Goal: Information Seeking & Learning: Learn about a topic

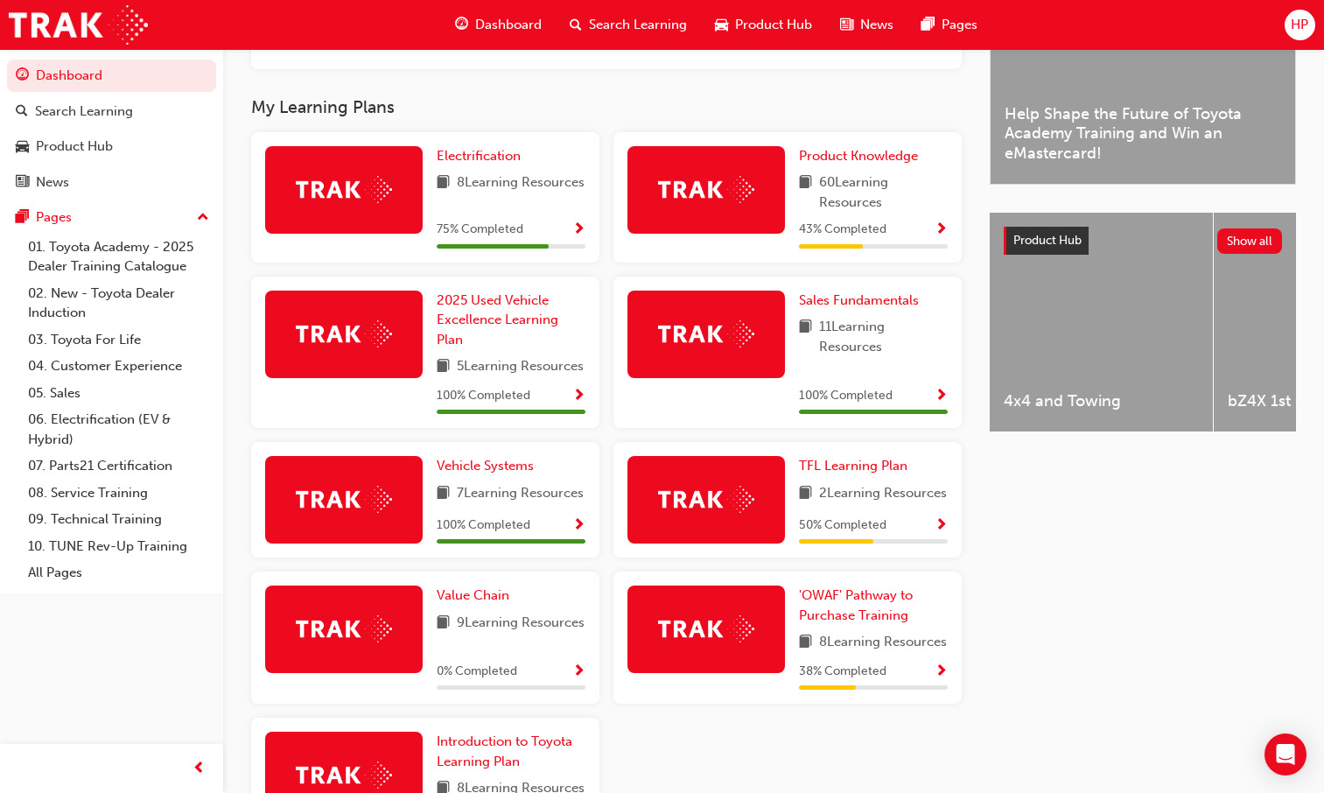
scroll to position [744, 0]
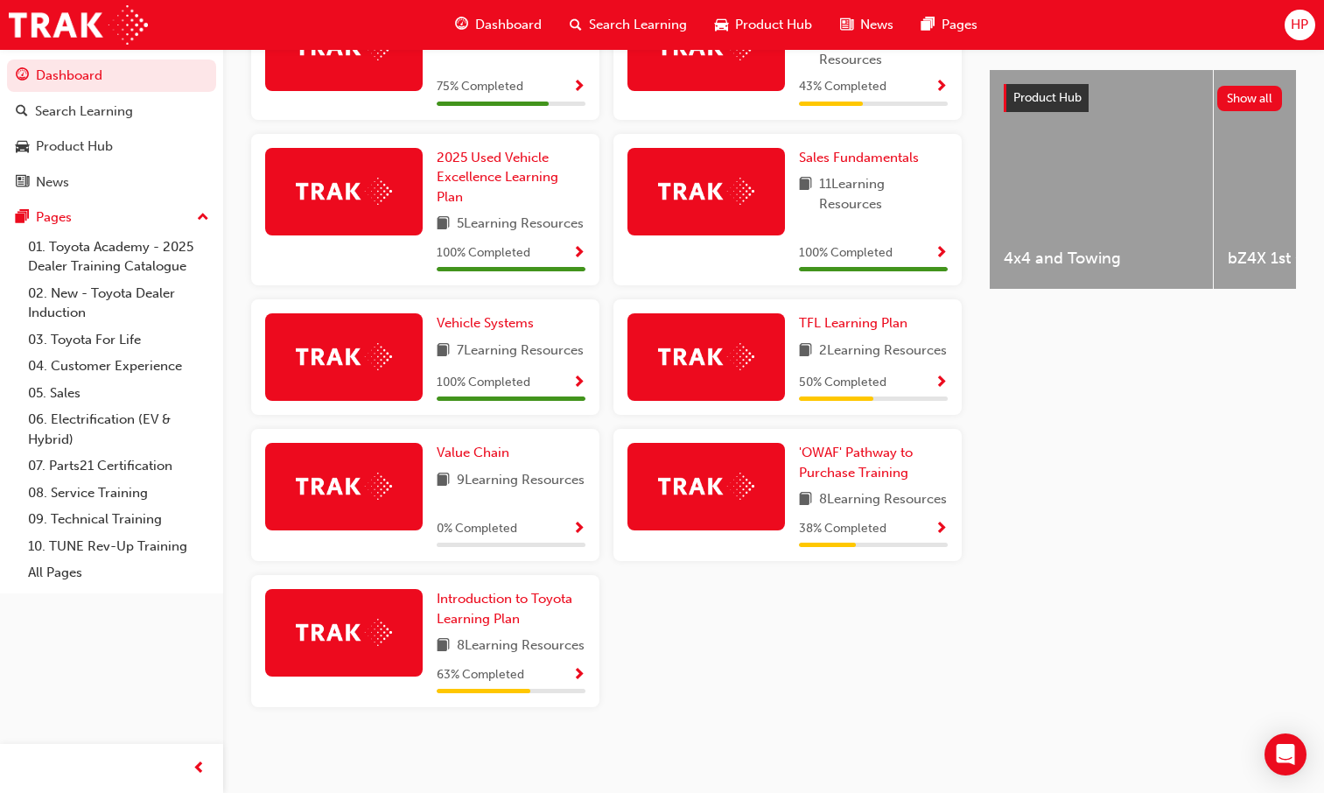
click at [936, 521] on span "Show Progress" at bounding box center [940, 529] width 13 height 16
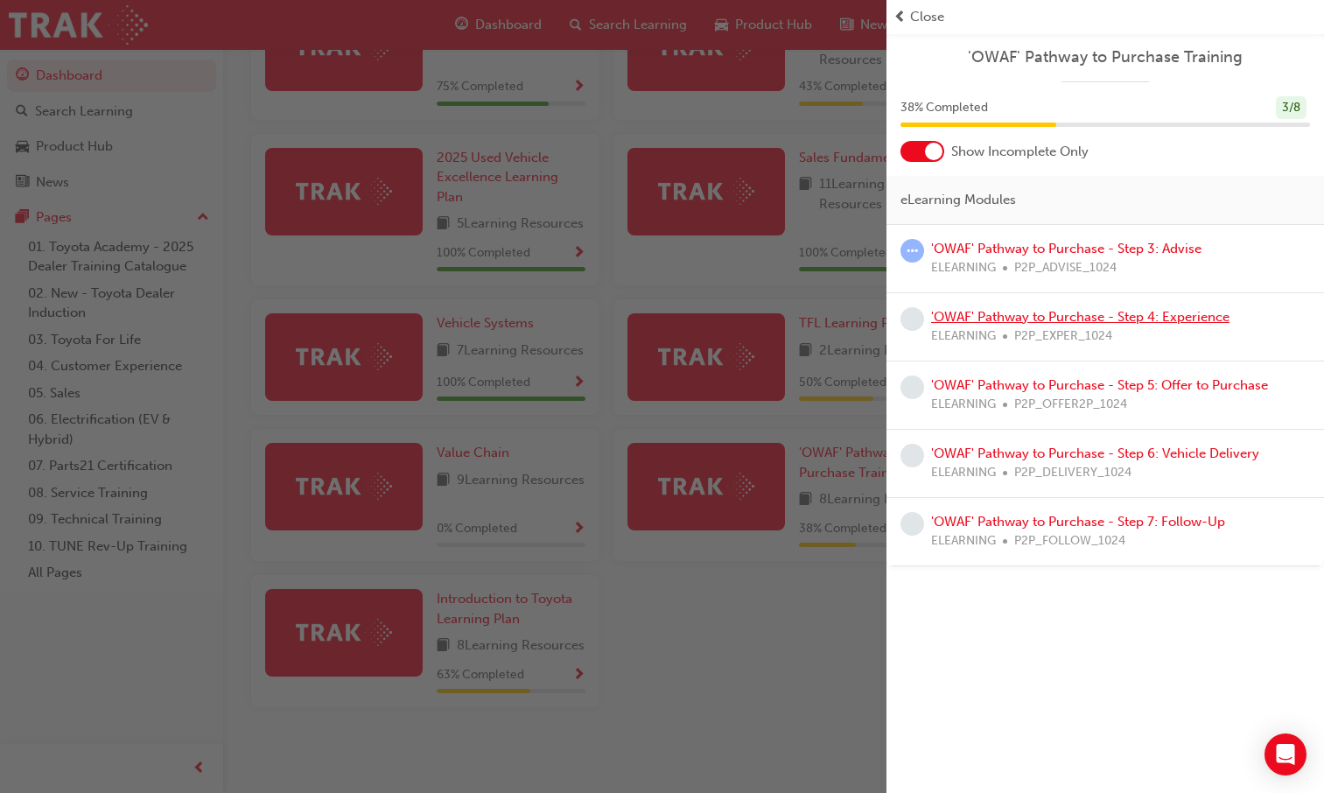
click at [1025, 317] on link "'OWAF' Pathway to Purchase - Step 4: Experience" at bounding box center [1080, 317] width 298 height 16
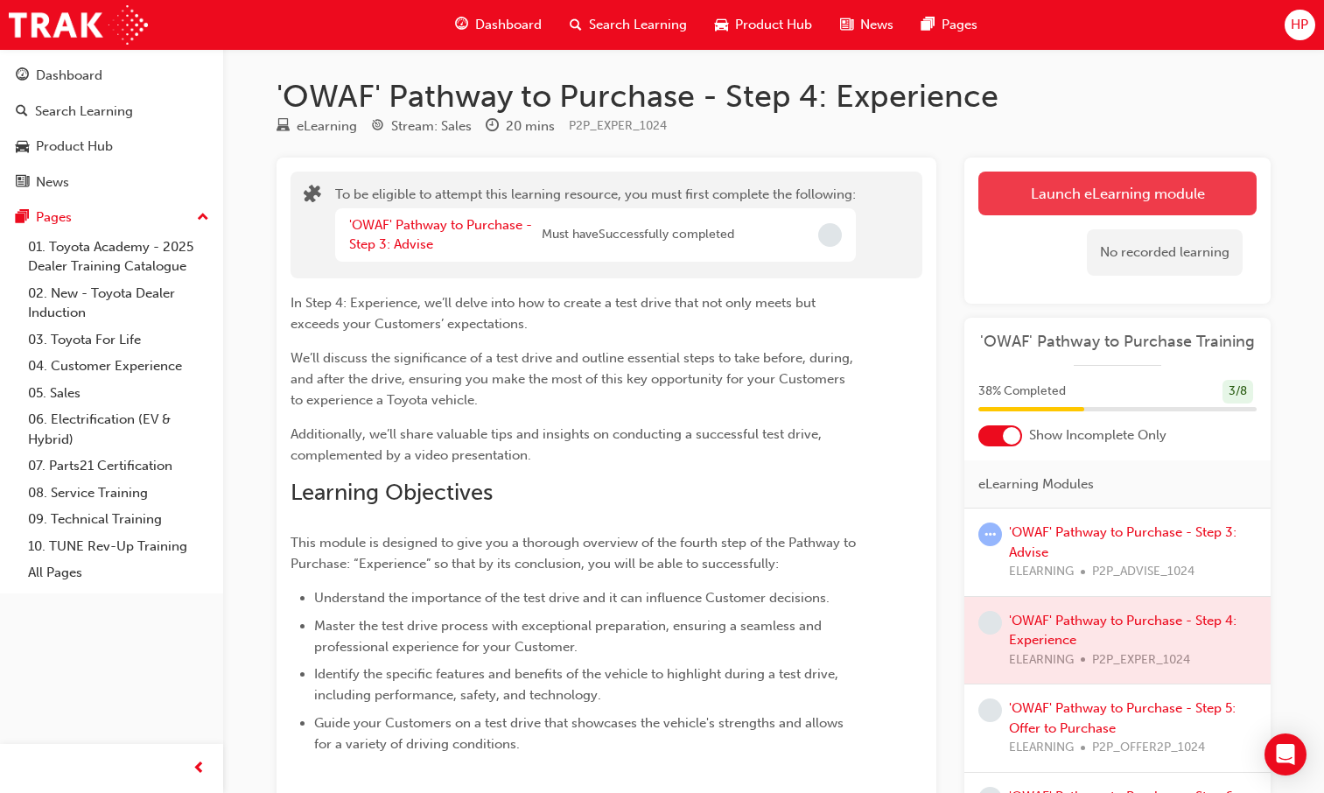
click at [1098, 179] on button "Launch eLearning module" at bounding box center [1117, 193] width 278 height 44
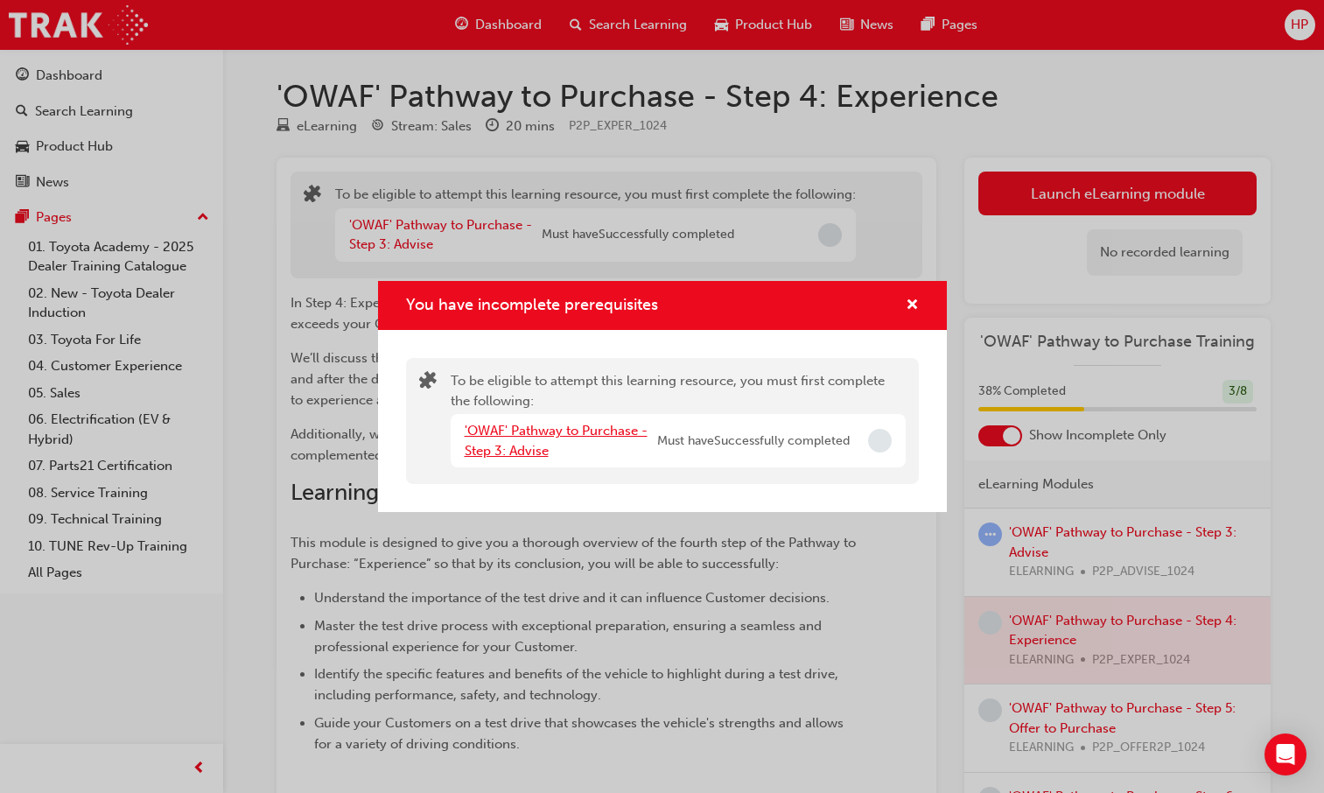
click at [536, 428] on link "'OWAF' Pathway to Purchase - Step 3: Advise" at bounding box center [556, 441] width 183 height 36
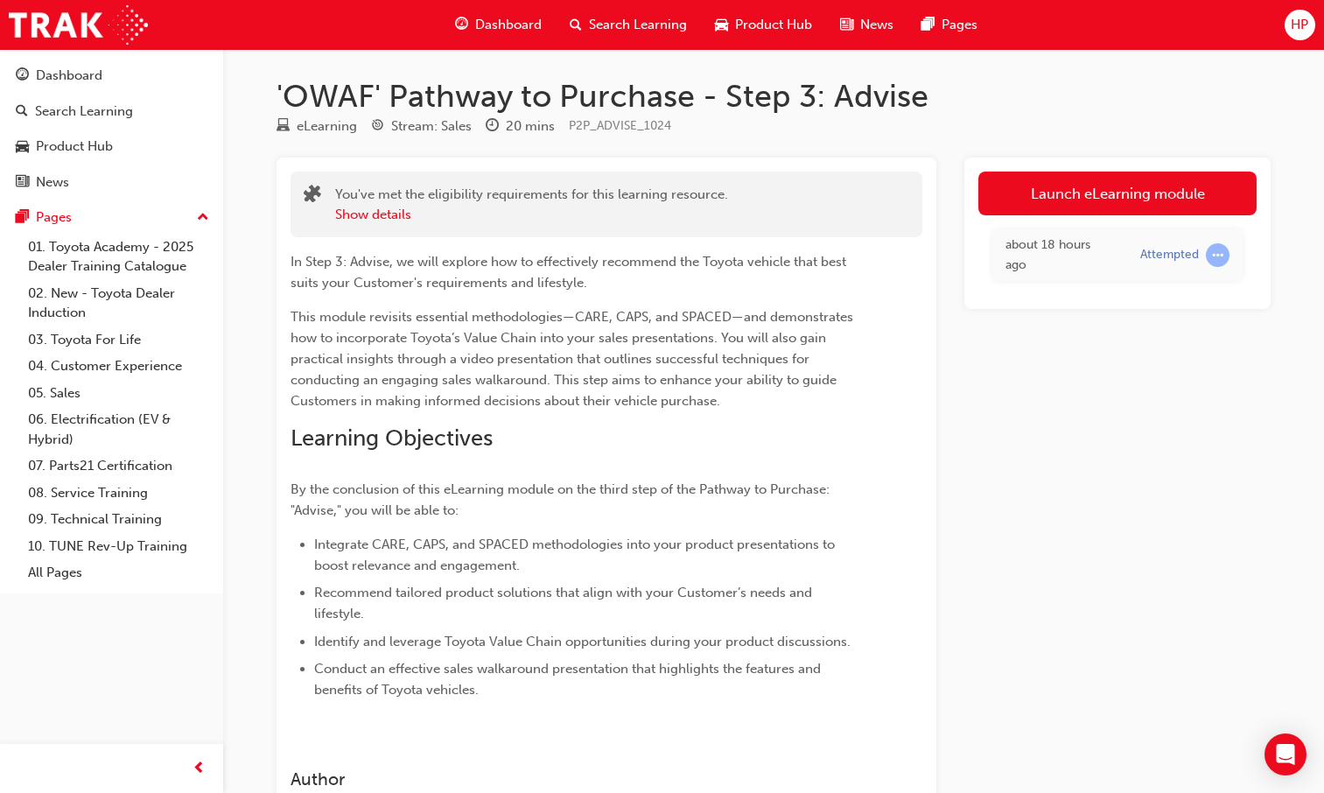
drag, startPoint x: 1046, startPoint y: 189, endPoint x: 1088, endPoint y: 204, distance: 44.6
click at [1046, 187] on link "Launch eLearning module" at bounding box center [1117, 193] width 278 height 44
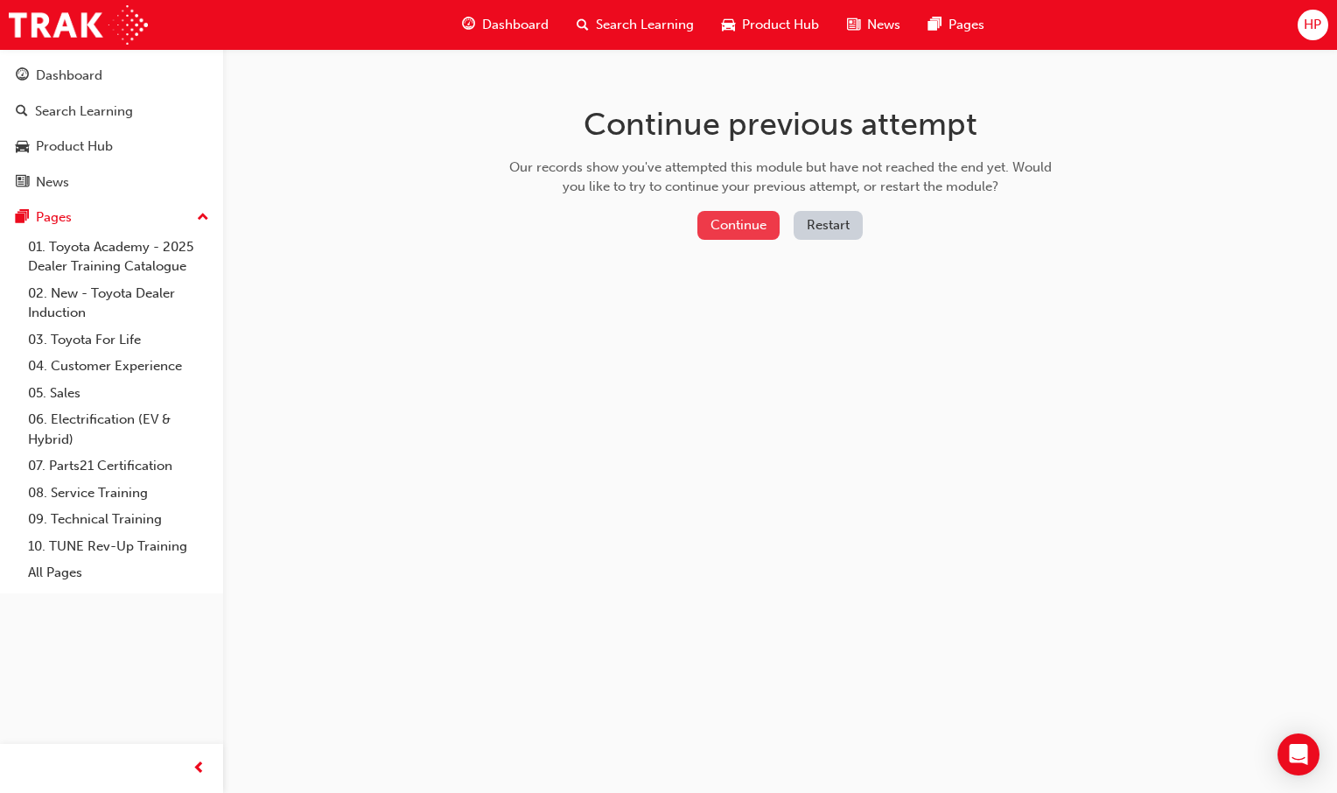
click at [749, 229] on button "Continue" at bounding box center [738, 225] width 82 height 29
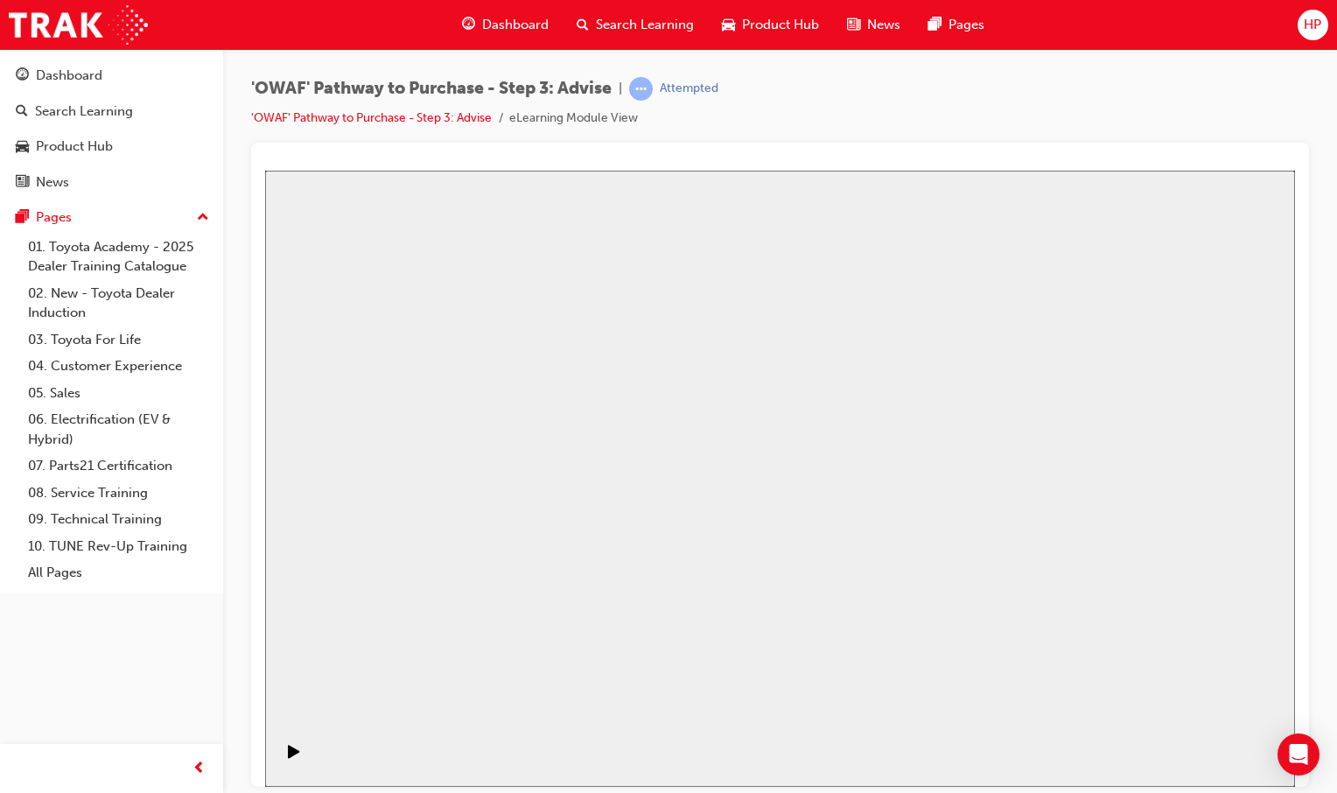
drag, startPoint x: 776, startPoint y: 516, endPoint x: 780, endPoint y: 507, distance: 10.6
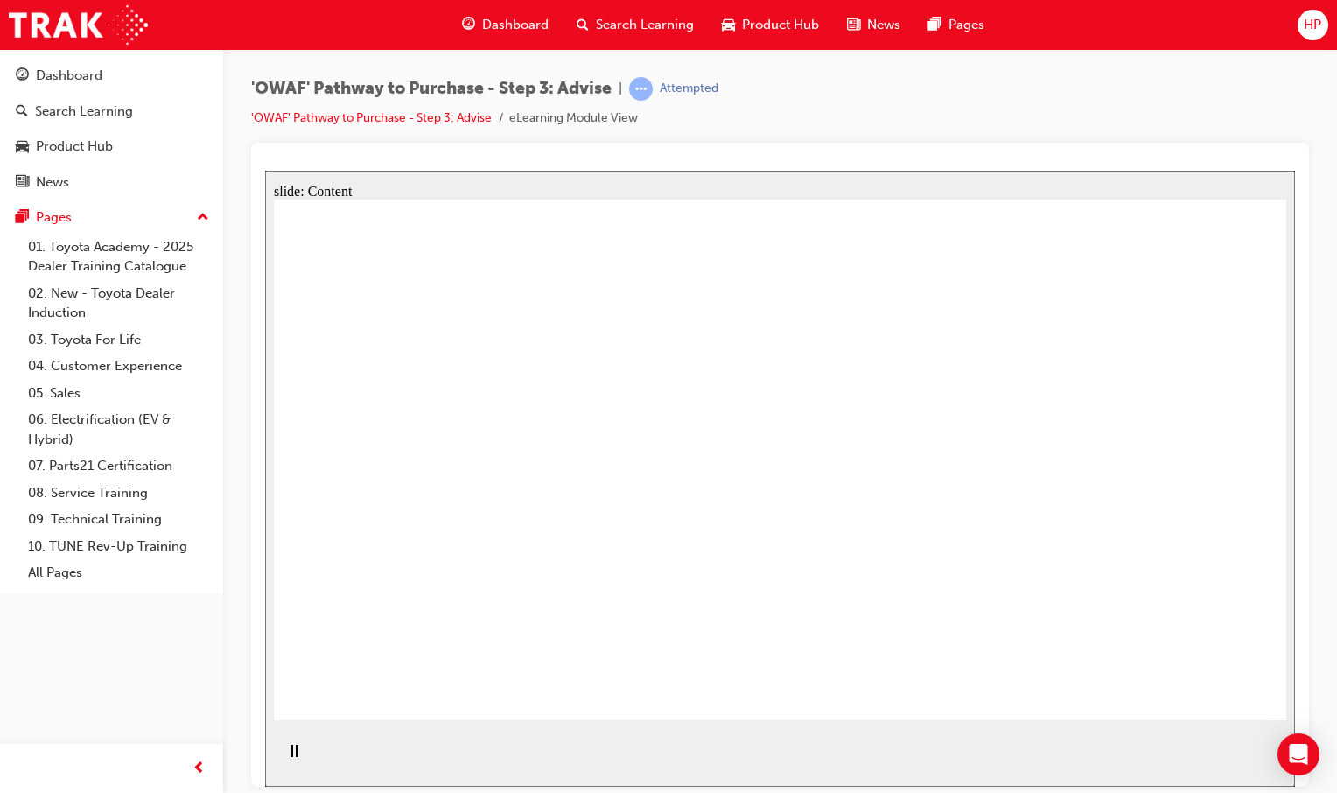
drag, startPoint x: 340, startPoint y: 227, endPoint x: 760, endPoint y: 274, distance: 422.5
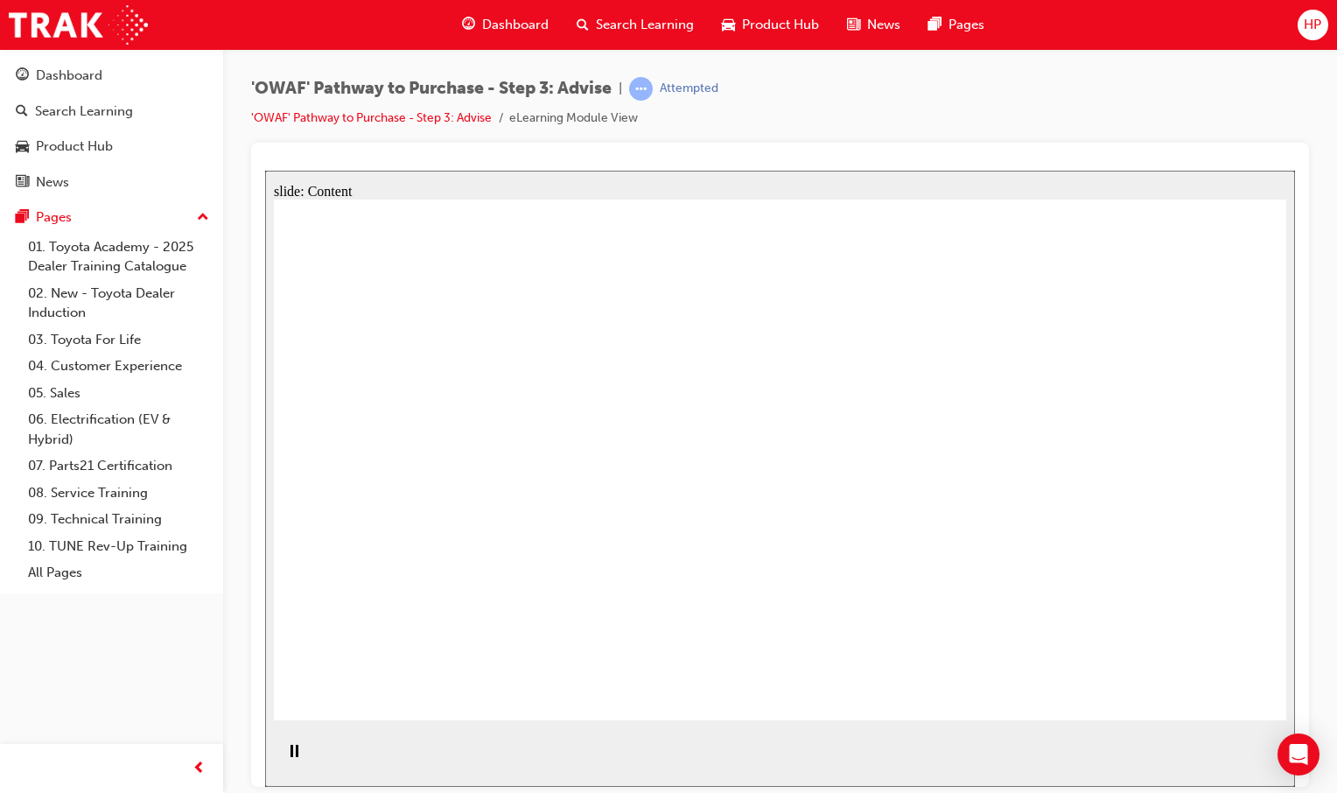
click at [185, 686] on div "Dashboard Search Learning Product Hub News Pages Pages 01. Toyota Academy - 202…" at bounding box center [111, 374] width 223 height 749
drag, startPoint x: 958, startPoint y: 539, endPoint x: 915, endPoint y: 599, distance: 74.0
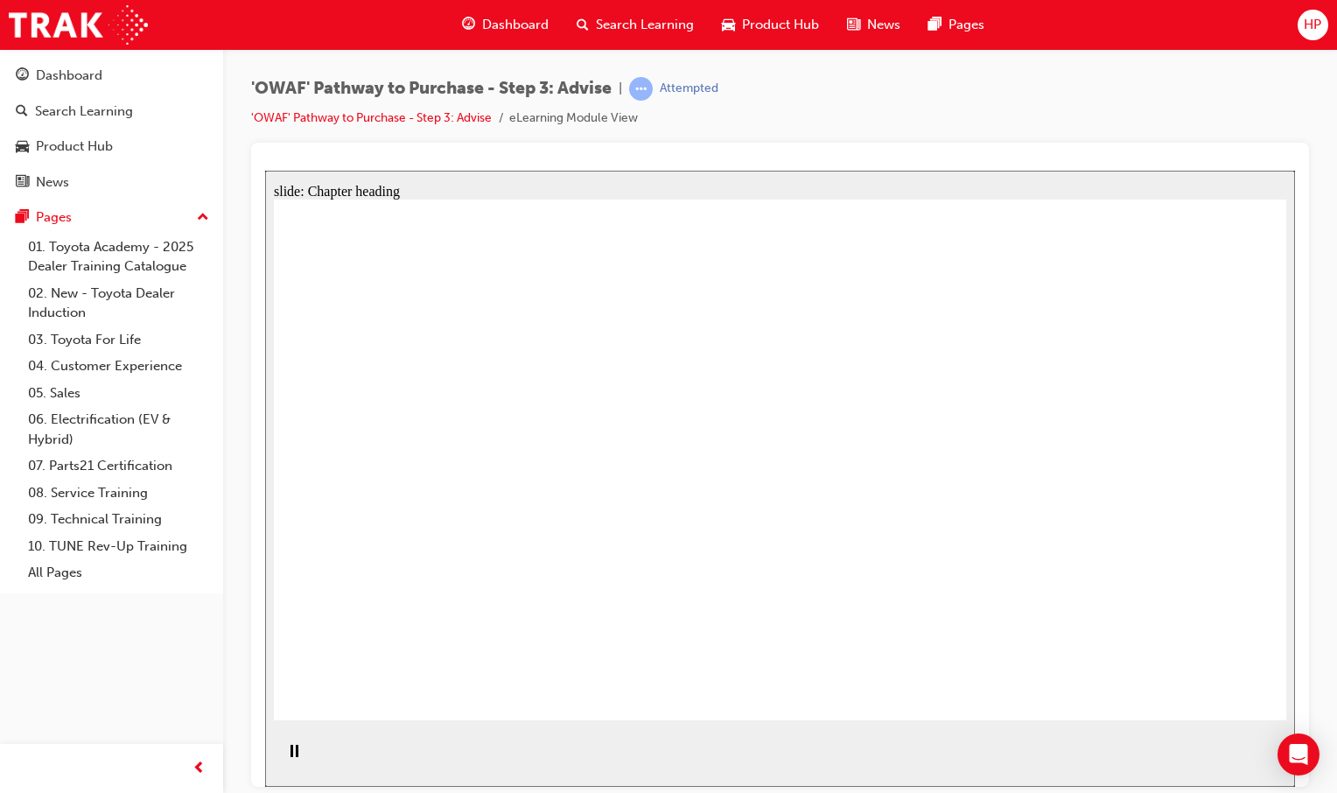
drag, startPoint x: 801, startPoint y: 343, endPoint x: 794, endPoint y: 367, distance: 24.4
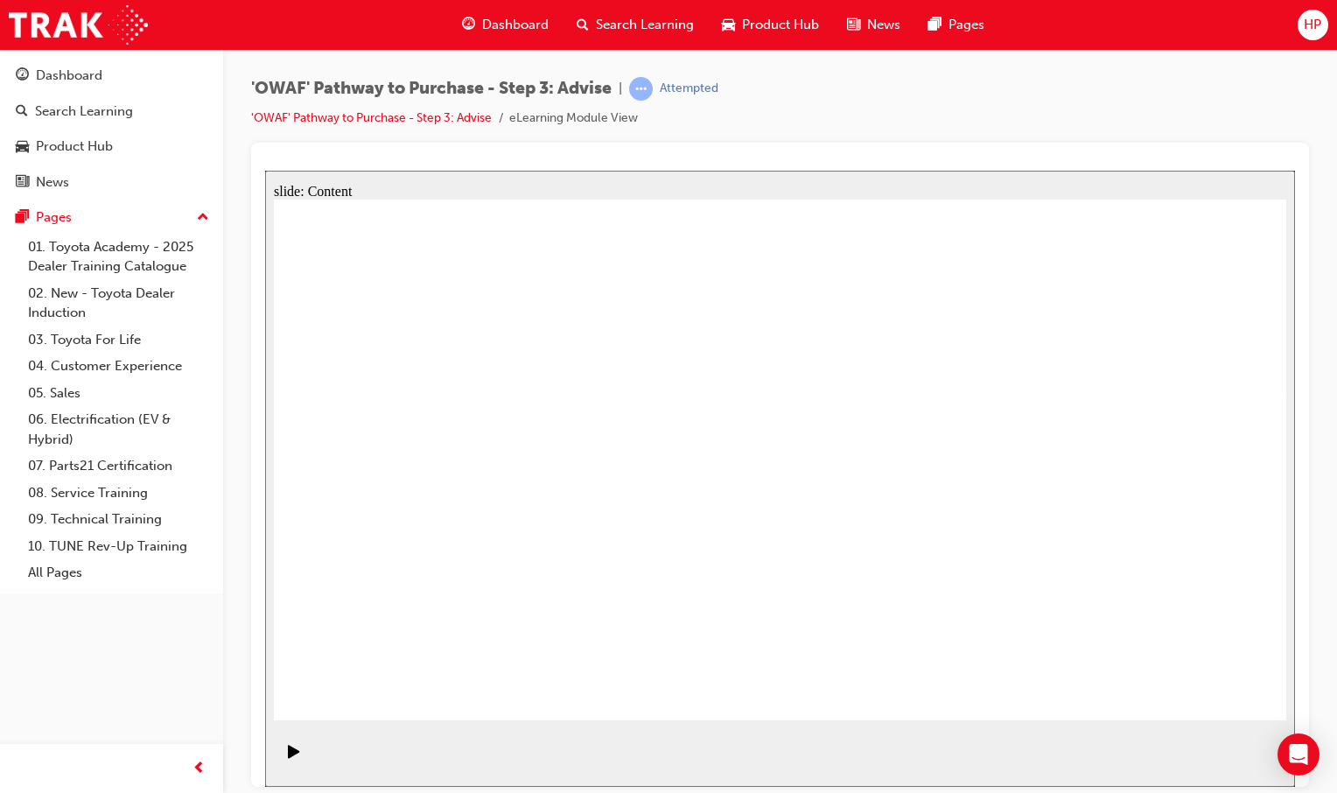
drag, startPoint x: 945, startPoint y: 283, endPoint x: 868, endPoint y: 343, distance: 97.3
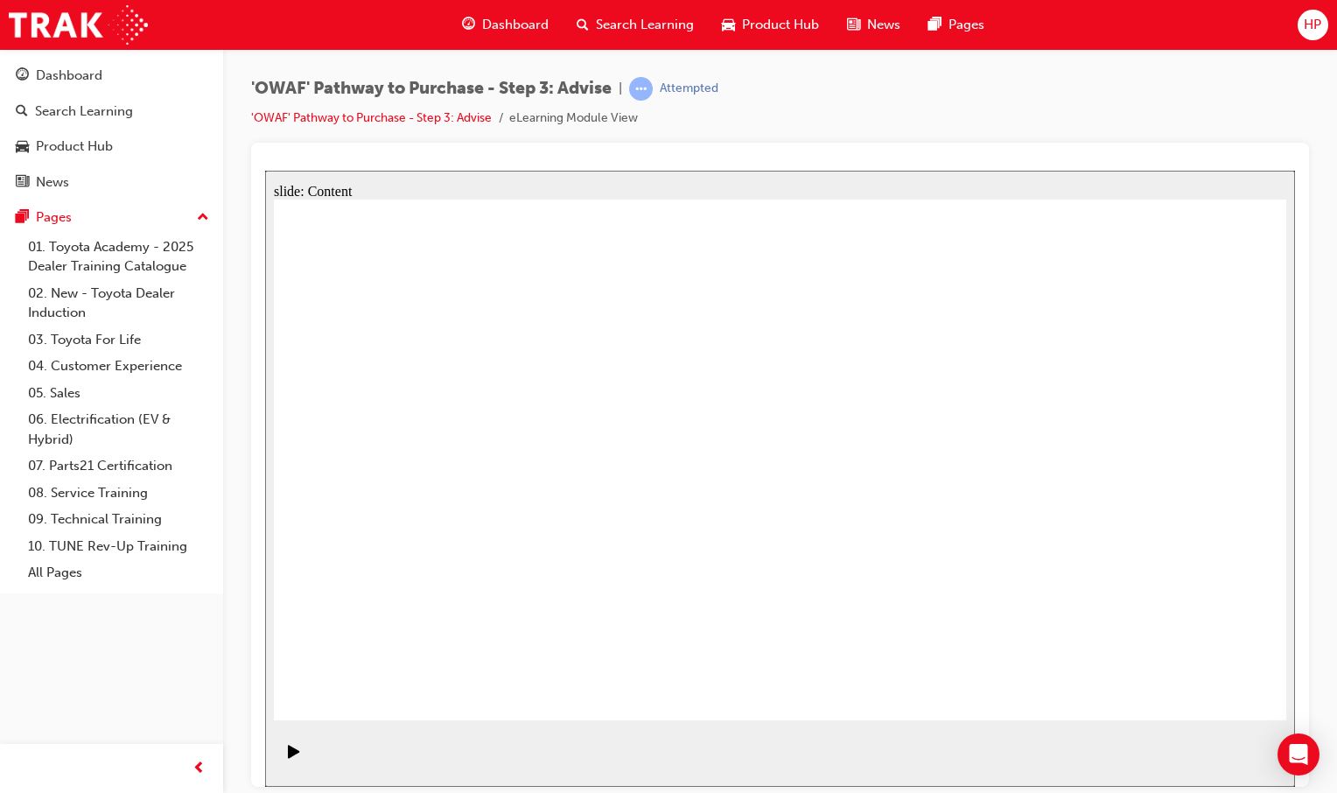
drag, startPoint x: 401, startPoint y: 618, endPoint x: 419, endPoint y: 546, distance: 74.1
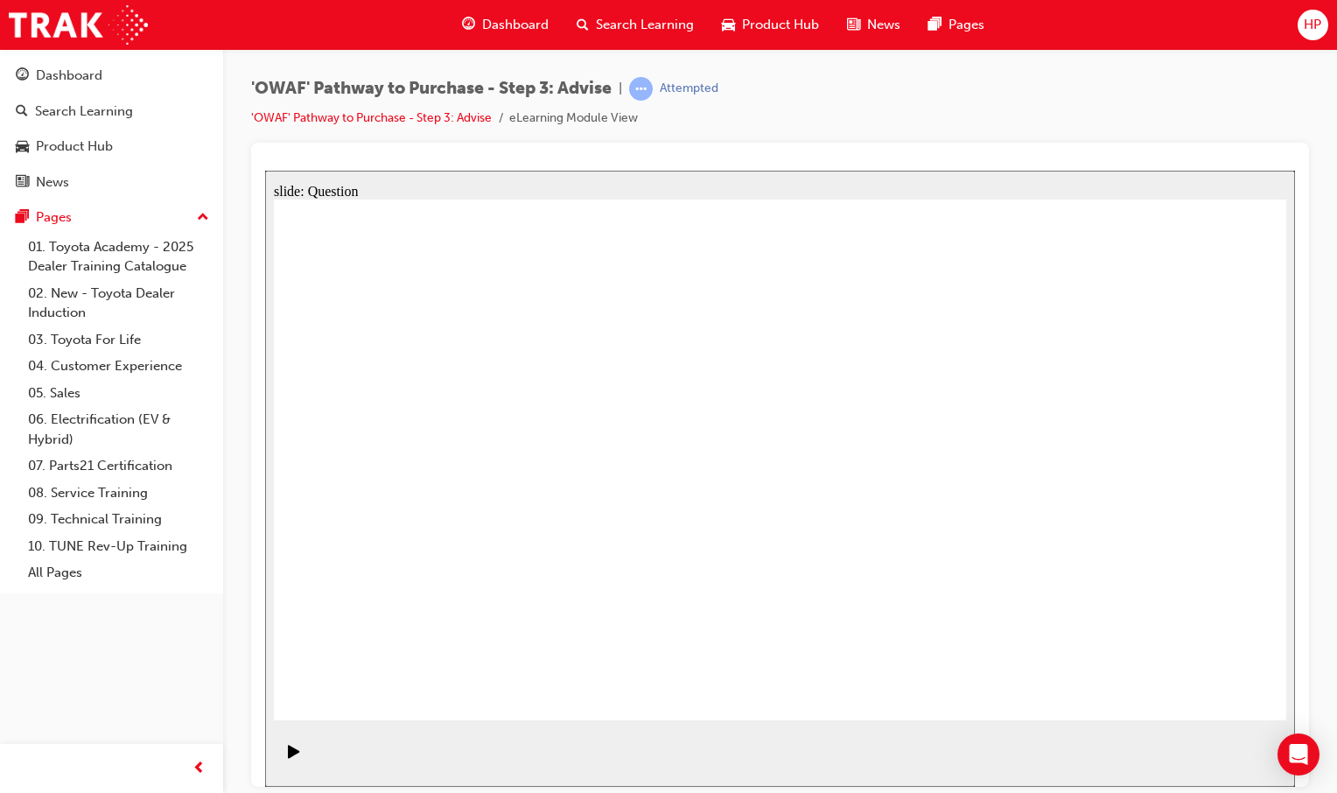
drag, startPoint x: 846, startPoint y: 617, endPoint x: 629, endPoint y: 482, distance: 255.4
drag, startPoint x: 1058, startPoint y: 621, endPoint x: 423, endPoint y: 385, distance: 677.7
drag, startPoint x: 489, startPoint y: 457, endPoint x: 477, endPoint y: 300, distance: 157.1
drag, startPoint x: 546, startPoint y: 418, endPoint x: 542, endPoint y: 460, distance: 42.1
drag, startPoint x: 727, startPoint y: 620, endPoint x: 500, endPoint y: 403, distance: 313.8
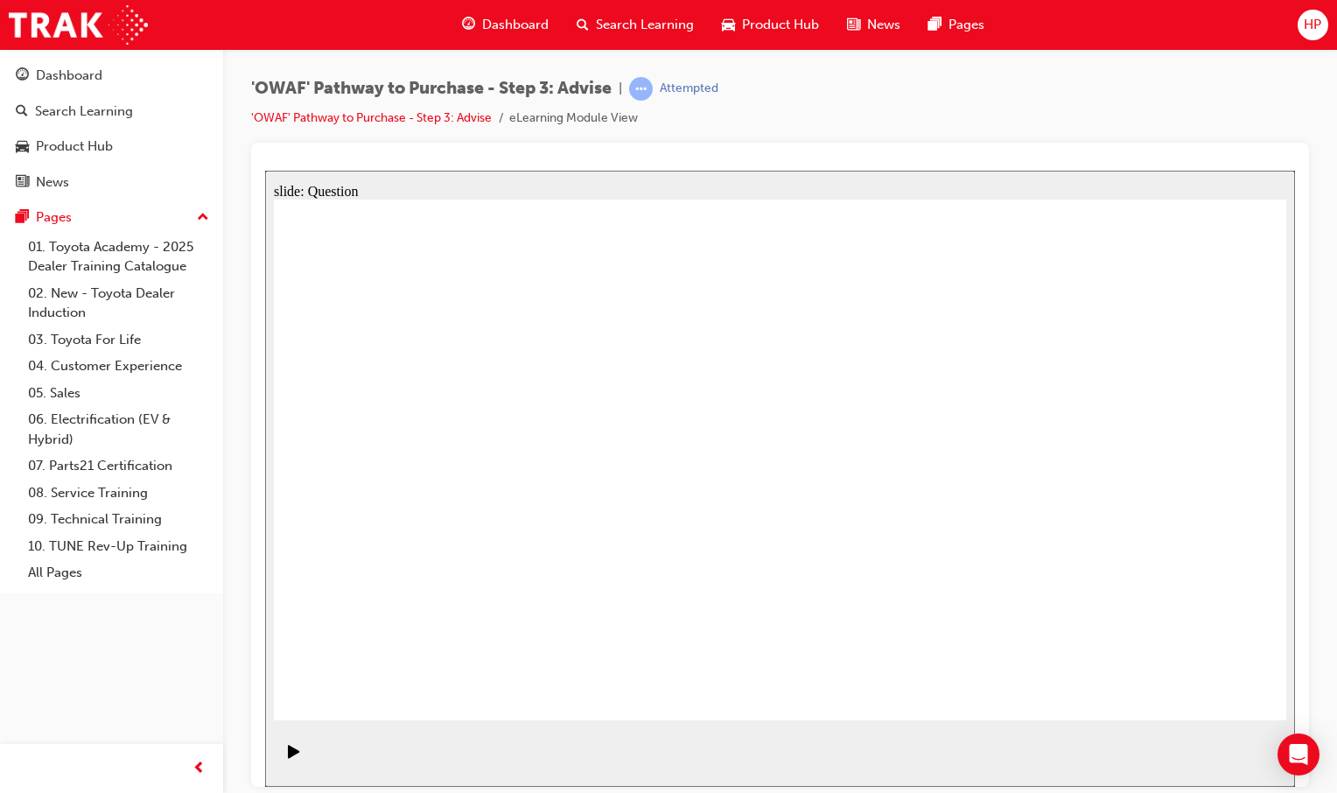
drag, startPoint x: 607, startPoint y: 610, endPoint x: 726, endPoint y: 409, distance: 233.0
drag, startPoint x: 744, startPoint y: 613, endPoint x: 469, endPoint y: 450, distance: 319.8
drag, startPoint x: 900, startPoint y: 556, endPoint x: 886, endPoint y: 446, distance: 110.3
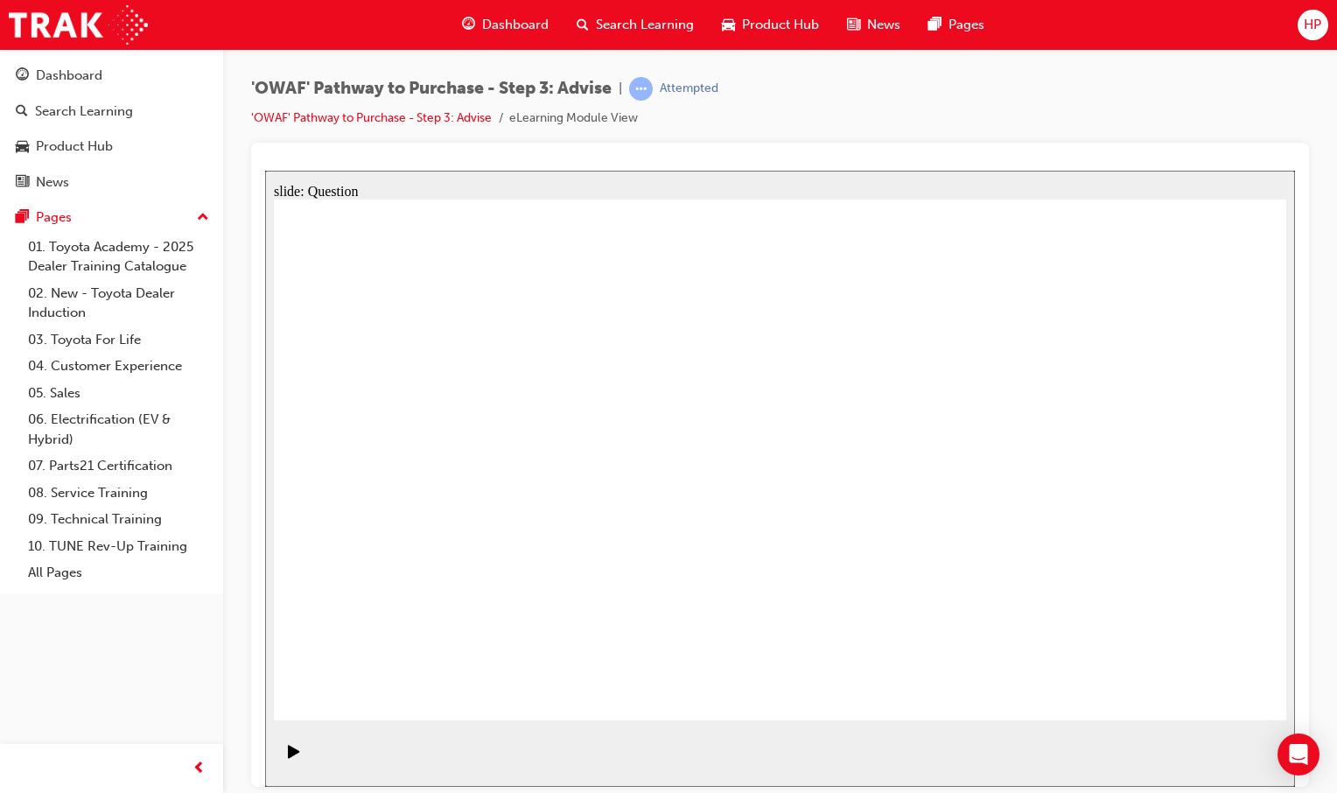
drag, startPoint x: 1090, startPoint y: 486, endPoint x: 815, endPoint y: 508, distance: 275.7
drag, startPoint x: 1123, startPoint y: 574, endPoint x: 511, endPoint y: 556, distance: 611.9
drag, startPoint x: 1032, startPoint y: 562, endPoint x: 795, endPoint y: 569, distance: 236.3
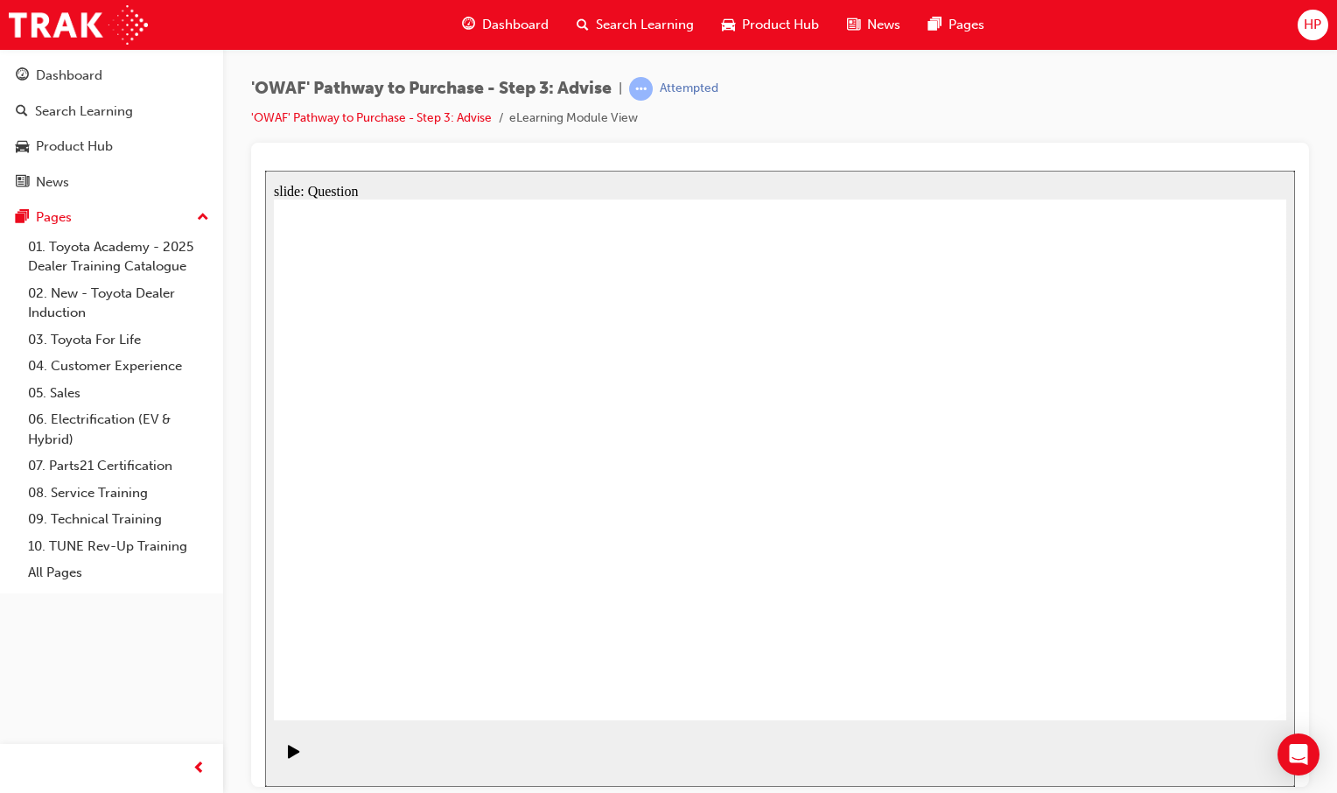
drag, startPoint x: 1013, startPoint y: 570, endPoint x: 994, endPoint y: 583, distance: 23.3
drag, startPoint x: 992, startPoint y: 585, endPoint x: 709, endPoint y: 586, distance: 283.5
drag, startPoint x: 984, startPoint y: 572, endPoint x: 785, endPoint y: 548, distance: 201.0
drag, startPoint x: 1074, startPoint y: 599, endPoint x: 448, endPoint y: 557, distance: 627.0
drag, startPoint x: 1053, startPoint y: 563, endPoint x: 431, endPoint y: 543, distance: 621.5
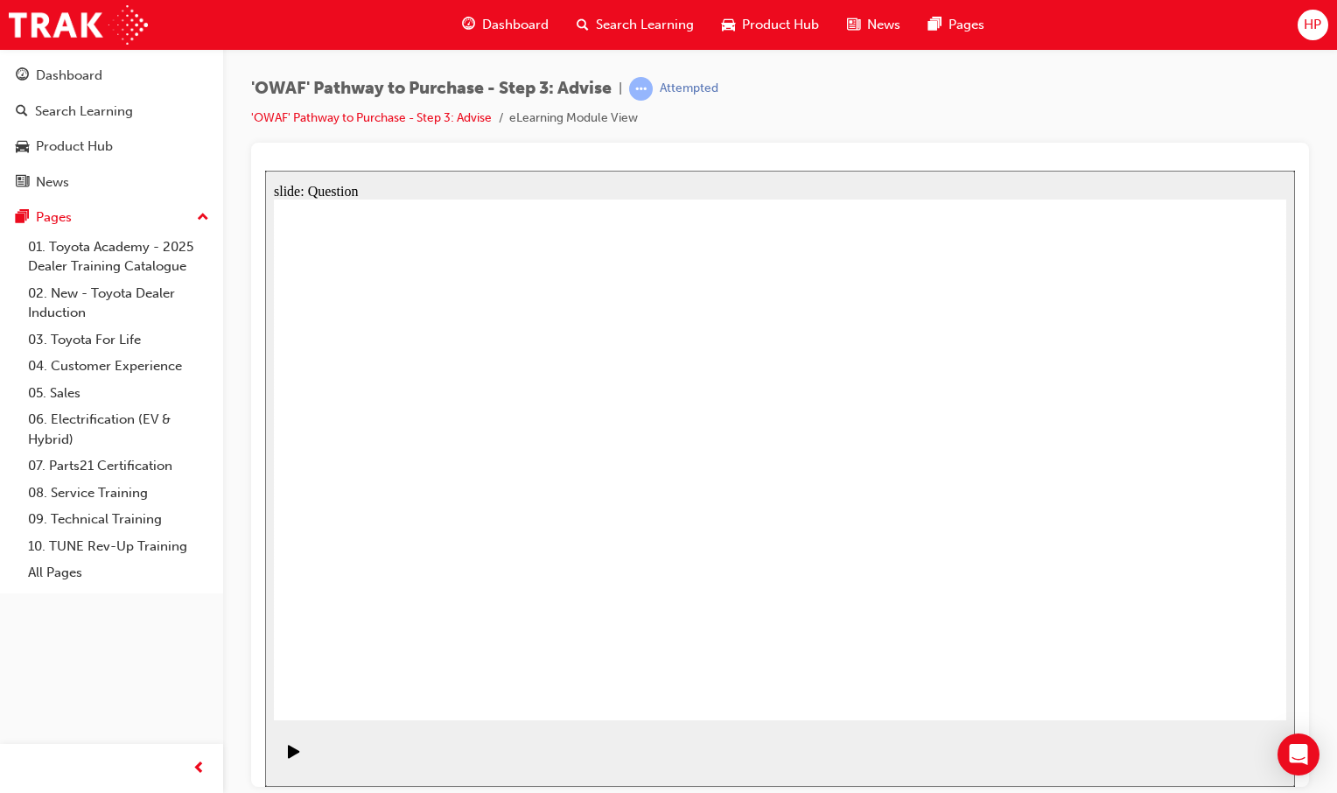
drag, startPoint x: 1034, startPoint y: 584, endPoint x: 382, endPoint y: 558, distance: 652.4
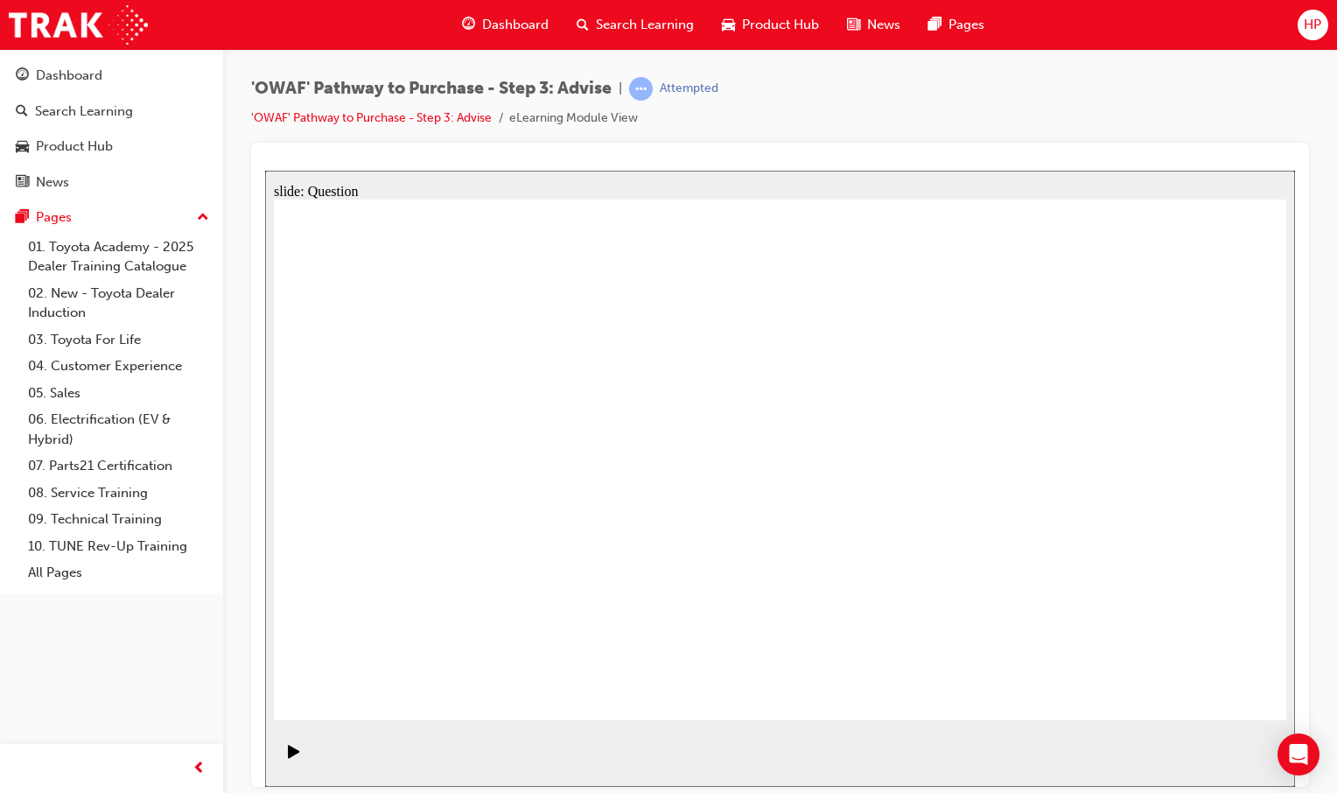
drag, startPoint x: 420, startPoint y: 429, endPoint x: 448, endPoint y: 440, distance: 30.2
drag, startPoint x: 434, startPoint y: 421, endPoint x: 609, endPoint y: 415, distance: 175.1
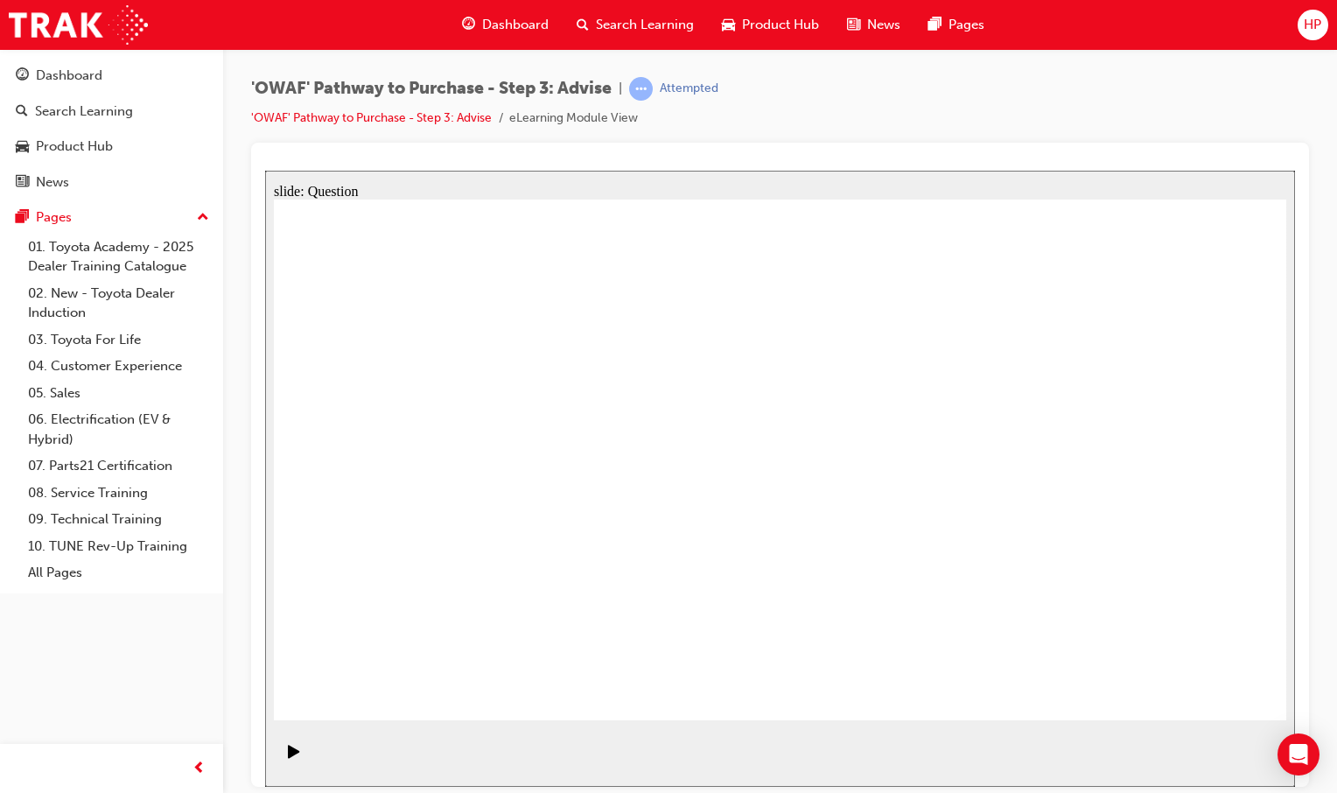
drag, startPoint x: 579, startPoint y: 423, endPoint x: 588, endPoint y: 598, distance: 175.2
drag, startPoint x: 555, startPoint y: 545, endPoint x: 549, endPoint y: 437, distance: 108.7
drag, startPoint x: 443, startPoint y: 435, endPoint x: 814, endPoint y: 582, distance: 399.1
drag, startPoint x: 417, startPoint y: 495, endPoint x: 913, endPoint y: 418, distance: 502.1
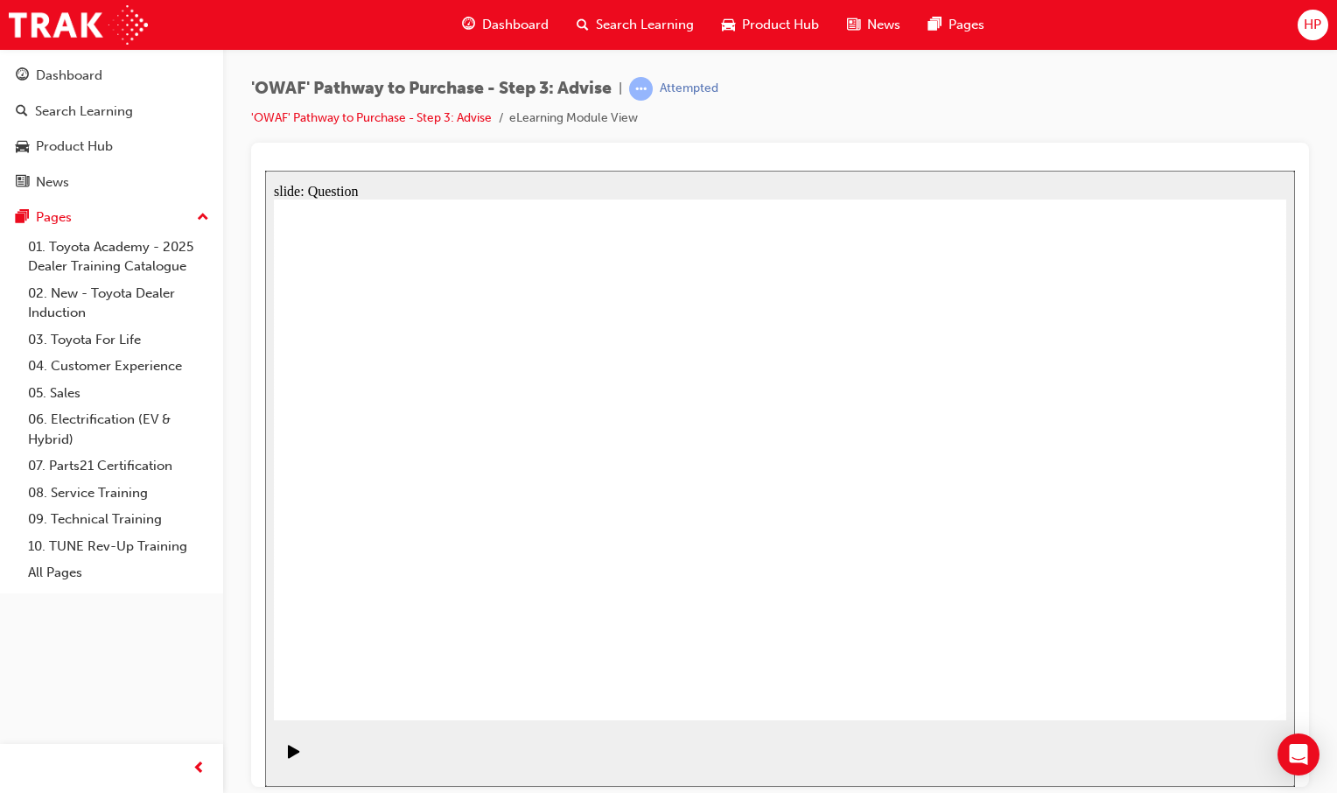
drag, startPoint x: 588, startPoint y: 560, endPoint x: 1078, endPoint y: 415, distance: 511.1
drag, startPoint x: 441, startPoint y: 552, endPoint x: 808, endPoint y: 556, distance: 366.6
drag, startPoint x: 565, startPoint y: 500, endPoint x: 857, endPoint y: 511, distance: 292.4
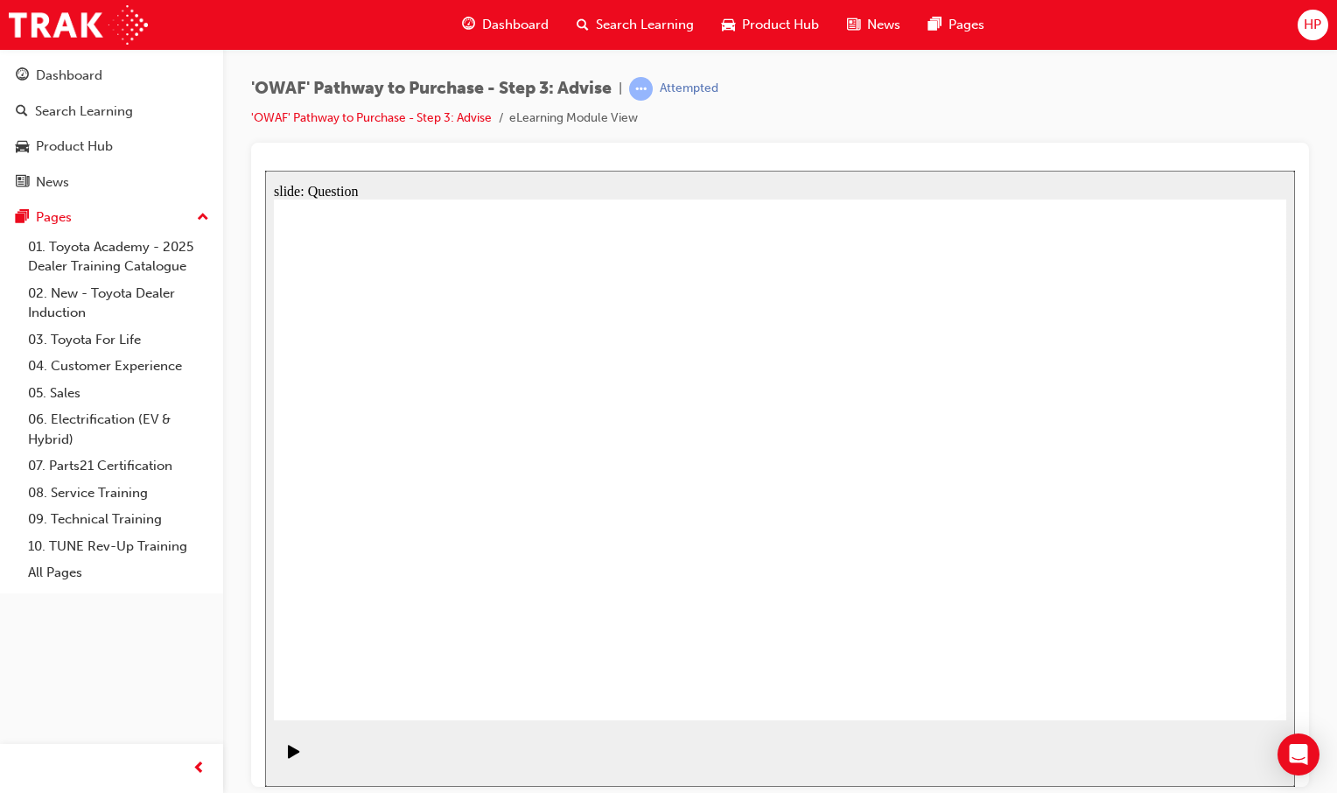
drag, startPoint x: 379, startPoint y: 382, endPoint x: 1076, endPoint y: 575, distance: 723.4
drag, startPoint x: 1193, startPoint y: 427, endPoint x: 693, endPoint y: 617, distance: 534.5
drag, startPoint x: 661, startPoint y: 384, endPoint x: 660, endPoint y: 358, distance: 26.3
drag, startPoint x: 458, startPoint y: 400, endPoint x: 753, endPoint y: 581, distance: 346.1
drag, startPoint x: 1074, startPoint y: 422, endPoint x: 873, endPoint y: 612, distance: 276.0
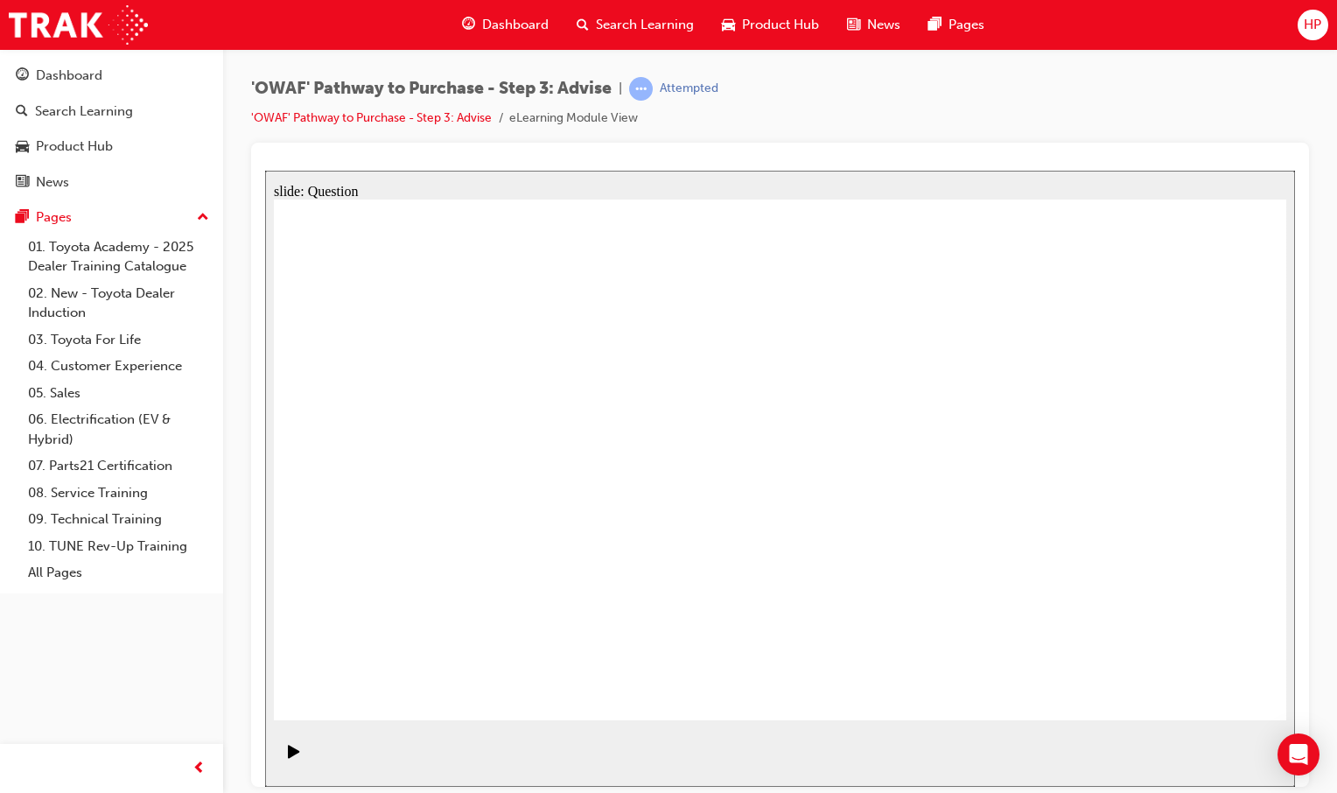
drag, startPoint x: 898, startPoint y: 408, endPoint x: 509, endPoint y: 585, distance: 427.2
drag, startPoint x: 886, startPoint y: 450, endPoint x: 553, endPoint y: 601, distance: 366.1
drag, startPoint x: 760, startPoint y: 409, endPoint x: 371, endPoint y: 619, distance: 442.4
drag, startPoint x: 661, startPoint y: 382, endPoint x: 921, endPoint y: 446, distance: 267.6
drag, startPoint x: 558, startPoint y: 390, endPoint x: 1159, endPoint y: 557, distance: 623.9
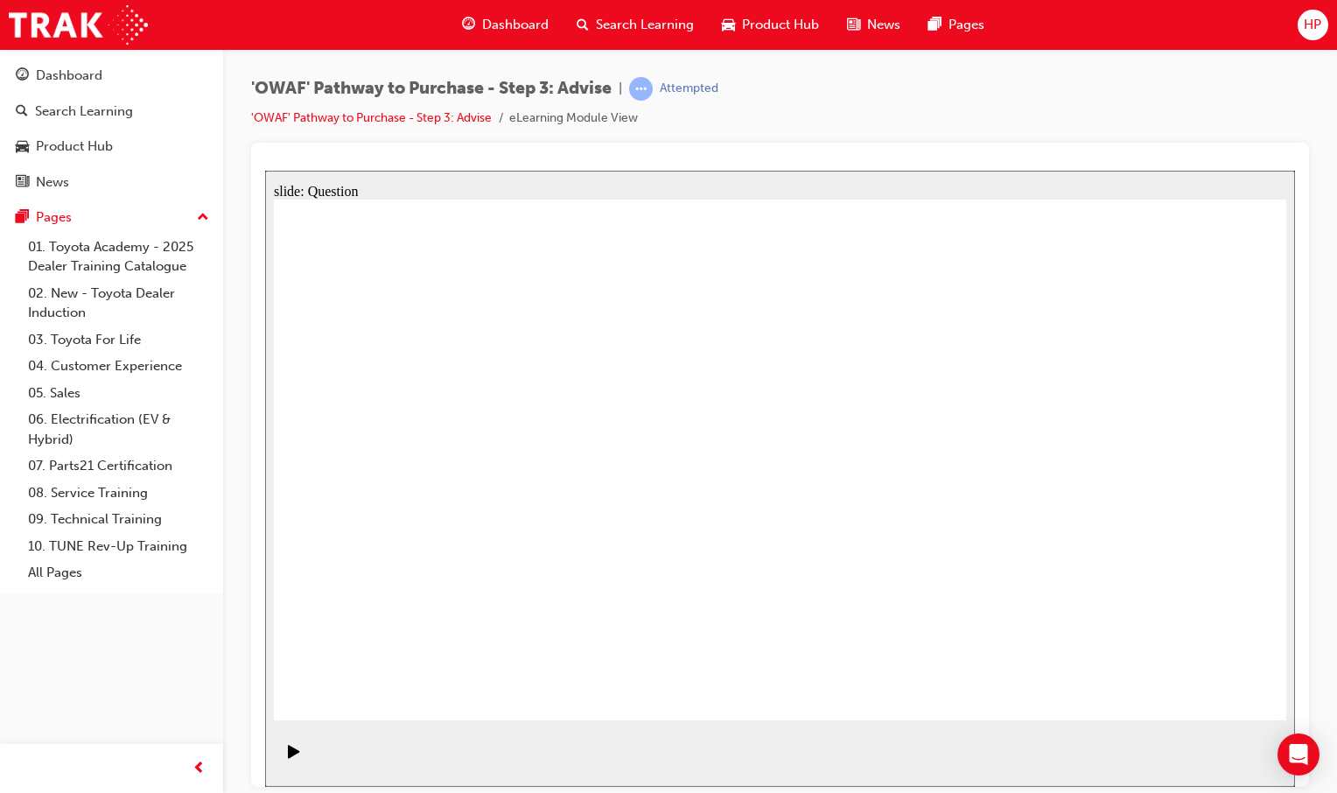
drag, startPoint x: 672, startPoint y: 414, endPoint x: 998, endPoint y: 621, distance: 386.7
drag, startPoint x: 1185, startPoint y: 592, endPoint x: 962, endPoint y: 290, distance: 374.9
drag, startPoint x: 572, startPoint y: 612, endPoint x: 712, endPoint y: 433, distance: 226.8
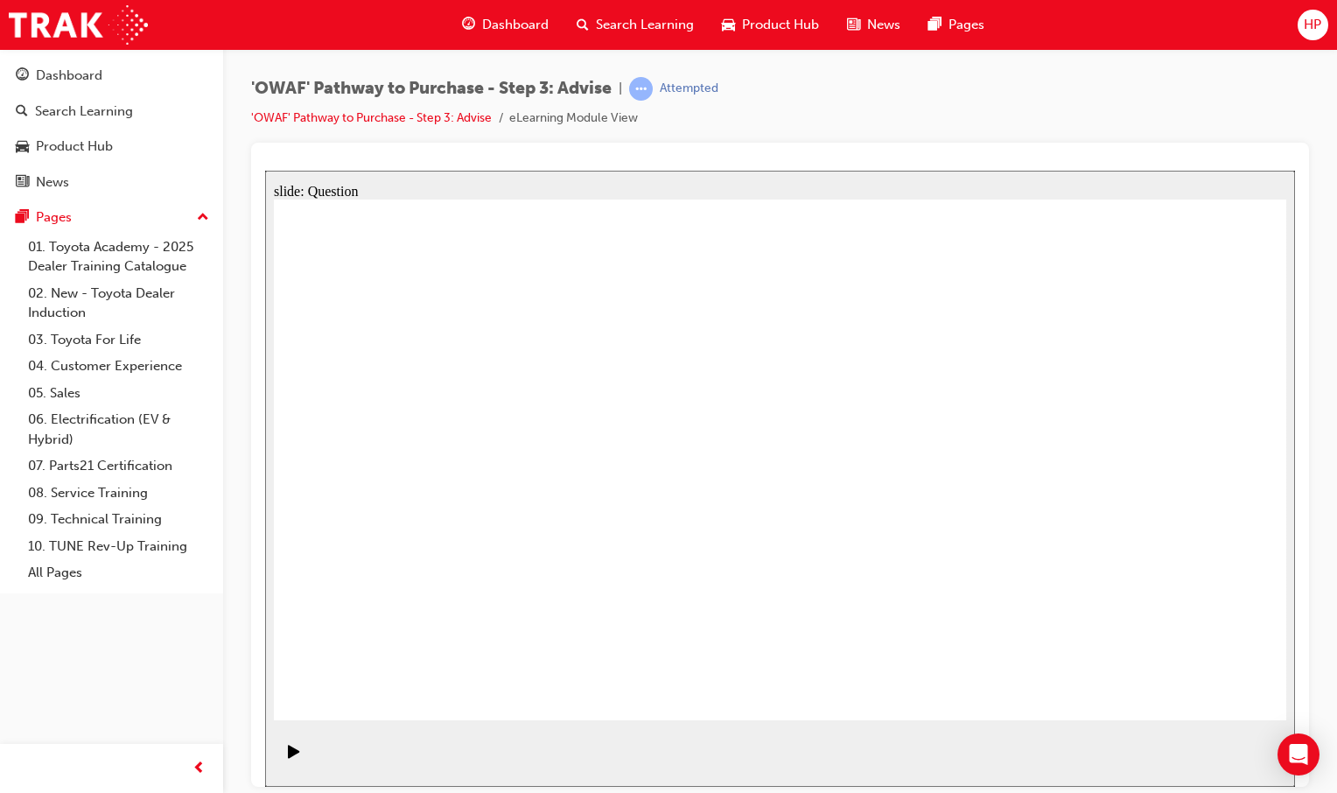
drag, startPoint x: 970, startPoint y: 420, endPoint x: 588, endPoint y: 626, distance: 434.6
drag, startPoint x: 962, startPoint y: 588, endPoint x: 933, endPoint y: 481, distance: 110.6
drag, startPoint x: 567, startPoint y: 596, endPoint x: 483, endPoint y: 462, distance: 158.0
drag, startPoint x: 567, startPoint y: 404, endPoint x: 559, endPoint y: 410, distance: 10.0
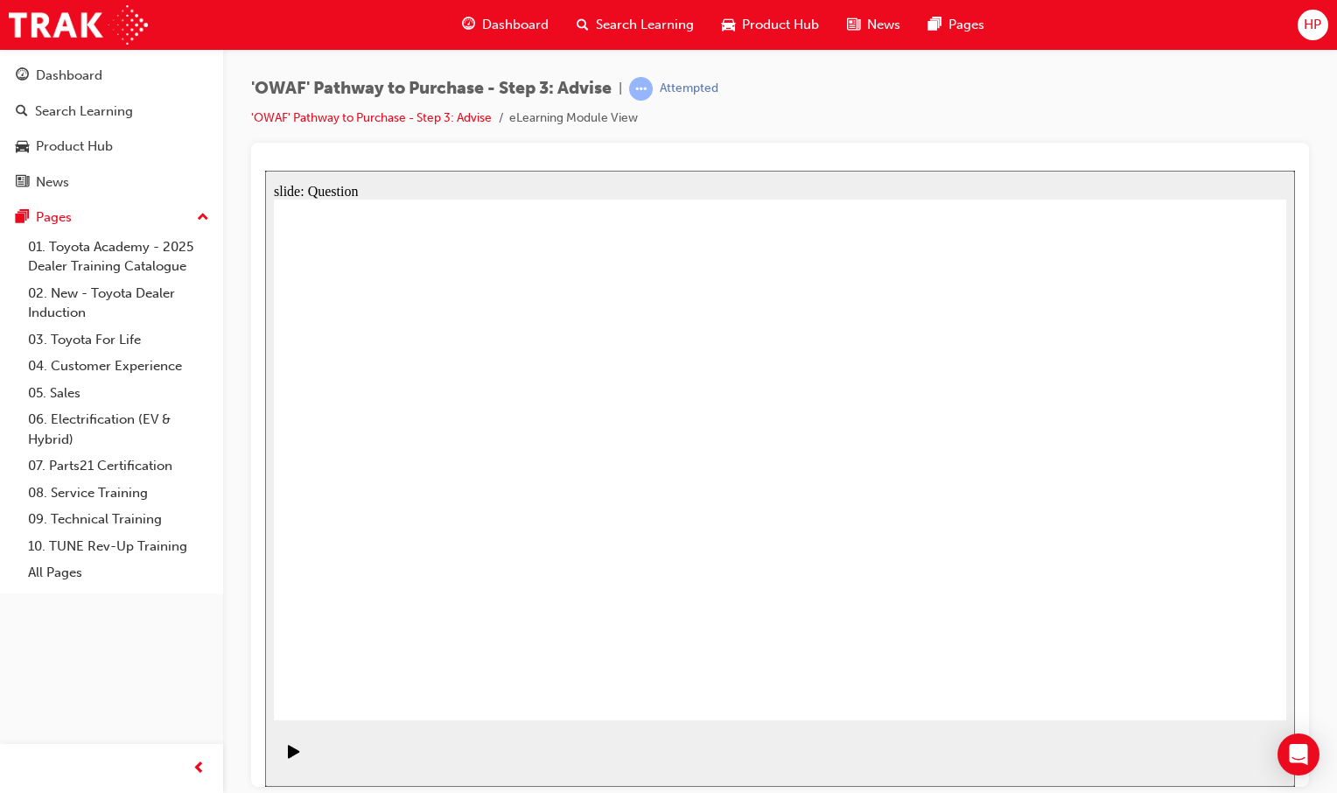
drag, startPoint x: 941, startPoint y: 377, endPoint x: 460, endPoint y: 347, distance: 482.2
drag, startPoint x: 1049, startPoint y: 611, endPoint x: 1059, endPoint y: 583, distance: 29.6
drag, startPoint x: 677, startPoint y: 418, endPoint x: 819, endPoint y: 342, distance: 160.9
drag, startPoint x: 593, startPoint y: 398, endPoint x: 1194, endPoint y: 580, distance: 628.1
drag, startPoint x: 995, startPoint y: 409, endPoint x: 984, endPoint y: 584, distance: 176.2
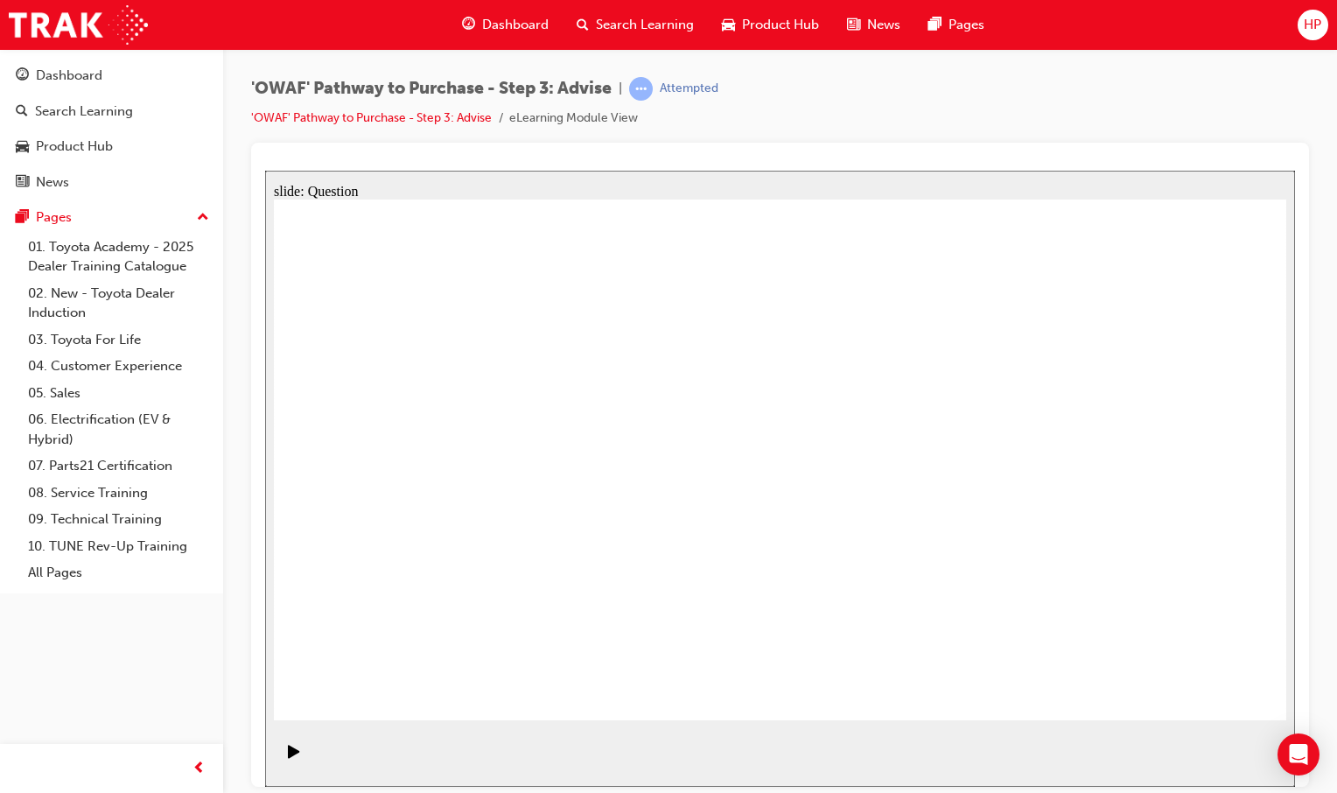
drag, startPoint x: 961, startPoint y: 587, endPoint x: 924, endPoint y: 502, distance: 92.5
drag, startPoint x: 984, startPoint y: 611, endPoint x: 866, endPoint y: 360, distance: 277.5
drag, startPoint x: 1200, startPoint y: 593, endPoint x: 1191, endPoint y: 592, distance: 9.7
drag, startPoint x: 1083, startPoint y: 579, endPoint x: 970, endPoint y: 574, distance: 113.0
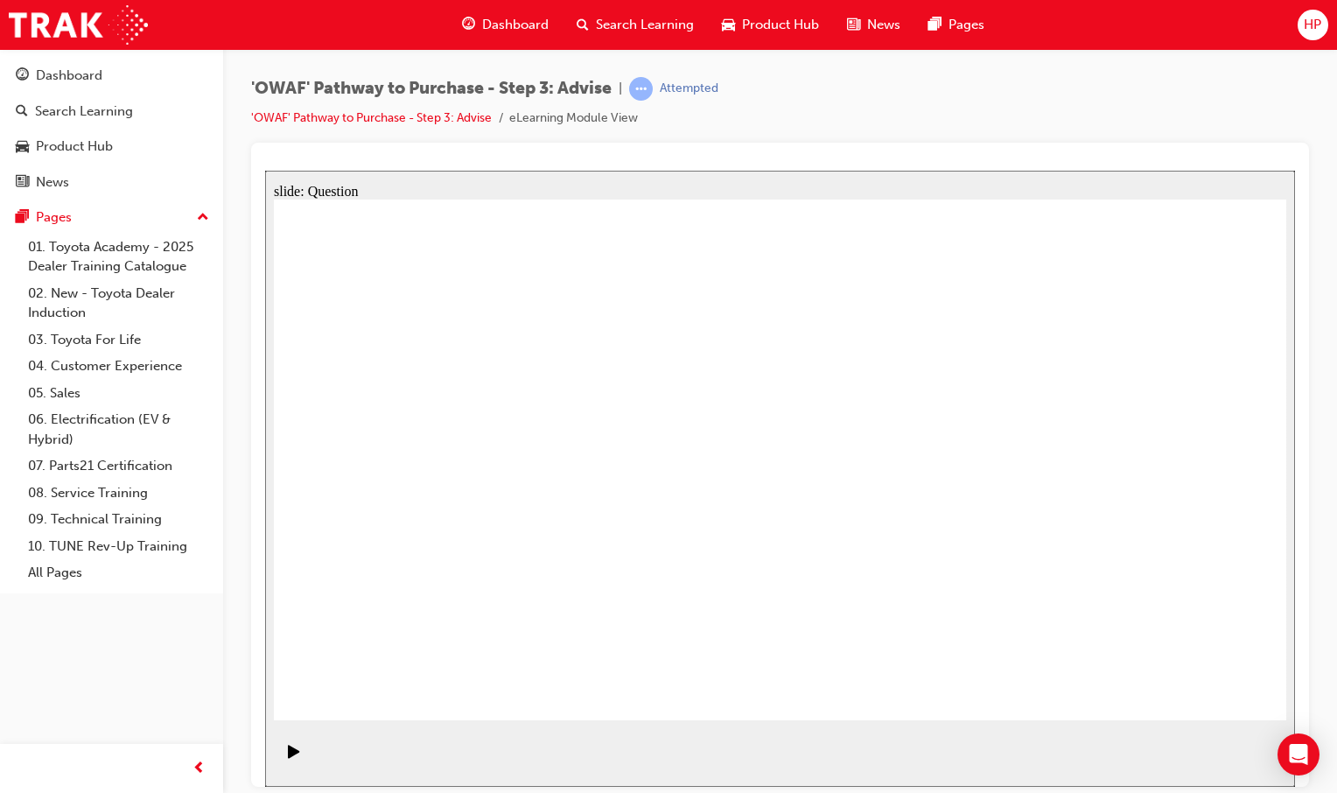
drag, startPoint x: 691, startPoint y: 408, endPoint x: 1083, endPoint y: 597, distance: 435.2
drag, startPoint x: 973, startPoint y: 374, endPoint x: 569, endPoint y: 577, distance: 452.3
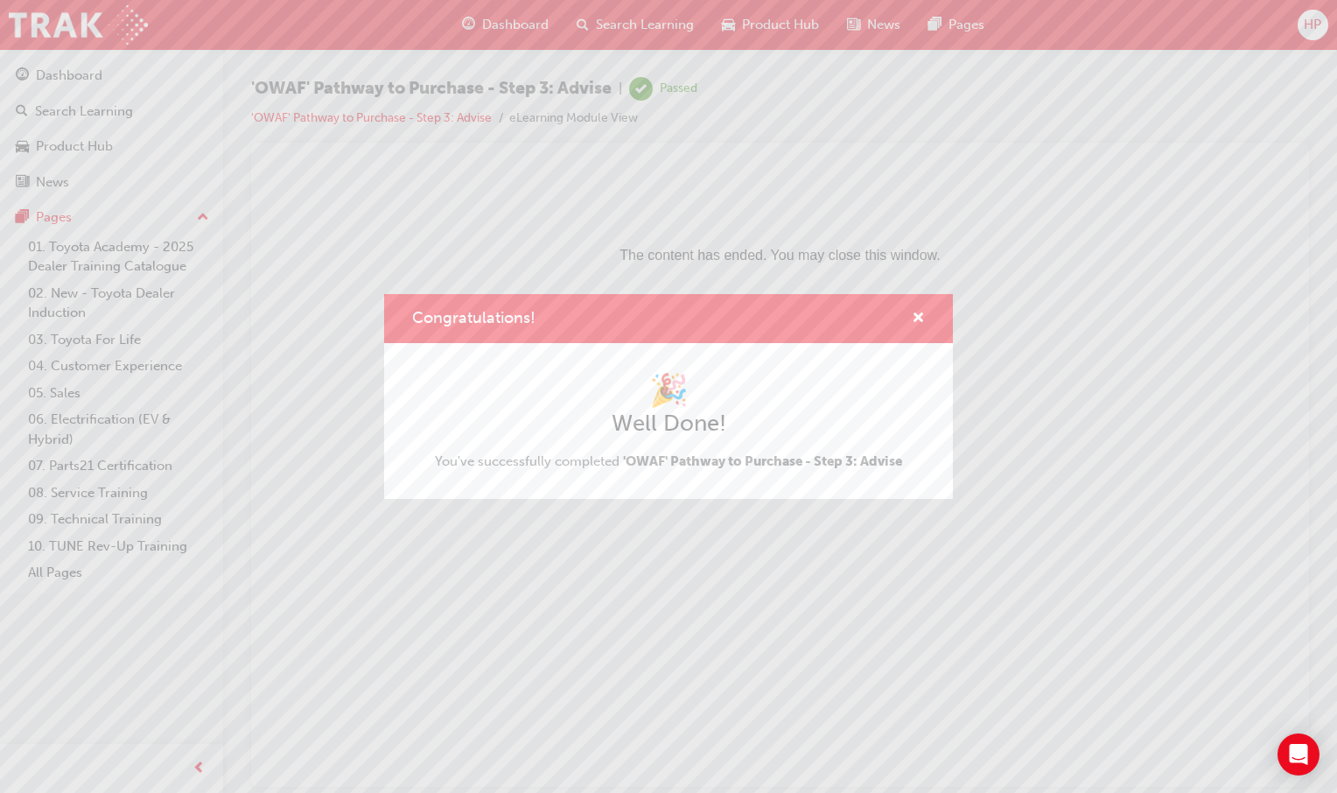
click at [911, 316] on div "Congratulations!" at bounding box center [911, 319] width 27 height 22
click at [942, 324] on div "Congratulations!" at bounding box center [668, 319] width 569 height 50
click at [916, 318] on span "cross-icon" at bounding box center [918, 319] width 13 height 16
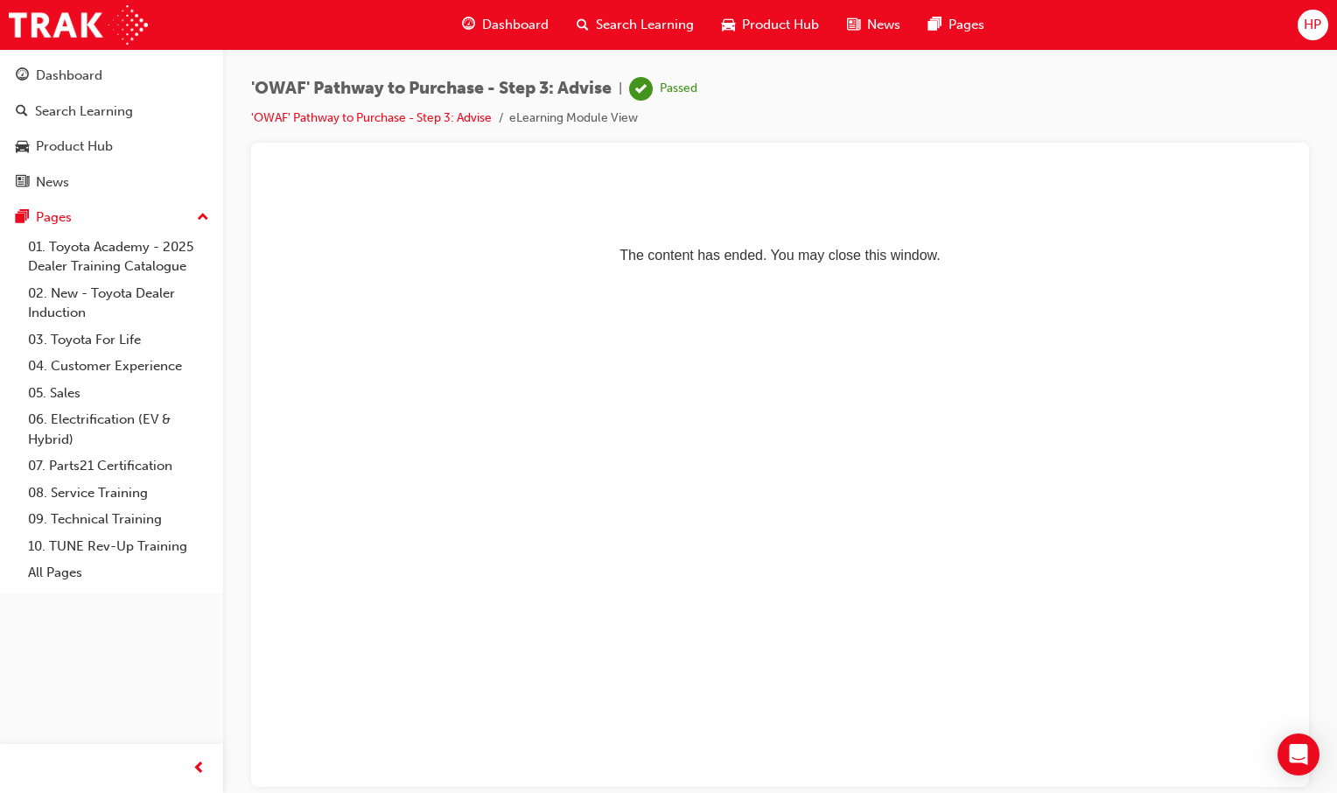
click at [463, 29] on span "guage-icon" at bounding box center [468, 25] width 13 height 22
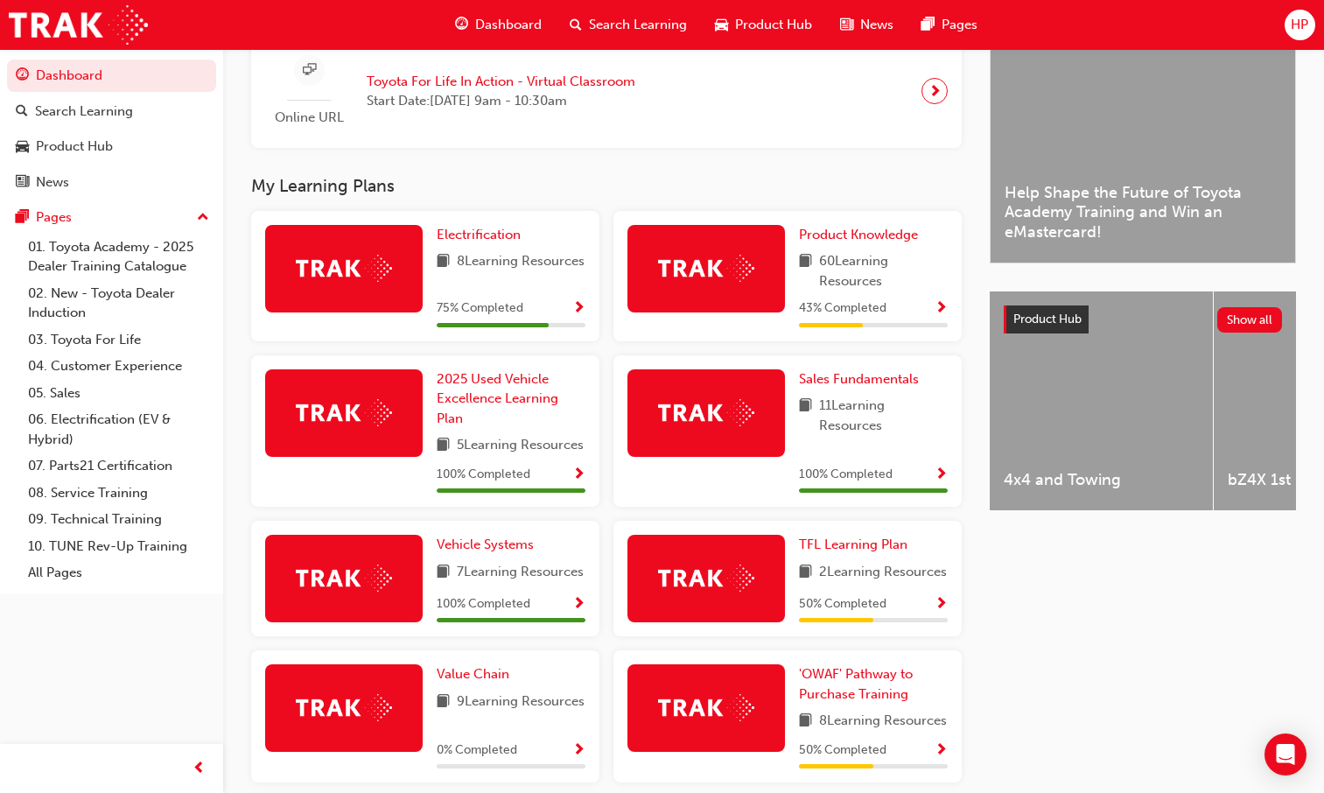
scroll to position [744, 0]
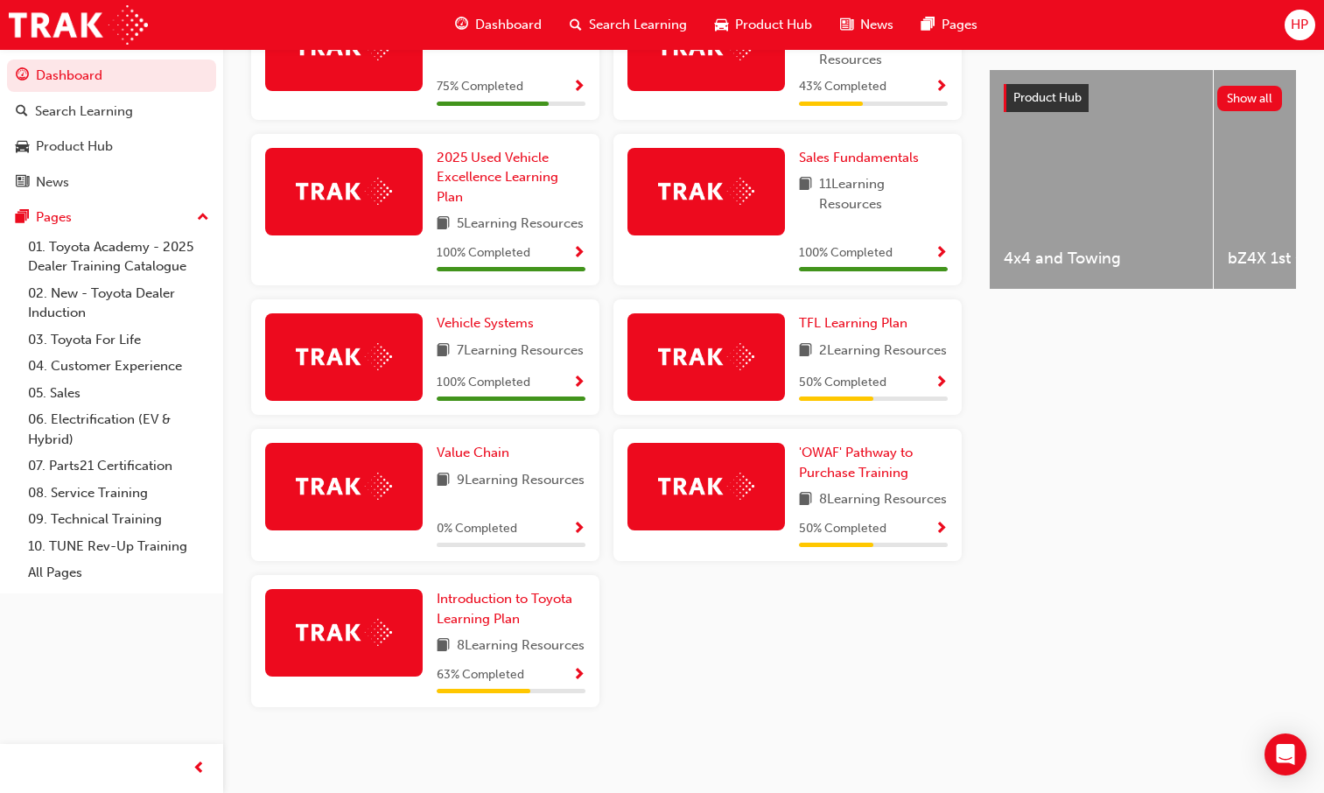
click at [943, 521] on span "Show Progress" at bounding box center [940, 529] width 13 height 16
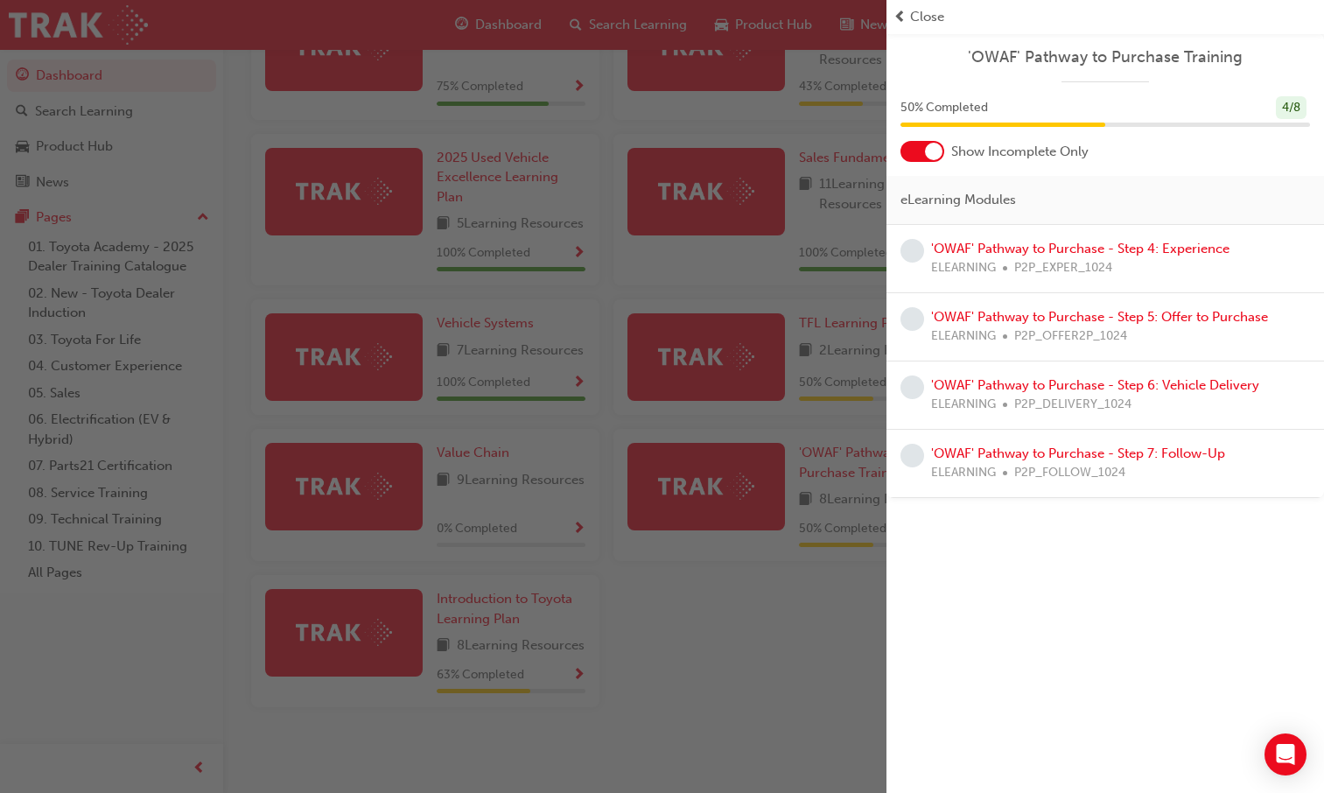
click at [974, 237] on div "'OWAF' Pathway to Purchase - Step 4: Experience ELEARNING P2P_EXPER_1024" at bounding box center [1104, 259] width 437 height 68
click at [976, 246] on link "'OWAF' Pathway to Purchase - Step 4: Experience" at bounding box center [1080, 249] width 298 height 16
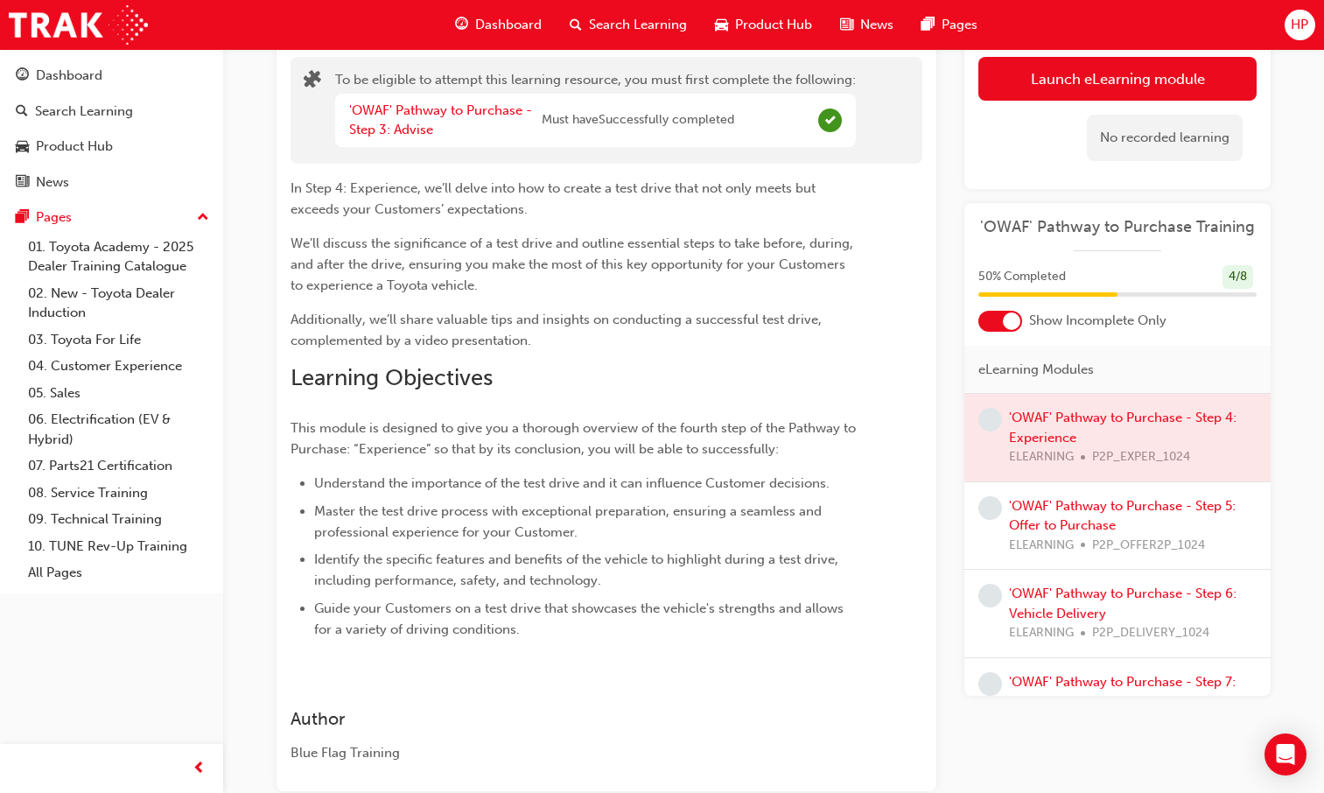
scroll to position [50, 0]
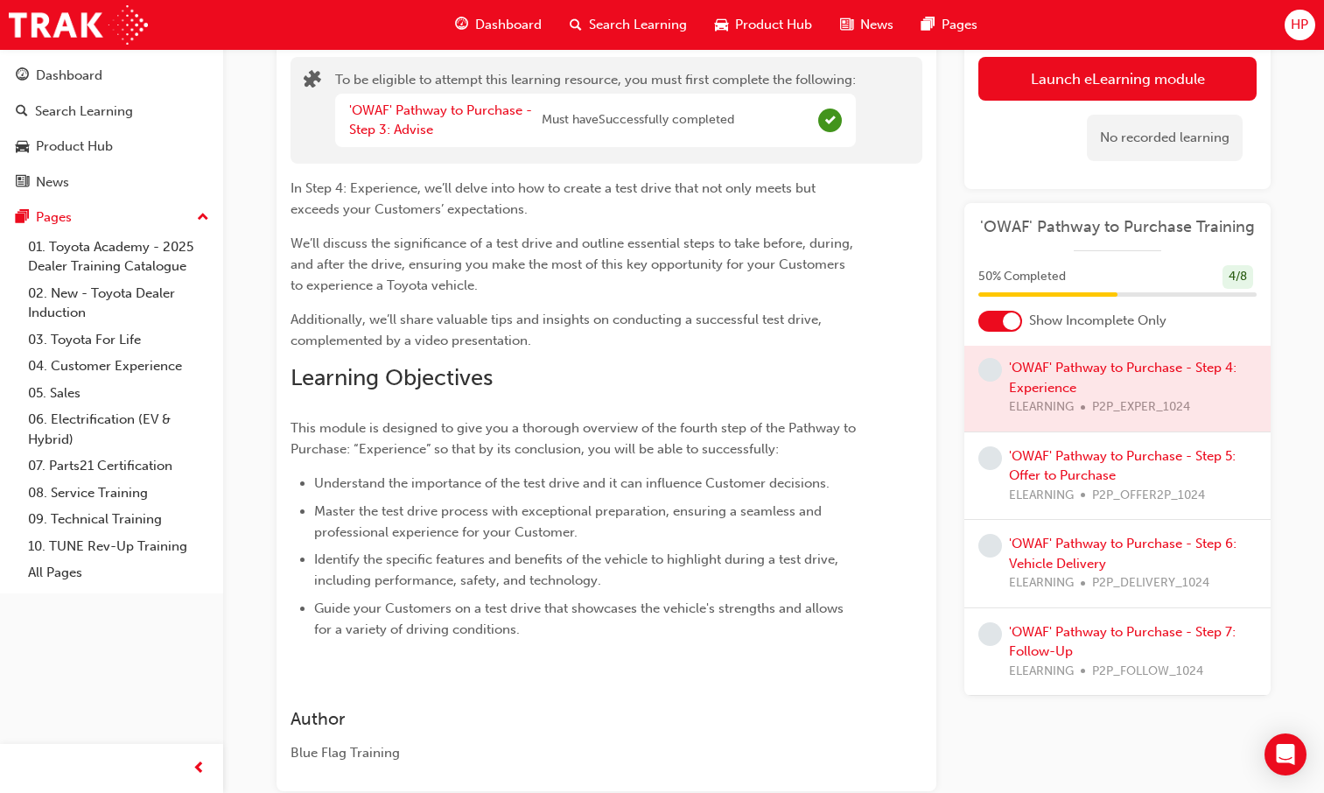
click at [1048, 385] on div at bounding box center [1117, 387] width 306 height 87
click at [1062, 85] on button "Launch eLearning module" at bounding box center [1117, 79] width 278 height 44
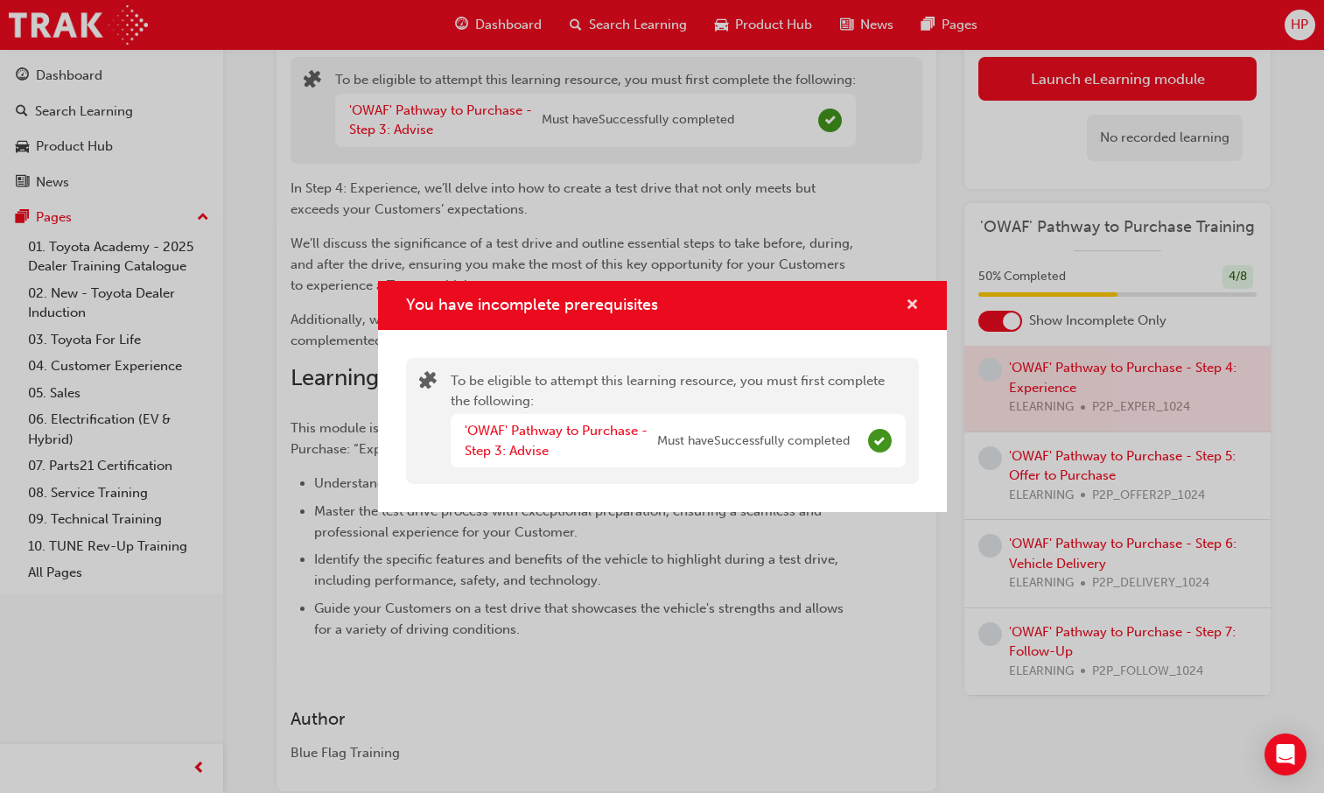
click at [917, 308] on span "cross-icon" at bounding box center [912, 306] width 13 height 16
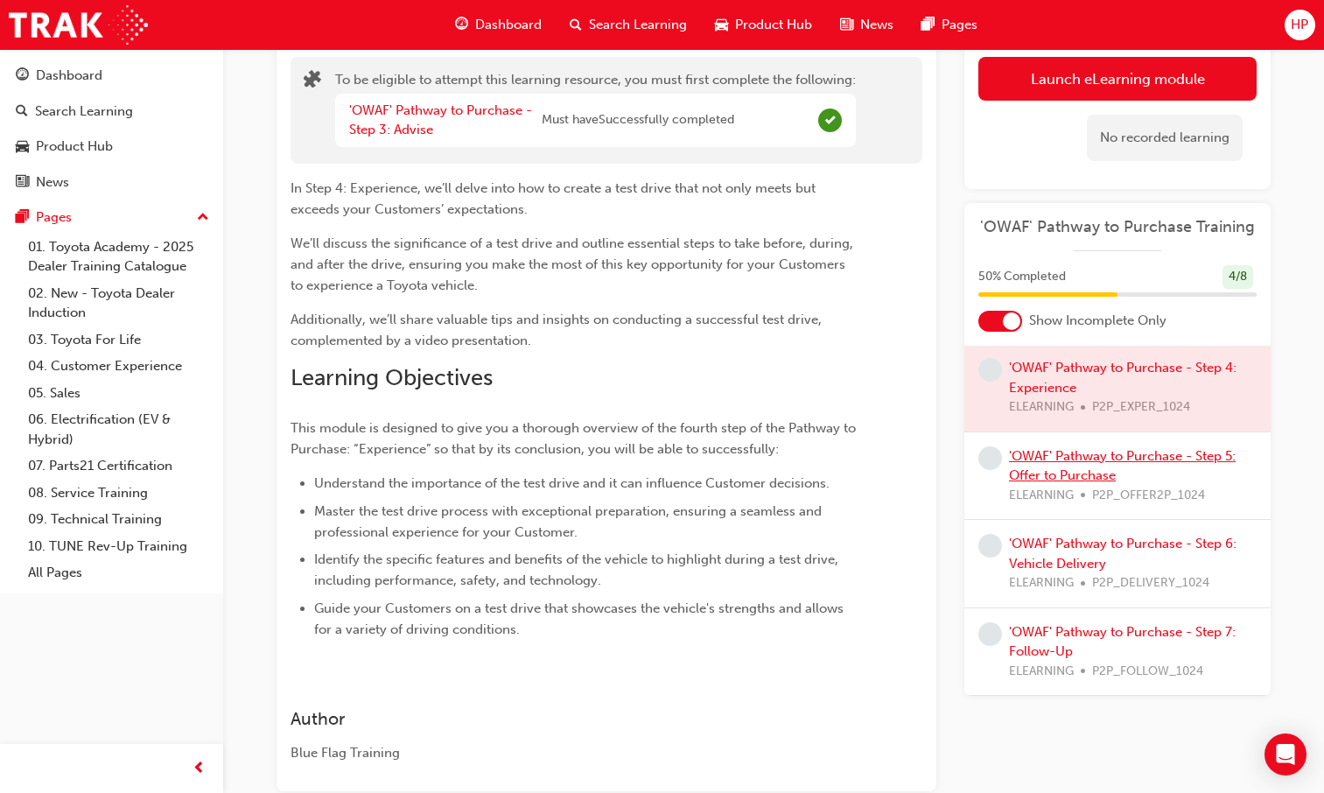
click at [1039, 474] on link "'OWAF' Pathway to Purchase - Step 5: Offer to Purchase" at bounding box center [1122, 466] width 227 height 36
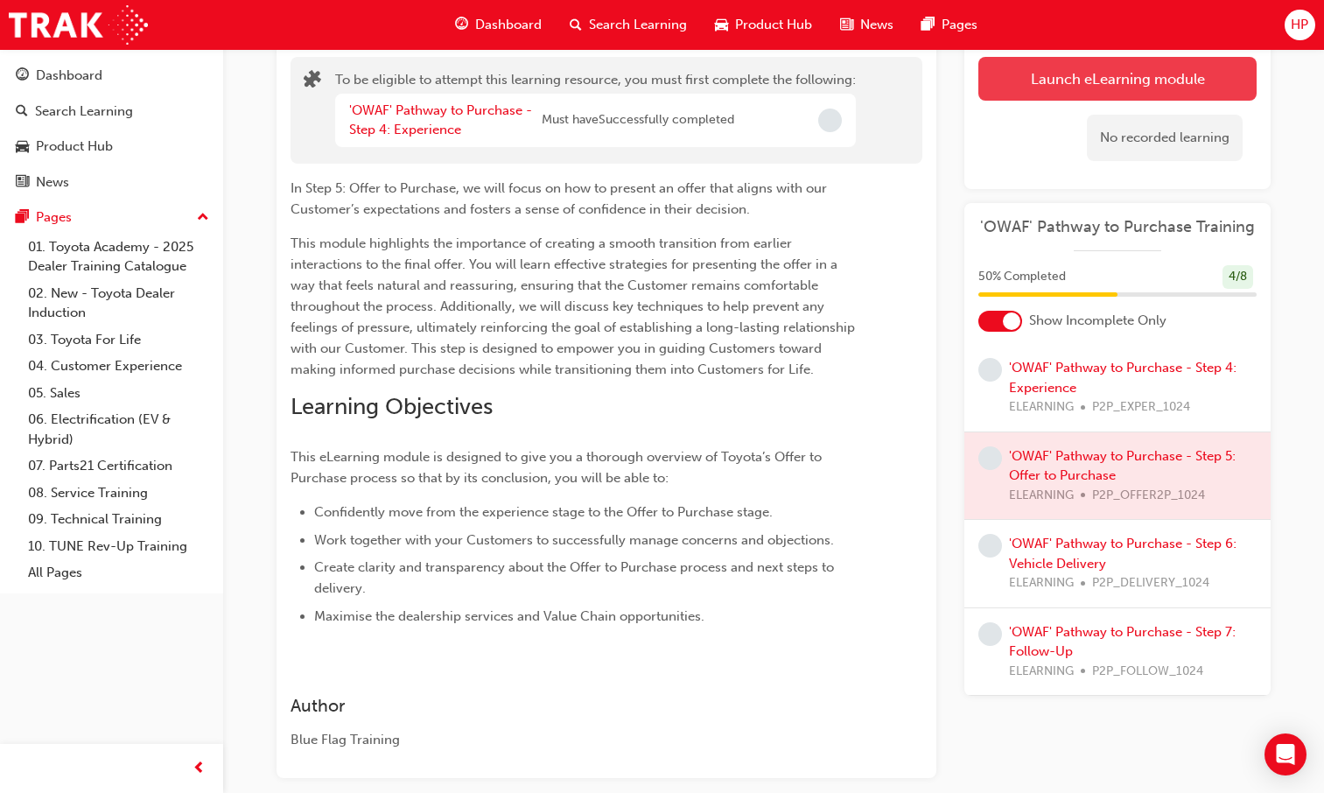
click at [1046, 96] on button "Launch eLearning module" at bounding box center [1117, 79] width 278 height 44
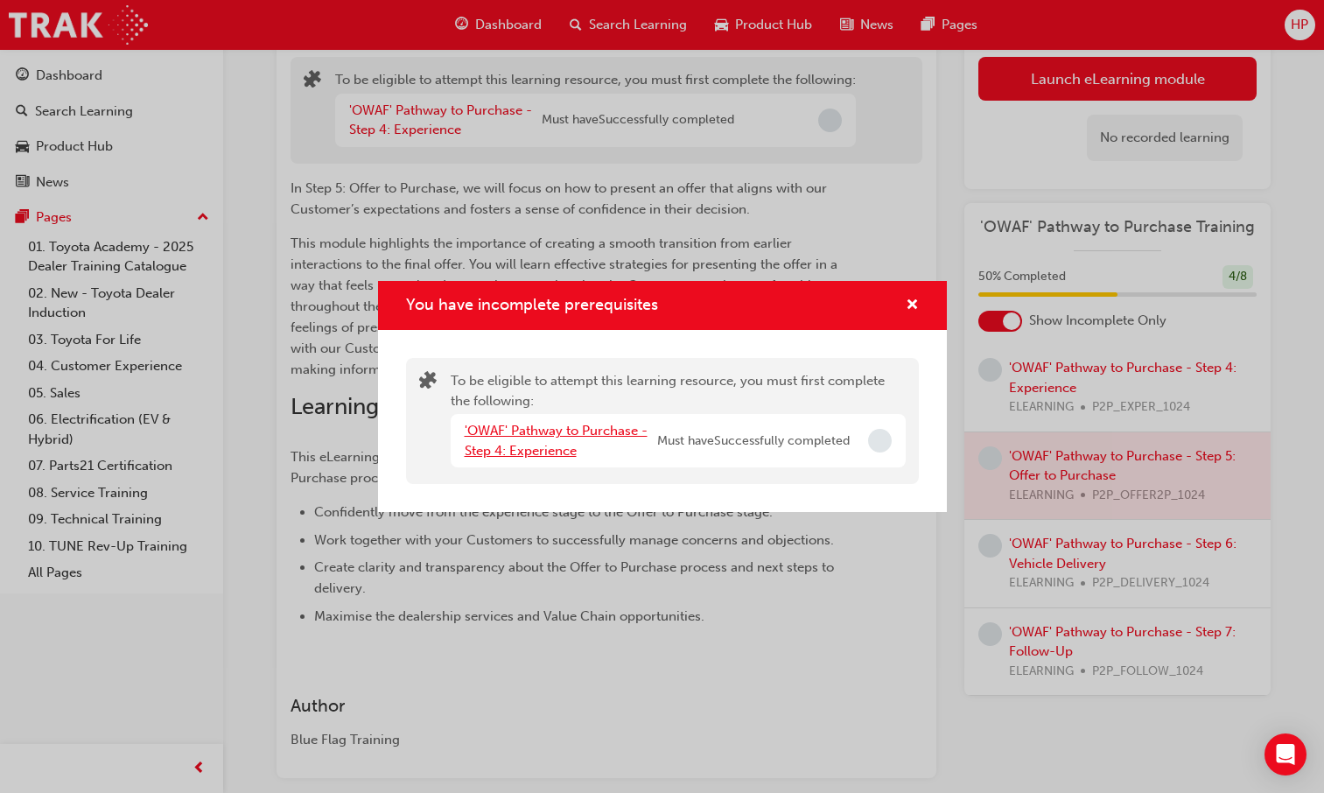
click at [515, 425] on link "'OWAF' Pathway to Purchase - Step 4: Experience" at bounding box center [556, 441] width 183 height 36
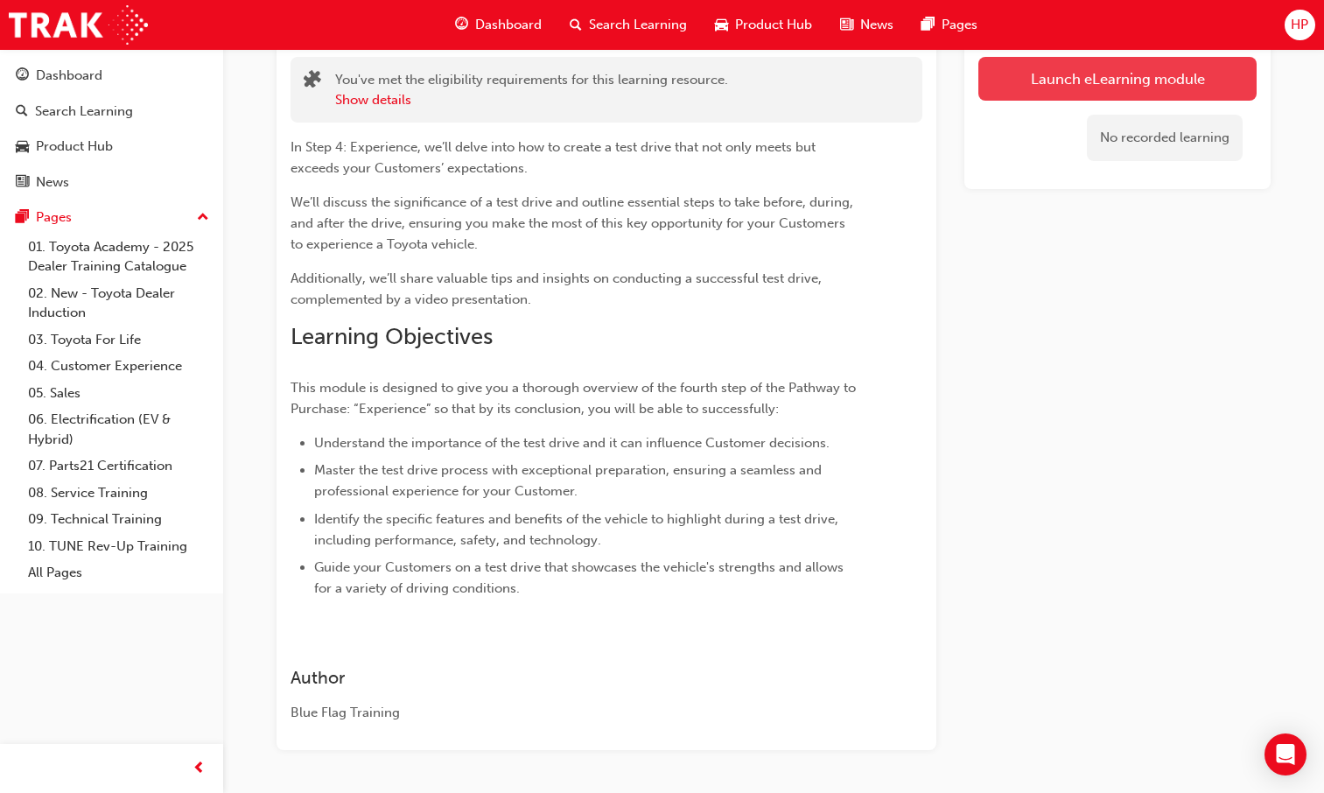
click at [1072, 94] on link "Launch eLearning module" at bounding box center [1117, 79] width 278 height 44
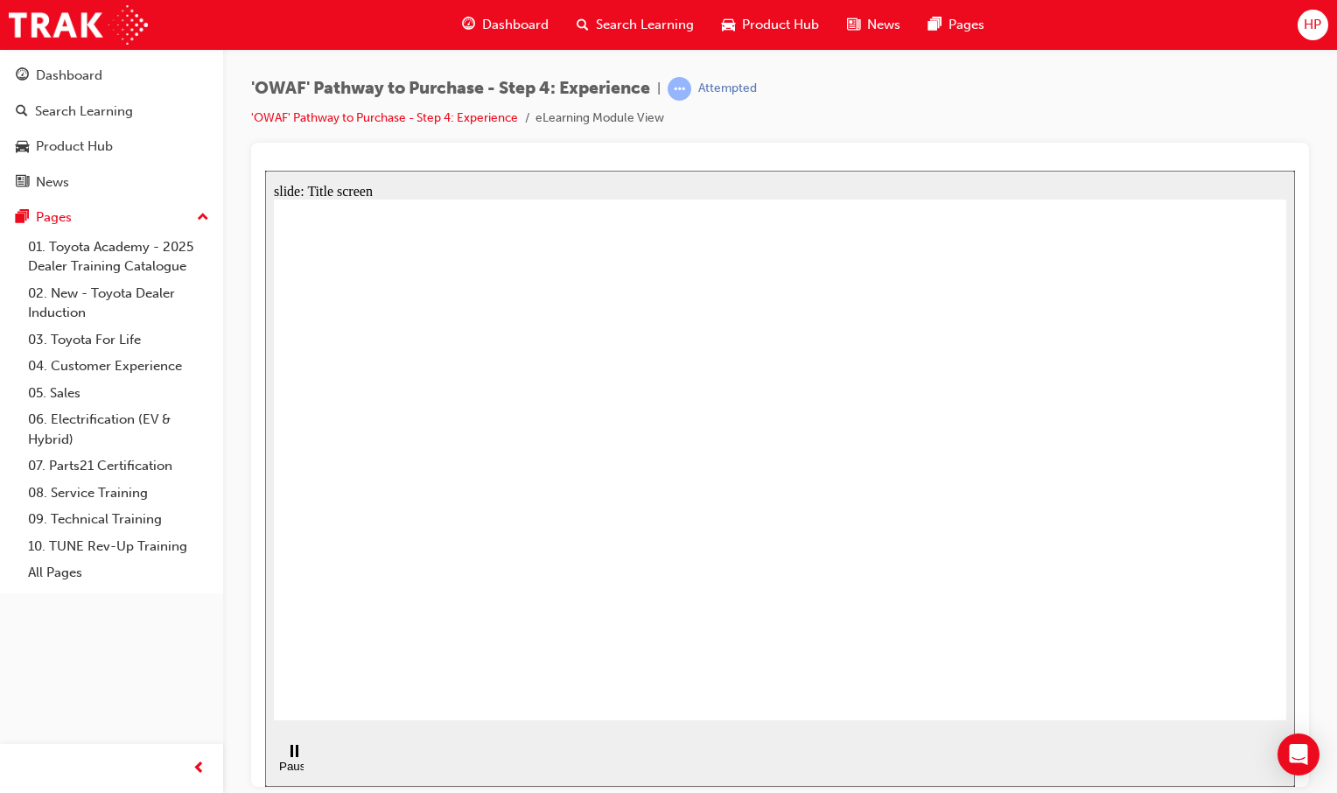
drag, startPoint x: 635, startPoint y: 496, endPoint x: 708, endPoint y: 473, distance: 76.1
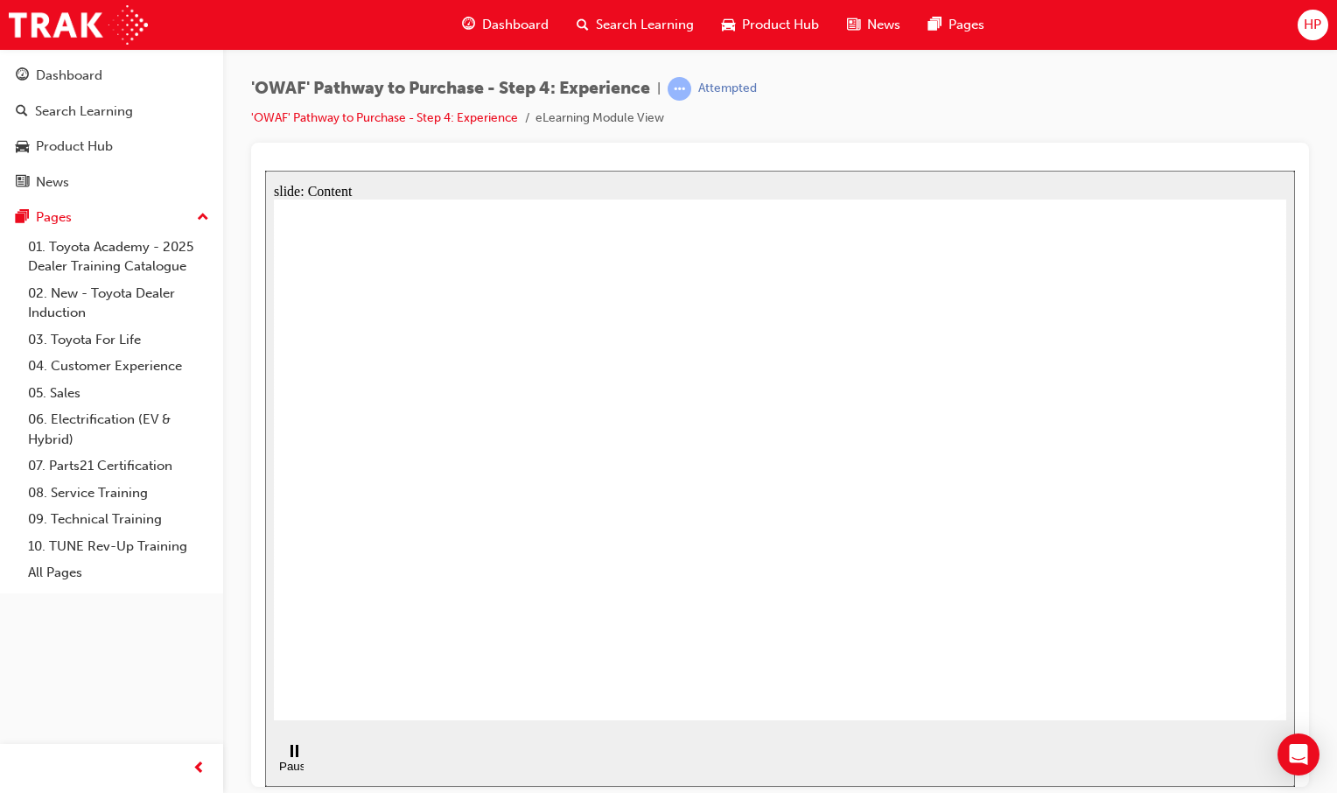
drag, startPoint x: 707, startPoint y: 502, endPoint x: 851, endPoint y: 499, distance: 144.4
drag, startPoint x: 887, startPoint y: 488, endPoint x: 960, endPoint y: 500, distance: 73.6
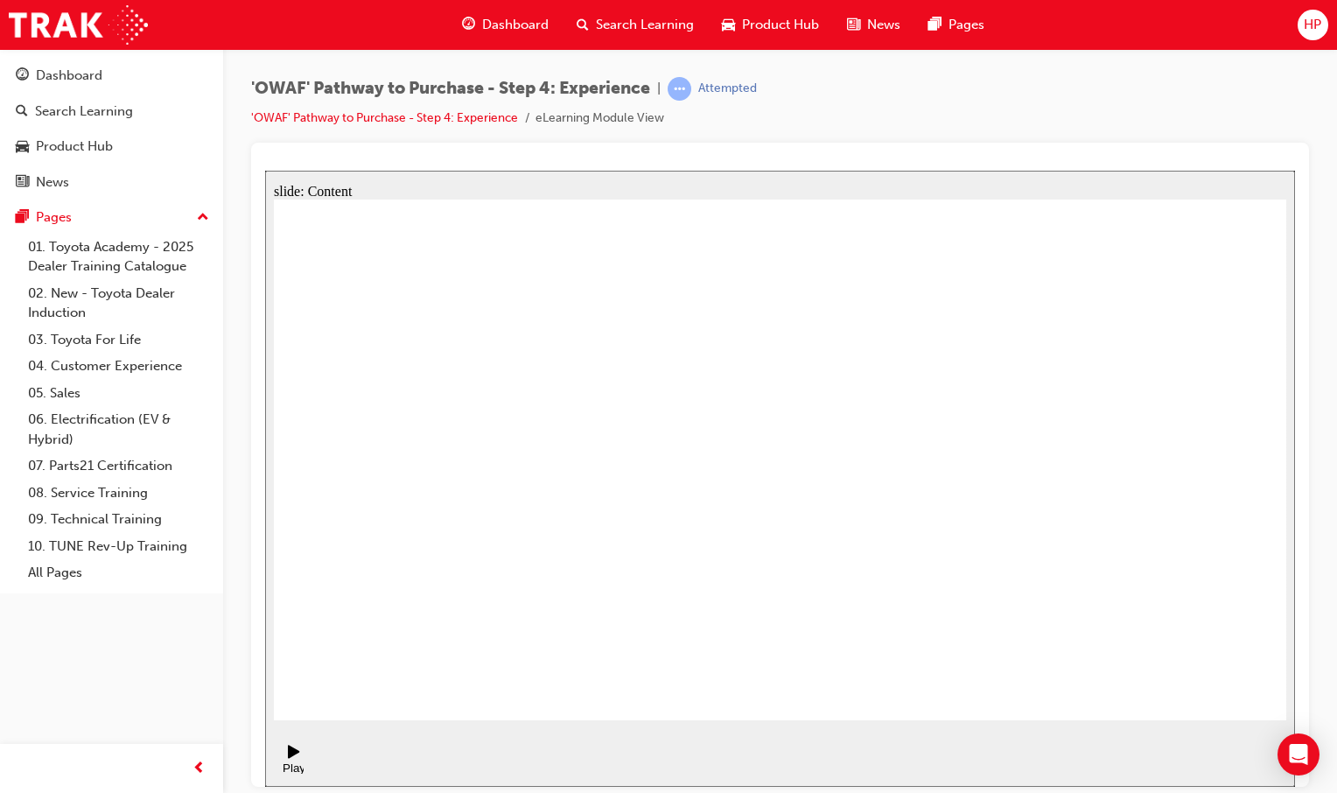
drag, startPoint x: 1198, startPoint y: 703, endPoint x: 1200, endPoint y: 692, distance: 10.6
drag, startPoint x: 568, startPoint y: 621, endPoint x: 672, endPoint y: 639, distance: 105.6
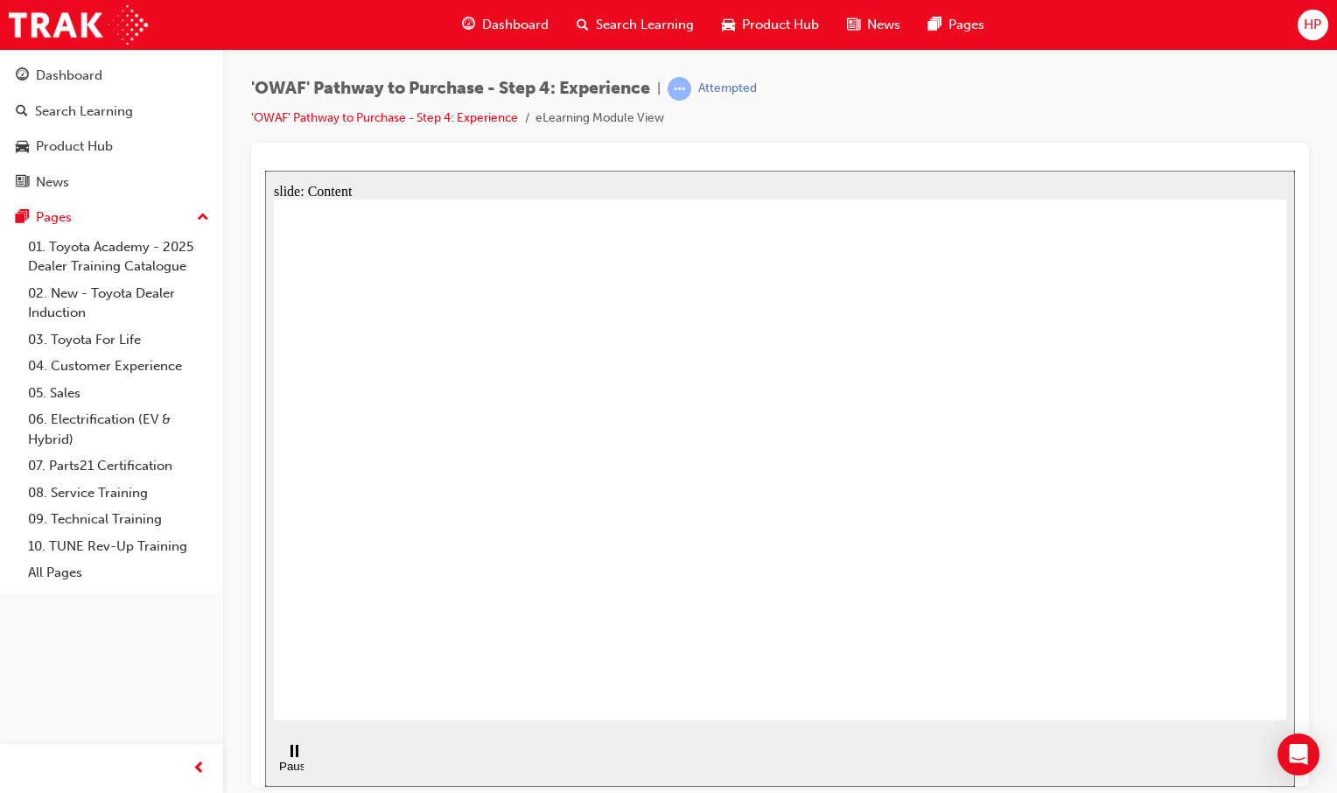
drag, startPoint x: 983, startPoint y: 250, endPoint x: 961, endPoint y: 304, distance: 58.5
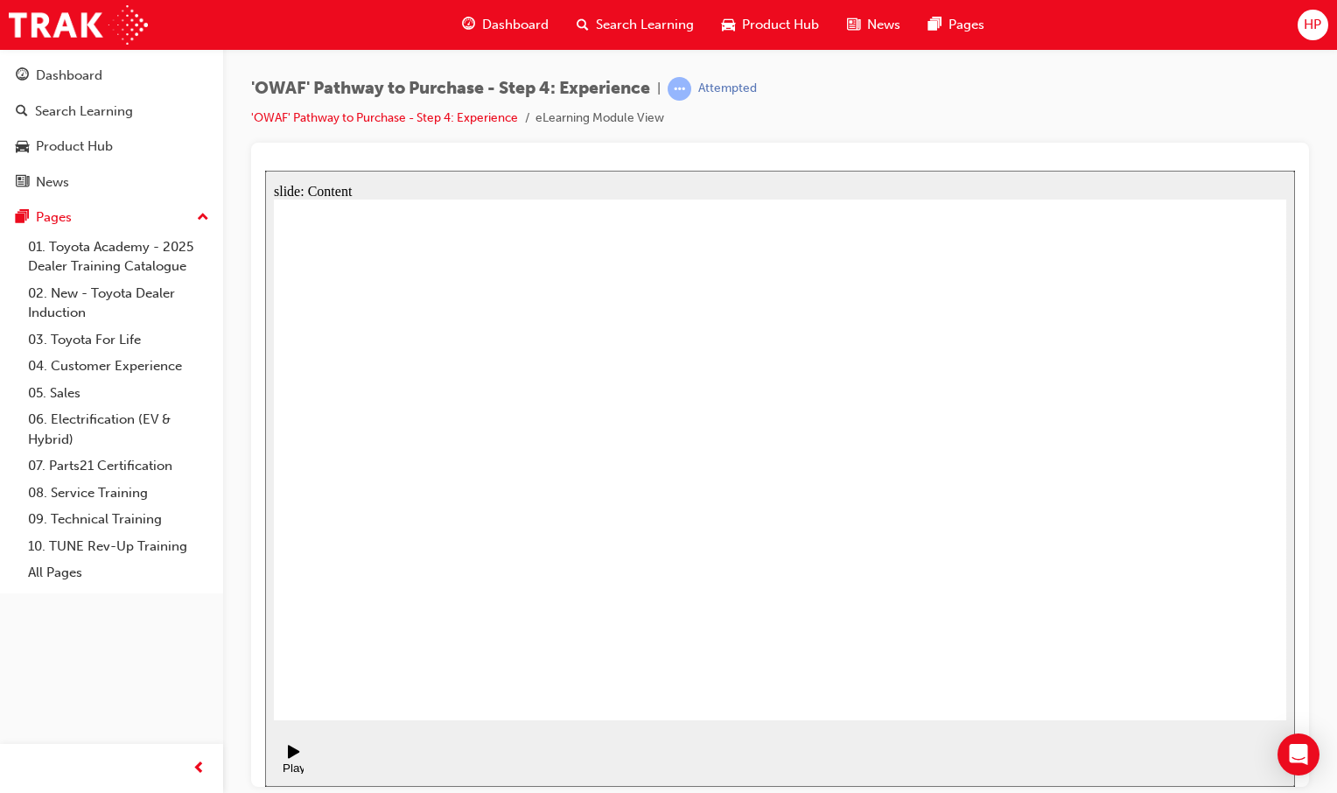
drag, startPoint x: 953, startPoint y: 418, endPoint x: 943, endPoint y: 441, distance: 24.7
drag, startPoint x: 943, startPoint y: 441, endPoint x: 968, endPoint y: 532, distance: 94.2
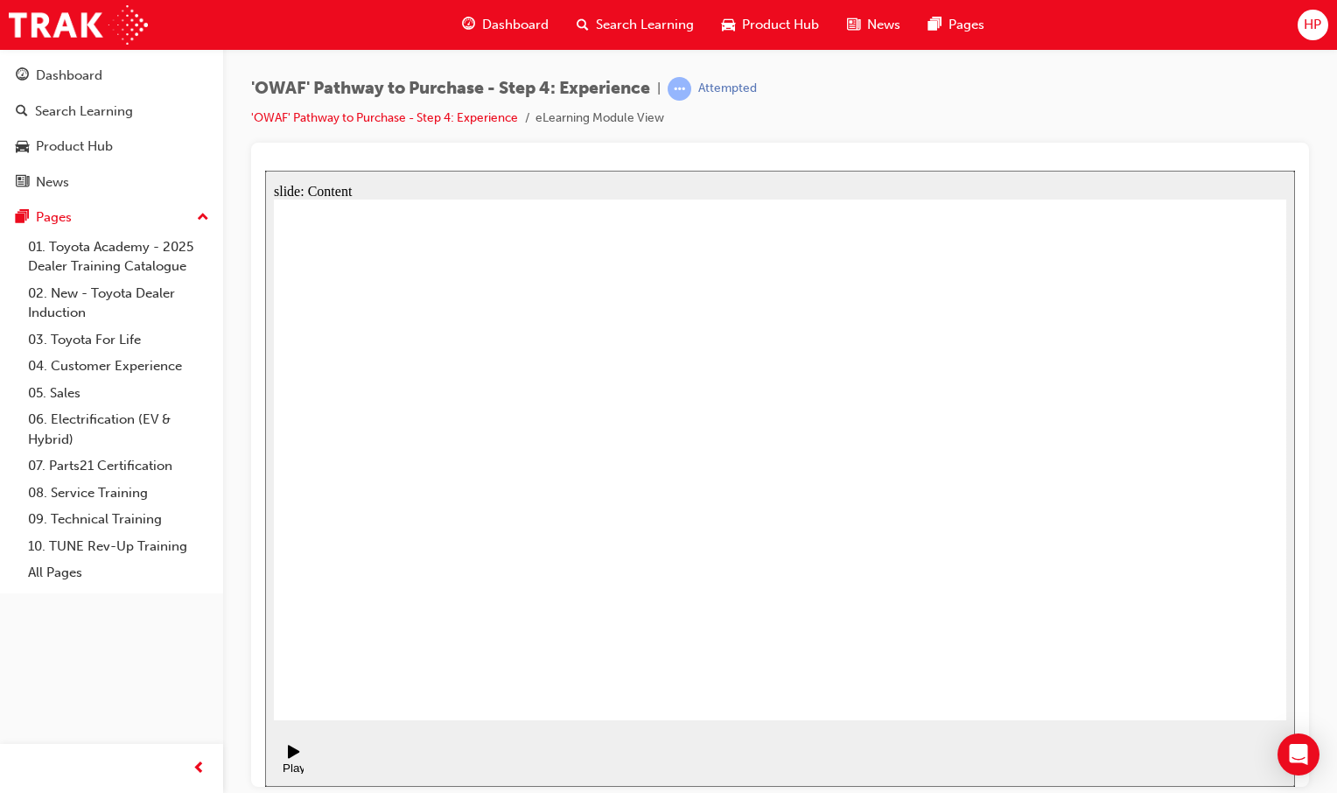
drag, startPoint x: 978, startPoint y: 600, endPoint x: 977, endPoint y: 612, distance: 12.3
drag, startPoint x: 981, startPoint y: 624, endPoint x: 1126, endPoint y: 689, distance: 159.4
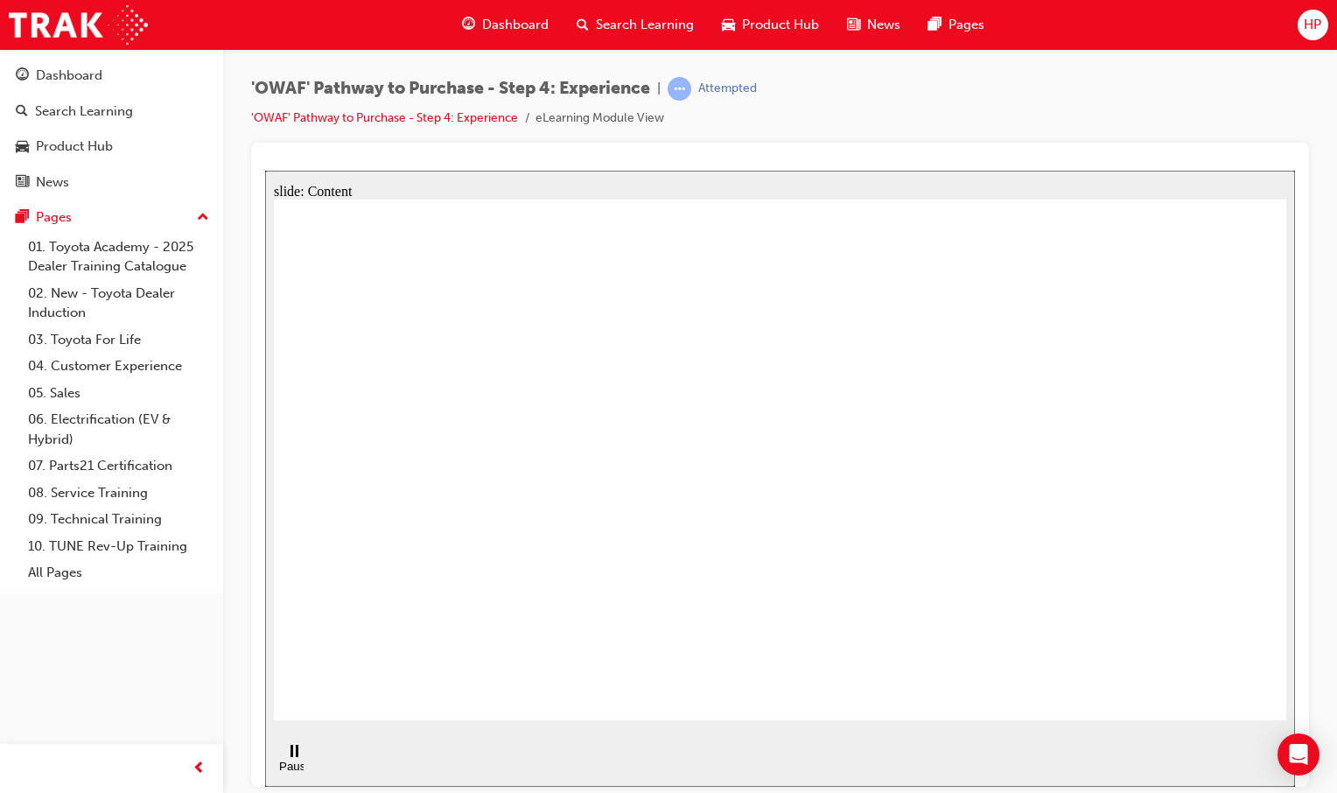
drag, startPoint x: 630, startPoint y: 391, endPoint x: 598, endPoint y: 391, distance: 32.4
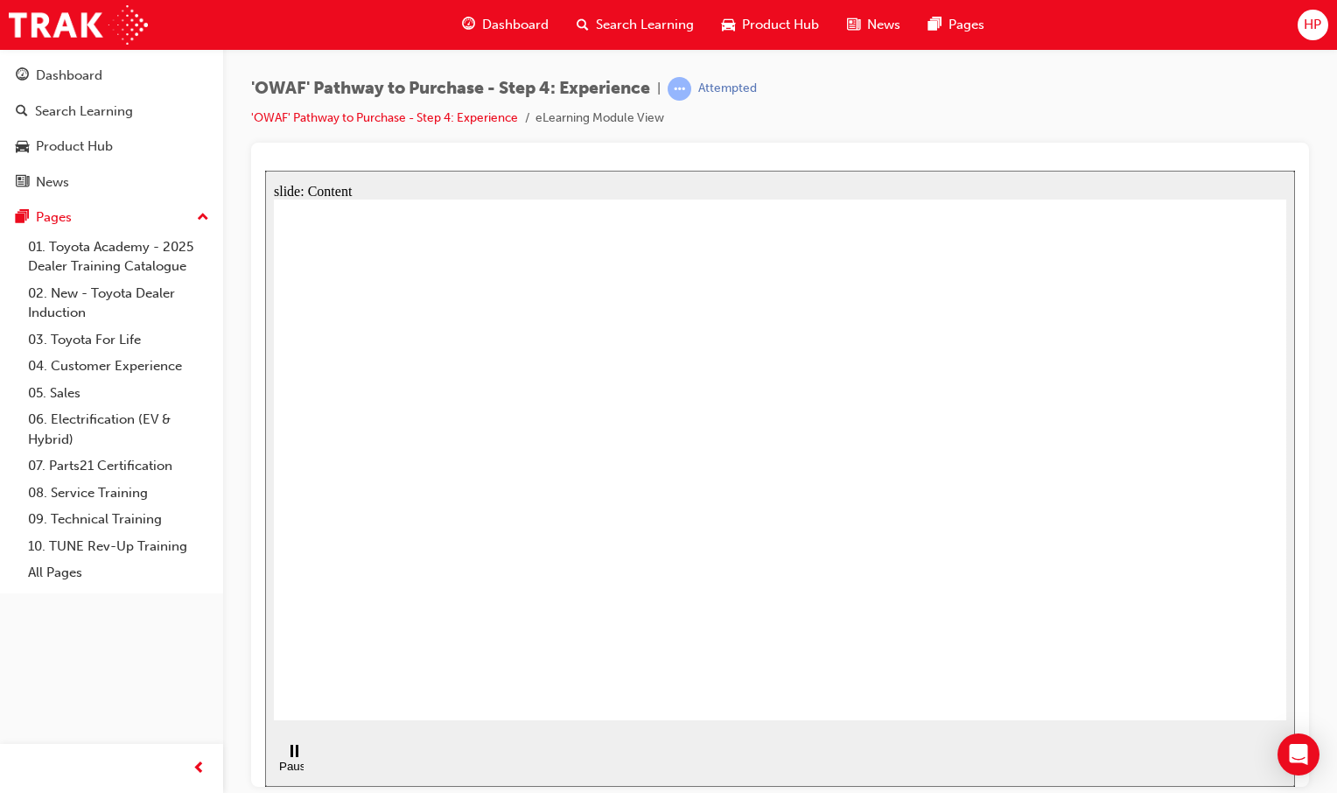
drag, startPoint x: 590, startPoint y: 548, endPoint x: 534, endPoint y: 546, distance: 56.0
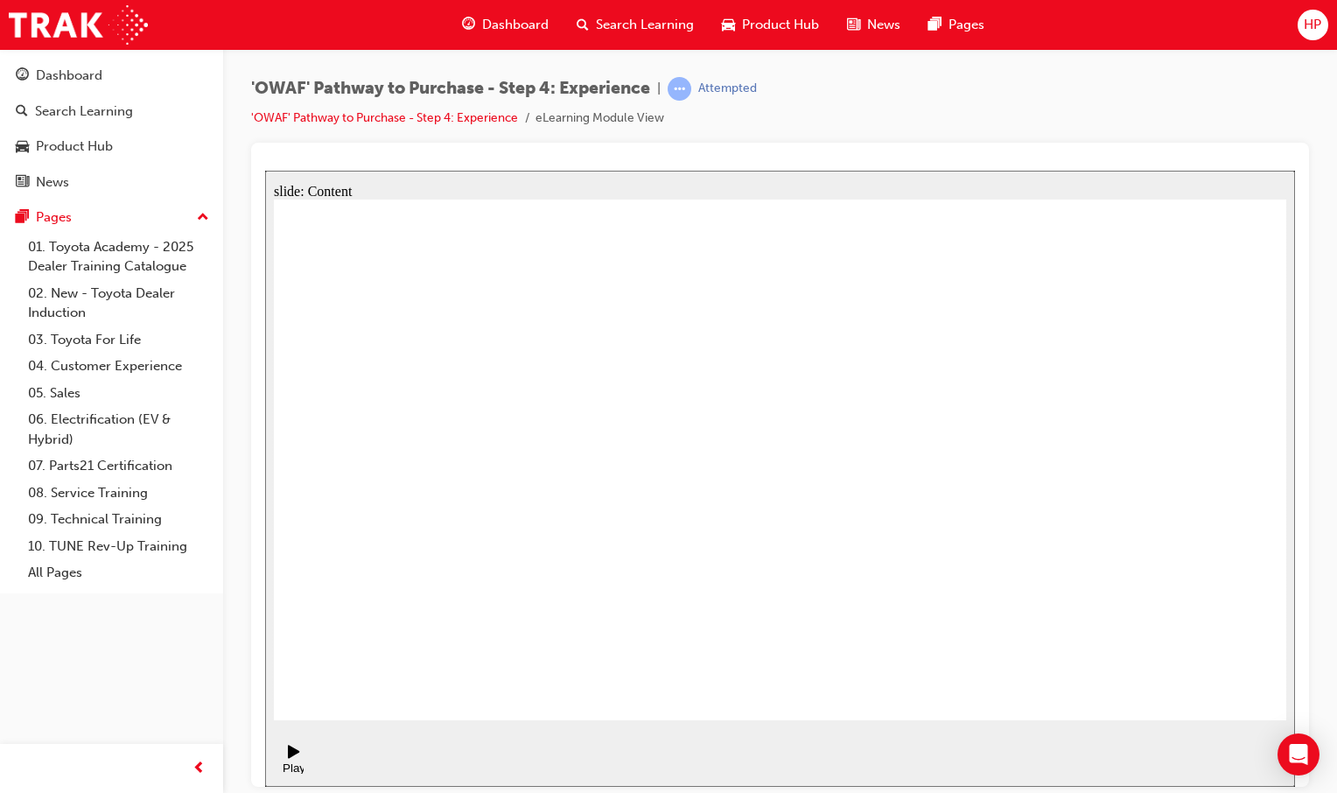
drag, startPoint x: 423, startPoint y: 428, endPoint x: 436, endPoint y: 426, distance: 13.2
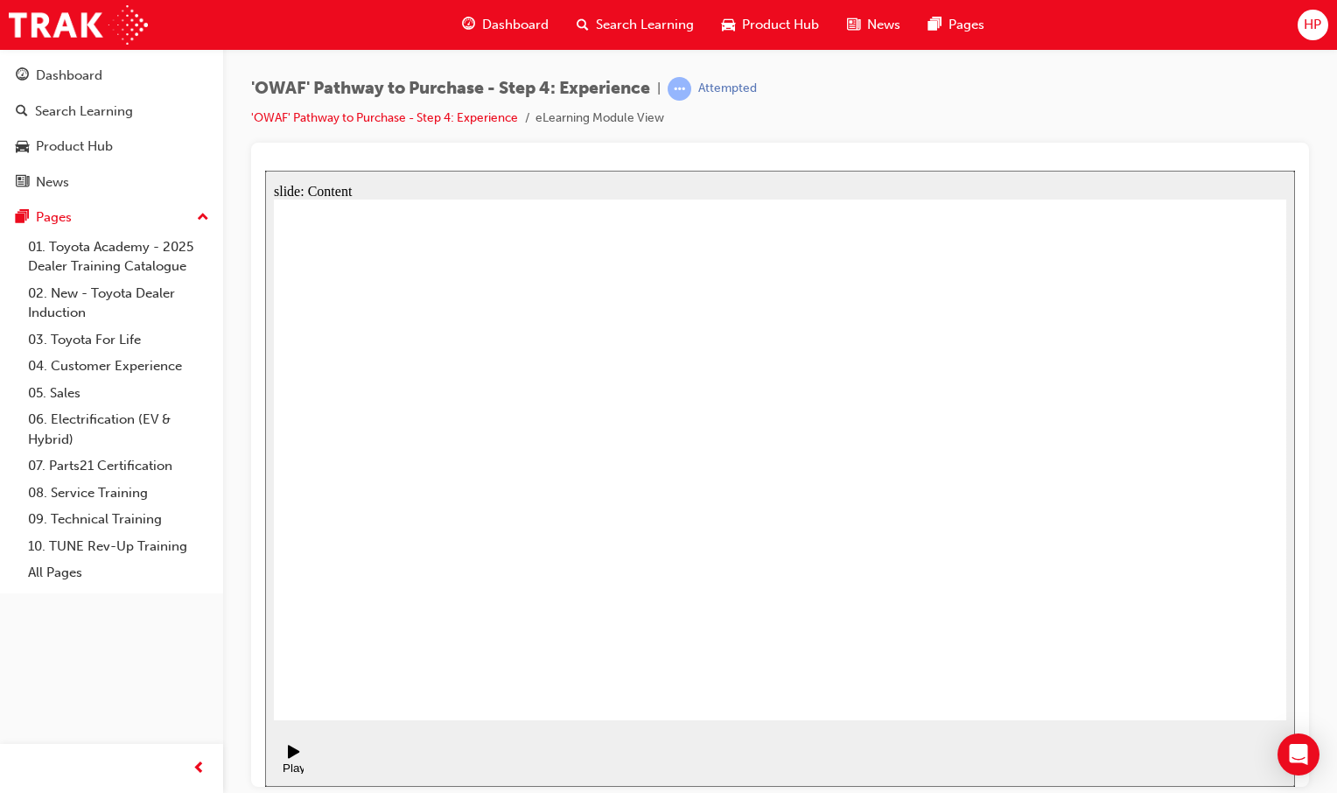
drag, startPoint x: 983, startPoint y: 402, endPoint x: 980, endPoint y: 424, distance: 22.9
drag, startPoint x: 1076, startPoint y: 492, endPoint x: 1088, endPoint y: 492, distance: 12.2
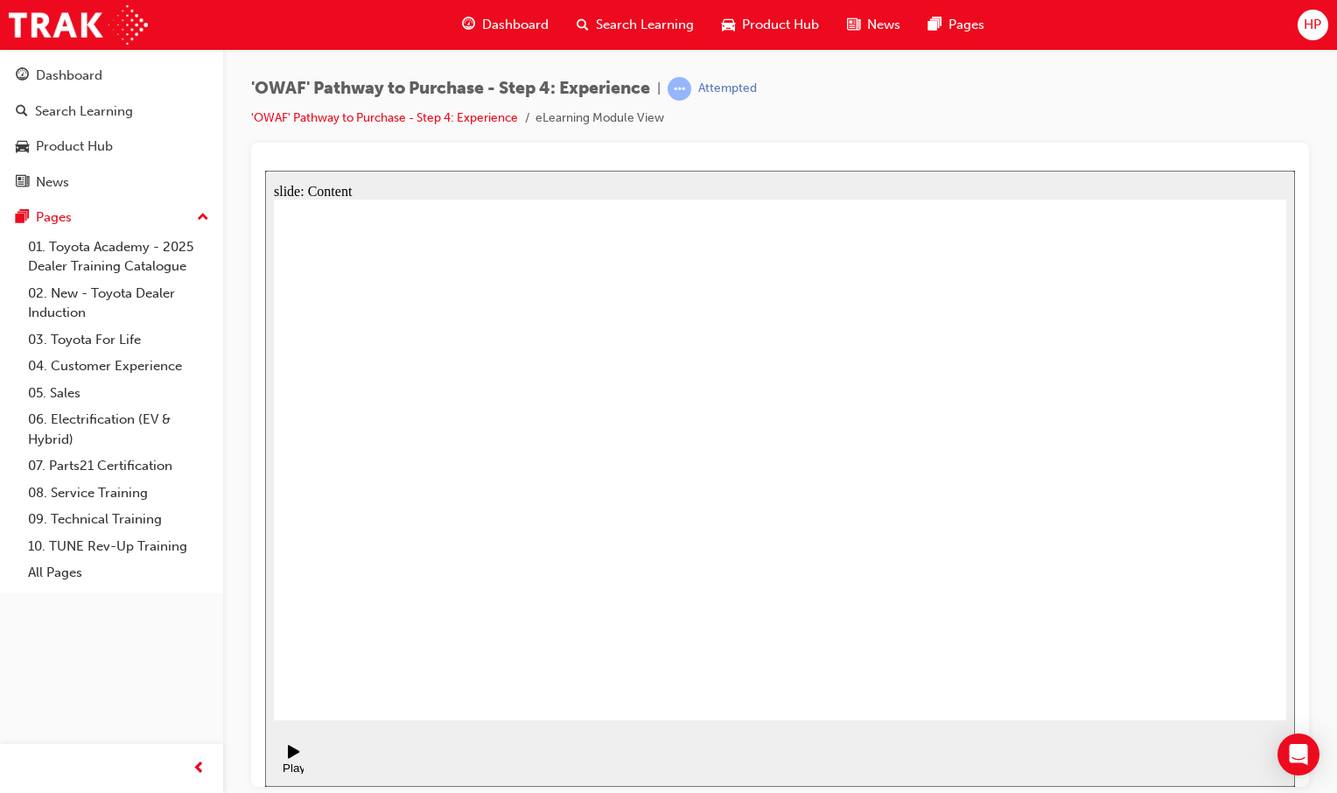
drag, startPoint x: 1007, startPoint y: 567, endPoint x: 1011, endPoint y: 577, distance: 11.1
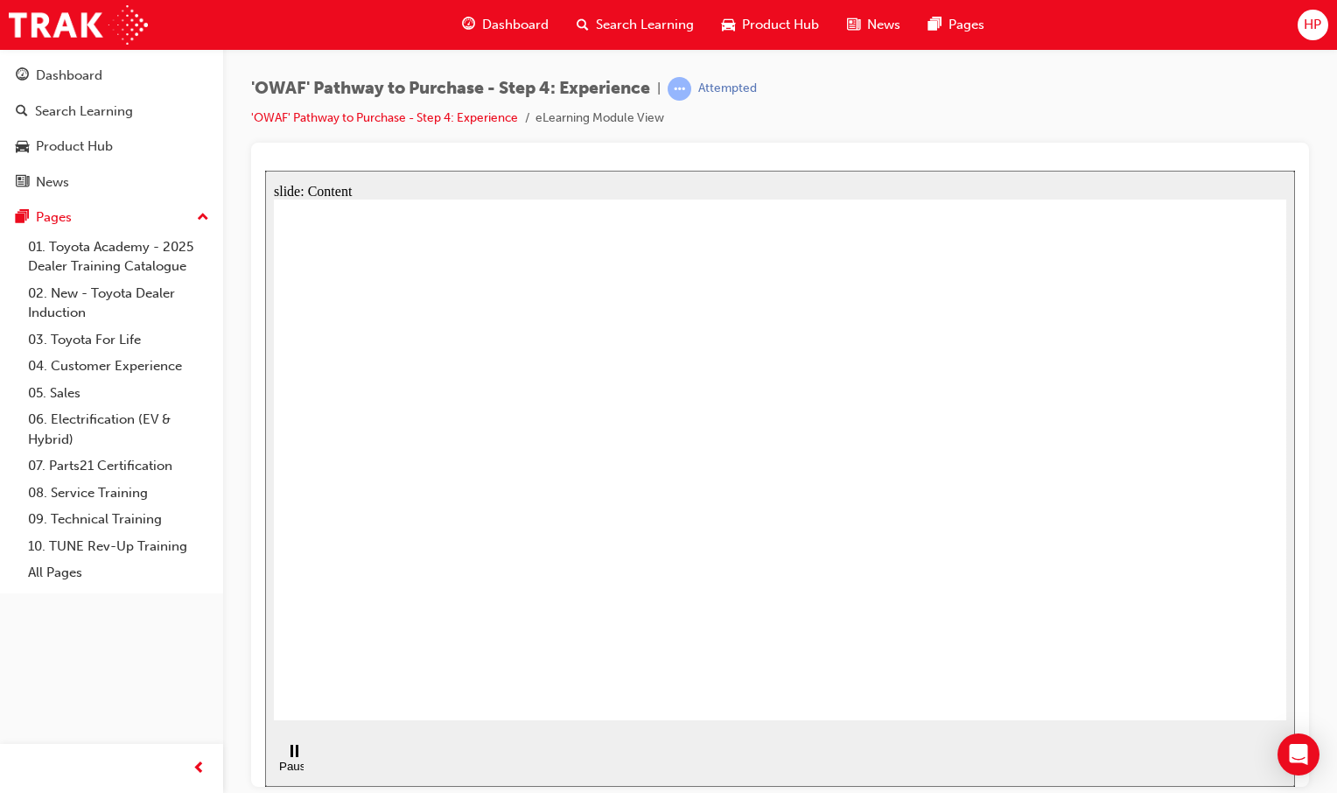
drag, startPoint x: 909, startPoint y: 442, endPoint x: 1190, endPoint y: 493, distance: 285.6
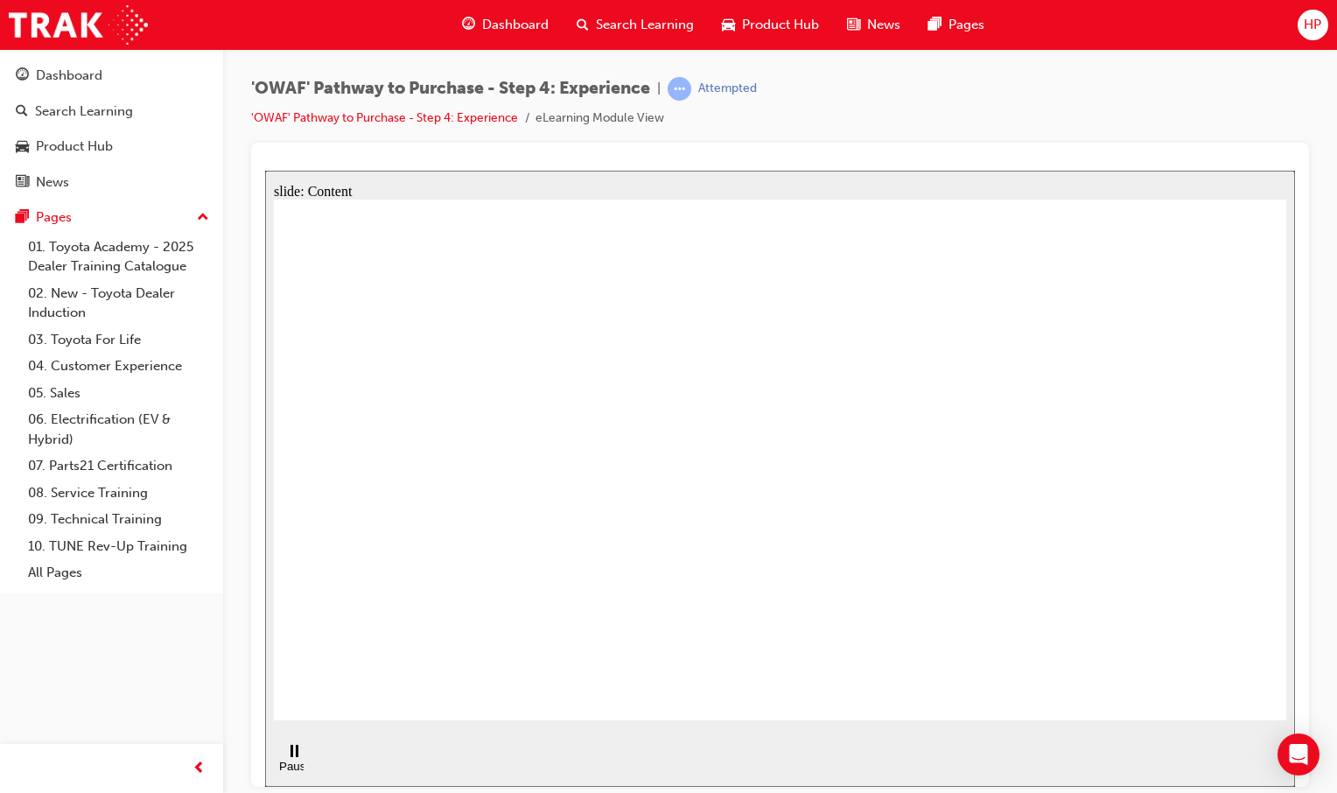
drag, startPoint x: 702, startPoint y: 354, endPoint x: 830, endPoint y: 382, distance: 131.6
drag, startPoint x: 944, startPoint y: 377, endPoint x: 855, endPoint y: 398, distance: 91.7
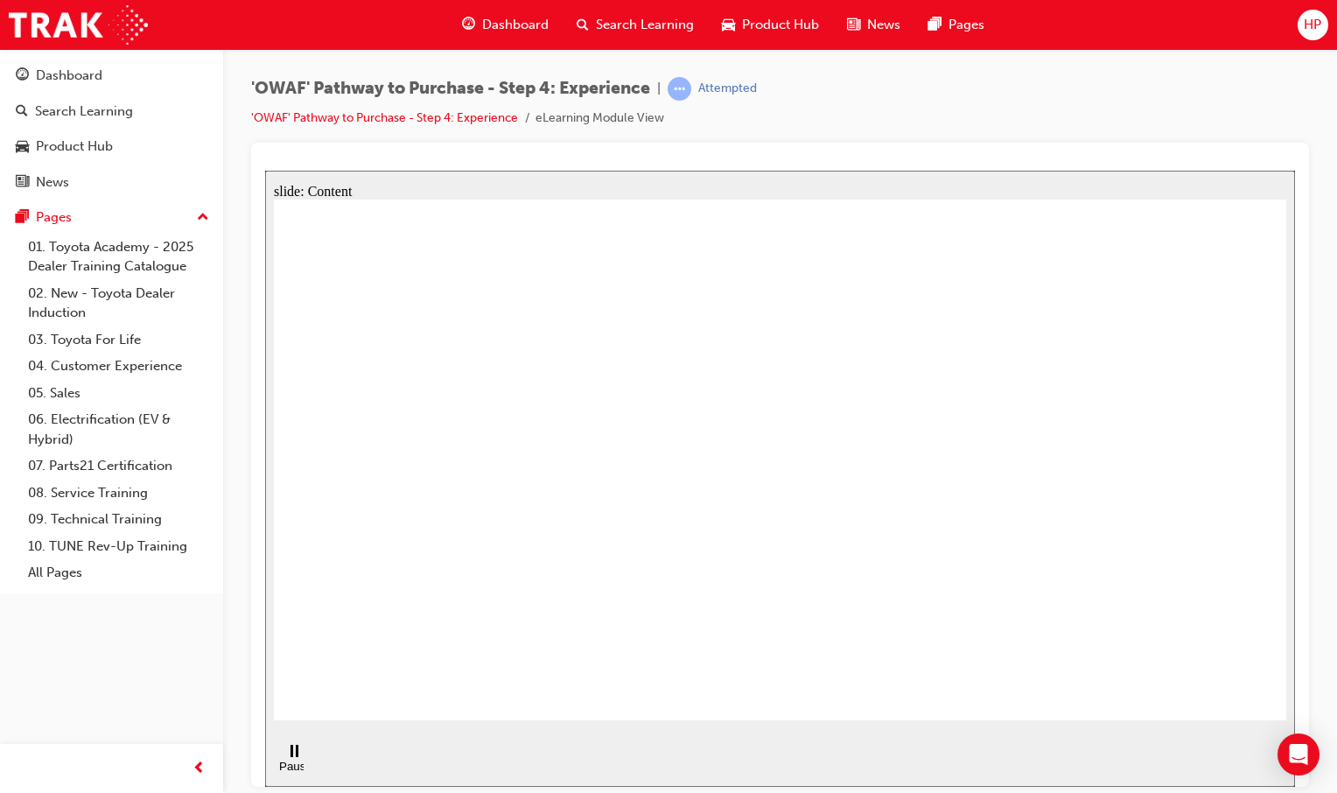
drag, startPoint x: 1186, startPoint y: 675, endPoint x: 1179, endPoint y: 669, distance: 9.3
drag, startPoint x: 478, startPoint y: 244, endPoint x: 581, endPoint y: 354, distance: 151.0
drag, startPoint x: 576, startPoint y: 435, endPoint x: 802, endPoint y: 522, distance: 242.9
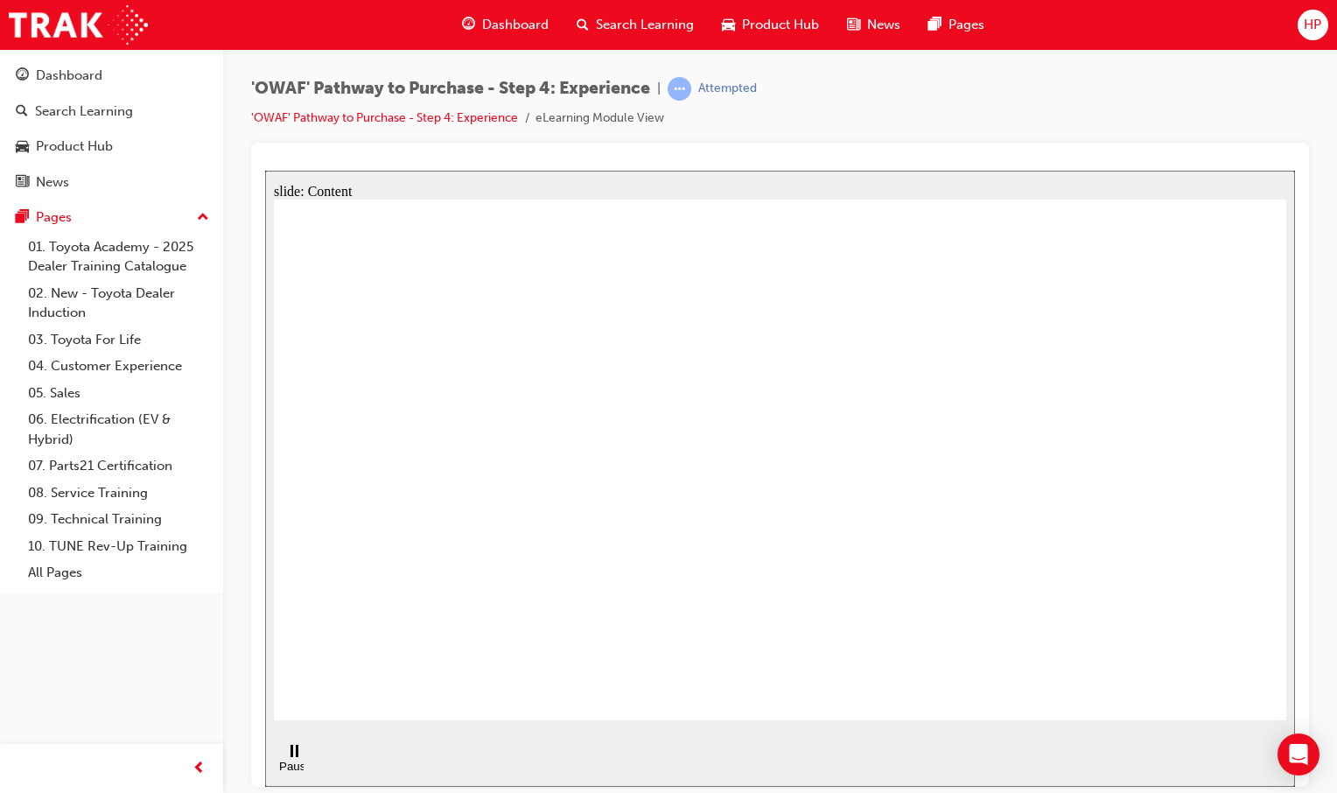
drag, startPoint x: 1030, startPoint y: 605, endPoint x: 1017, endPoint y: 604, distance: 13.2
drag, startPoint x: 345, startPoint y: 495, endPoint x: 486, endPoint y: 492, distance: 141.8
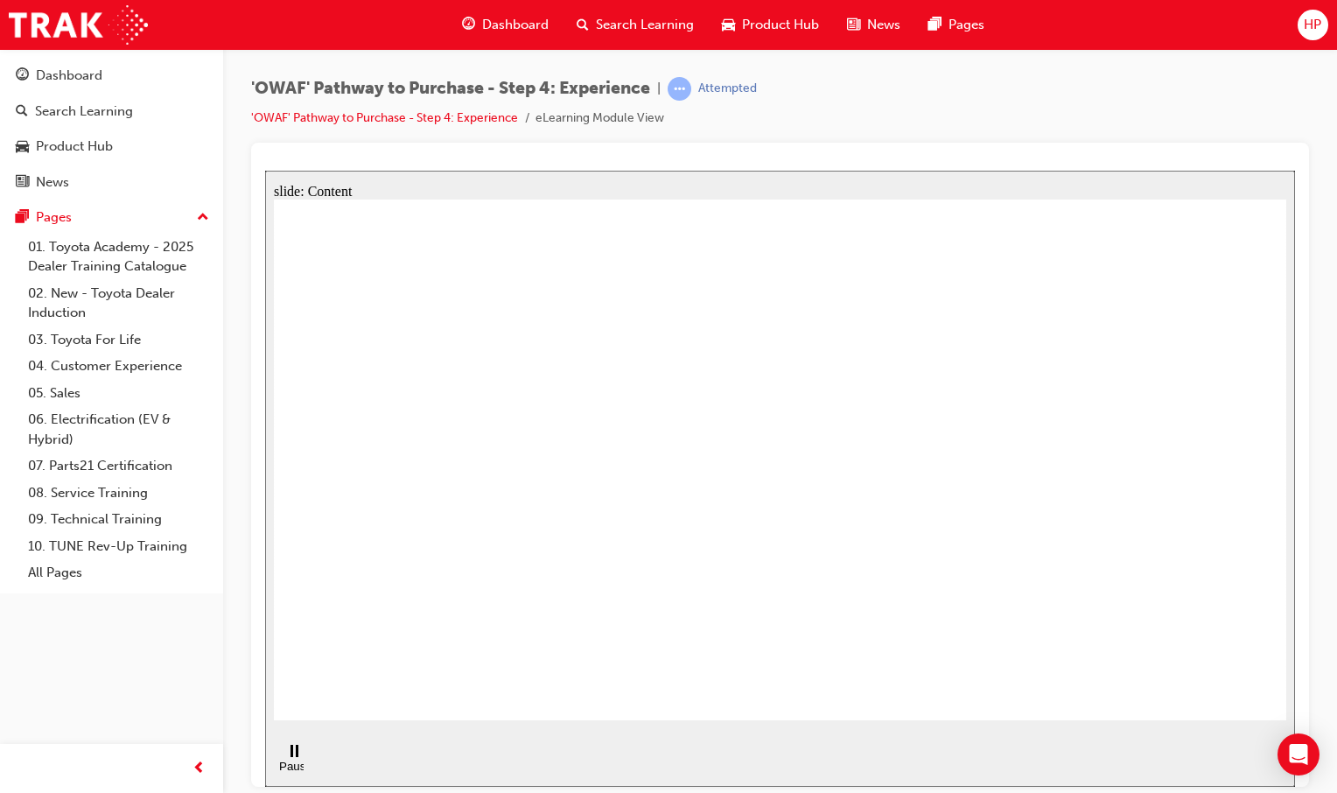
drag, startPoint x: 920, startPoint y: 521, endPoint x: 980, endPoint y: 409, distance: 127.6
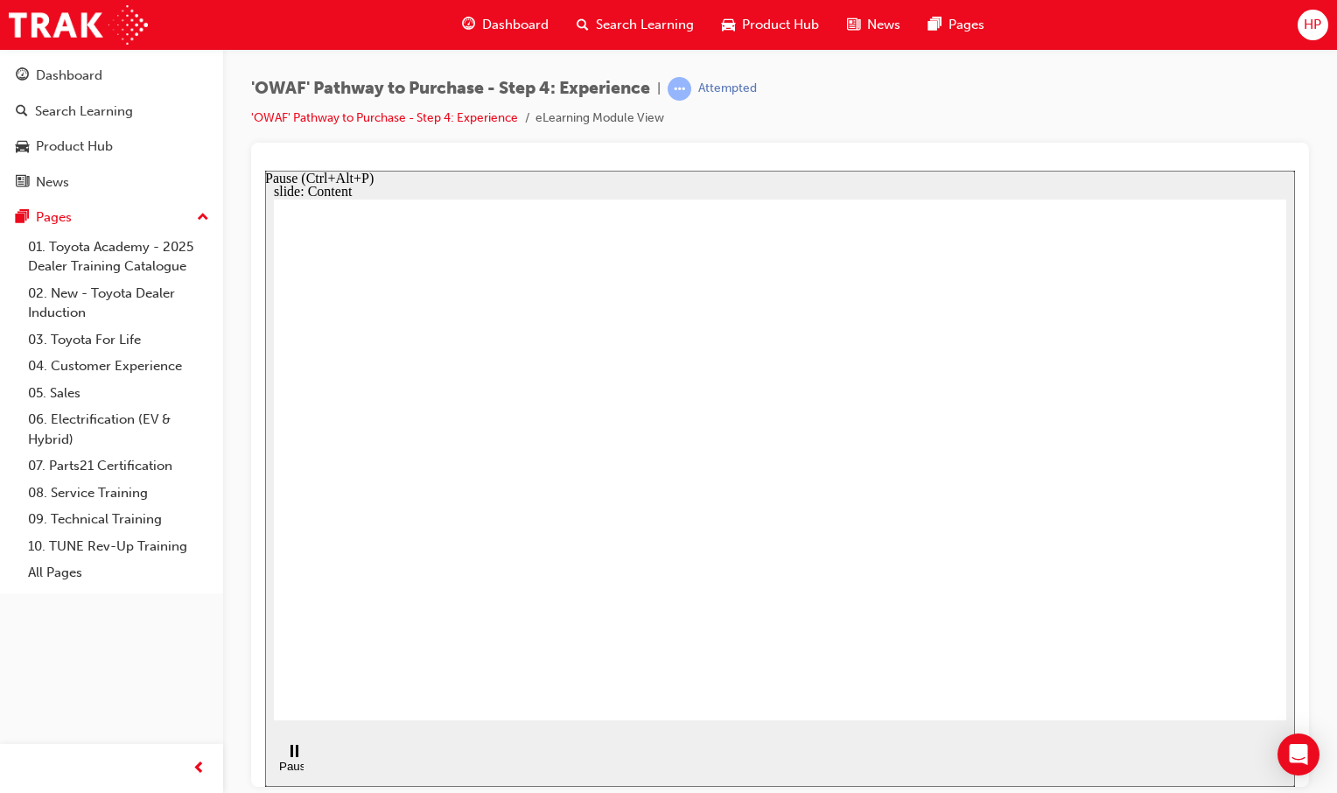
click at [290, 759] on div "Pause (Ctrl+Alt+P)" at bounding box center [294, 759] width 30 height 30
click at [295, 760] on div "Play (Ctrl+Alt+P)" at bounding box center [294, 773] width 30 height 26
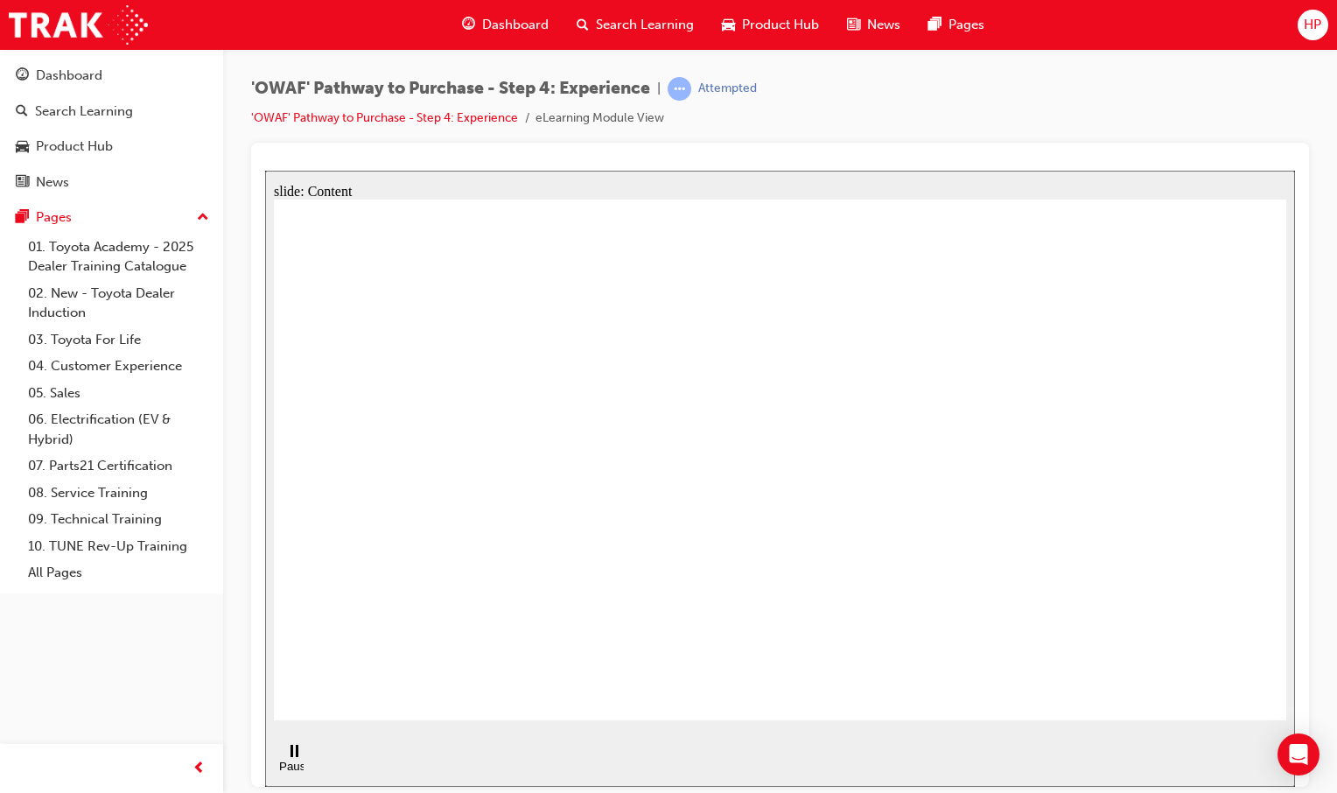
drag, startPoint x: 892, startPoint y: 525, endPoint x: 899, endPoint y: 551, distance: 27.2
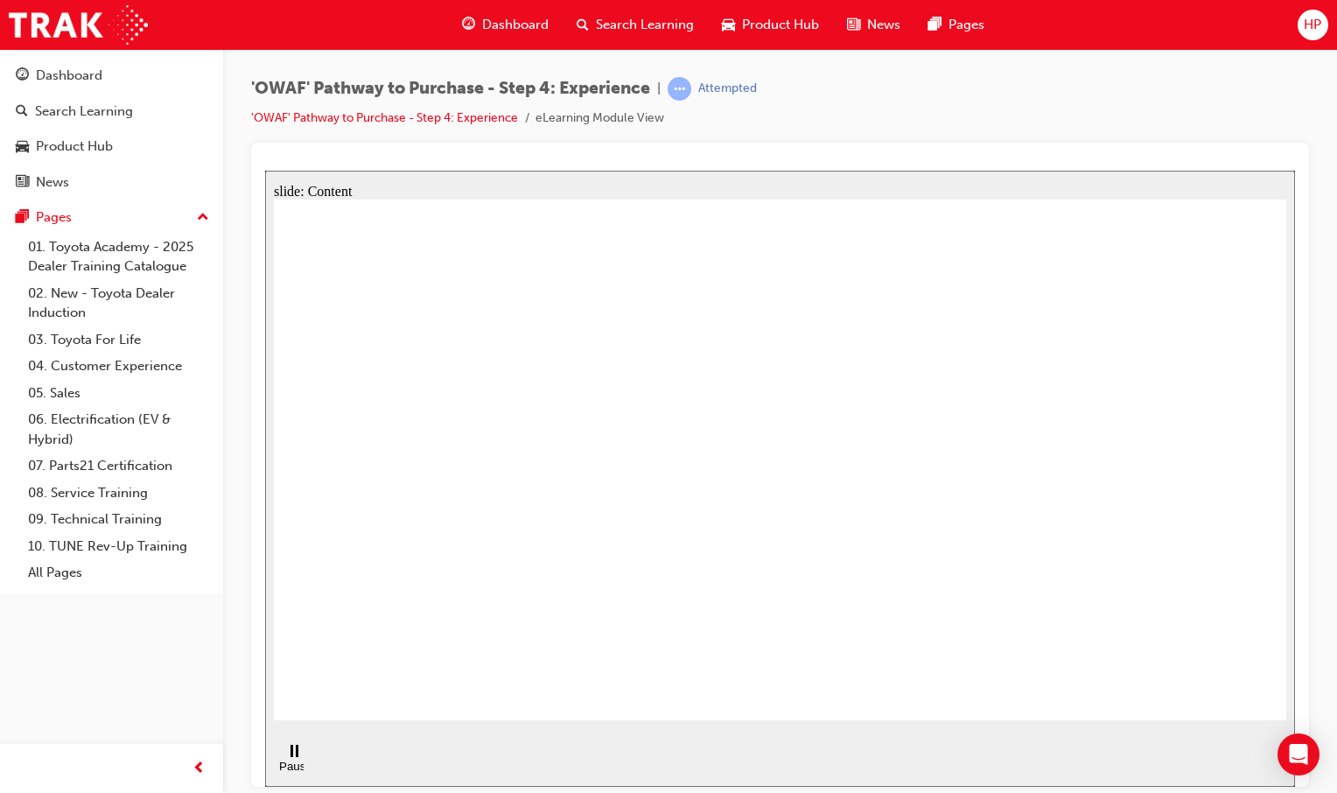
drag, startPoint x: 359, startPoint y: 640, endPoint x: 493, endPoint y: 665, distance: 136.1
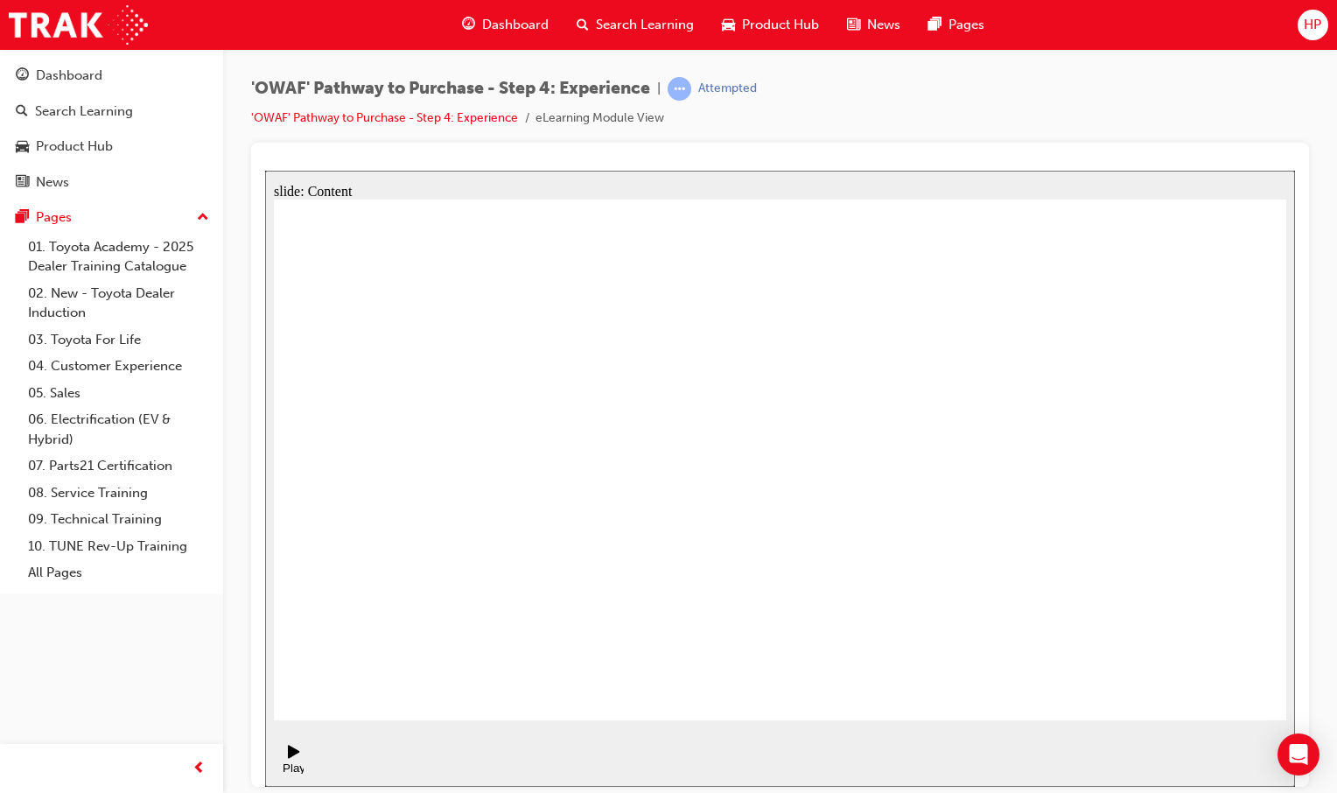
drag, startPoint x: 977, startPoint y: 670, endPoint x: 893, endPoint y: 608, distance: 104.5
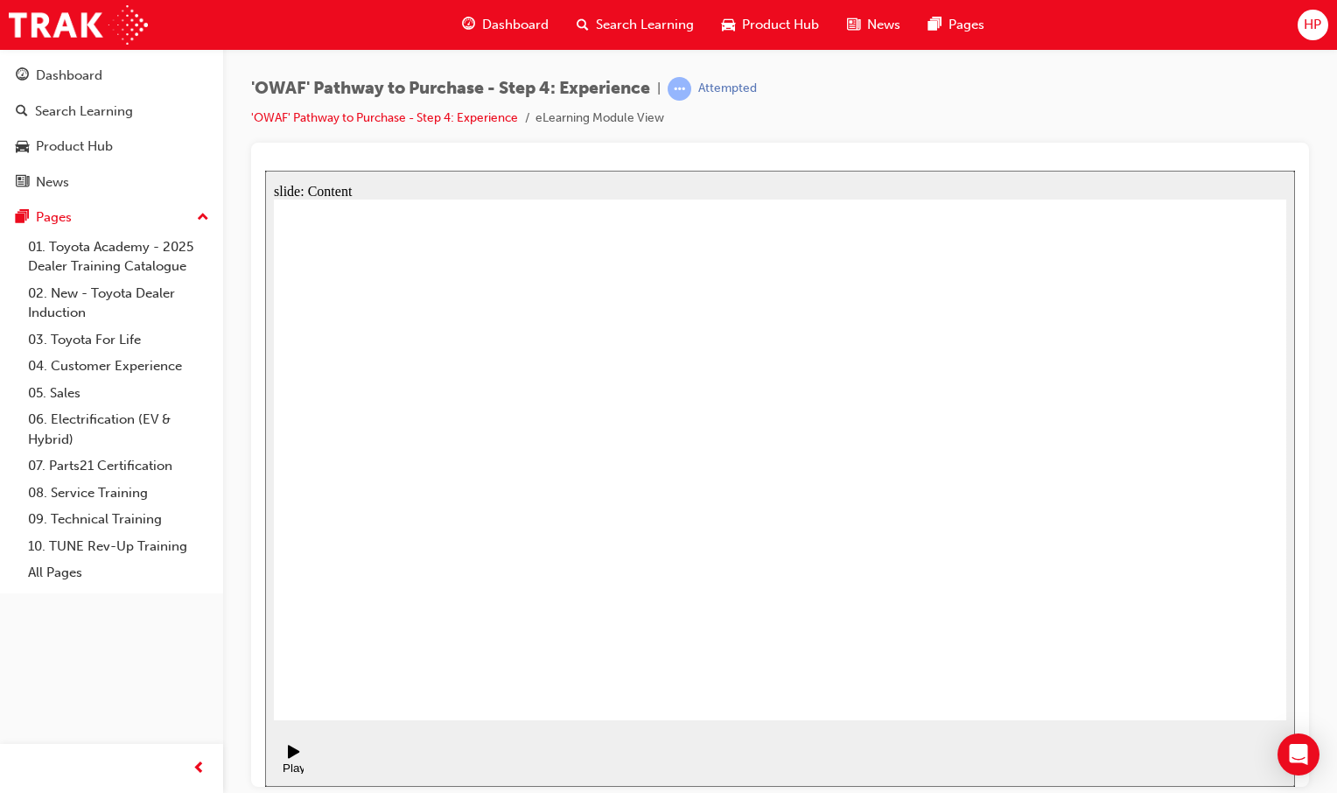
drag, startPoint x: 744, startPoint y: 340, endPoint x: 908, endPoint y: 331, distance: 164.8
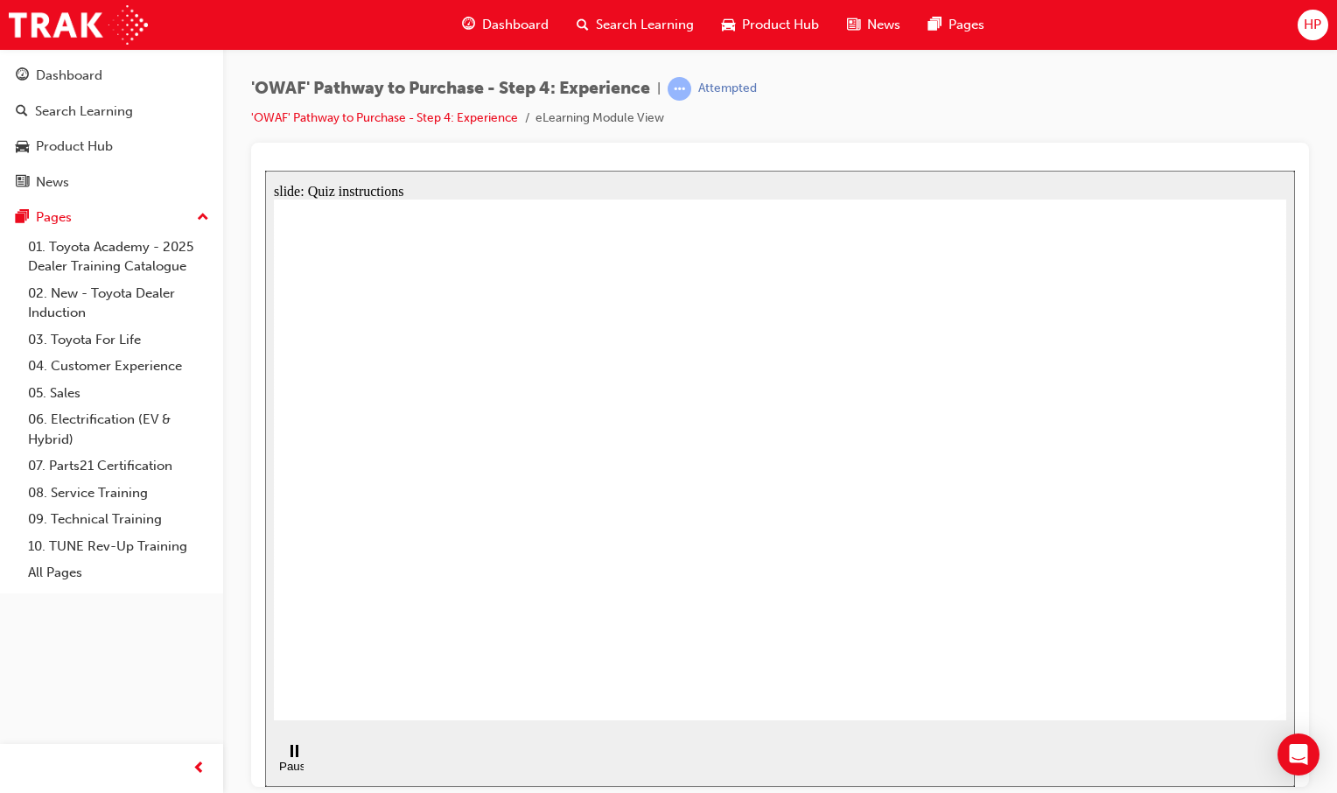
checkbox input "true"
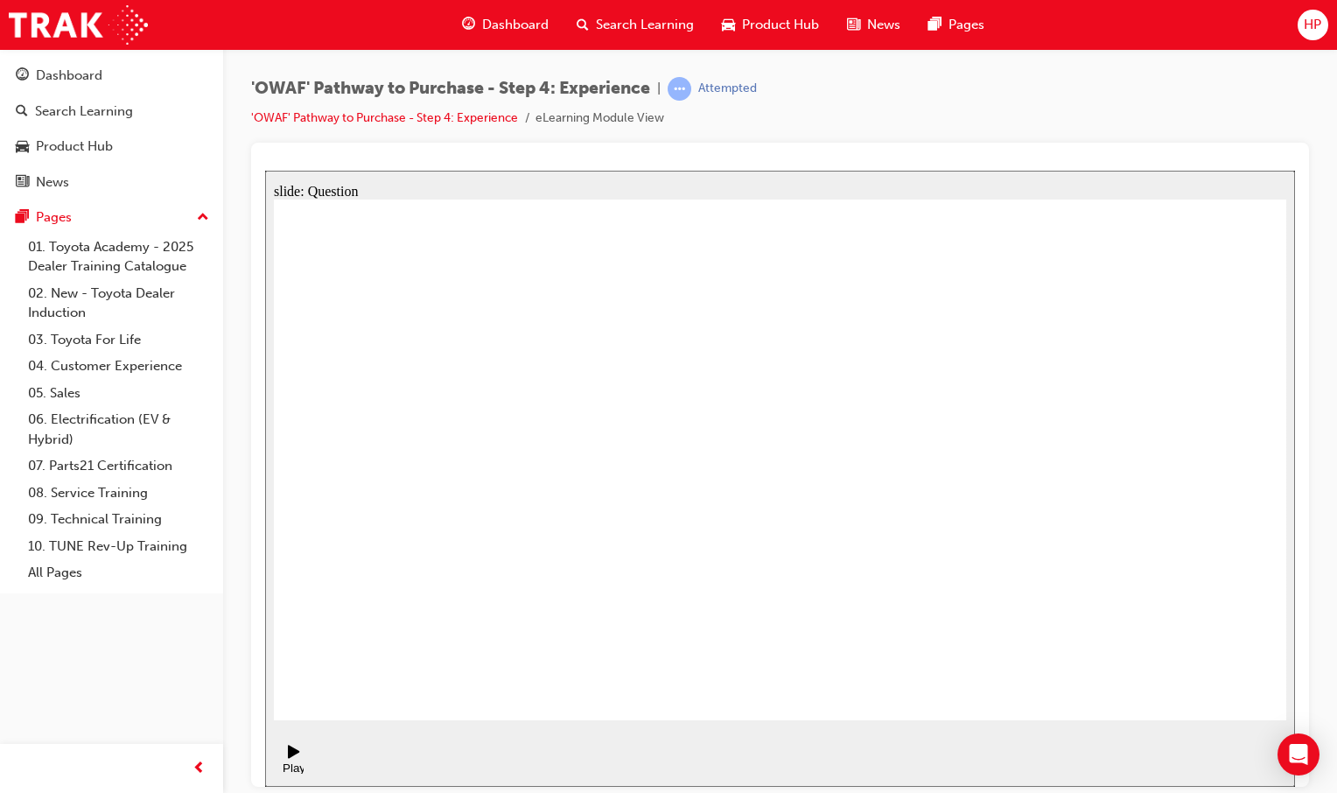
drag, startPoint x: 1207, startPoint y: 680, endPoint x: 774, endPoint y: 628, distance: 435.3
drag, startPoint x: 1122, startPoint y: 479, endPoint x: 440, endPoint y: 513, distance: 682.5
drag, startPoint x: 1130, startPoint y: 539, endPoint x: 523, endPoint y: 584, distance: 608.0
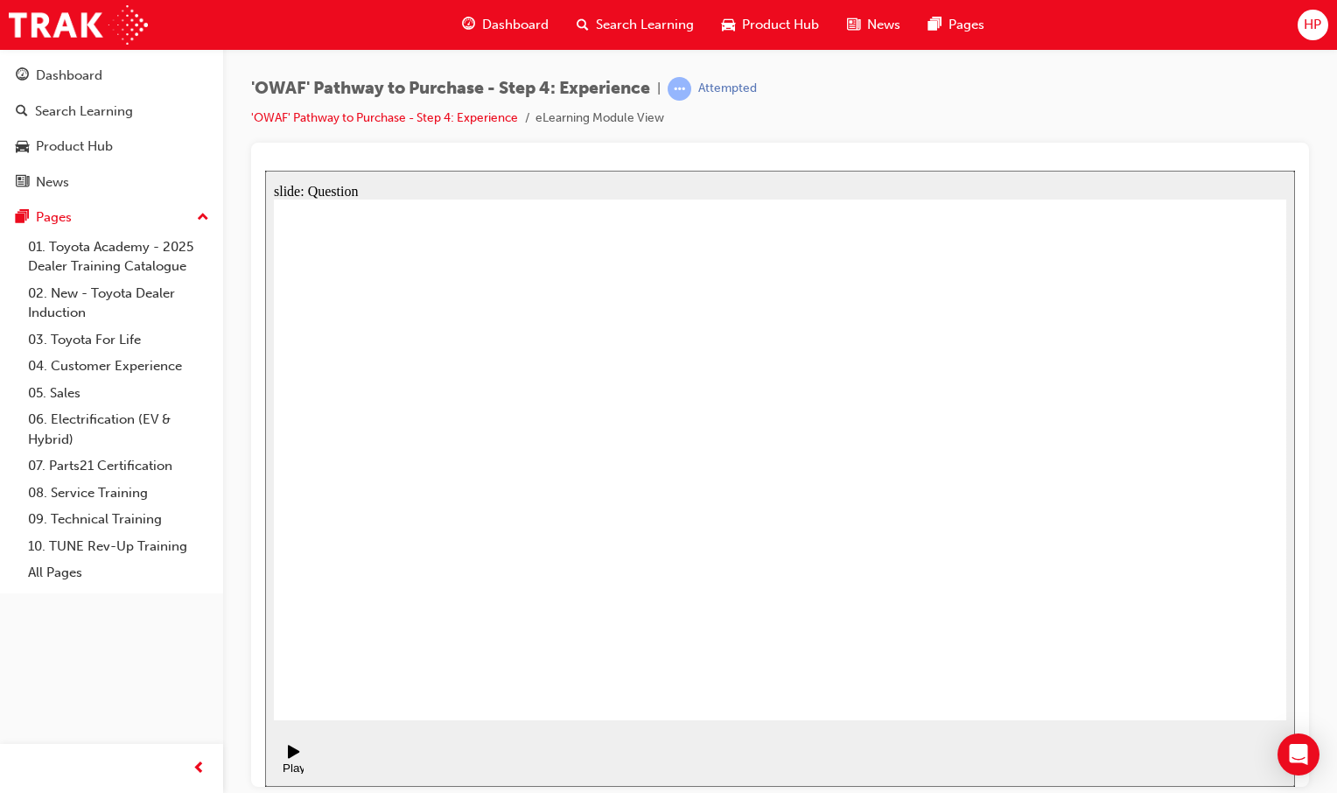
drag, startPoint x: 1039, startPoint y: 555, endPoint x: 734, endPoint y: 595, distance: 308.0
drag, startPoint x: 1057, startPoint y: 577, endPoint x: 396, endPoint y: 619, distance: 661.9
drag, startPoint x: 1099, startPoint y: 584, endPoint x: 476, endPoint y: 626, distance: 624.4
drag, startPoint x: 1068, startPoint y: 563, endPoint x: 775, endPoint y: 612, distance: 297.0
drag, startPoint x: 1041, startPoint y: 557, endPoint x: 393, endPoint y: 626, distance: 651.9
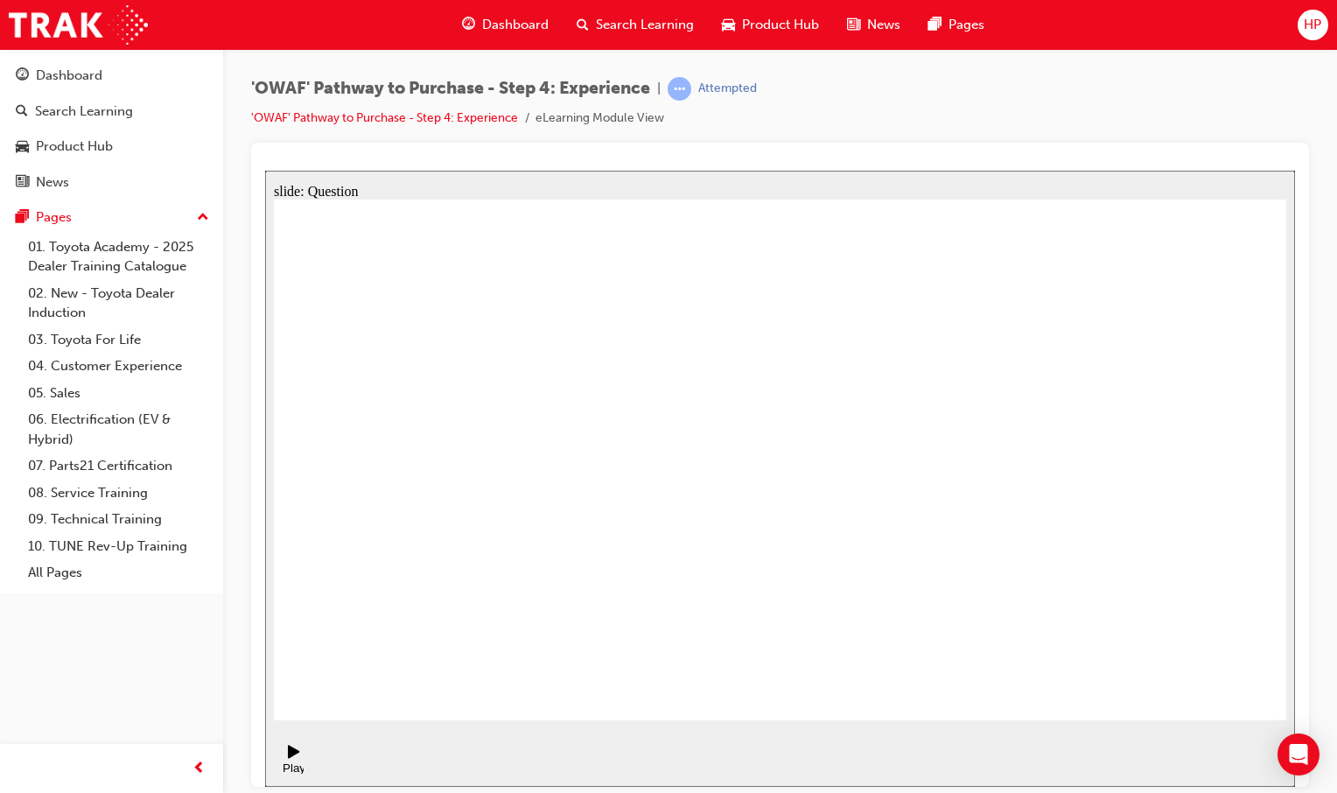
drag, startPoint x: 1052, startPoint y: 567, endPoint x: 471, endPoint y: 595, distance: 581.7
drag, startPoint x: 764, startPoint y: 565, endPoint x: 759, endPoint y: 554, distance: 12.2
drag, startPoint x: 918, startPoint y: 567, endPoint x: 570, endPoint y: 596, distance: 349.4
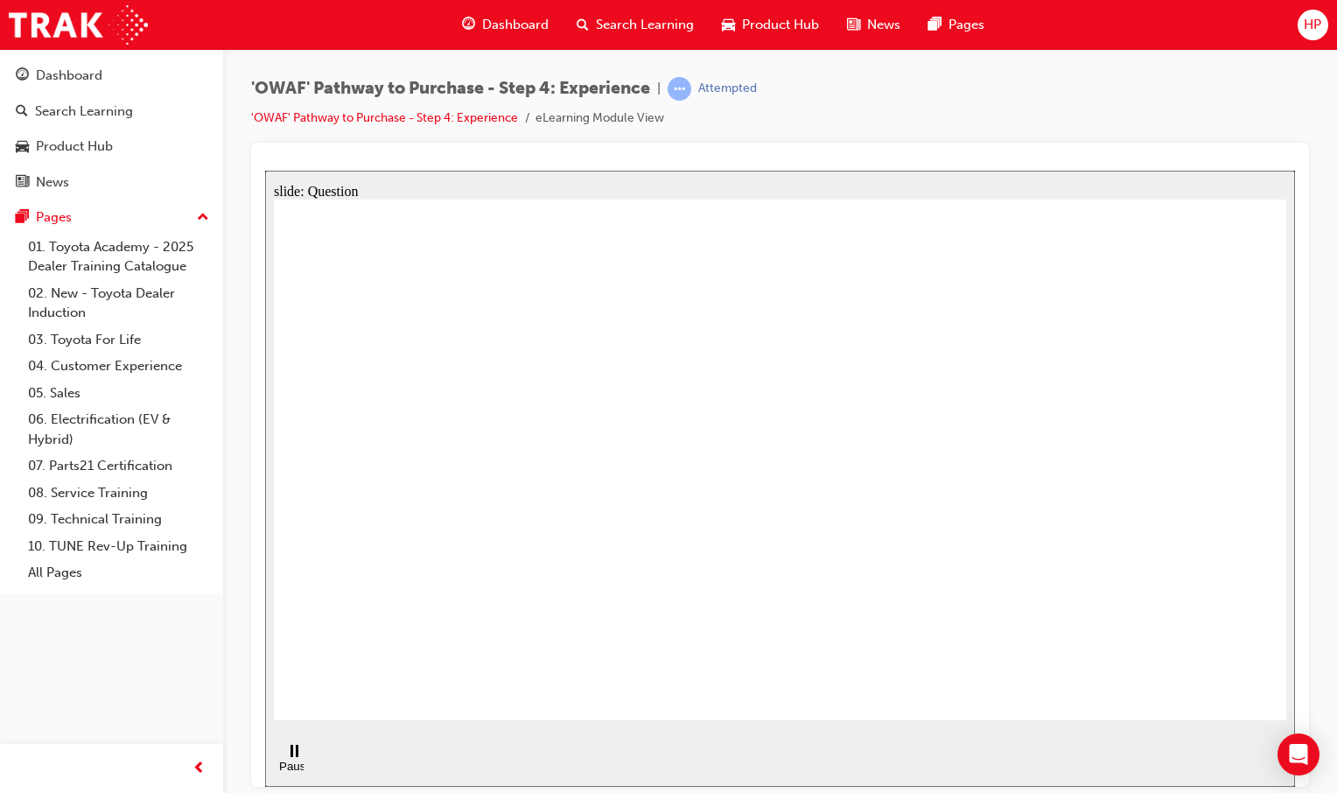
drag, startPoint x: 1065, startPoint y: 544, endPoint x: 485, endPoint y: 591, distance: 582.0
drag, startPoint x: 1165, startPoint y: 531, endPoint x: 883, endPoint y: 546, distance: 282.1
drag, startPoint x: 1130, startPoint y: 553, endPoint x: 368, endPoint y: 595, distance: 763.3
drag, startPoint x: 1188, startPoint y: 543, endPoint x: 1172, endPoint y: 507, distance: 39.2
drag, startPoint x: 1151, startPoint y: 513, endPoint x: 532, endPoint y: 537, distance: 620.0
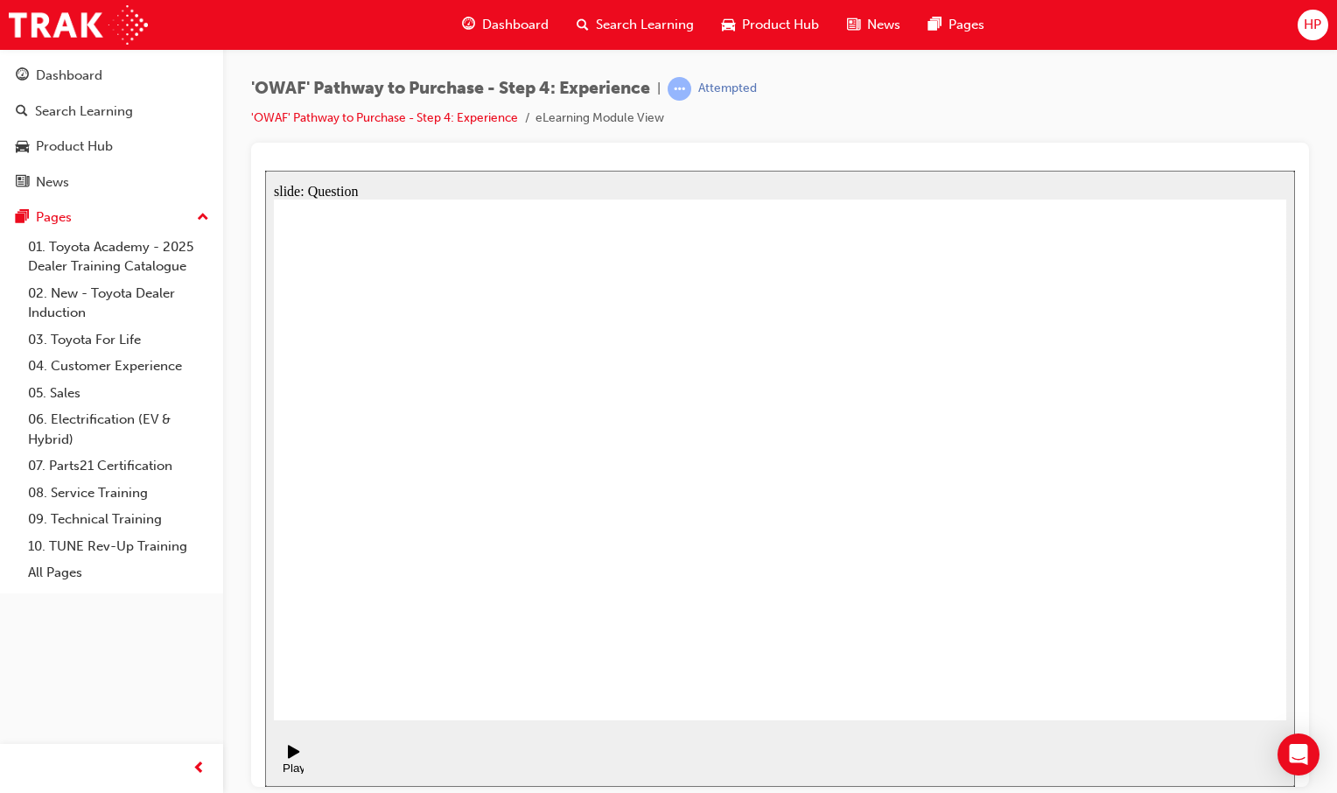
drag, startPoint x: 1045, startPoint y: 548, endPoint x: 448, endPoint y: 563, distance: 596.9
drag, startPoint x: 1060, startPoint y: 569, endPoint x: 501, endPoint y: 584, distance: 559.3
drag, startPoint x: 1098, startPoint y: 586, endPoint x: 577, endPoint y: 604, distance: 521.8
drag, startPoint x: 605, startPoint y: 543, endPoint x: 689, endPoint y: 550, distance: 84.3
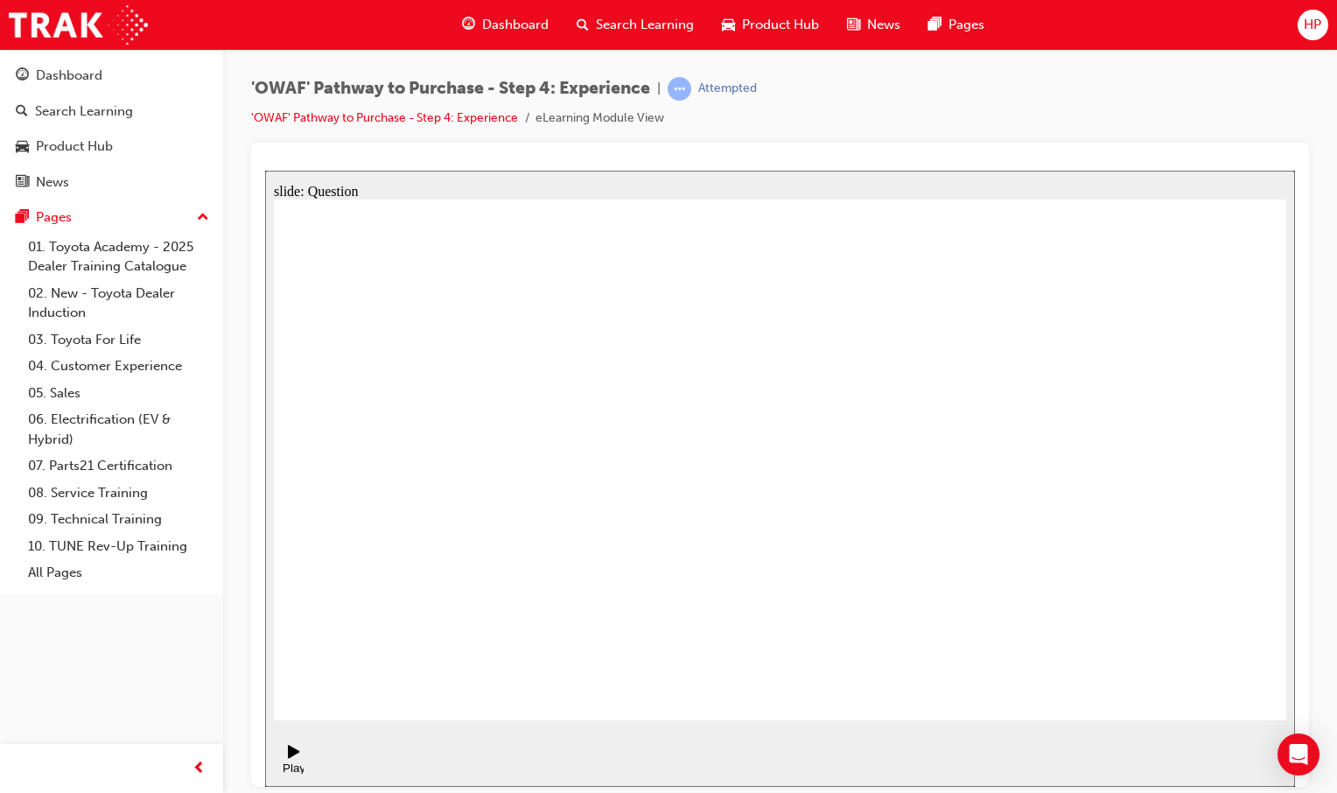
drag, startPoint x: 901, startPoint y: 633, endPoint x: 801, endPoint y: 495, distance: 170.3
drag, startPoint x: 1095, startPoint y: 563, endPoint x: 912, endPoint y: 418, distance: 233.5
drag, startPoint x: 1242, startPoint y: 638, endPoint x: 1138, endPoint y: 479, distance: 190.3
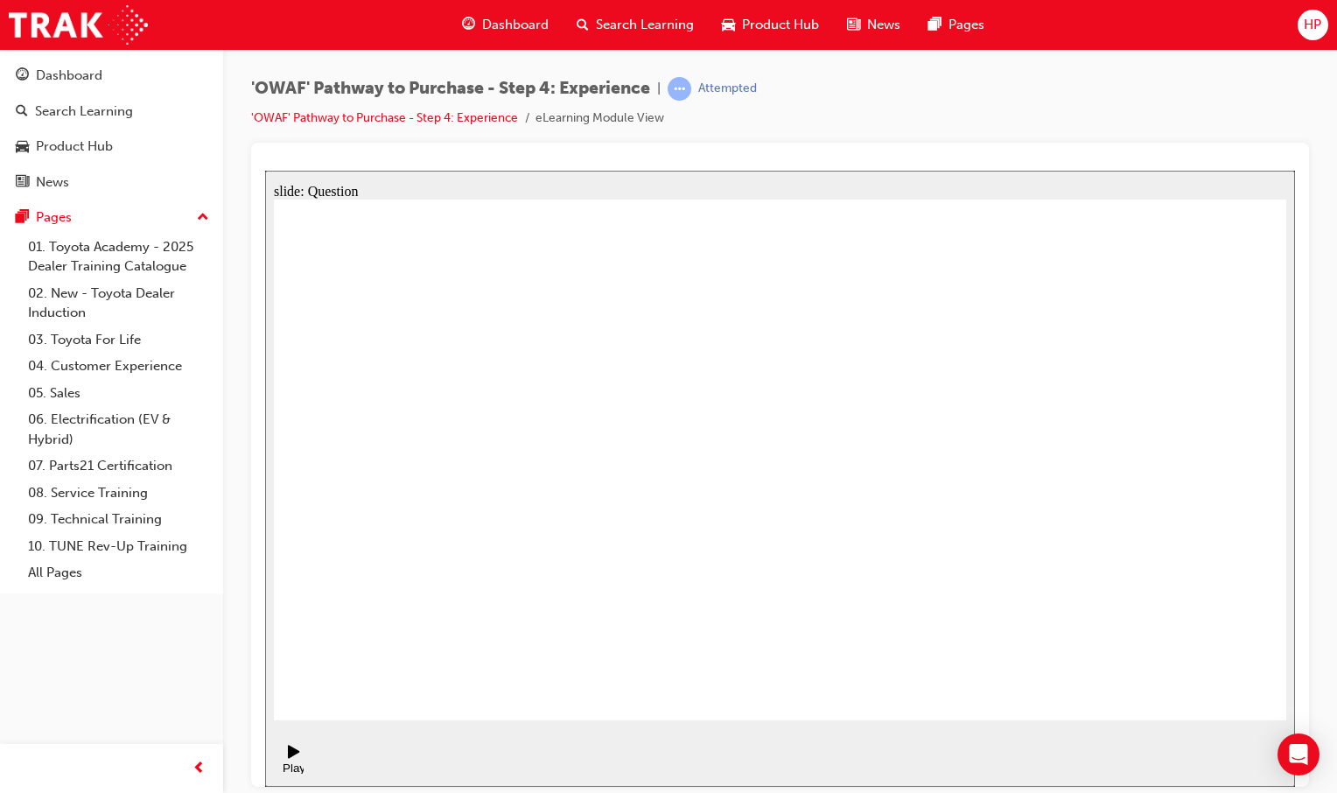
drag, startPoint x: 773, startPoint y: 470, endPoint x: 991, endPoint y: 471, distance: 217.9
drag, startPoint x: 956, startPoint y: 462, endPoint x: 731, endPoint y: 529, distance: 234.7
drag, startPoint x: 754, startPoint y: 537, endPoint x: 962, endPoint y: 425, distance: 235.7
drag, startPoint x: 971, startPoint y: 525, endPoint x: 1201, endPoint y: 369, distance: 277.9
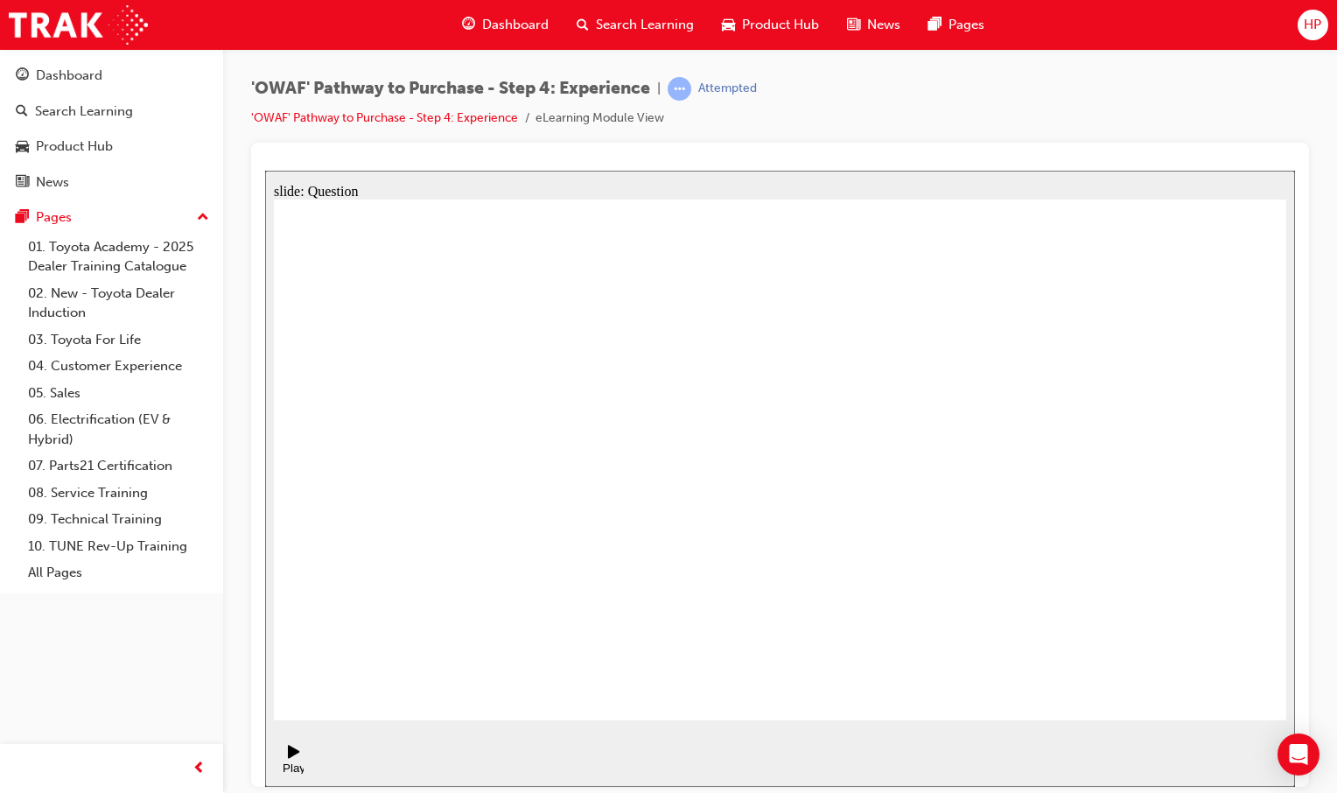
drag, startPoint x: 944, startPoint y: 537, endPoint x: 823, endPoint y: 526, distance: 121.3
drag, startPoint x: 917, startPoint y: 629, endPoint x: 704, endPoint y: 408, distance: 306.9
drag, startPoint x: 792, startPoint y: 551, endPoint x: 1039, endPoint y: 403, distance: 287.7
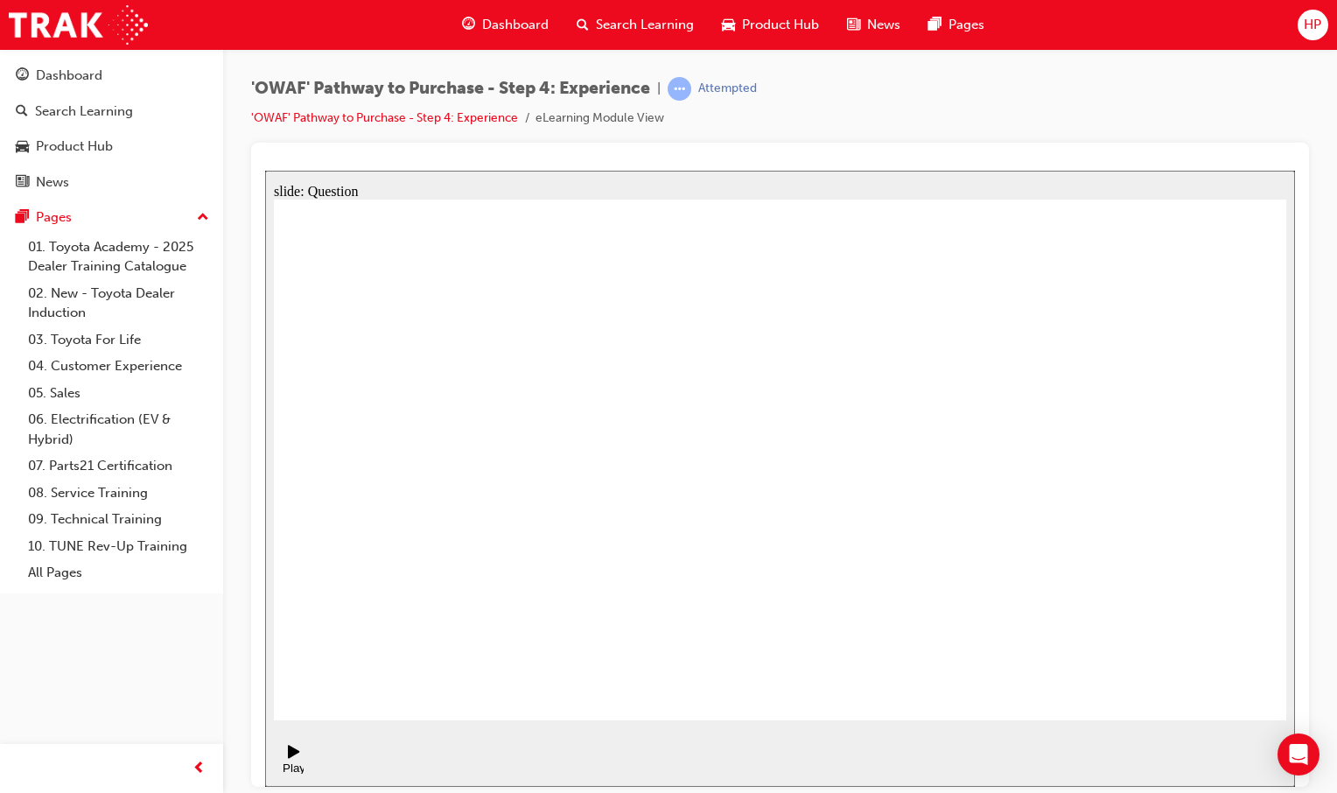
drag, startPoint x: 726, startPoint y: 407, endPoint x: 1011, endPoint y: 461, distance: 289.5
drag, startPoint x: 646, startPoint y: 568, endPoint x: 778, endPoint y: 400, distance: 213.7
drag, startPoint x: 742, startPoint y: 405, endPoint x: 651, endPoint y: 561, distance: 180.4
drag, startPoint x: 648, startPoint y: 615, endPoint x: 812, endPoint y: 394, distance: 275.3
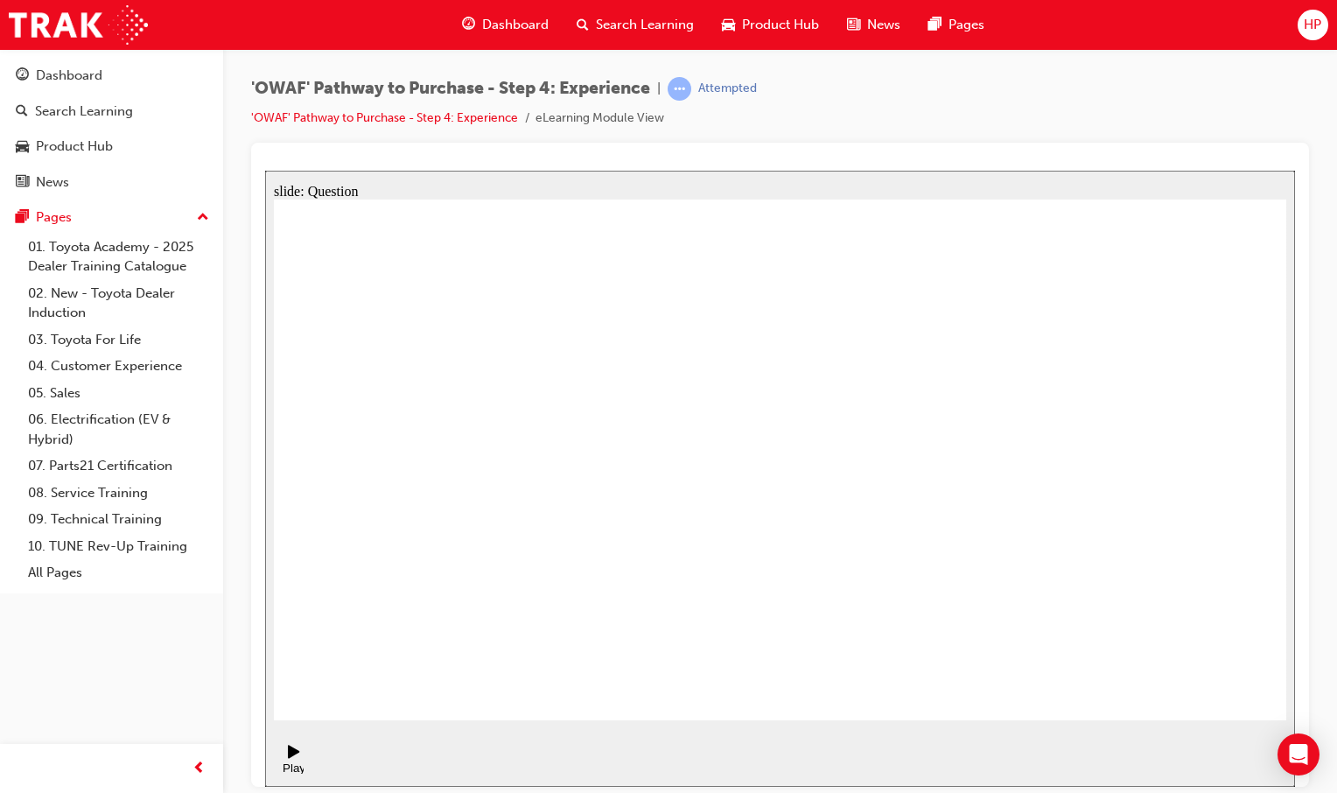
radio input "true"
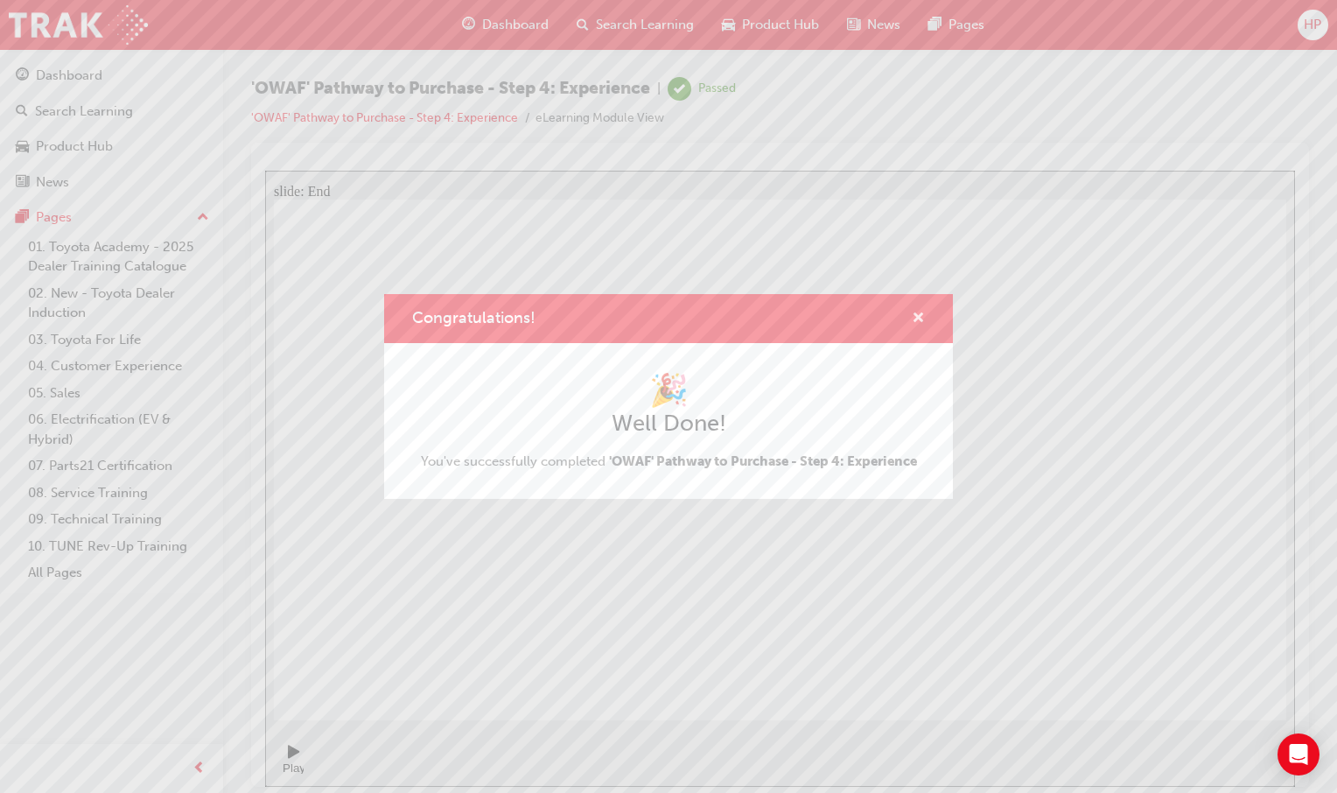
click at [918, 324] on span "cross-icon" at bounding box center [918, 319] width 13 height 16
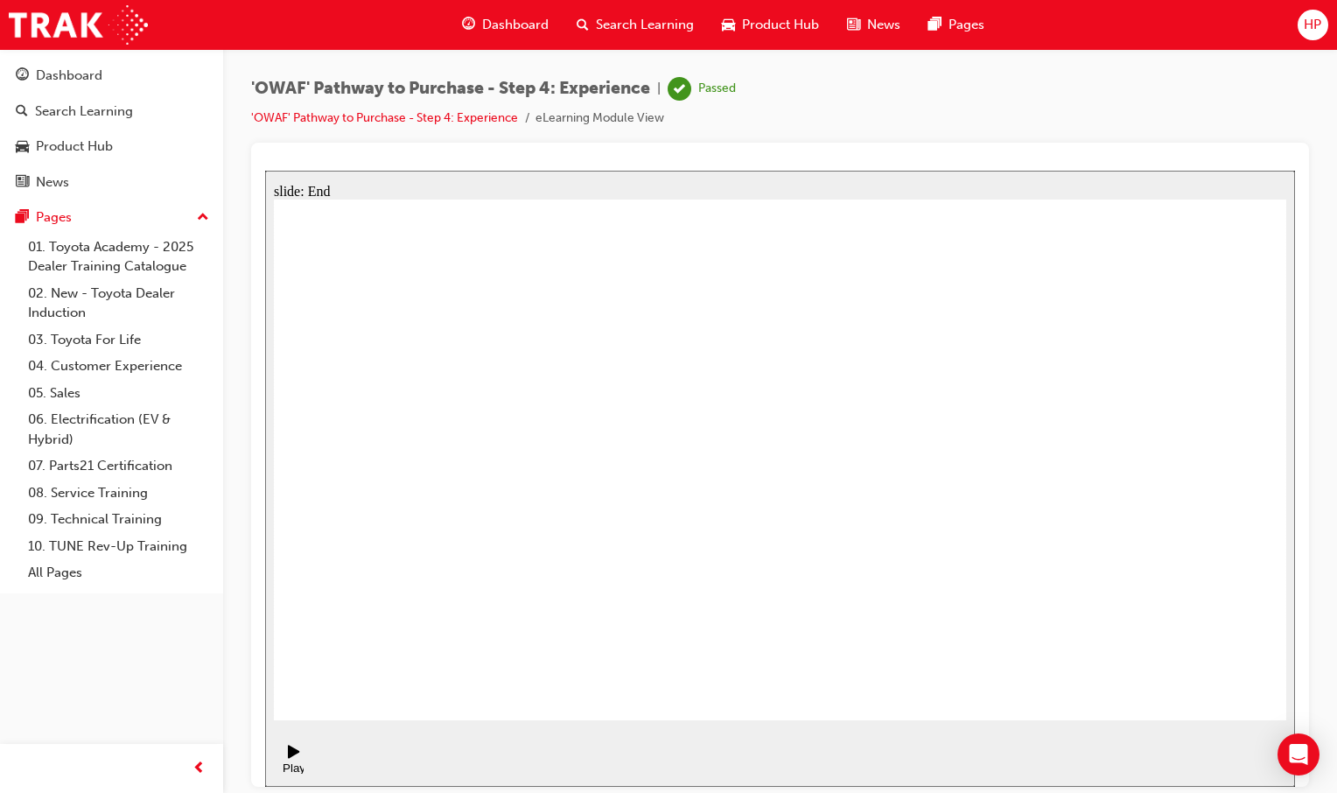
click at [506, 38] on div "Dashboard" at bounding box center [505, 25] width 115 height 36
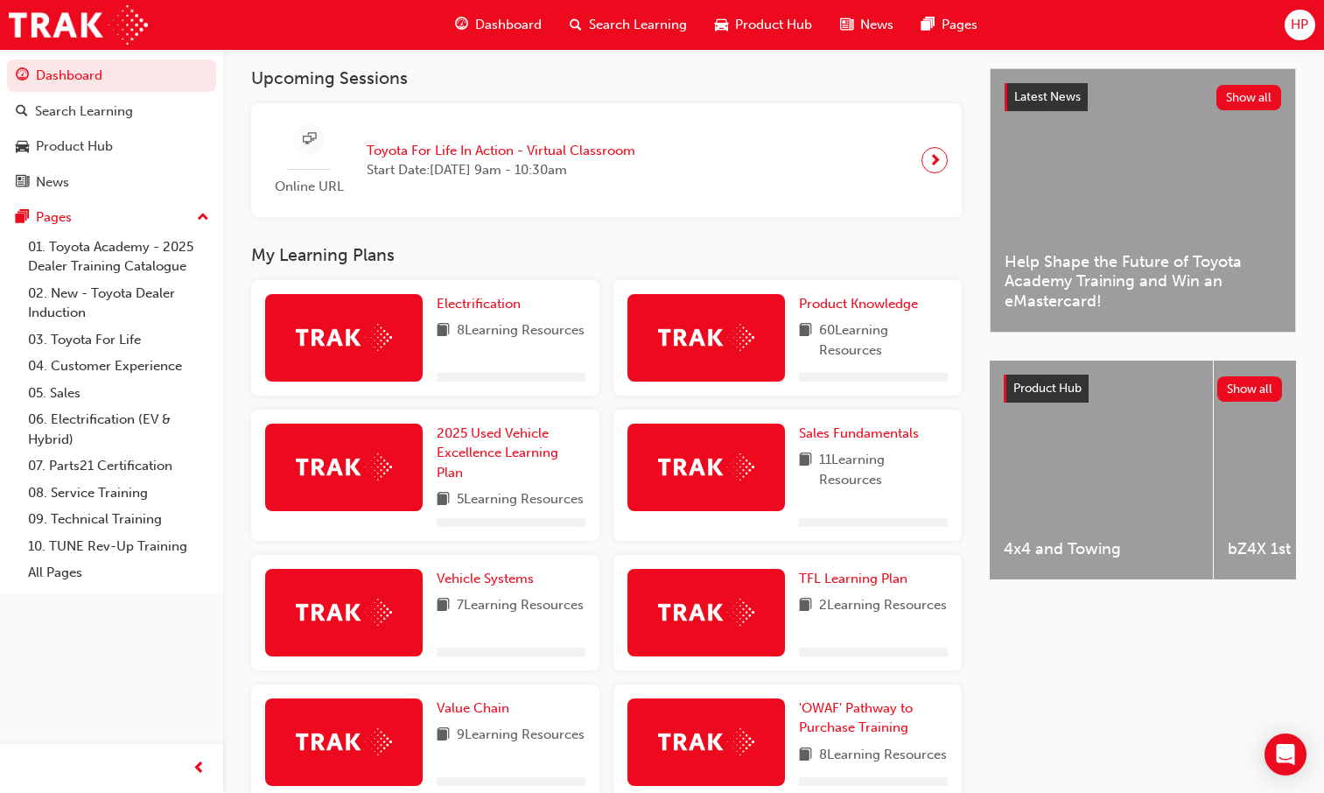
scroll to position [612, 0]
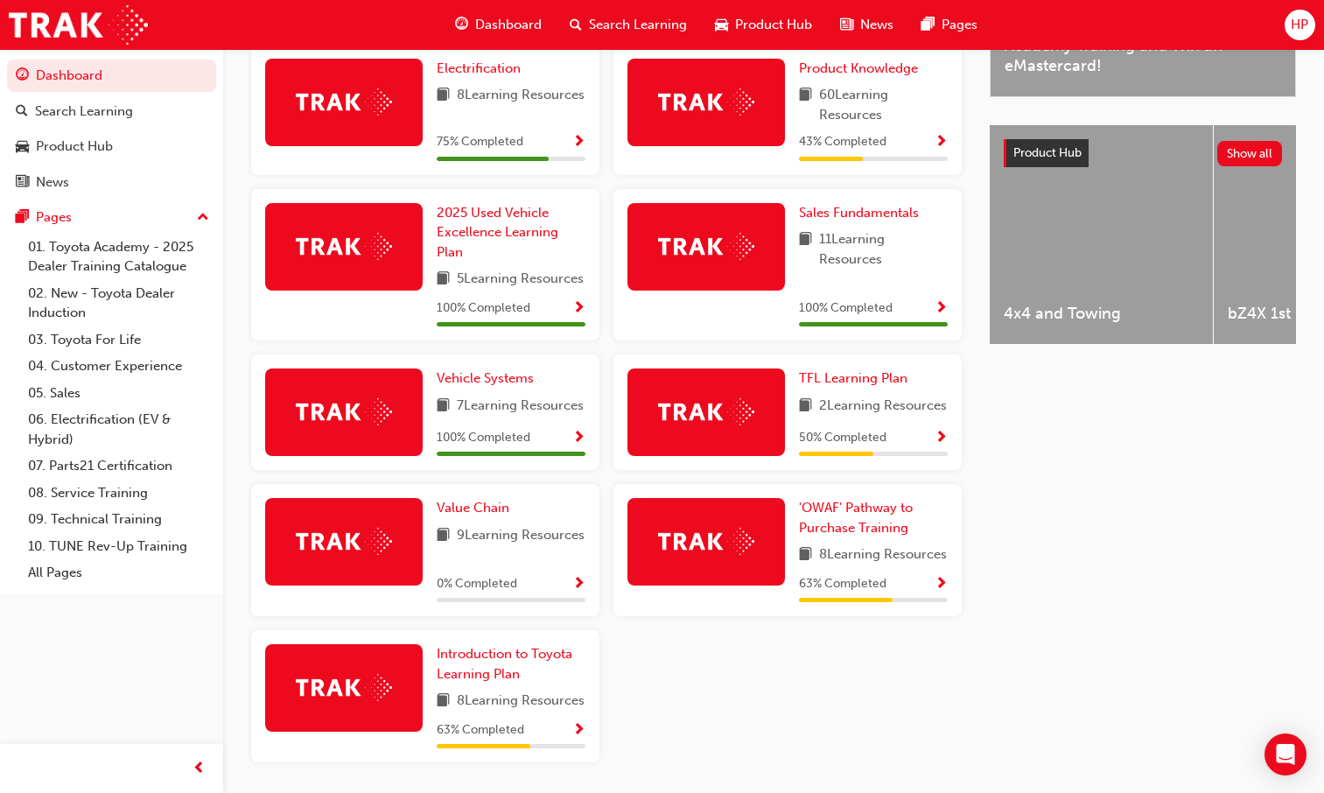
click at [931, 595] on div "63 % Completed" at bounding box center [873, 584] width 149 height 22
click at [941, 592] on span "Show Progress" at bounding box center [940, 585] width 13 height 16
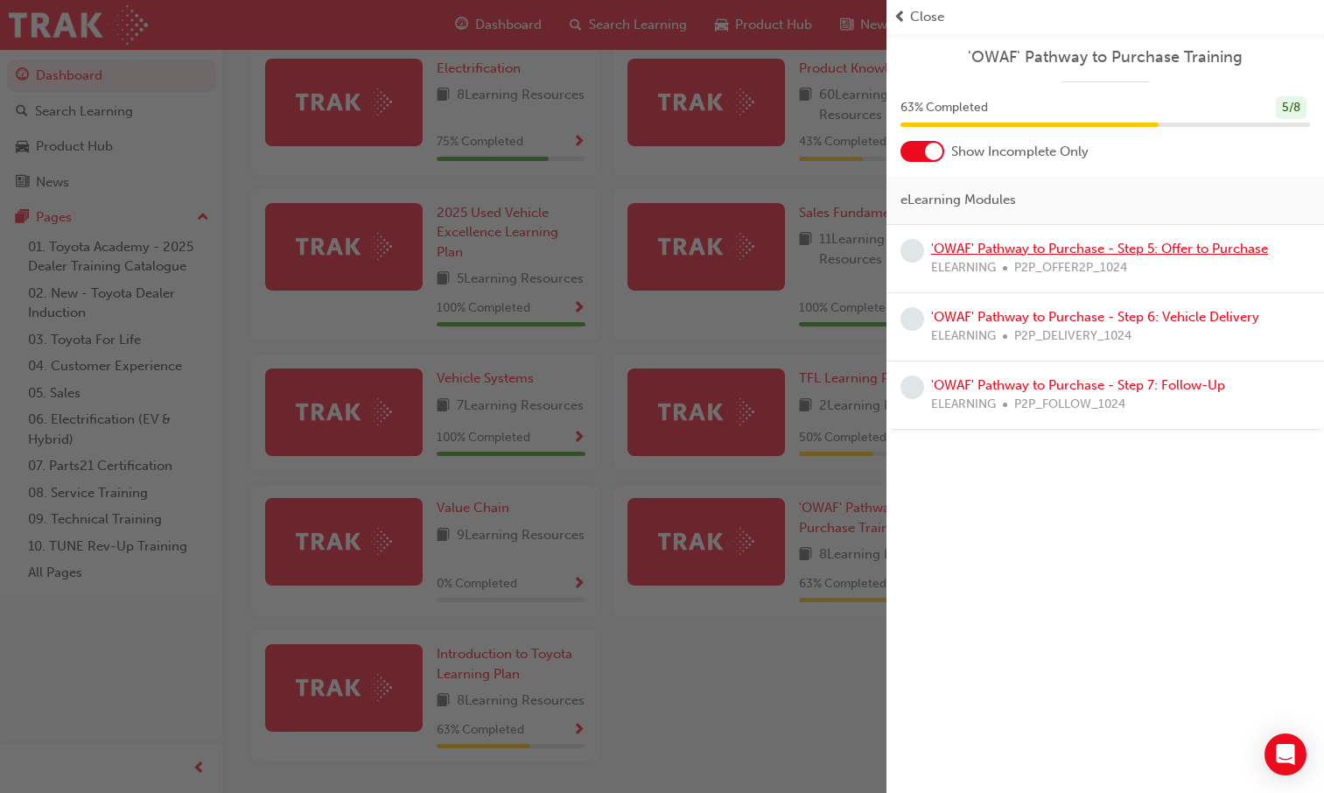
click at [1027, 251] on link "'OWAF' Pathway to Purchase - Step 5: Offer to Purchase" at bounding box center [1099, 249] width 337 height 16
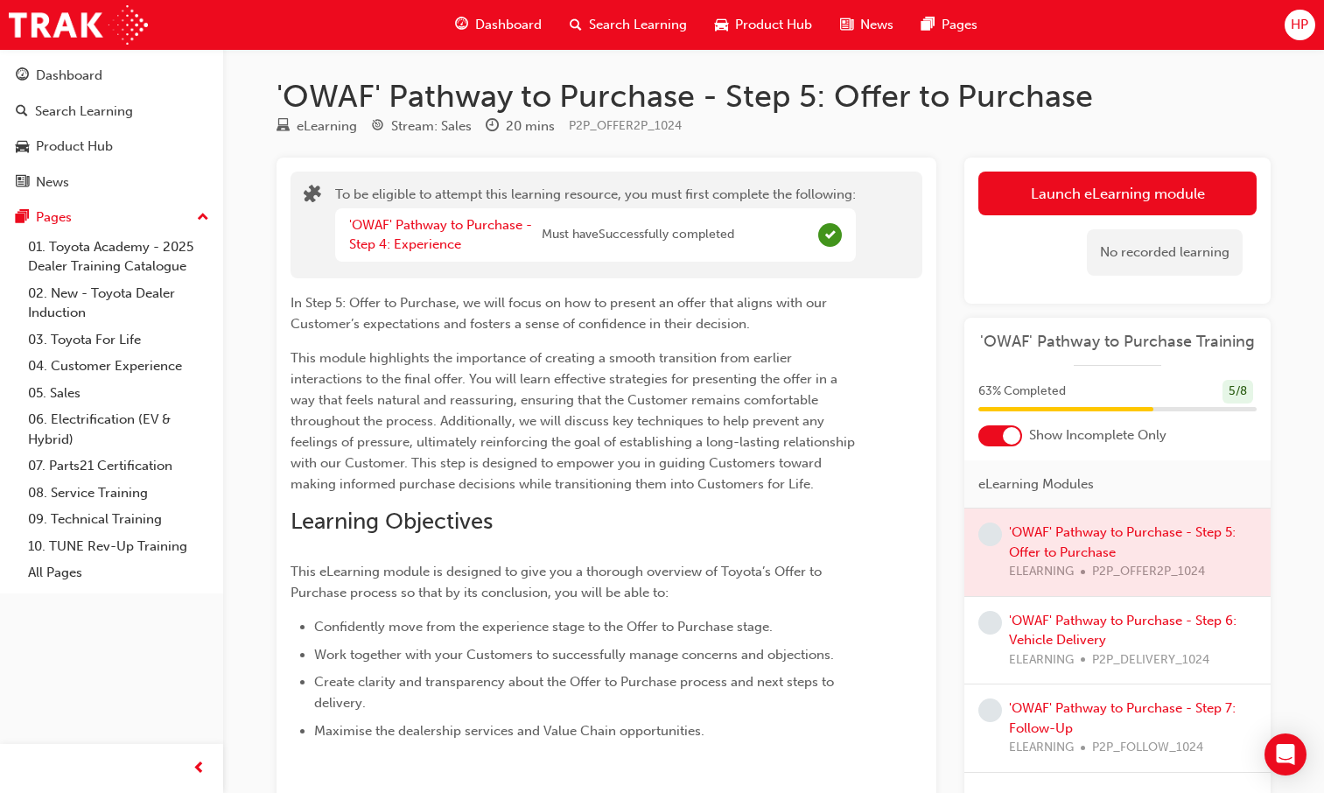
click at [1085, 158] on div "Launch eLearning module Learning Plan No recorded learning" at bounding box center [1117, 230] width 306 height 146
drag, startPoint x: 1056, startPoint y: 210, endPoint x: 1048, endPoint y: 183, distance: 28.2
click at [1048, 183] on button "Launch eLearning module" at bounding box center [1117, 193] width 278 height 44
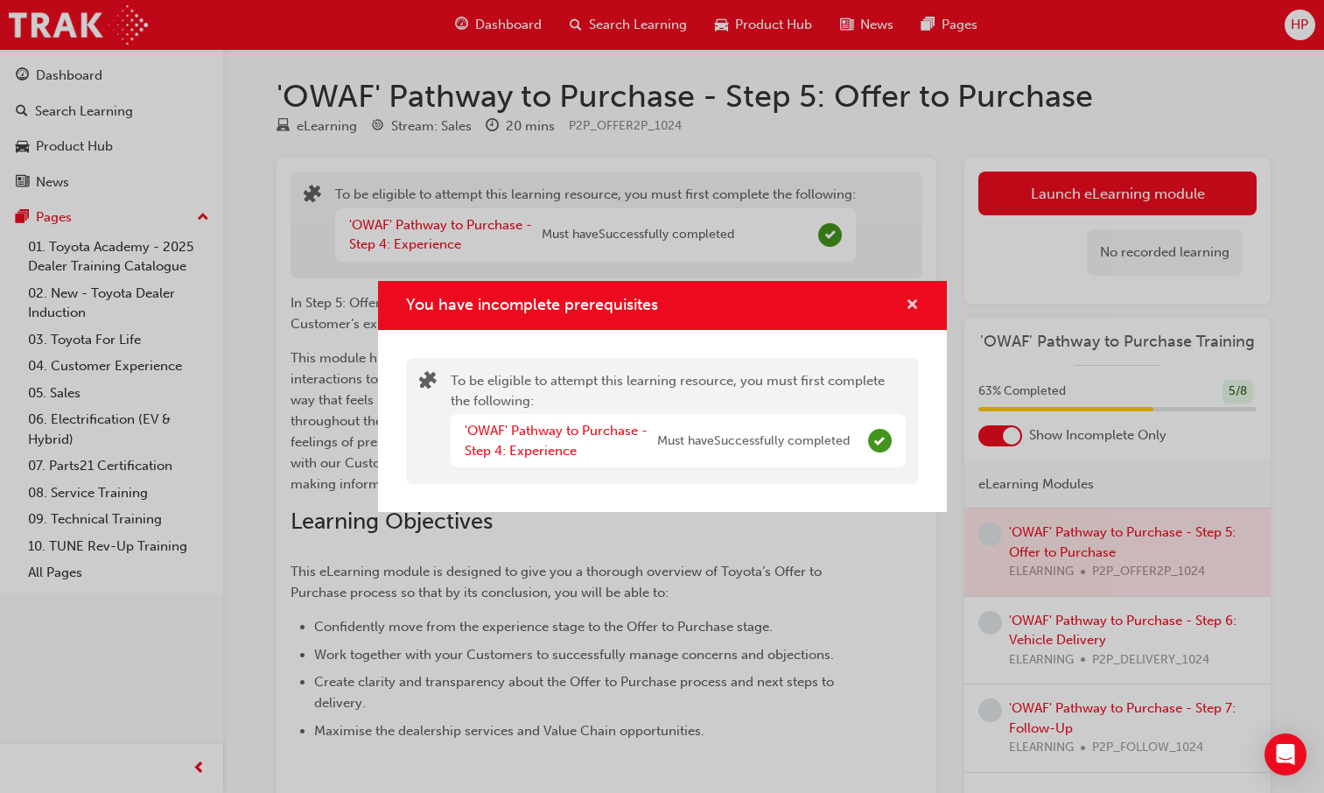
click at [910, 313] on span "cross-icon" at bounding box center [912, 306] width 13 height 16
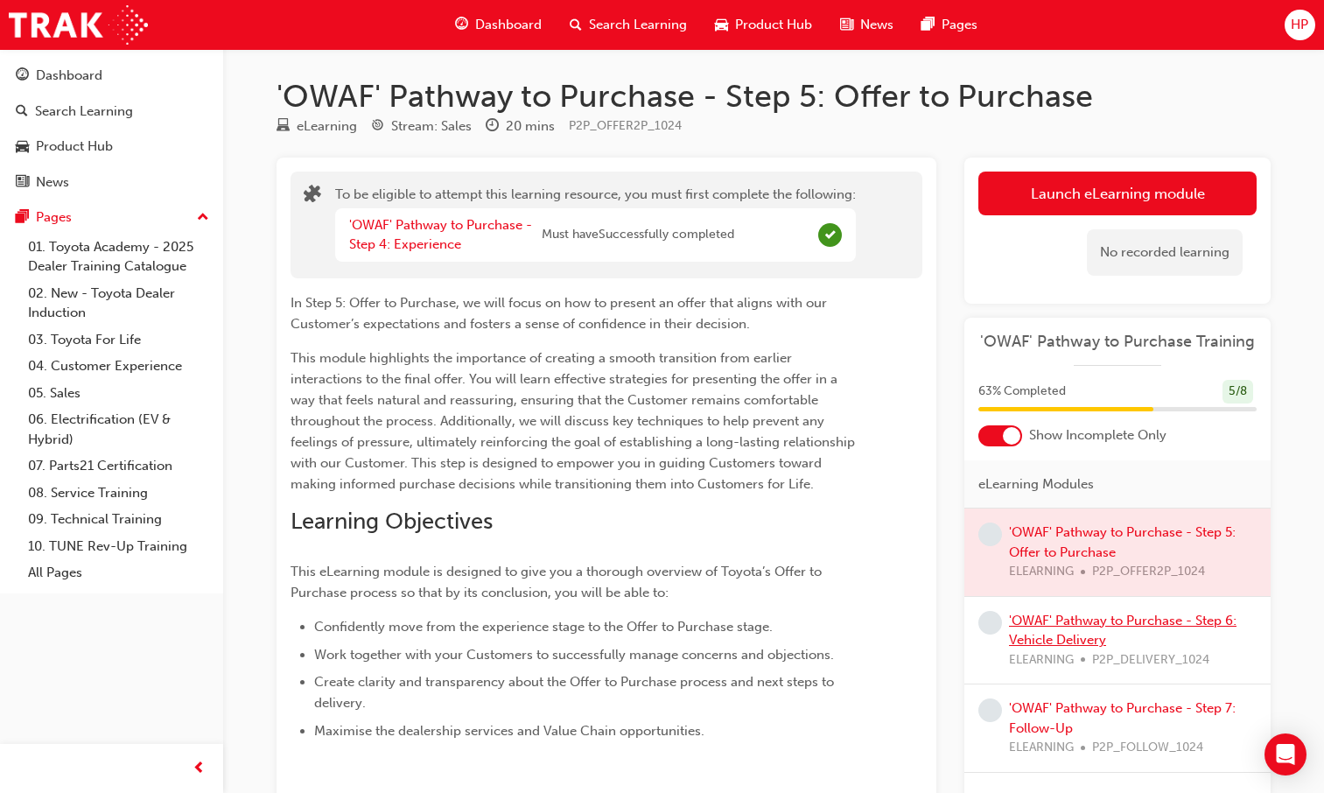
click at [1068, 627] on link "'OWAF' Pathway to Purchase - Step 6: Vehicle Delivery" at bounding box center [1122, 630] width 227 height 36
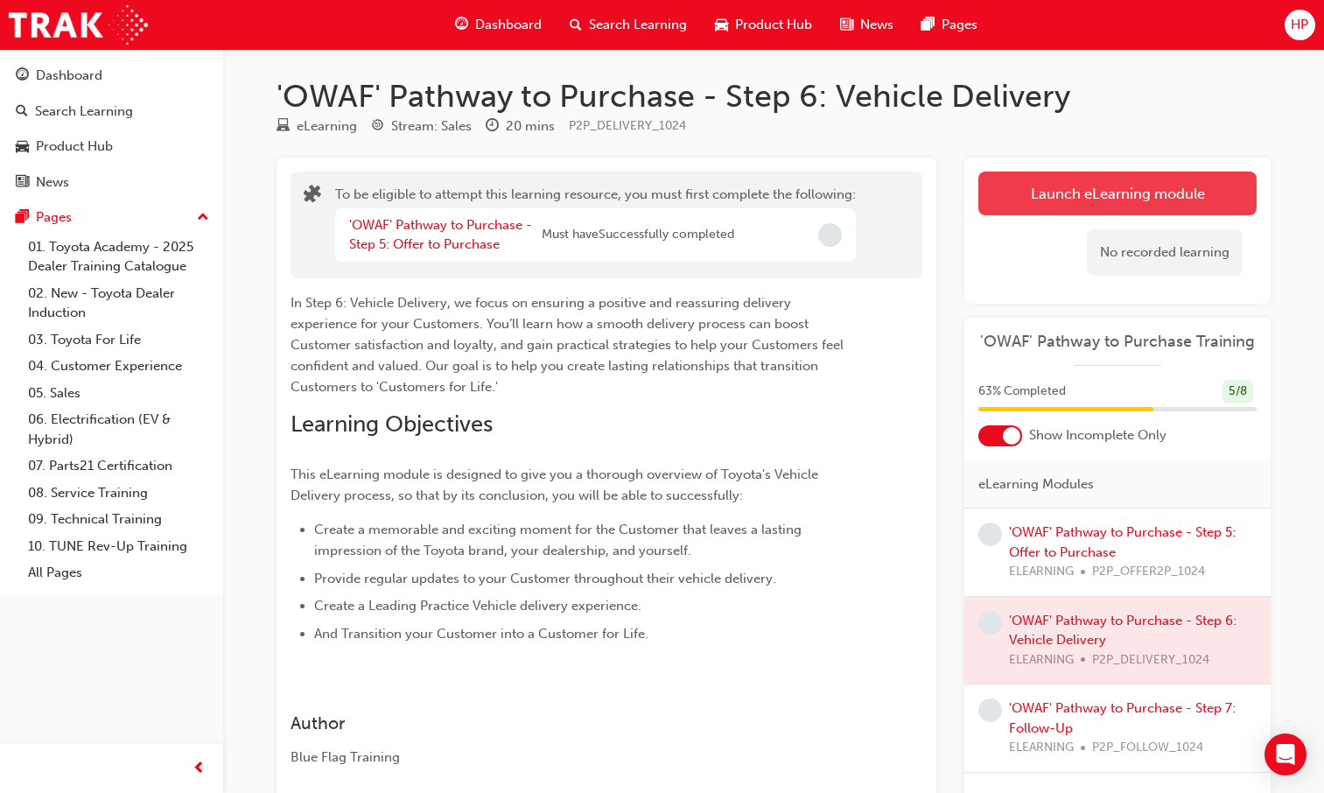
click at [1032, 193] on button "Launch eLearning module" at bounding box center [1117, 193] width 278 height 44
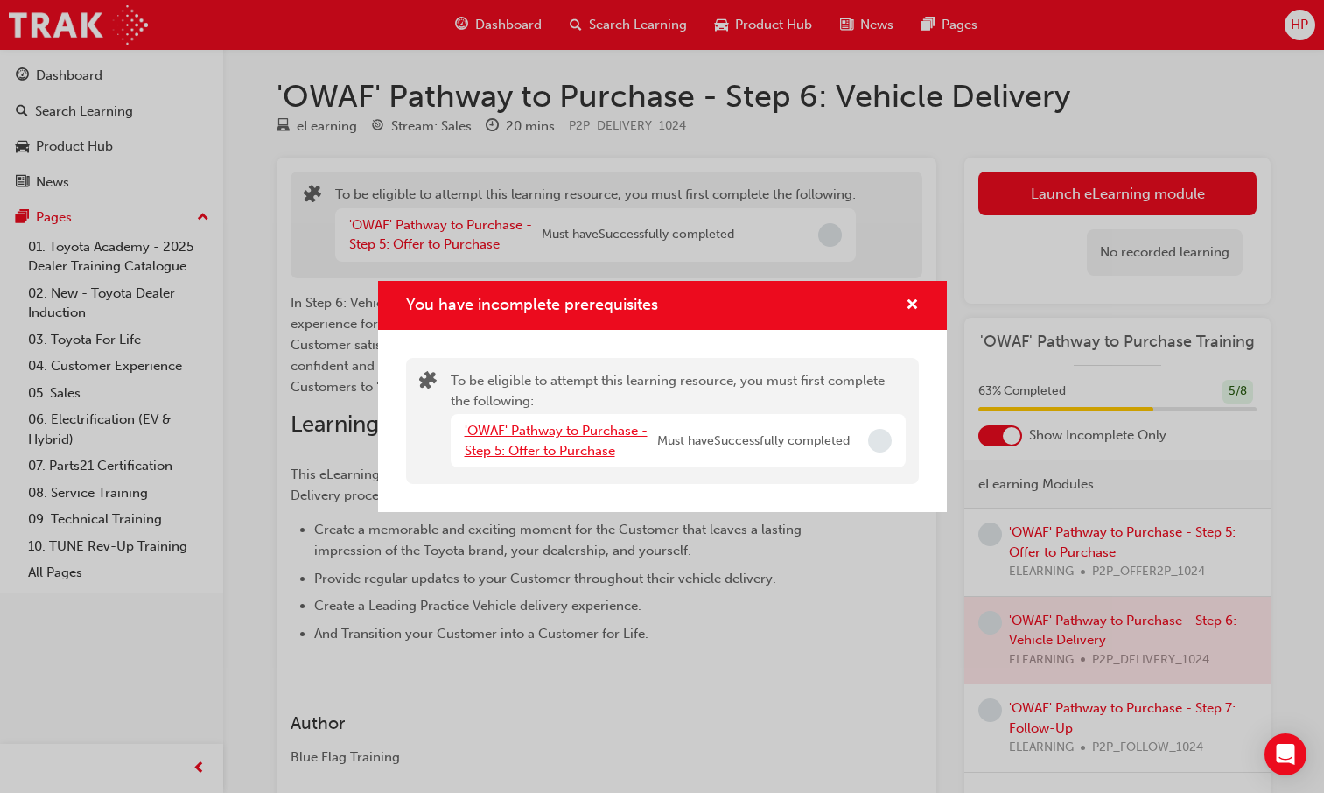
click at [520, 444] on link "'OWAF' Pathway to Purchase - Step 5: Offer to Purchase" at bounding box center [556, 441] width 183 height 36
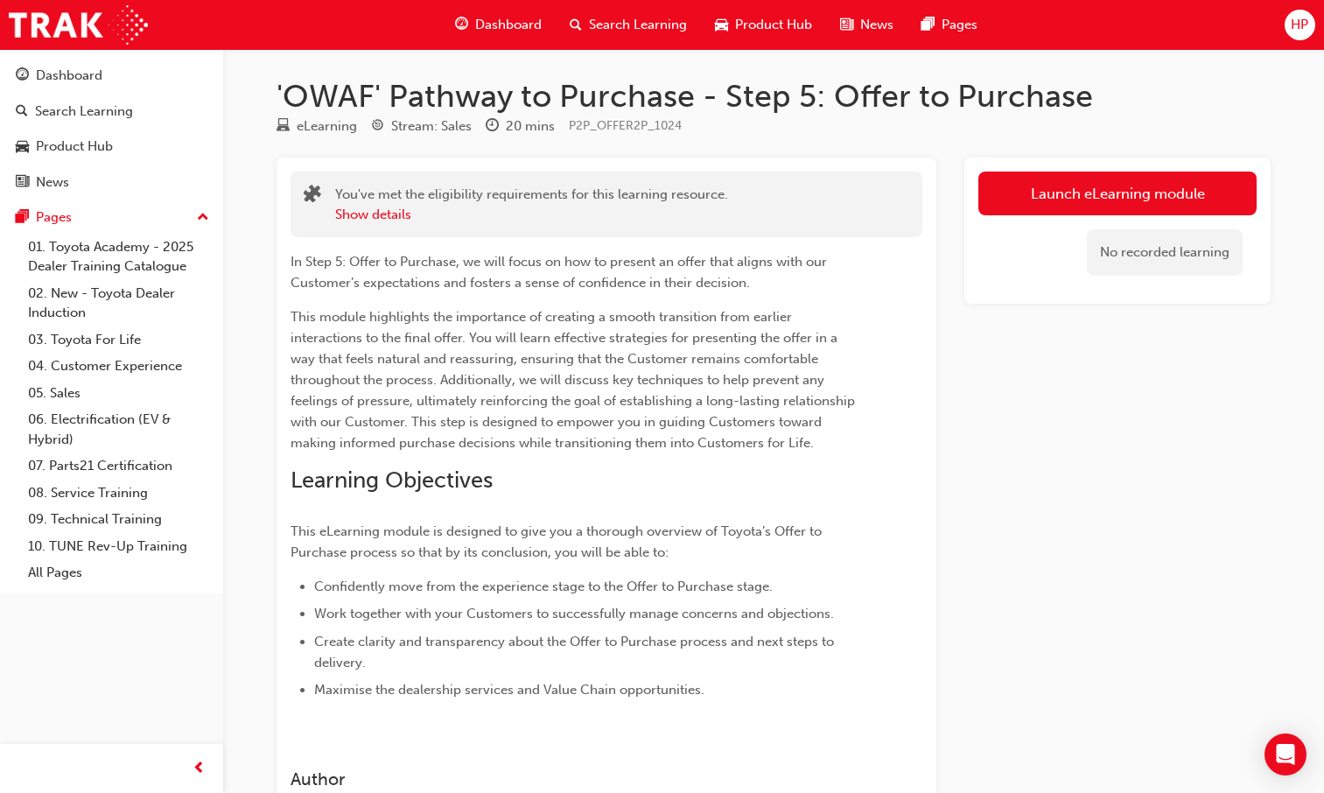
click at [1065, 189] on link "Launch eLearning module" at bounding box center [1117, 193] width 278 height 44
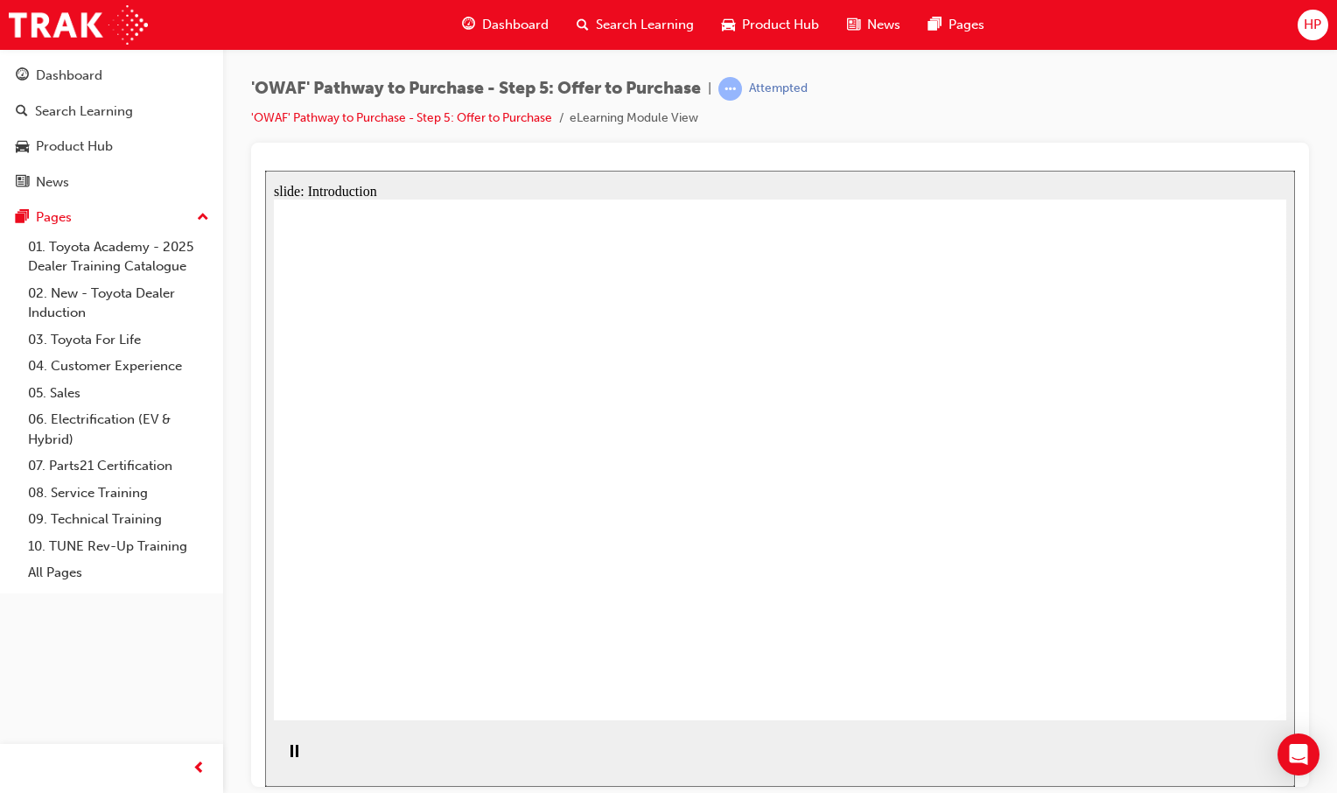
drag, startPoint x: 865, startPoint y: 621, endPoint x: 838, endPoint y: 633, distance: 29.4
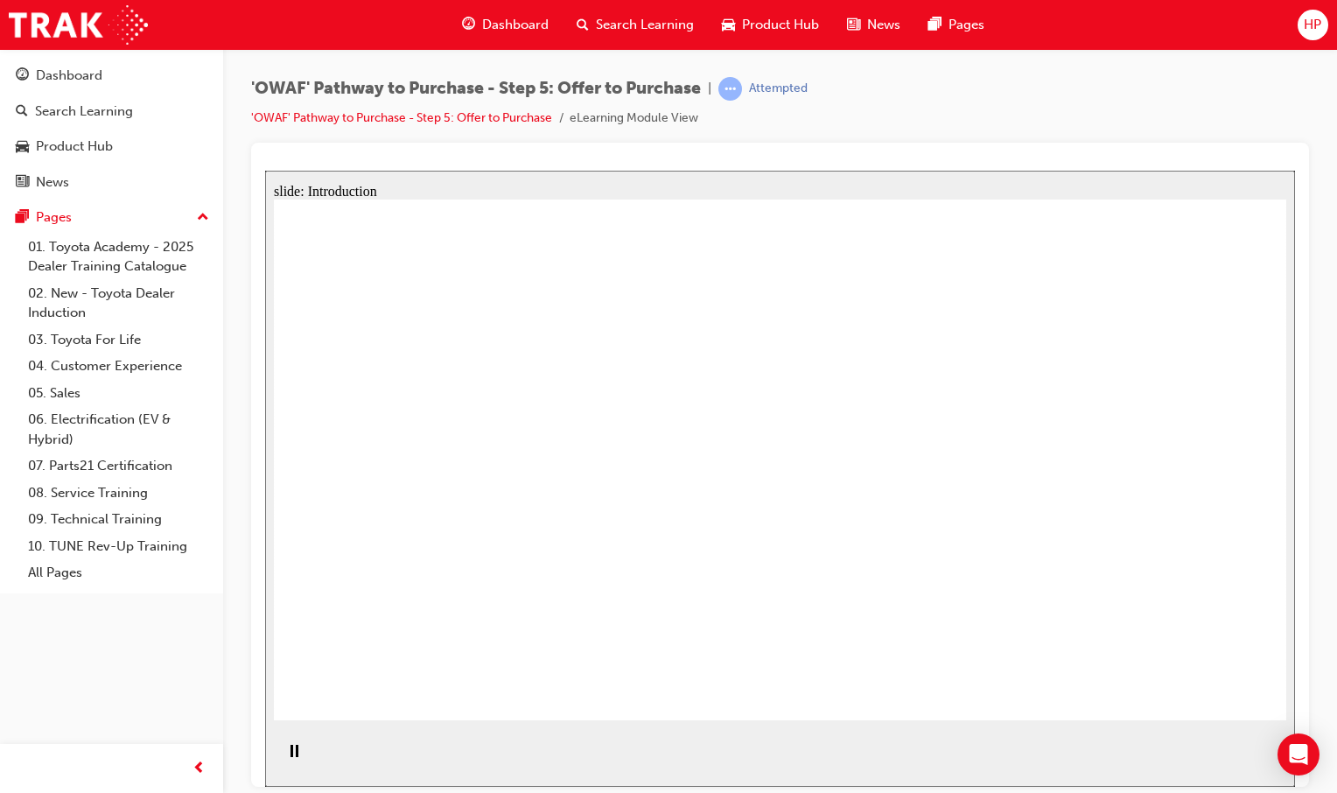
drag, startPoint x: 915, startPoint y: 521, endPoint x: 877, endPoint y: 584, distance: 74.6
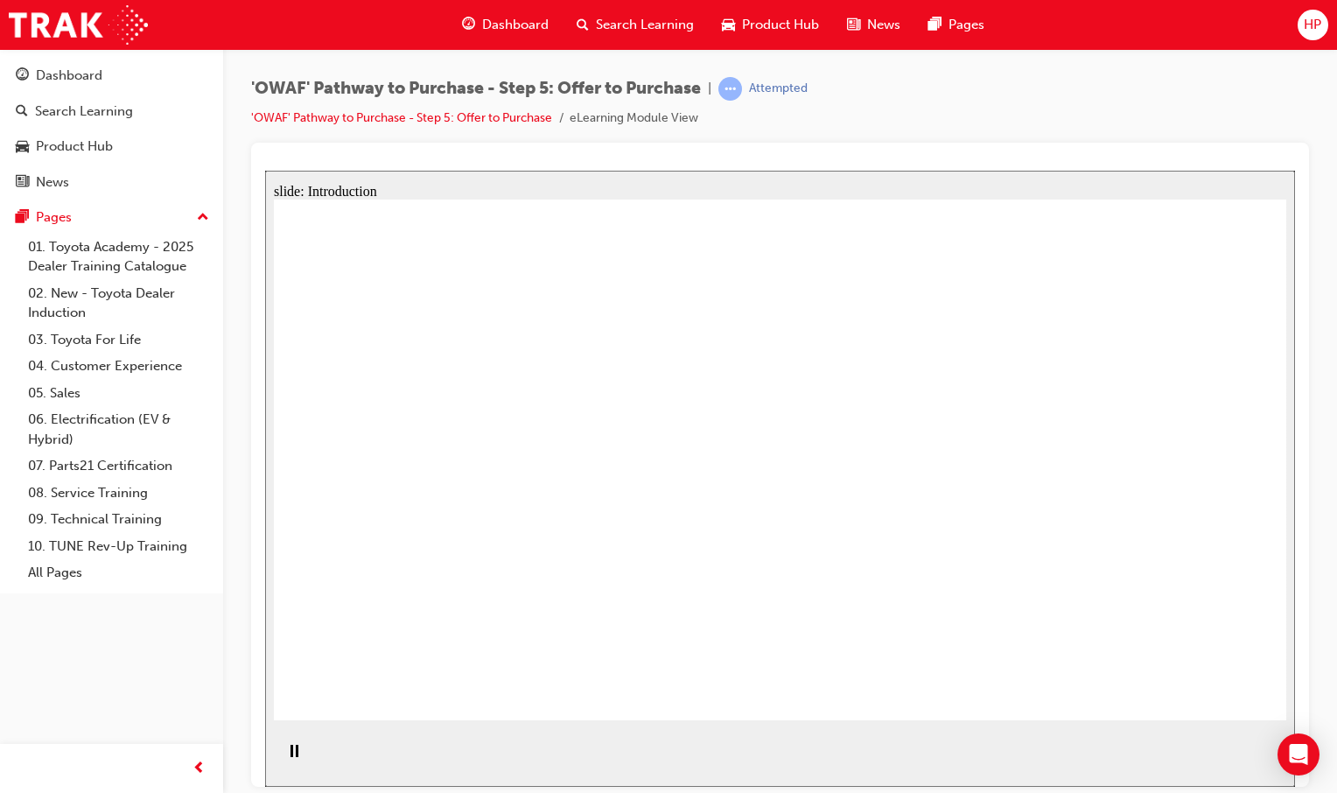
drag, startPoint x: 878, startPoint y: 590, endPoint x: 834, endPoint y: 619, distance: 53.6
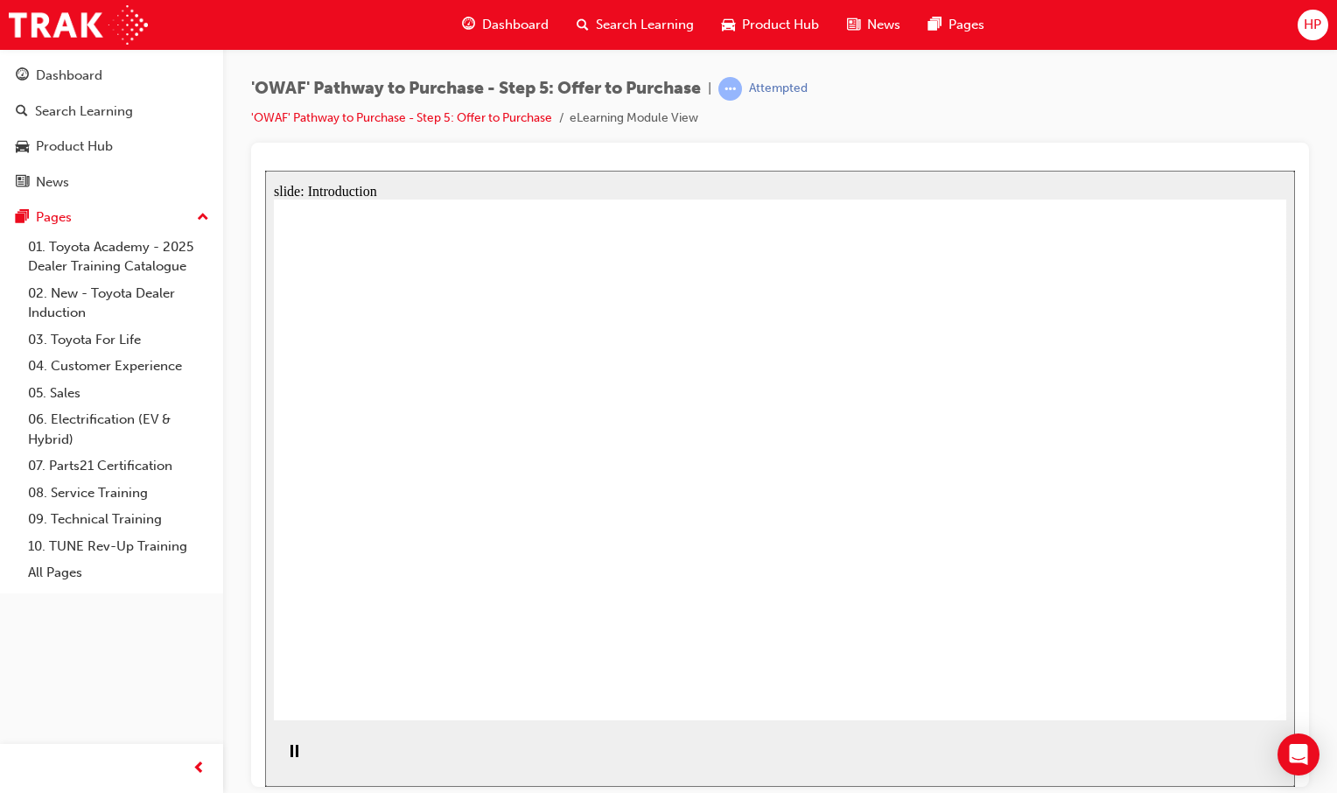
drag, startPoint x: 829, startPoint y: 627, endPoint x: 836, endPoint y: 621, distance: 9.3
drag, startPoint x: 847, startPoint y: 603, endPoint x: 927, endPoint y: 623, distance: 82.1
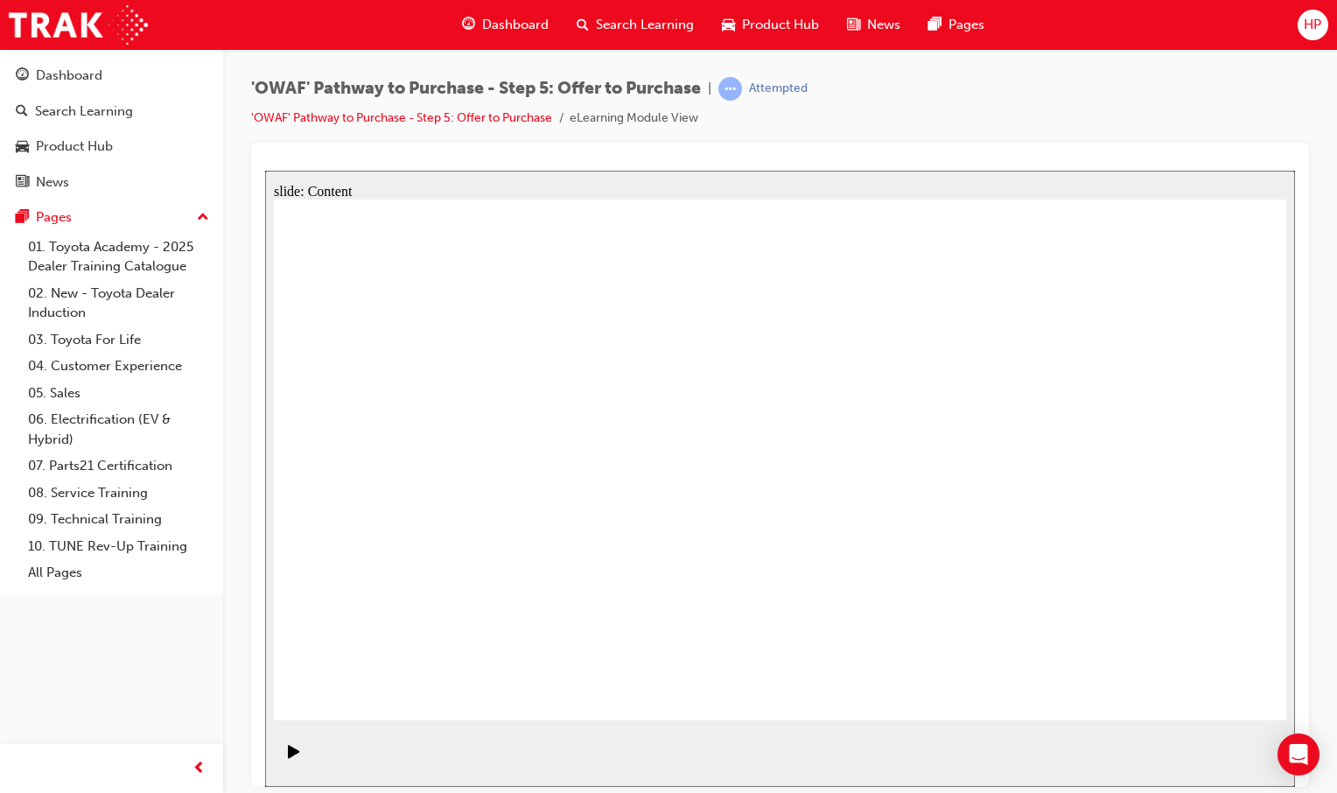
drag, startPoint x: 358, startPoint y: 549, endPoint x: 978, endPoint y: 568, distance: 620.7
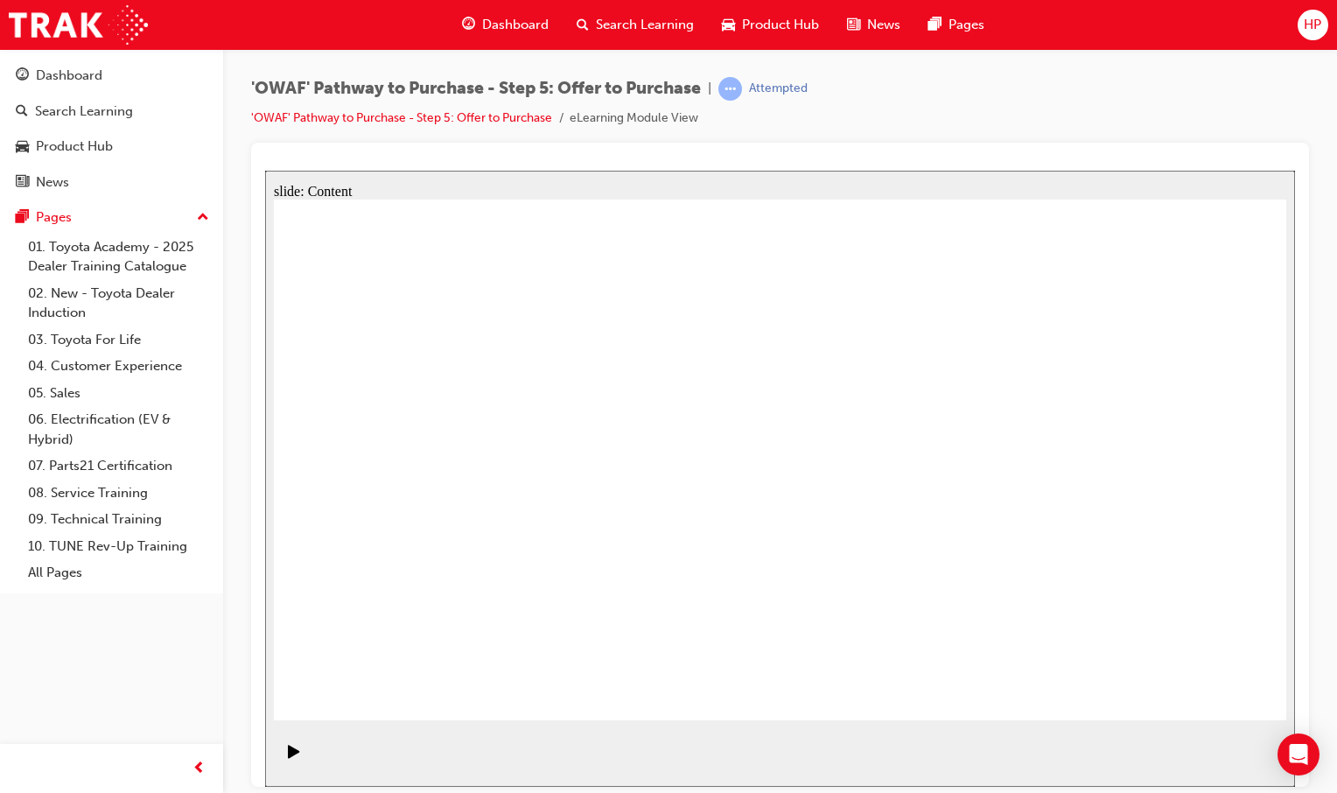
drag, startPoint x: 548, startPoint y: 476, endPoint x: 737, endPoint y: 469, distance: 189.1
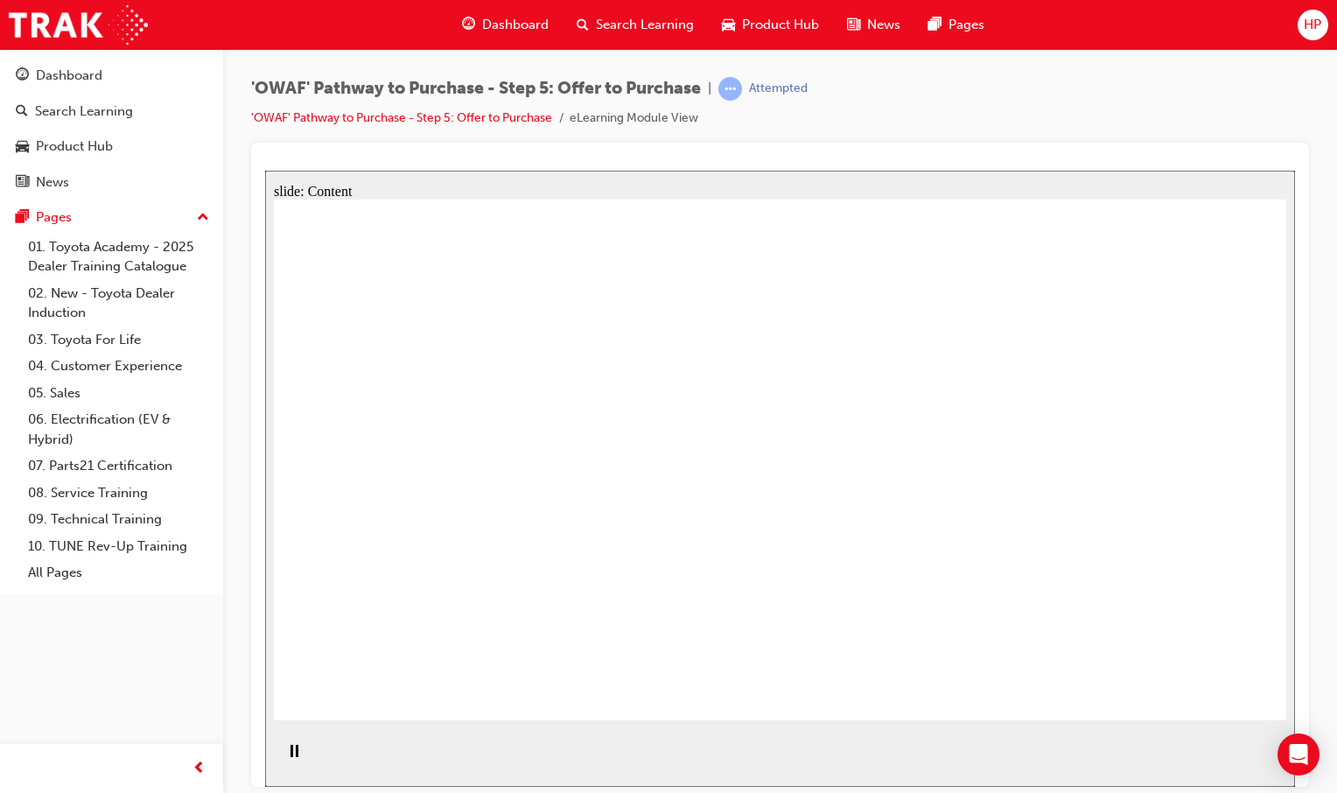
drag, startPoint x: 784, startPoint y: 468, endPoint x: 781, endPoint y: 477, distance: 9.1
drag, startPoint x: 866, startPoint y: 482, endPoint x: 835, endPoint y: 485, distance: 31.6
drag, startPoint x: 636, startPoint y: 494, endPoint x: 725, endPoint y: 479, distance: 90.5
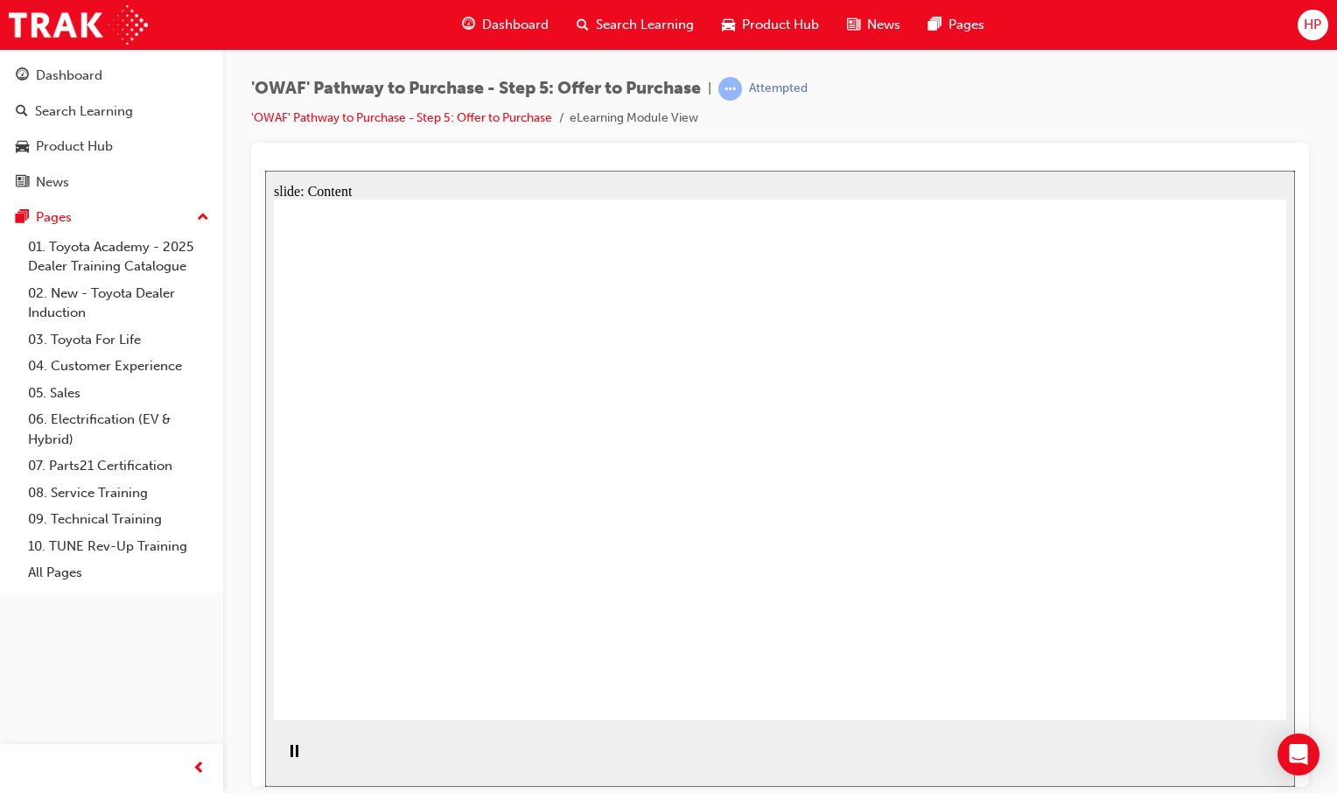
drag, startPoint x: 899, startPoint y: 477, endPoint x: 514, endPoint y: 482, distance: 385.0
drag, startPoint x: 409, startPoint y: 487, endPoint x: 606, endPoint y: 472, distance: 197.5
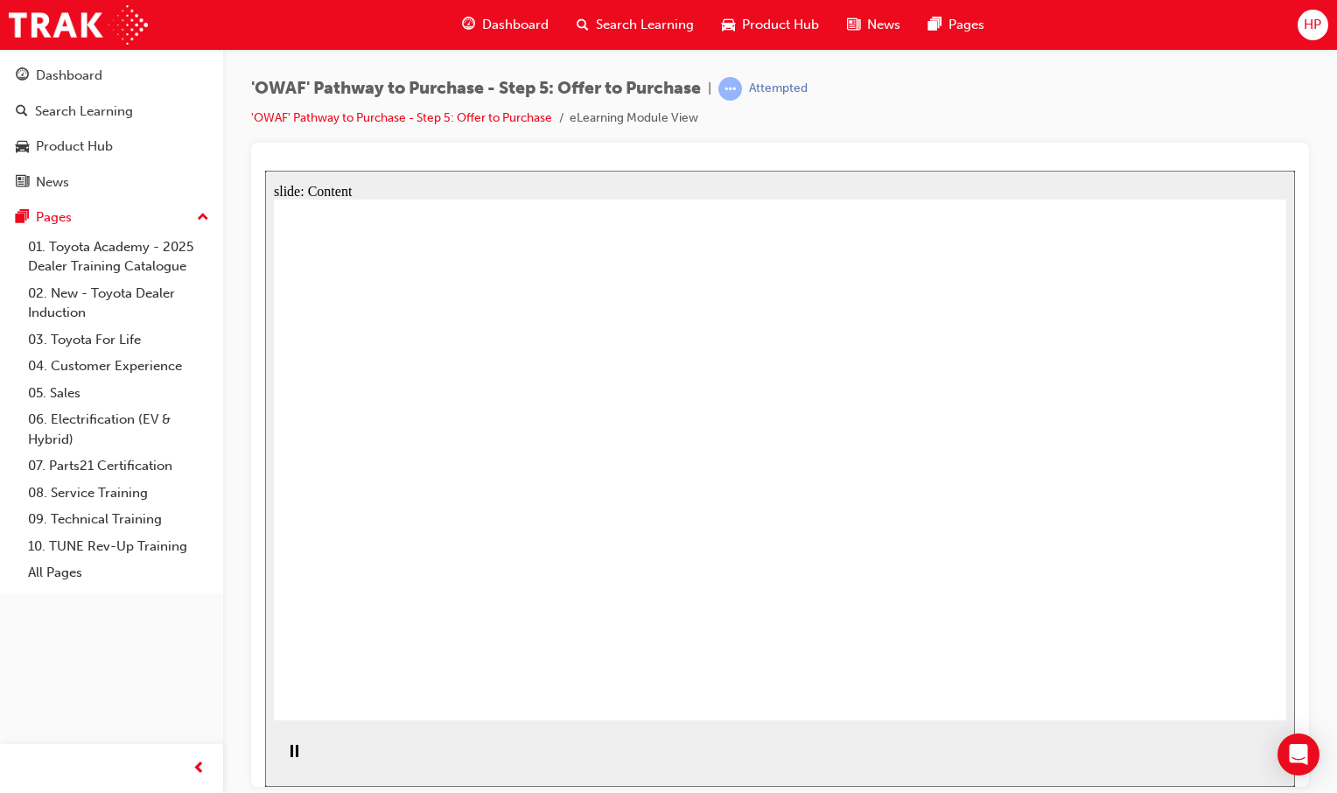
drag, startPoint x: 872, startPoint y: 471, endPoint x: 454, endPoint y: 481, distance: 418.4
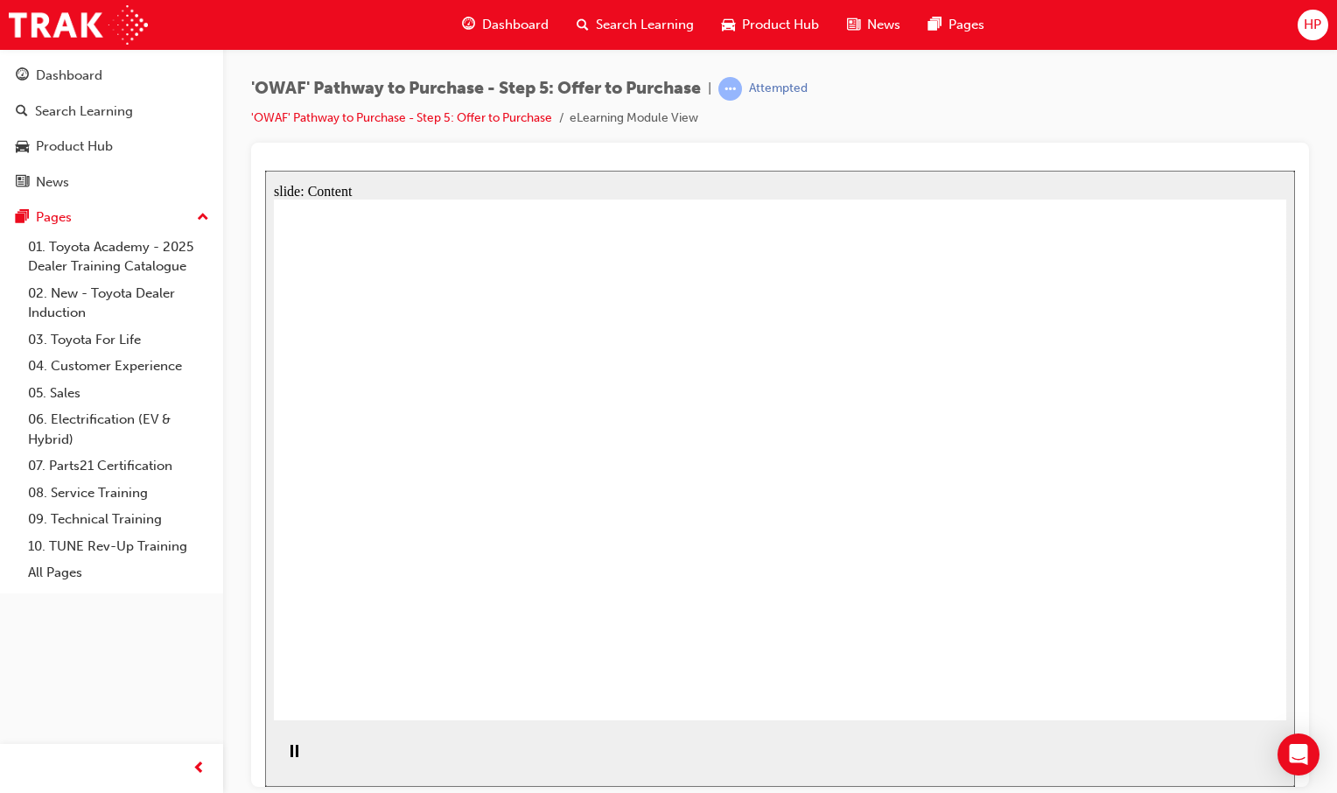
drag, startPoint x: 888, startPoint y: 472, endPoint x: 864, endPoint y: 474, distance: 23.7
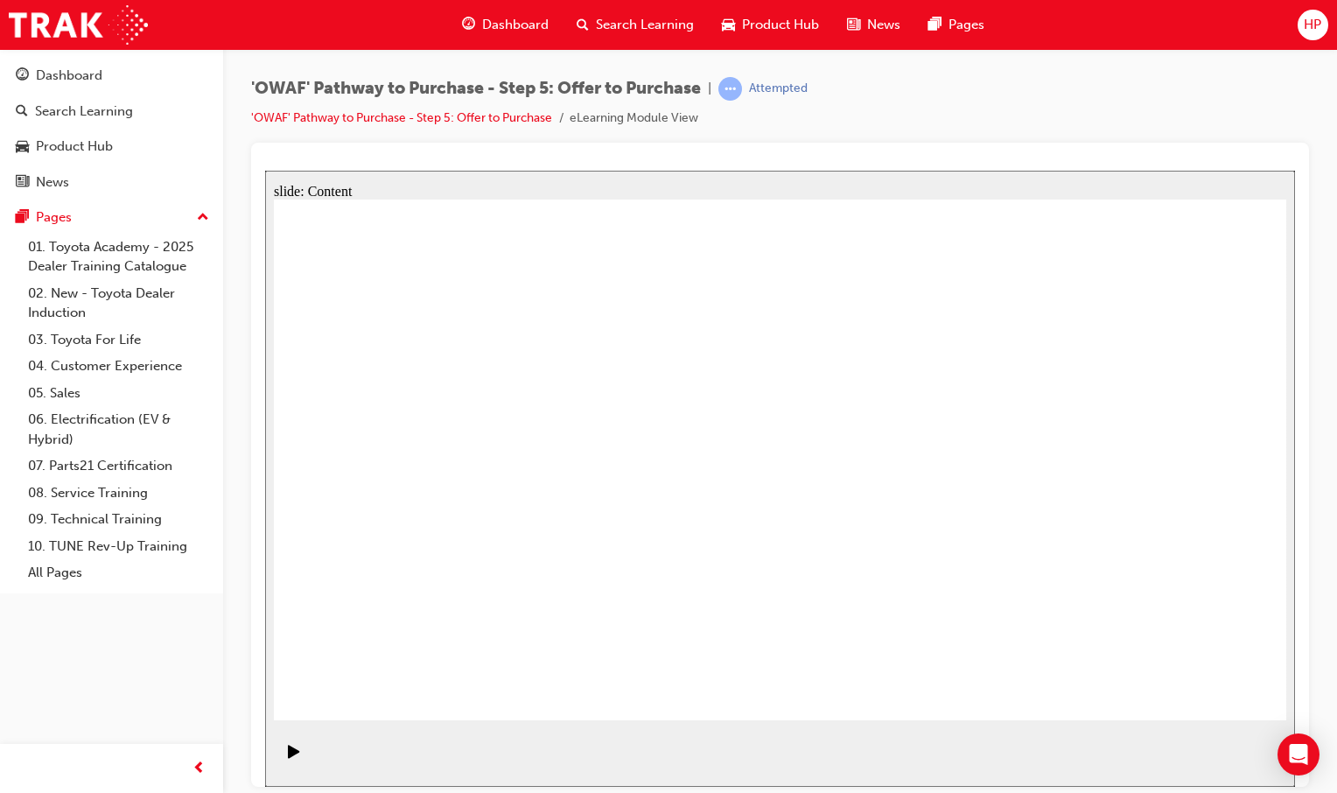
drag, startPoint x: 1088, startPoint y: 613, endPoint x: 1137, endPoint y: 624, distance: 49.3
drag, startPoint x: 1197, startPoint y: 675, endPoint x: 1071, endPoint y: 663, distance: 126.6
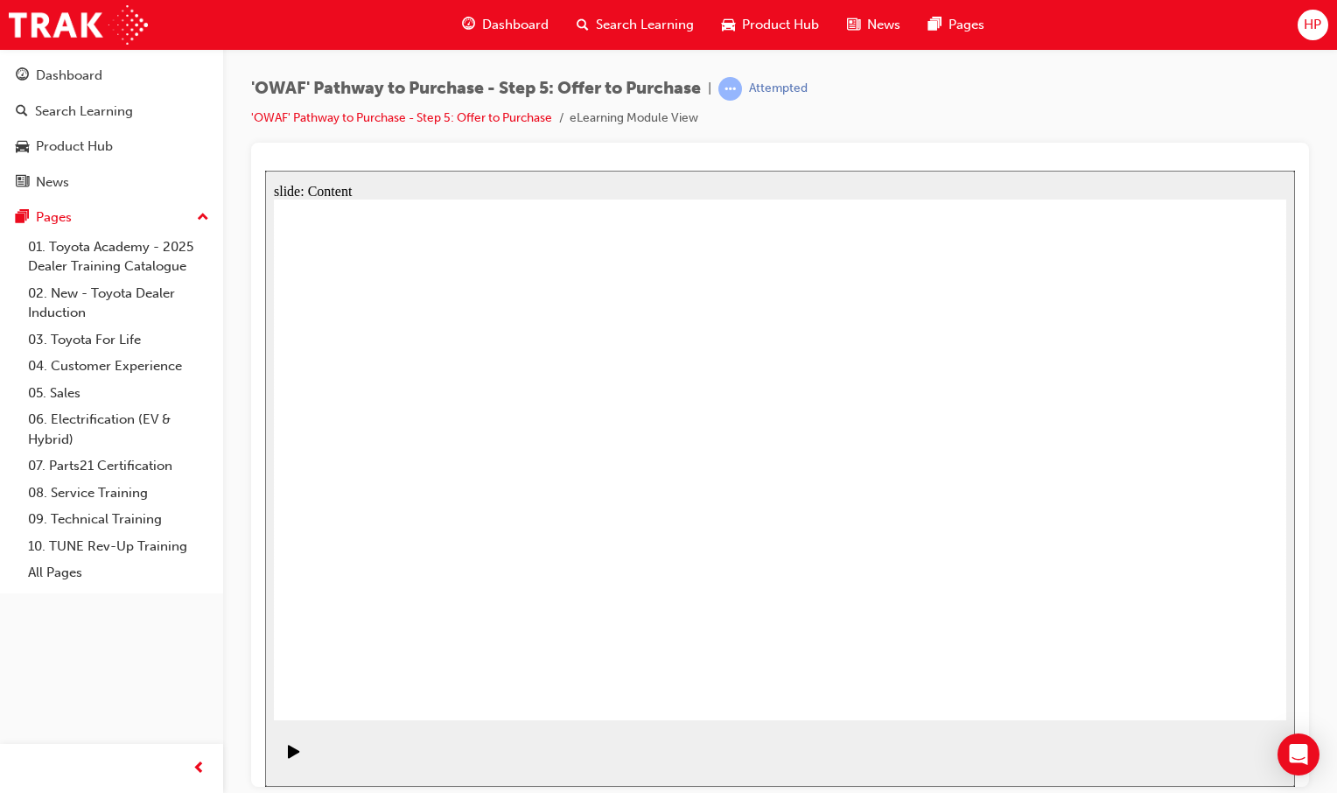
drag, startPoint x: 311, startPoint y: 269, endPoint x: 668, endPoint y: 301, distance: 359.3
drag, startPoint x: 346, startPoint y: 338, endPoint x: 414, endPoint y: 336, distance: 68.3
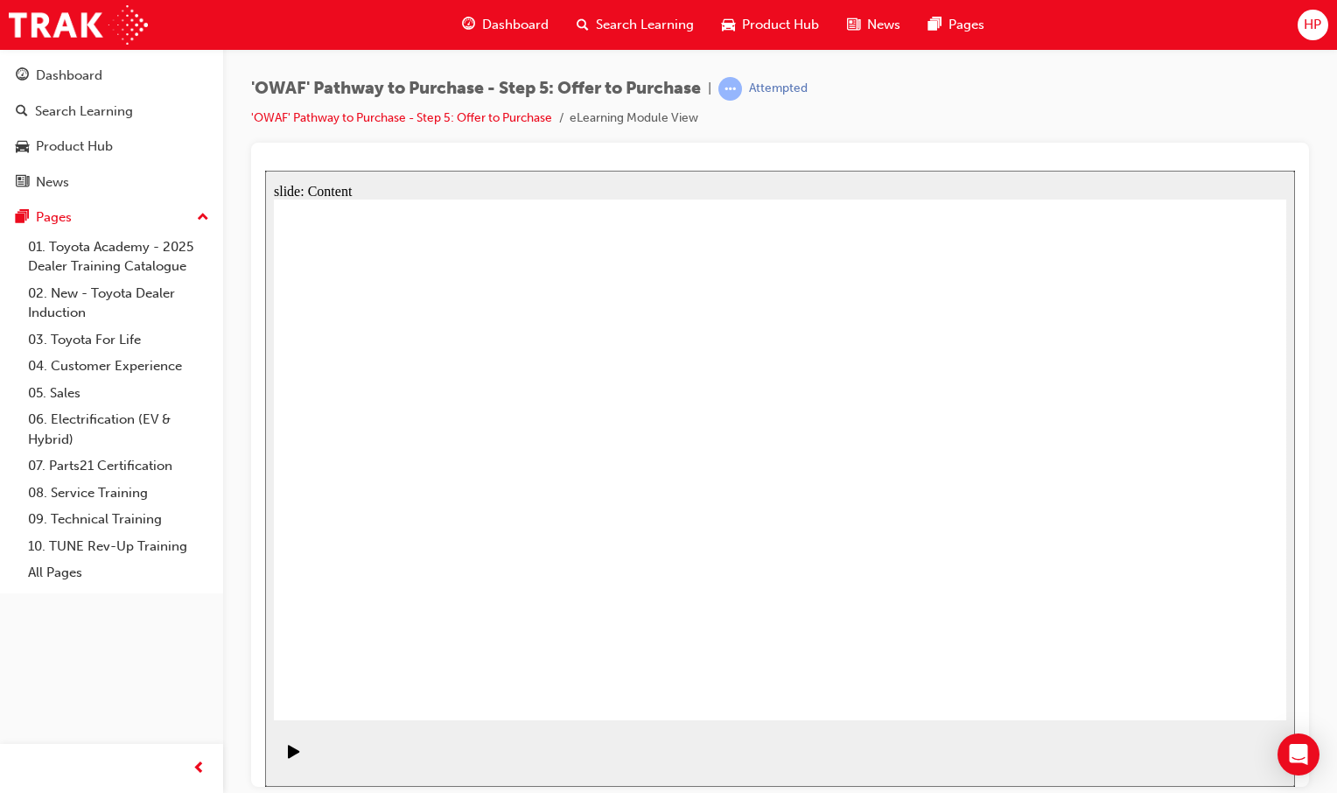
drag, startPoint x: 665, startPoint y: 473, endPoint x: 668, endPoint y: 503, distance: 29.9
drag, startPoint x: 337, startPoint y: 277, endPoint x: 884, endPoint y: 327, distance: 549.1
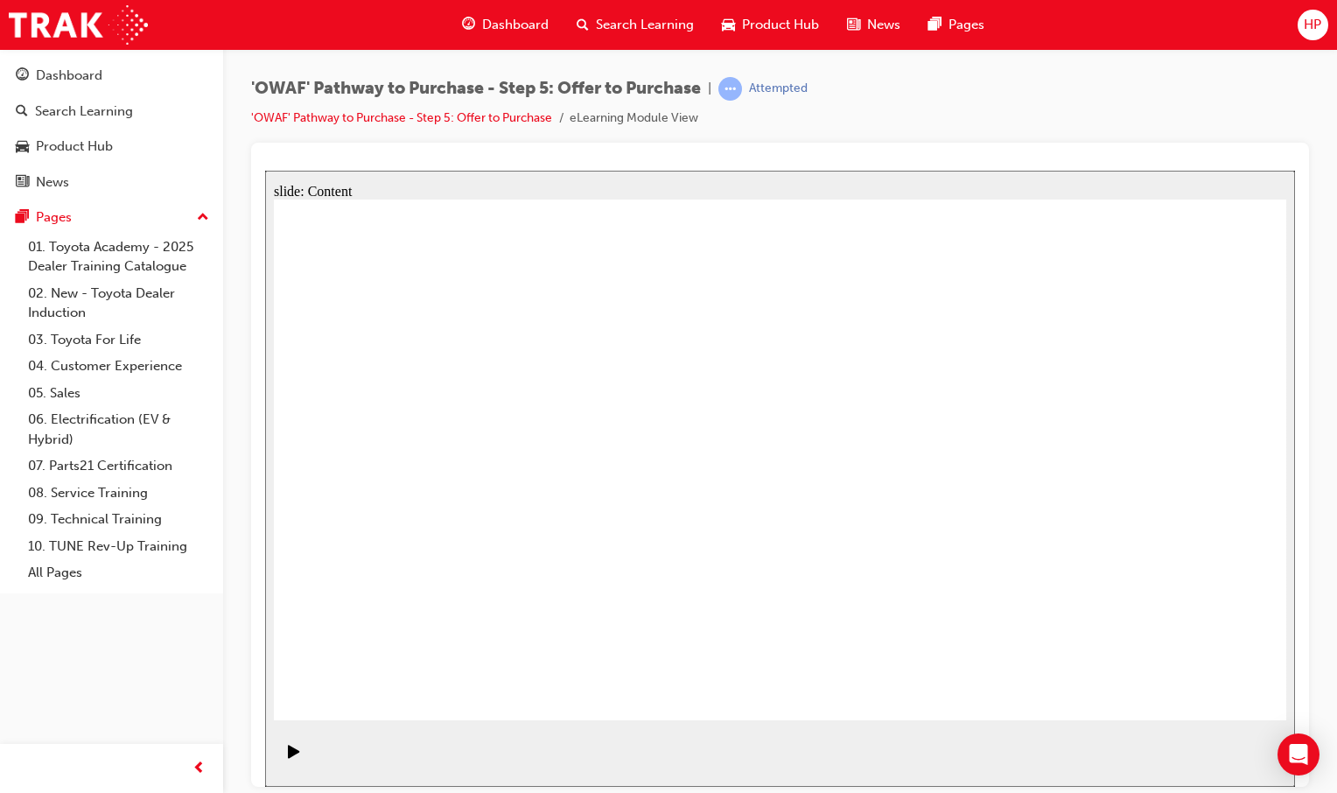
drag, startPoint x: 297, startPoint y: 283, endPoint x: 677, endPoint y: 230, distance: 383.5
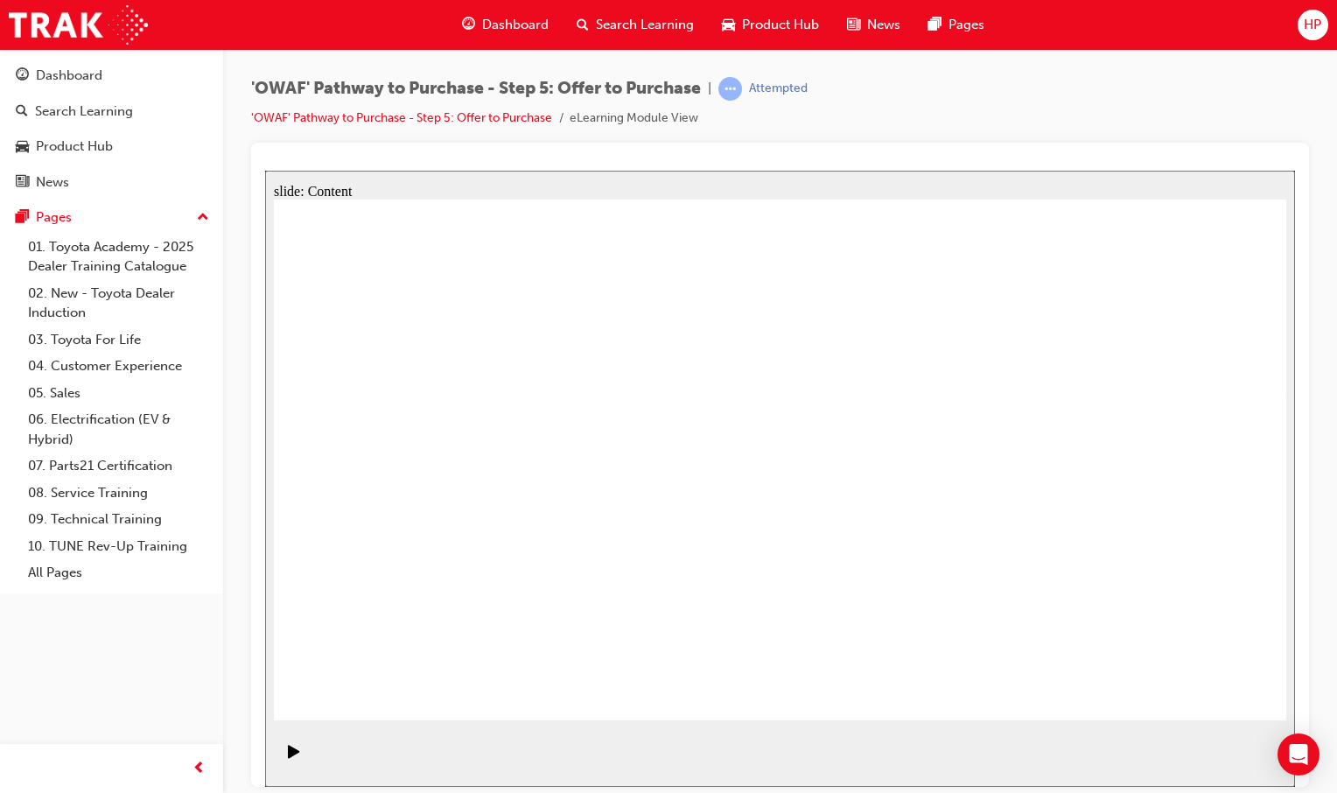
drag, startPoint x: 802, startPoint y: 410, endPoint x: 667, endPoint y: 598, distance: 231.2
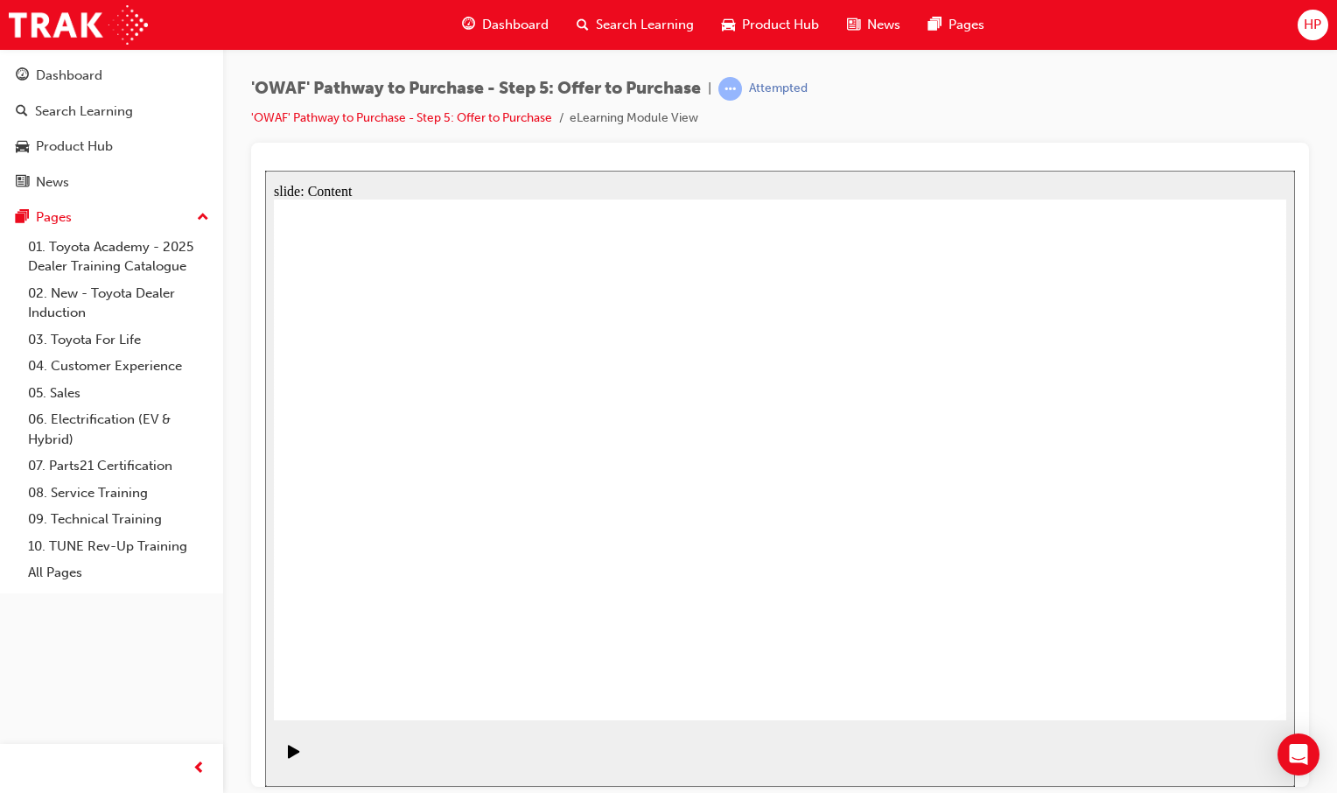
drag, startPoint x: 823, startPoint y: 428, endPoint x: 817, endPoint y: 438, distance: 12.2
drag, startPoint x: 653, startPoint y: 488, endPoint x: 696, endPoint y: 485, distance: 43.0
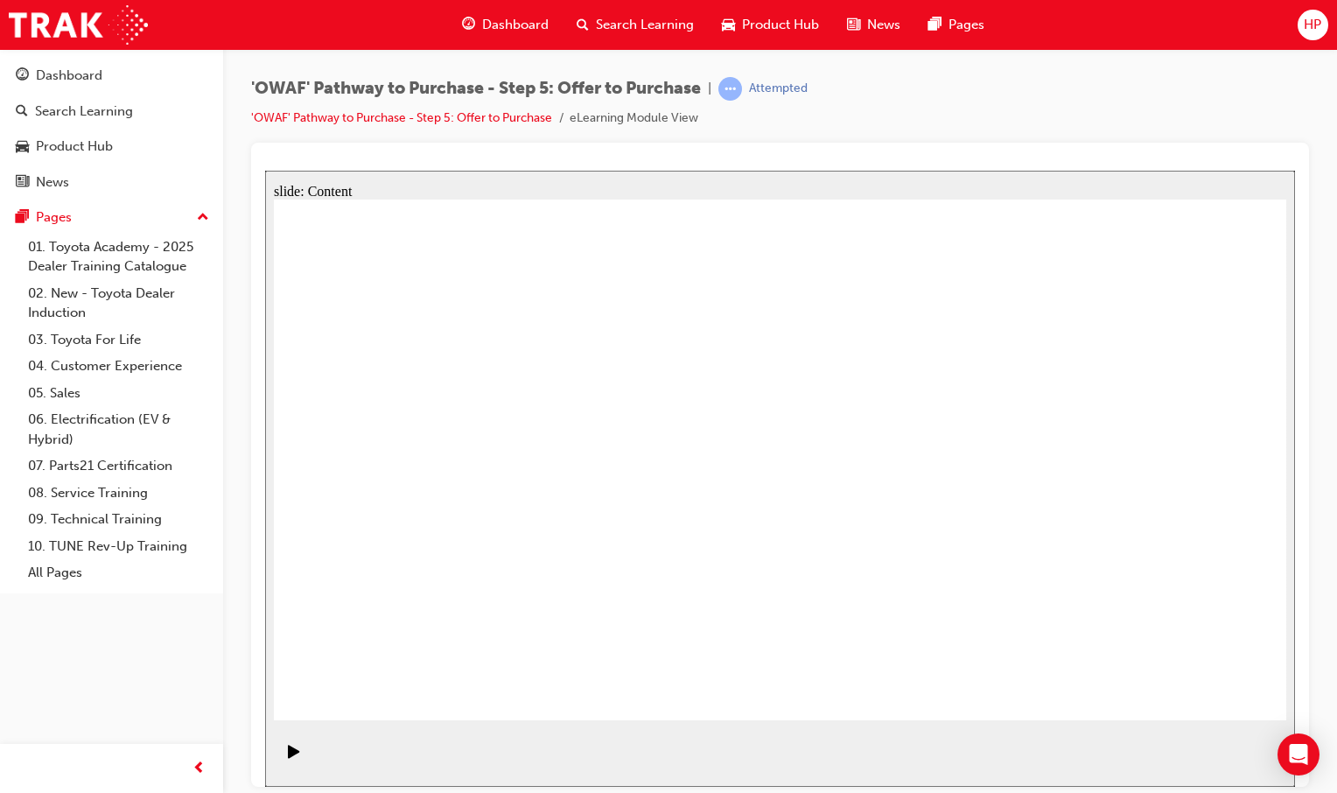
drag, startPoint x: 655, startPoint y: 511, endPoint x: 817, endPoint y: 506, distance: 162.0
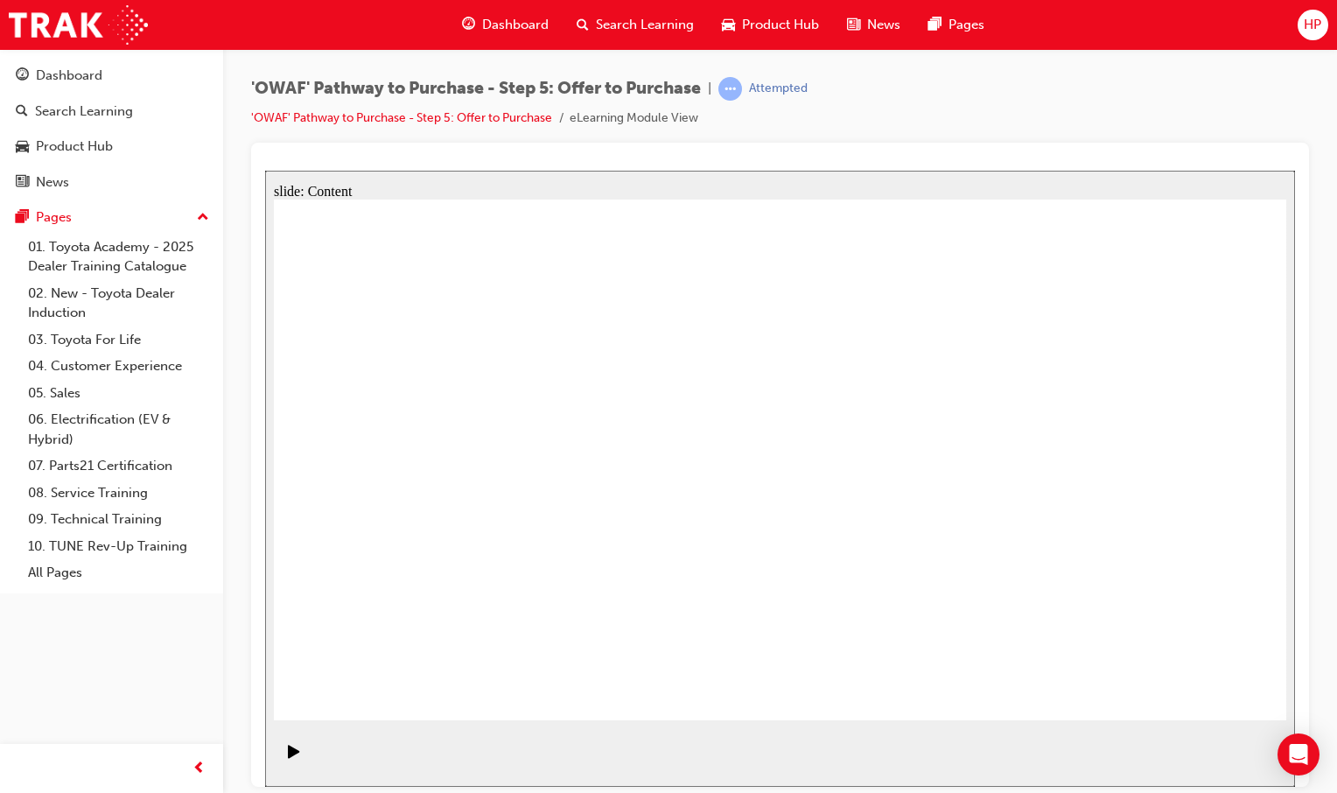
drag, startPoint x: 659, startPoint y: 581, endPoint x: 701, endPoint y: 592, distance: 43.5
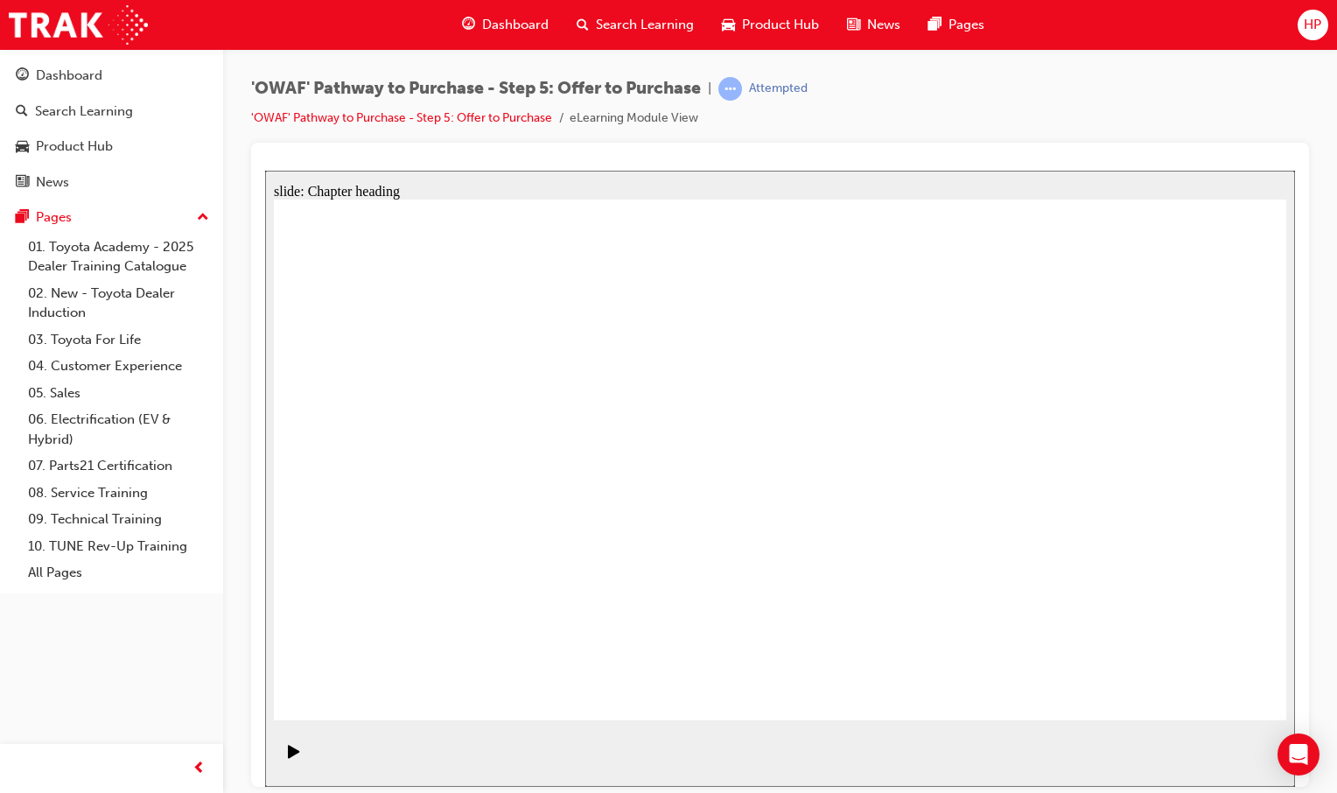
drag, startPoint x: 1166, startPoint y: 672, endPoint x: 1168, endPoint y: 685, distance: 13.2
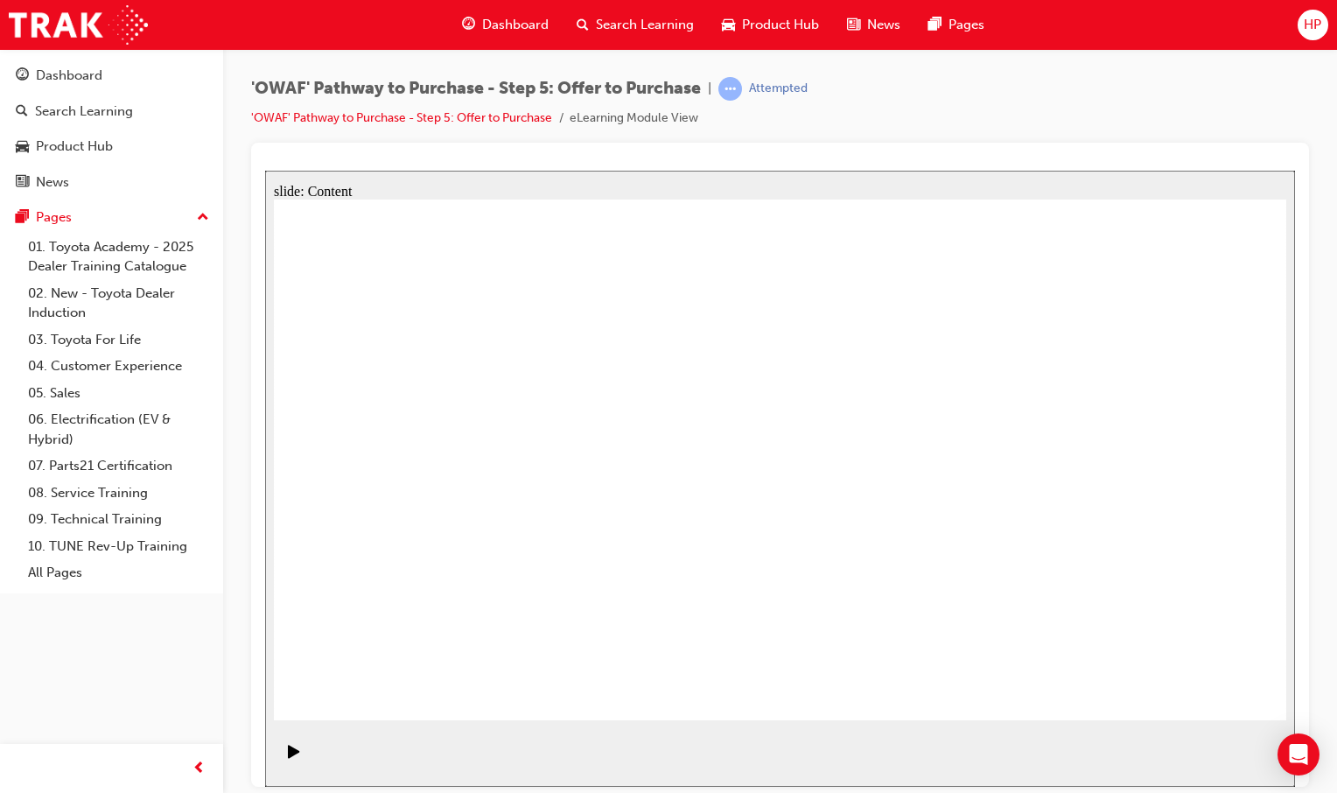
drag, startPoint x: 905, startPoint y: 472, endPoint x: 912, endPoint y: 465, distance: 10.5
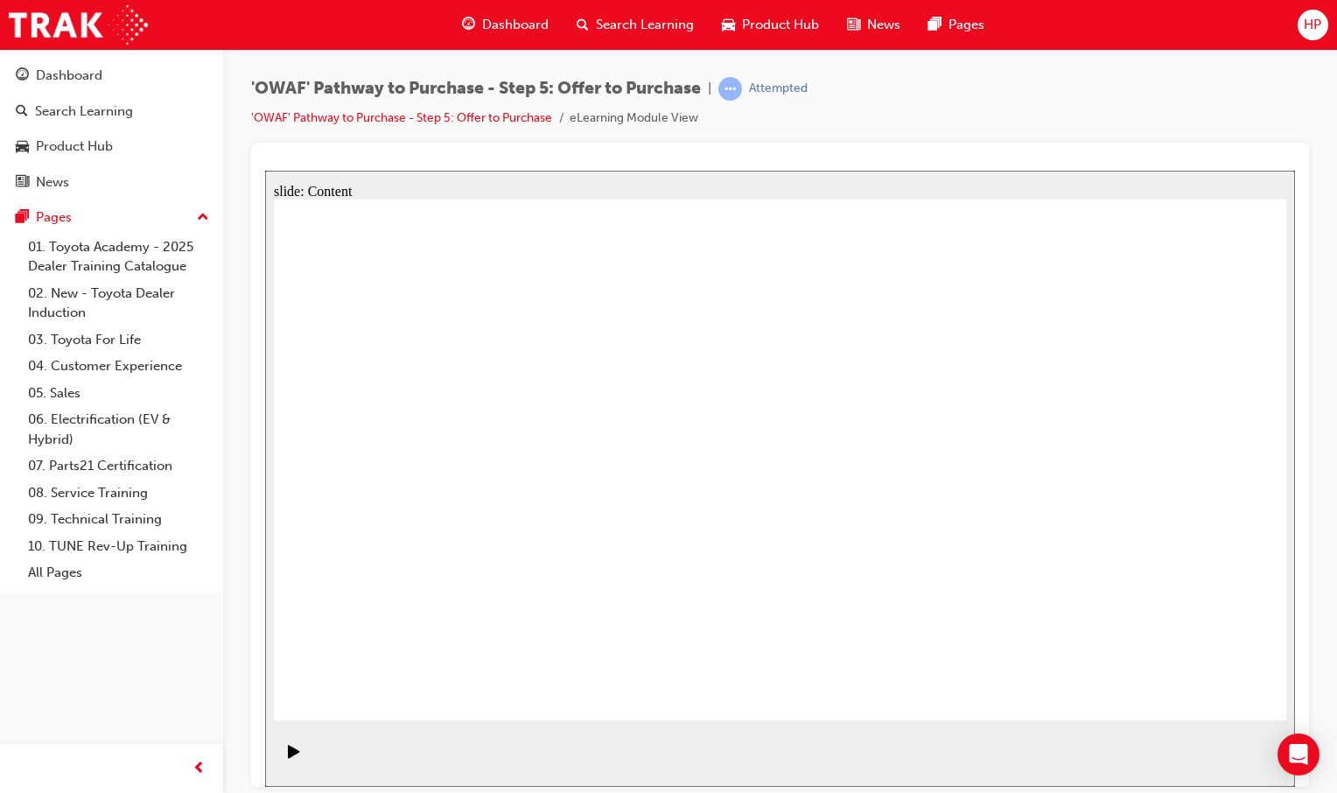
drag, startPoint x: 1243, startPoint y: 241, endPoint x: 1210, endPoint y: 279, distance: 50.2
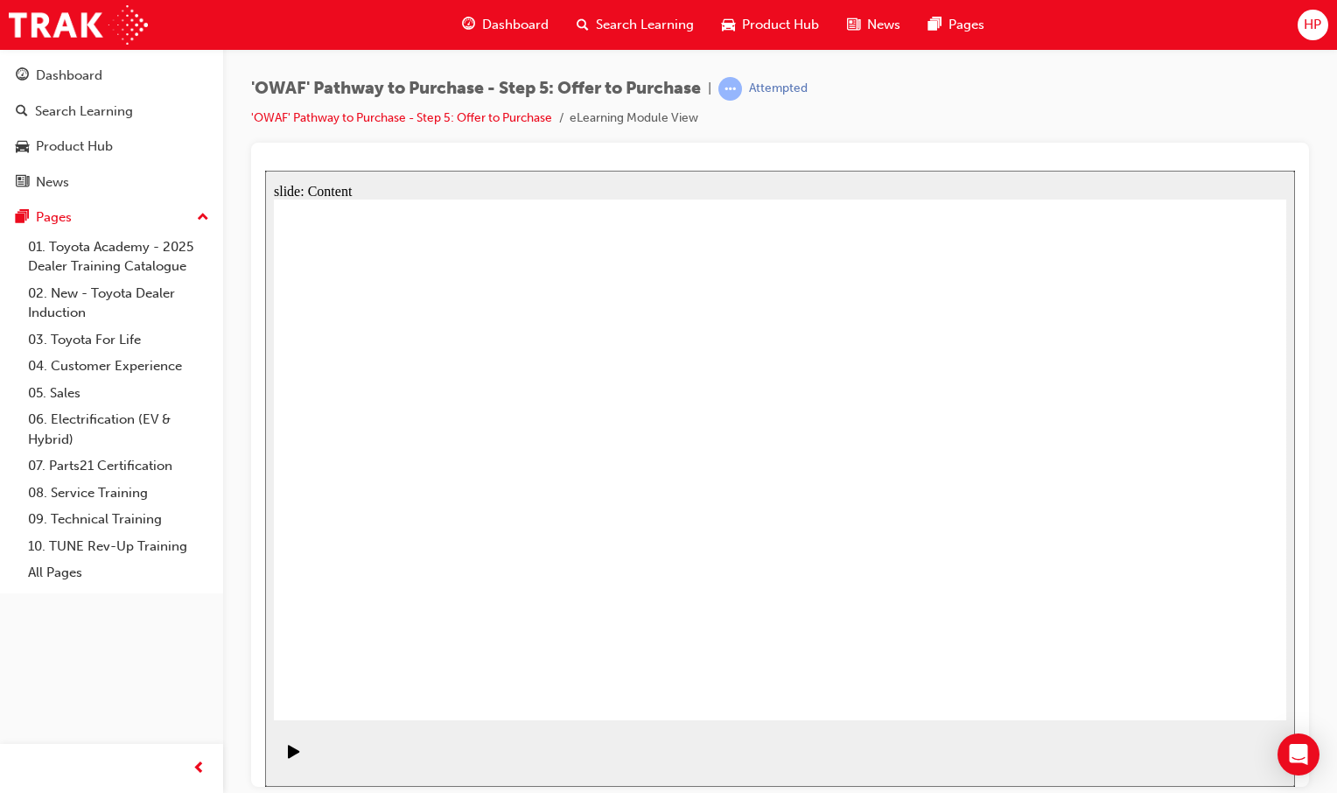
drag, startPoint x: 731, startPoint y: 526, endPoint x: 740, endPoint y: 525, distance: 9.7
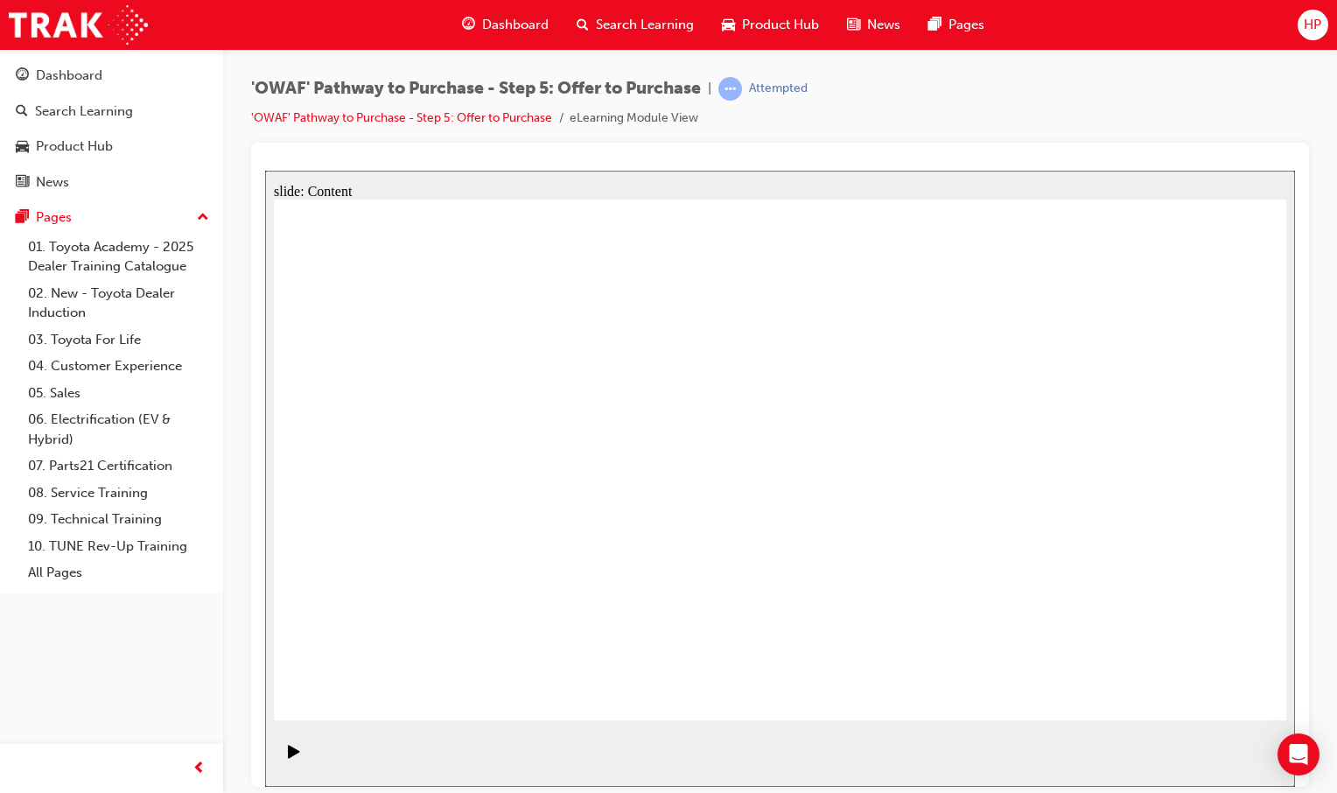
drag, startPoint x: 797, startPoint y: 321, endPoint x: 794, endPoint y: 335, distance: 14.2
drag, startPoint x: 1217, startPoint y: 693, endPoint x: 1194, endPoint y: 661, distance: 38.9
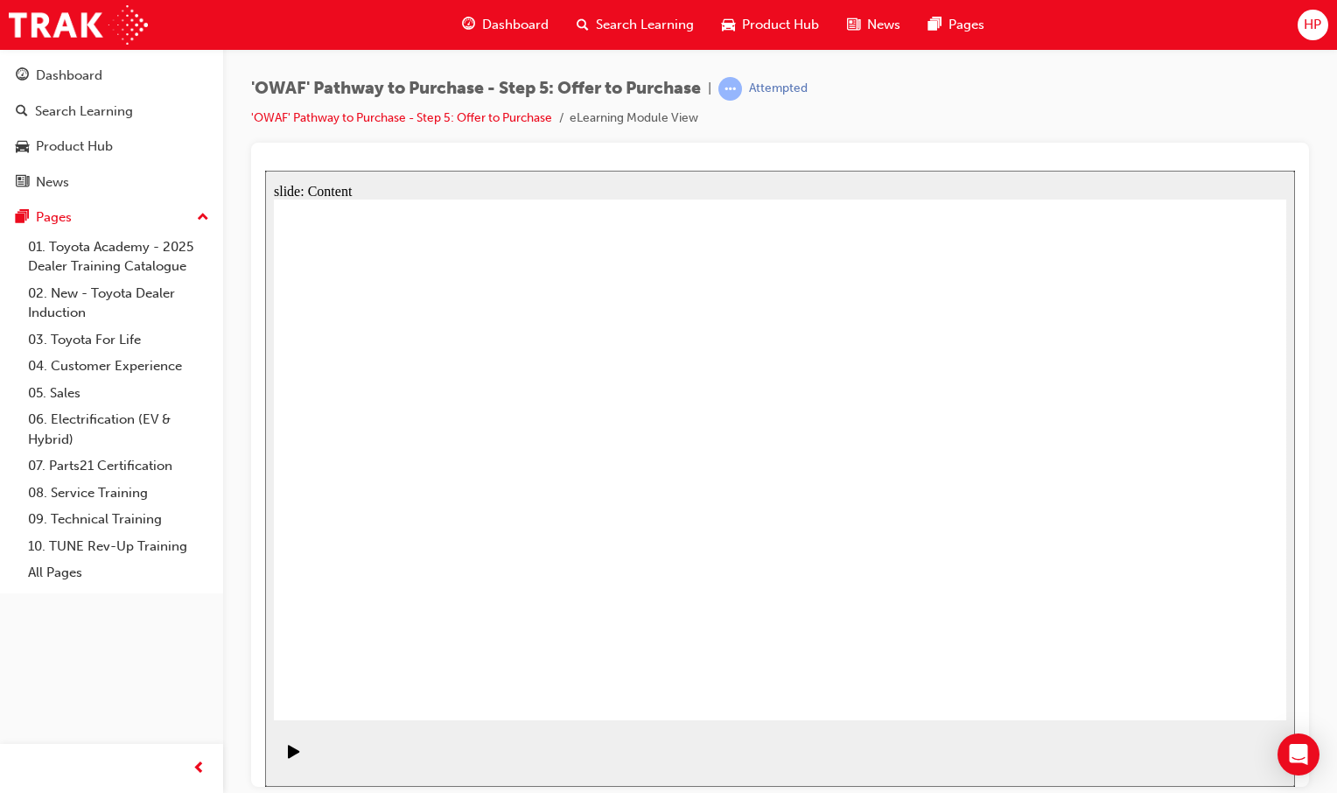
drag, startPoint x: 1095, startPoint y: 431, endPoint x: 1087, endPoint y: 434, distance: 9.1
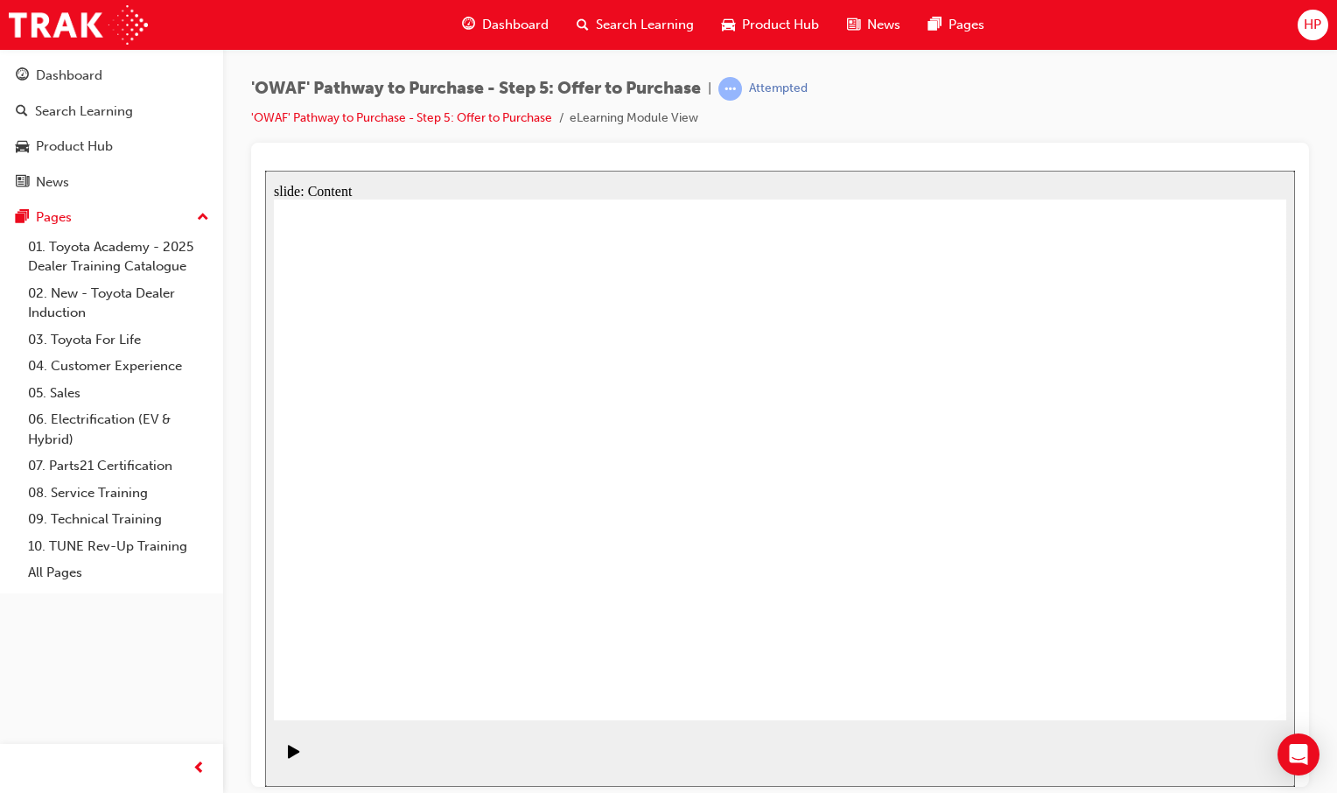
drag, startPoint x: 1256, startPoint y: 687, endPoint x: 1242, endPoint y: 682, distance: 14.1
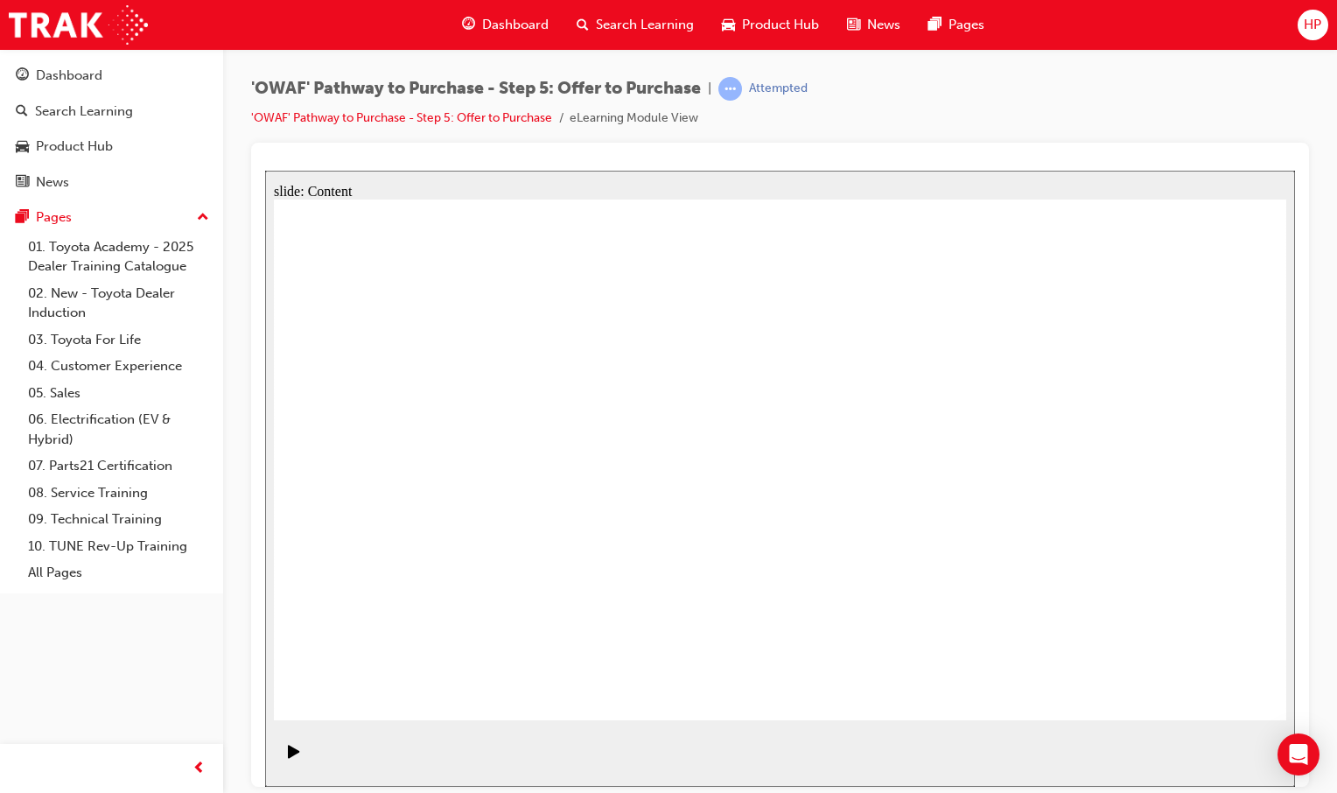
drag, startPoint x: 479, startPoint y: 294, endPoint x: 577, endPoint y: 286, distance: 99.2
drag, startPoint x: 610, startPoint y: 314, endPoint x: 700, endPoint y: 296, distance: 92.0
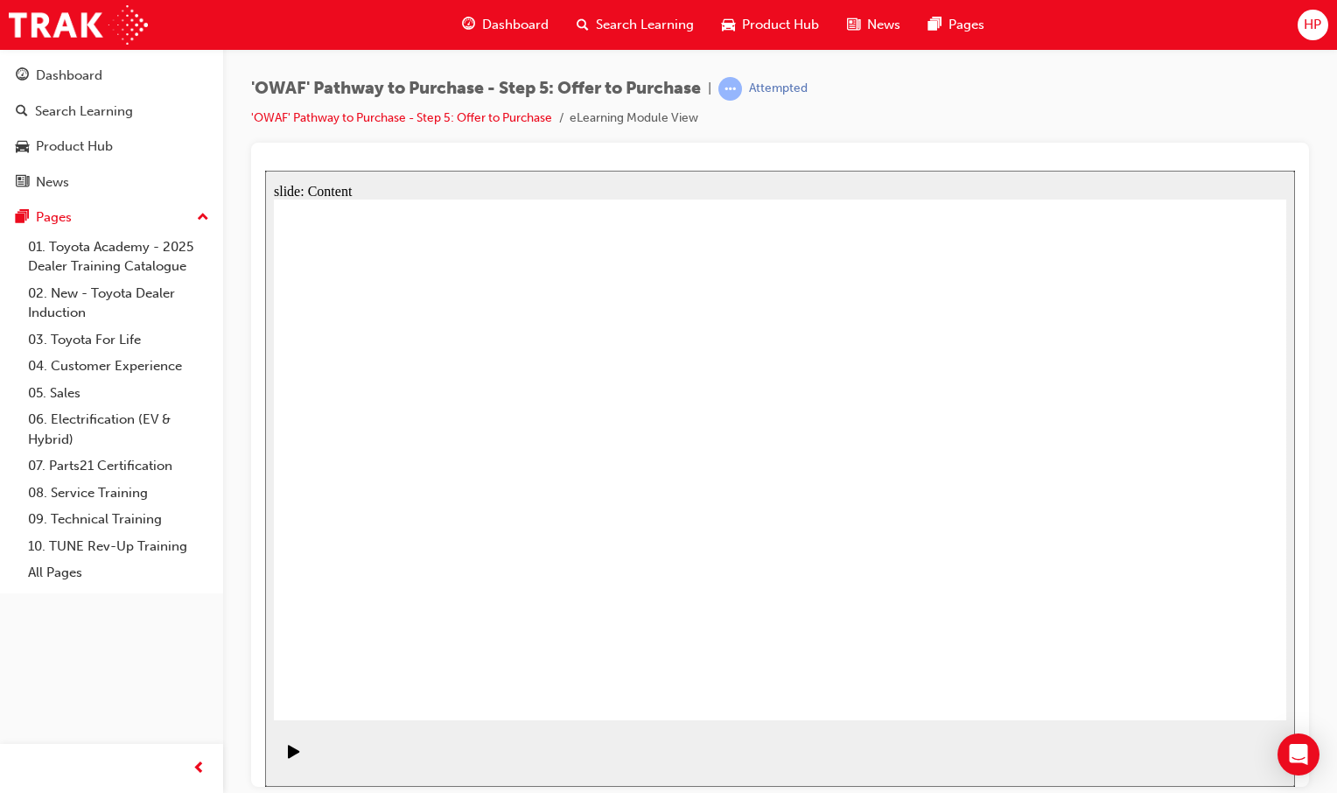
drag, startPoint x: 733, startPoint y: 297, endPoint x: 776, endPoint y: 293, distance: 43.0
drag, startPoint x: 478, startPoint y: 516, endPoint x: 507, endPoint y: 520, distance: 30.0
drag, startPoint x: 824, startPoint y: 521, endPoint x: 856, endPoint y: 542, distance: 38.3
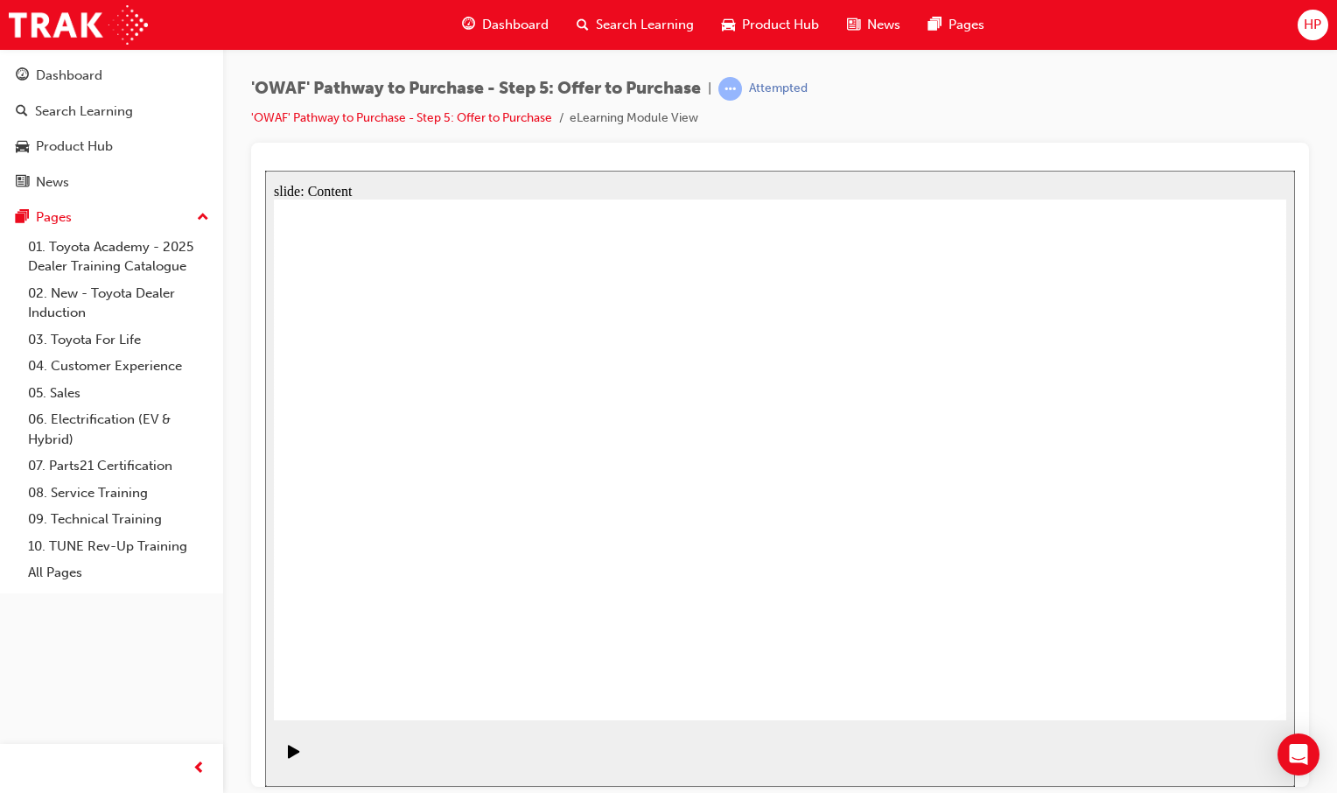
drag, startPoint x: 1047, startPoint y: 351, endPoint x: 1068, endPoint y: 431, distance: 83.2
drag, startPoint x: 988, startPoint y: 560, endPoint x: 939, endPoint y: 566, distance: 49.4
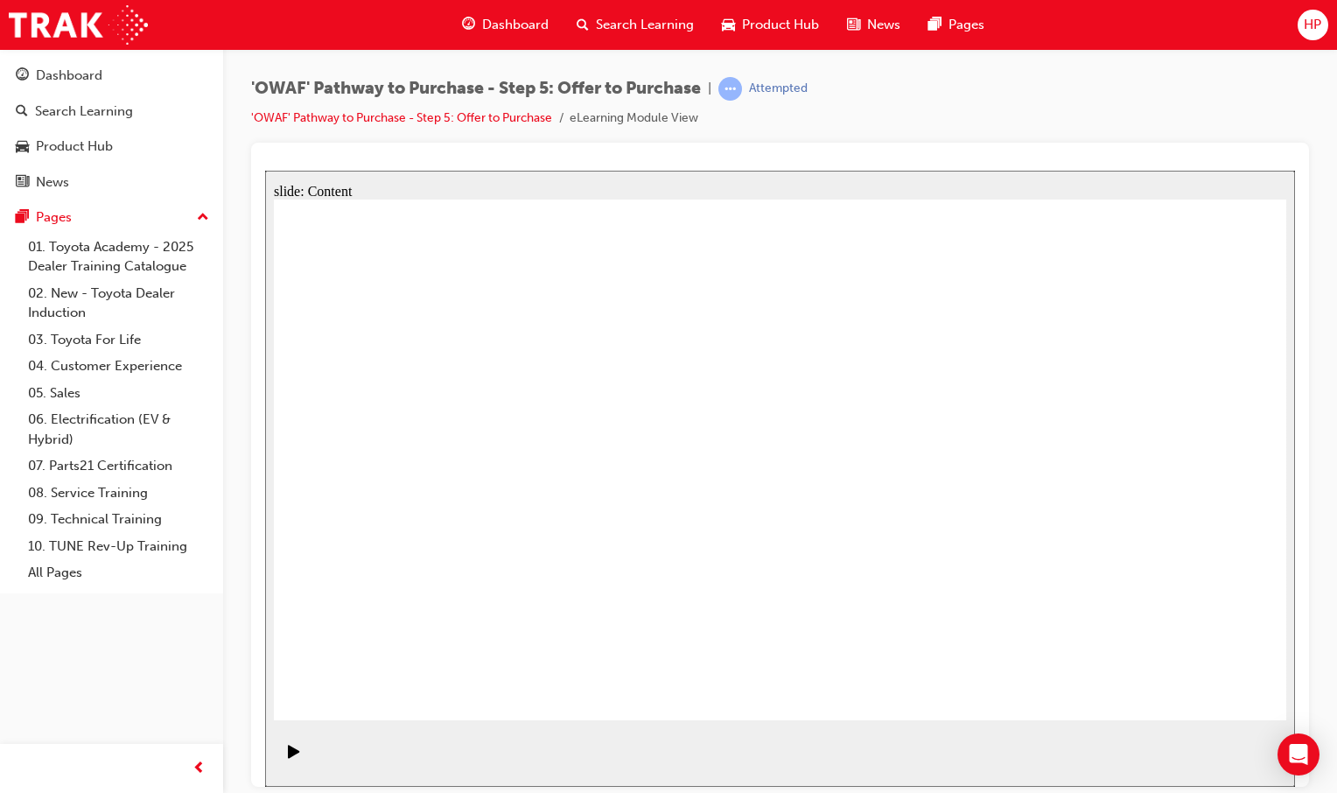
drag, startPoint x: 871, startPoint y: 570, endPoint x: 779, endPoint y: 521, distance: 104.9
drag, startPoint x: 780, startPoint y: 468, endPoint x: 796, endPoint y: 465, distance: 16.0
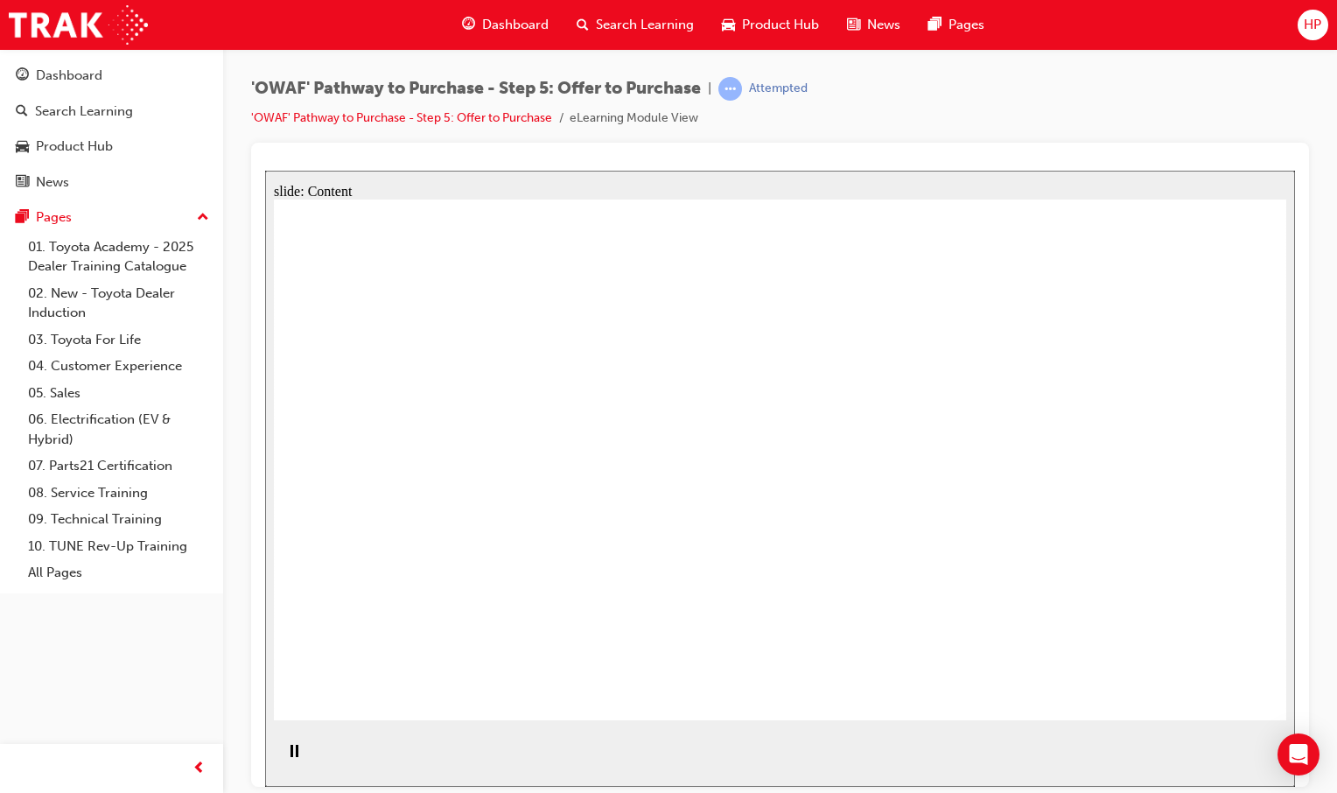
drag, startPoint x: 1081, startPoint y: 546, endPoint x: 1021, endPoint y: 542, distance: 59.7
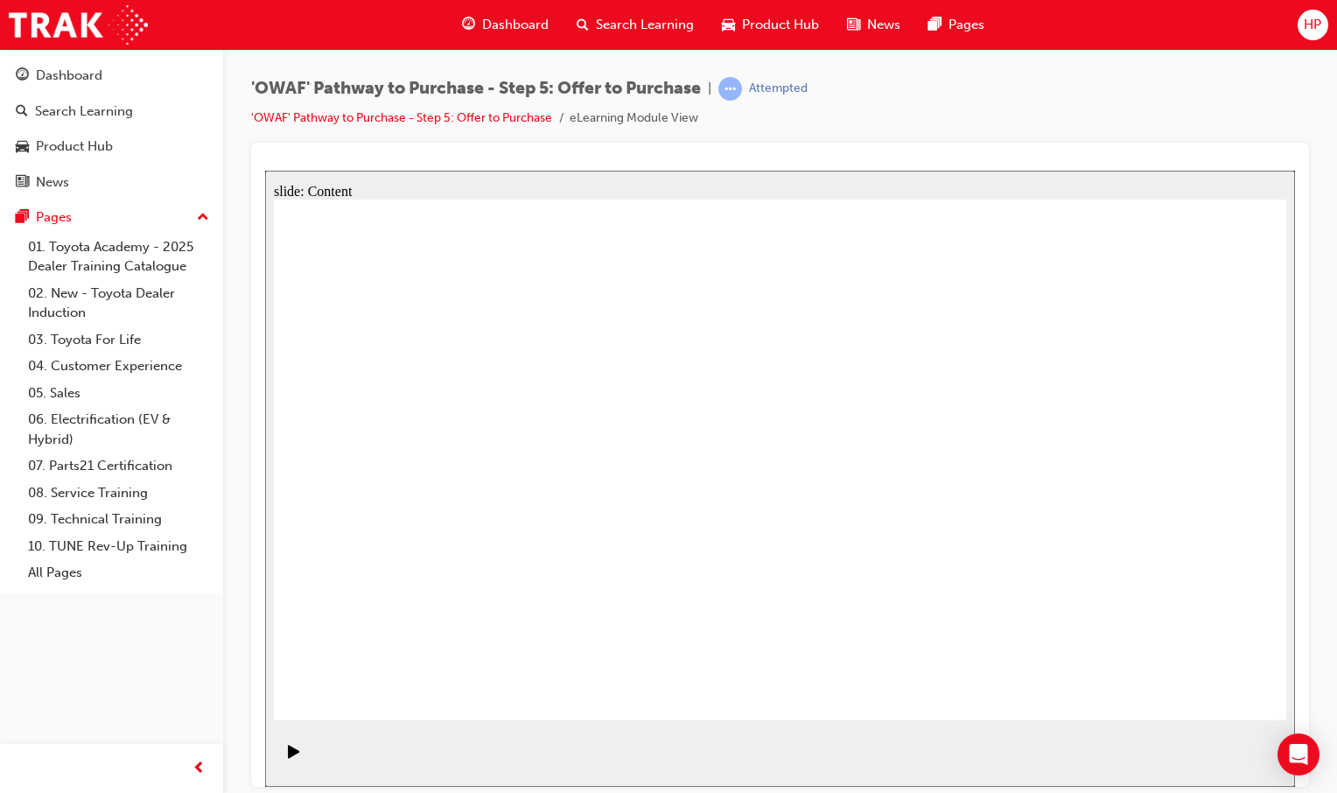
drag, startPoint x: 508, startPoint y: 411, endPoint x: 584, endPoint y: 383, distance: 80.3
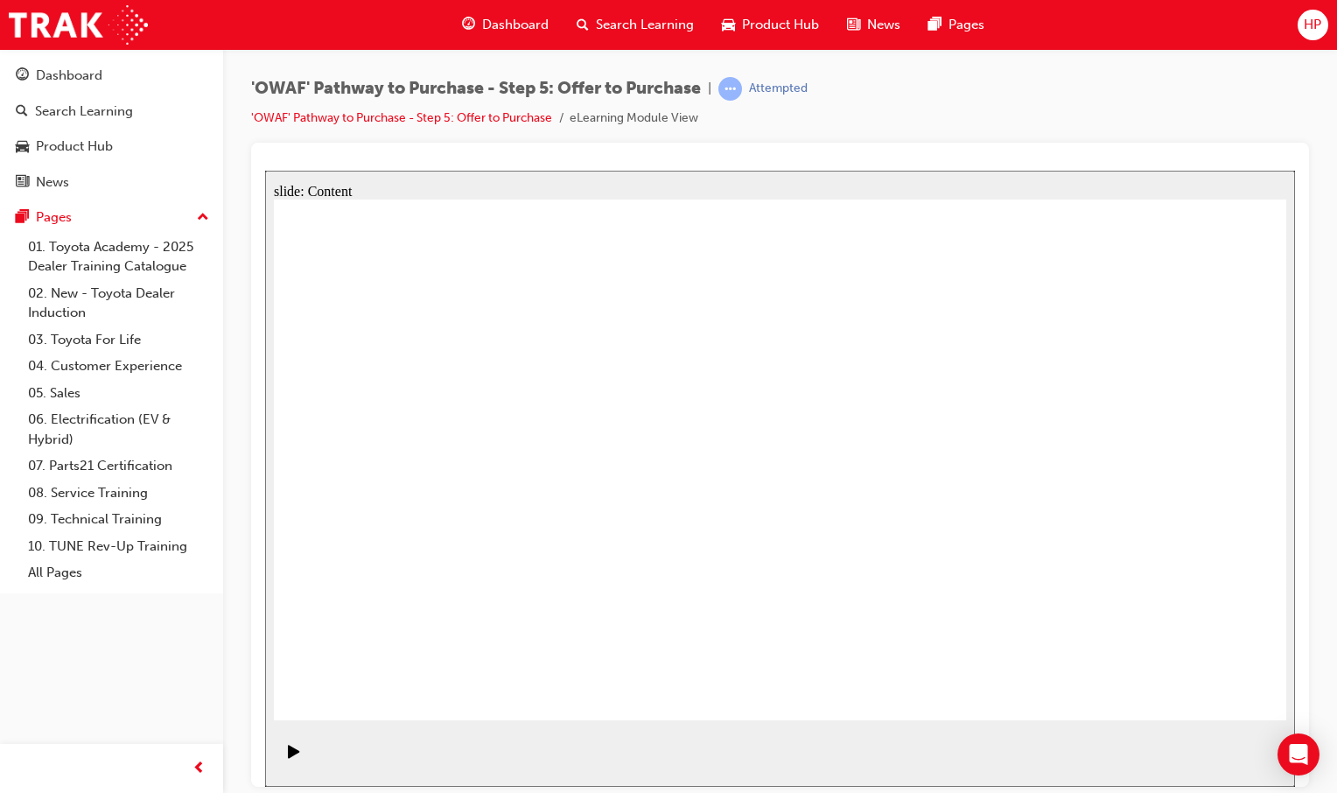
drag, startPoint x: 920, startPoint y: 315, endPoint x: 1007, endPoint y: 435, distance: 148.4
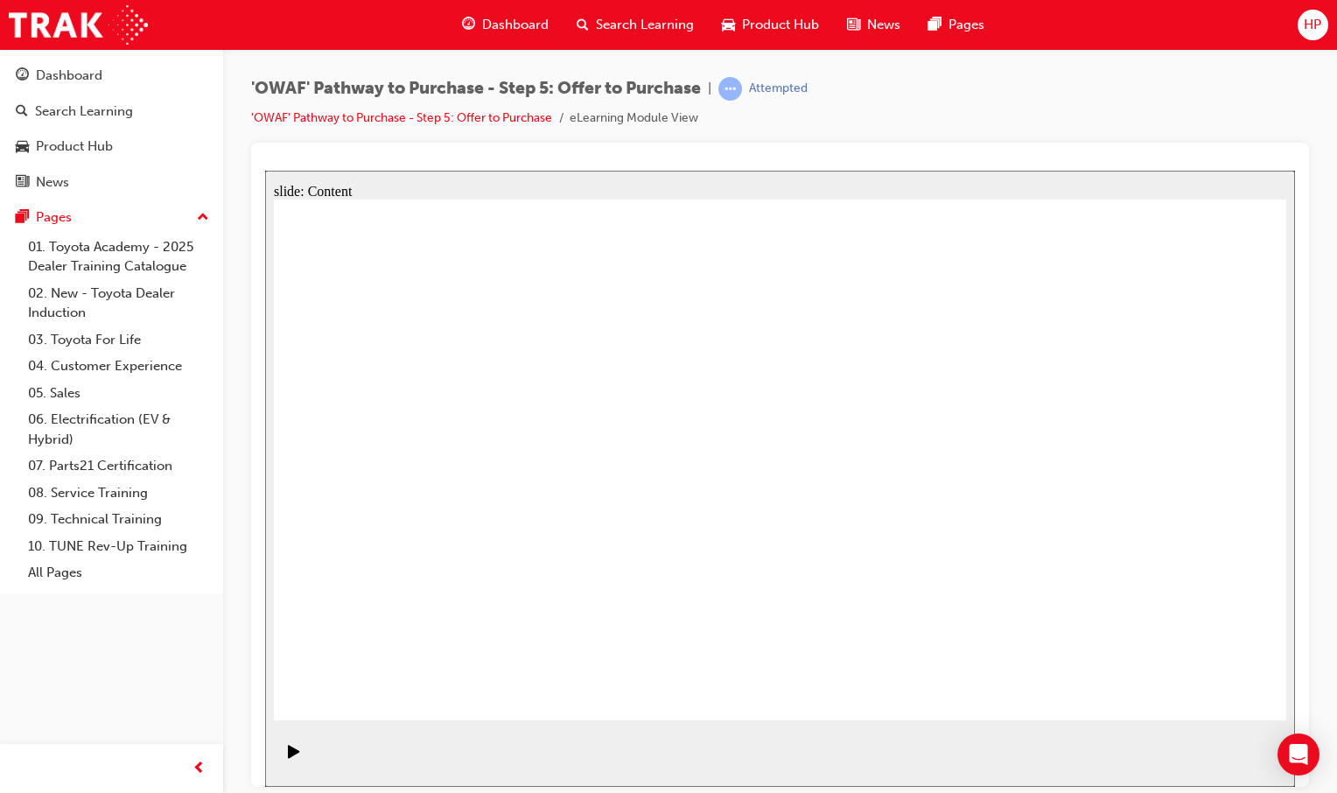
drag, startPoint x: 764, startPoint y: 458, endPoint x: 850, endPoint y: 465, distance: 86.9
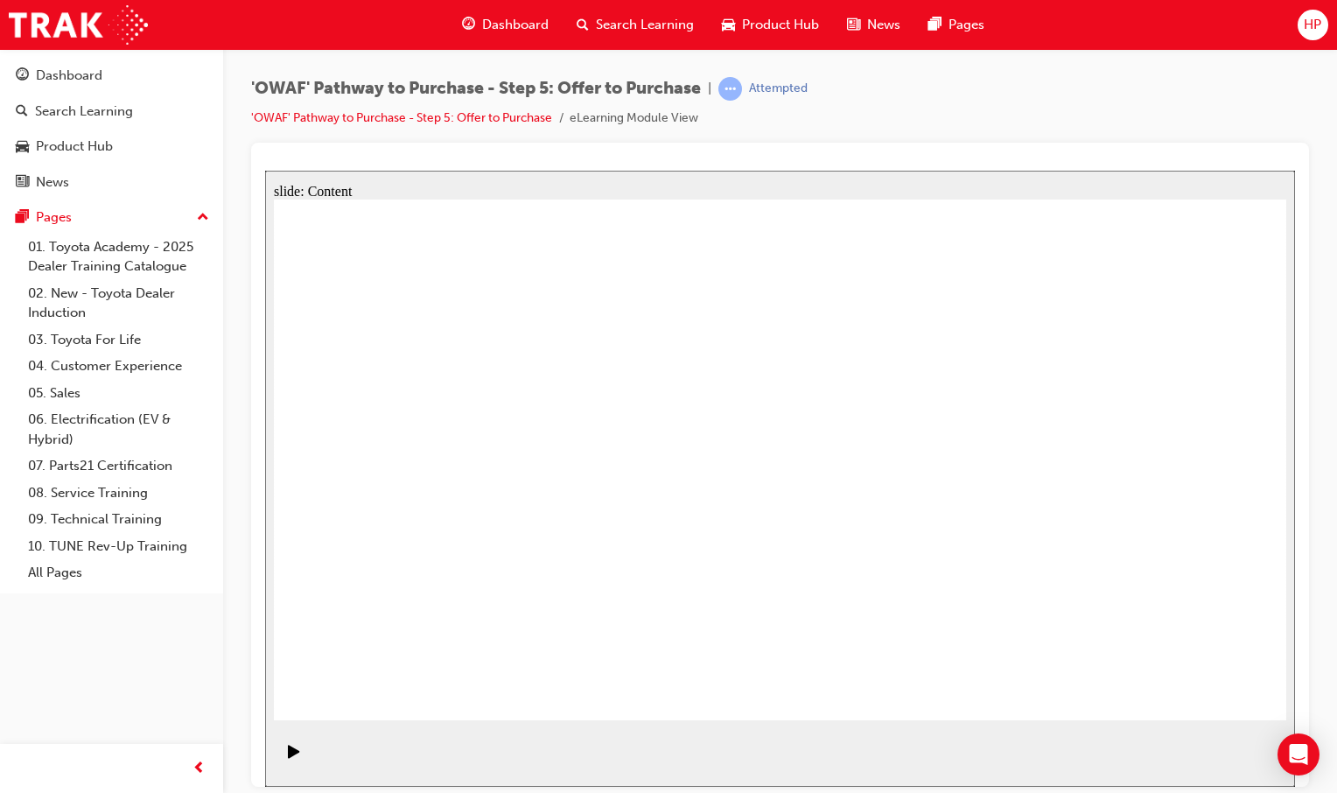
drag, startPoint x: 1034, startPoint y: 481, endPoint x: 1009, endPoint y: 472, distance: 27.1
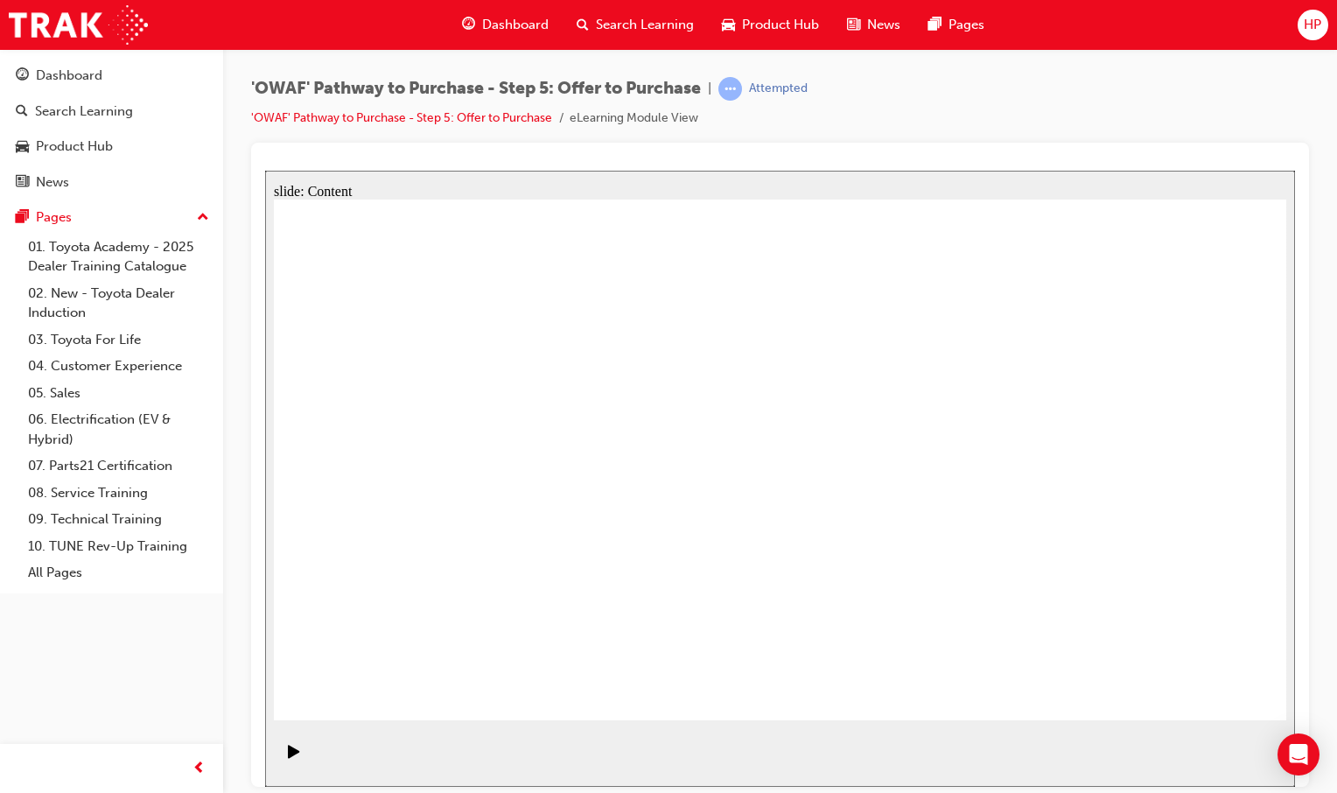
drag, startPoint x: 1196, startPoint y: 670, endPoint x: 1185, endPoint y: 688, distance: 20.9
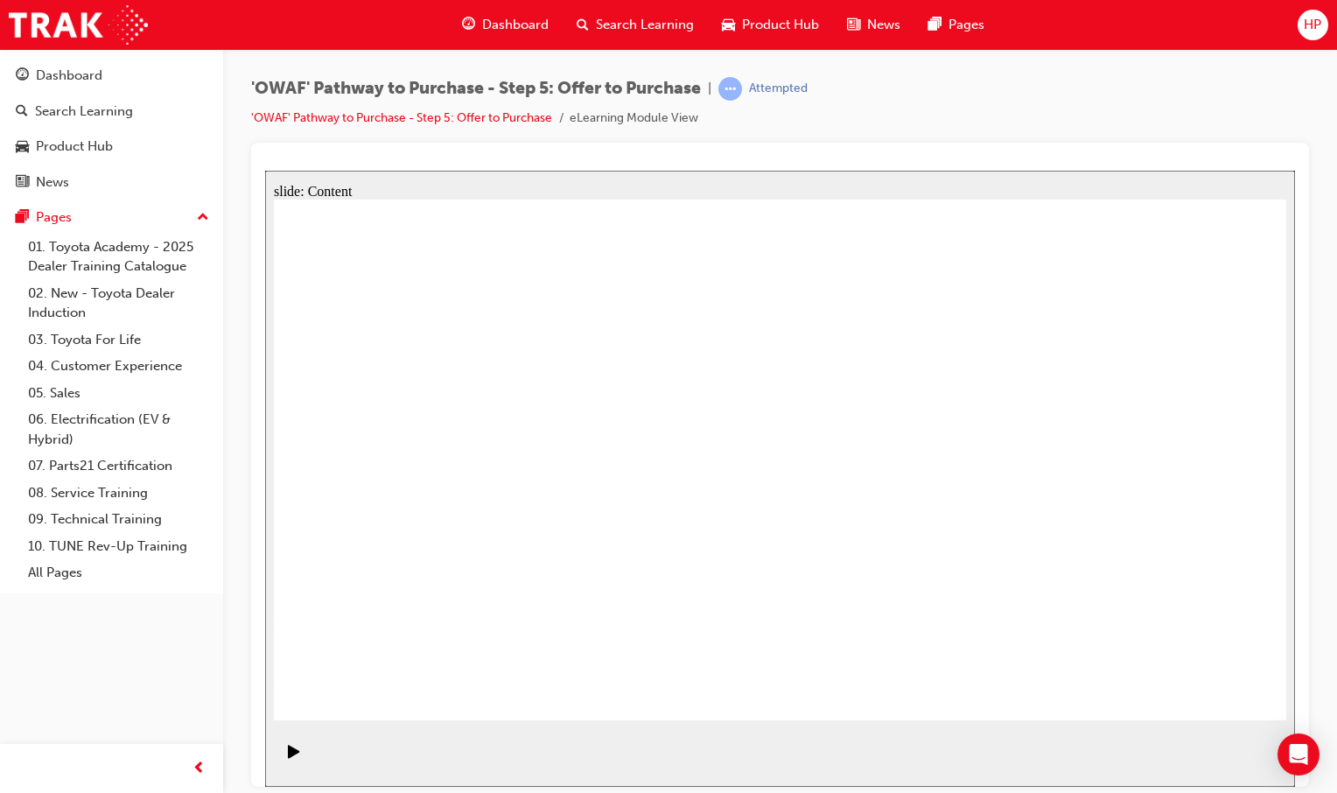
drag, startPoint x: 985, startPoint y: 425, endPoint x: 951, endPoint y: 409, distance: 37.6
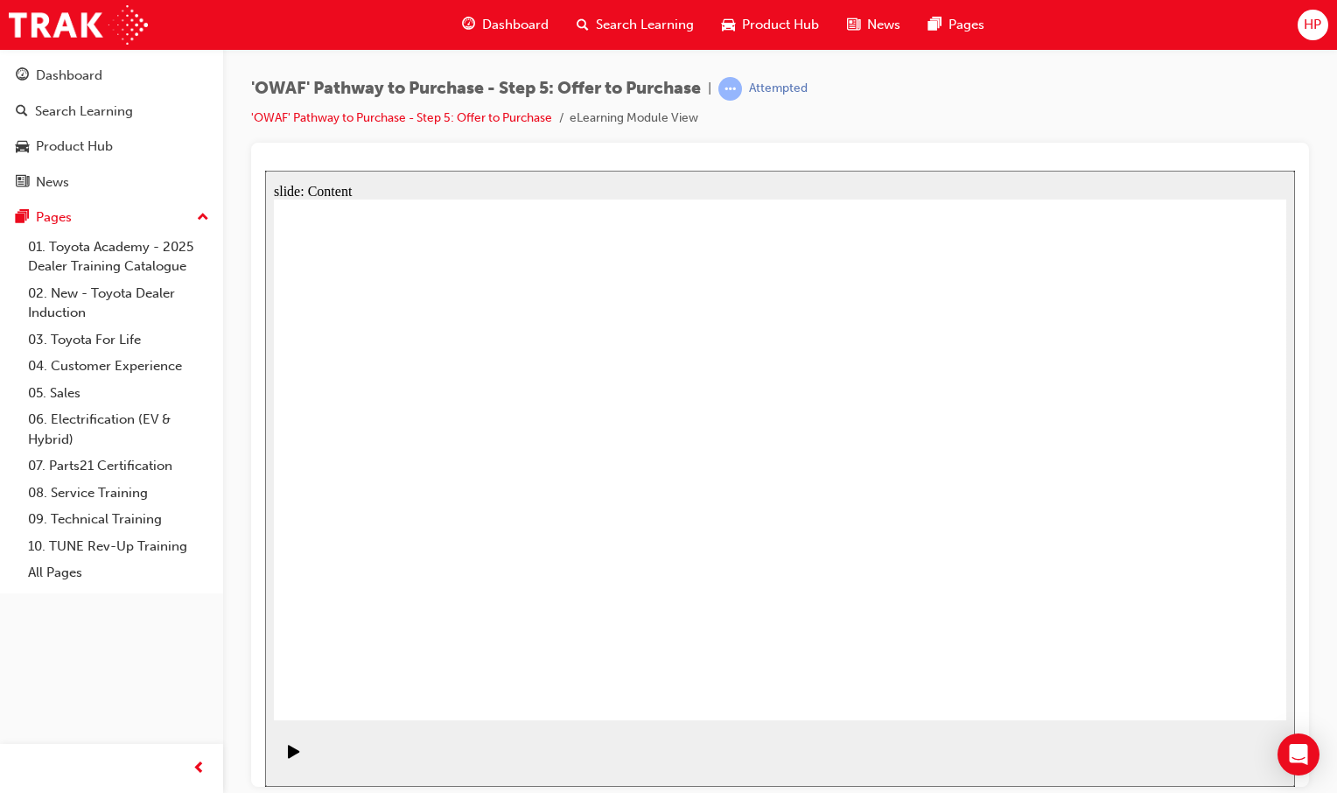
drag, startPoint x: 549, startPoint y: 482, endPoint x: 1017, endPoint y: 527, distance: 469.4
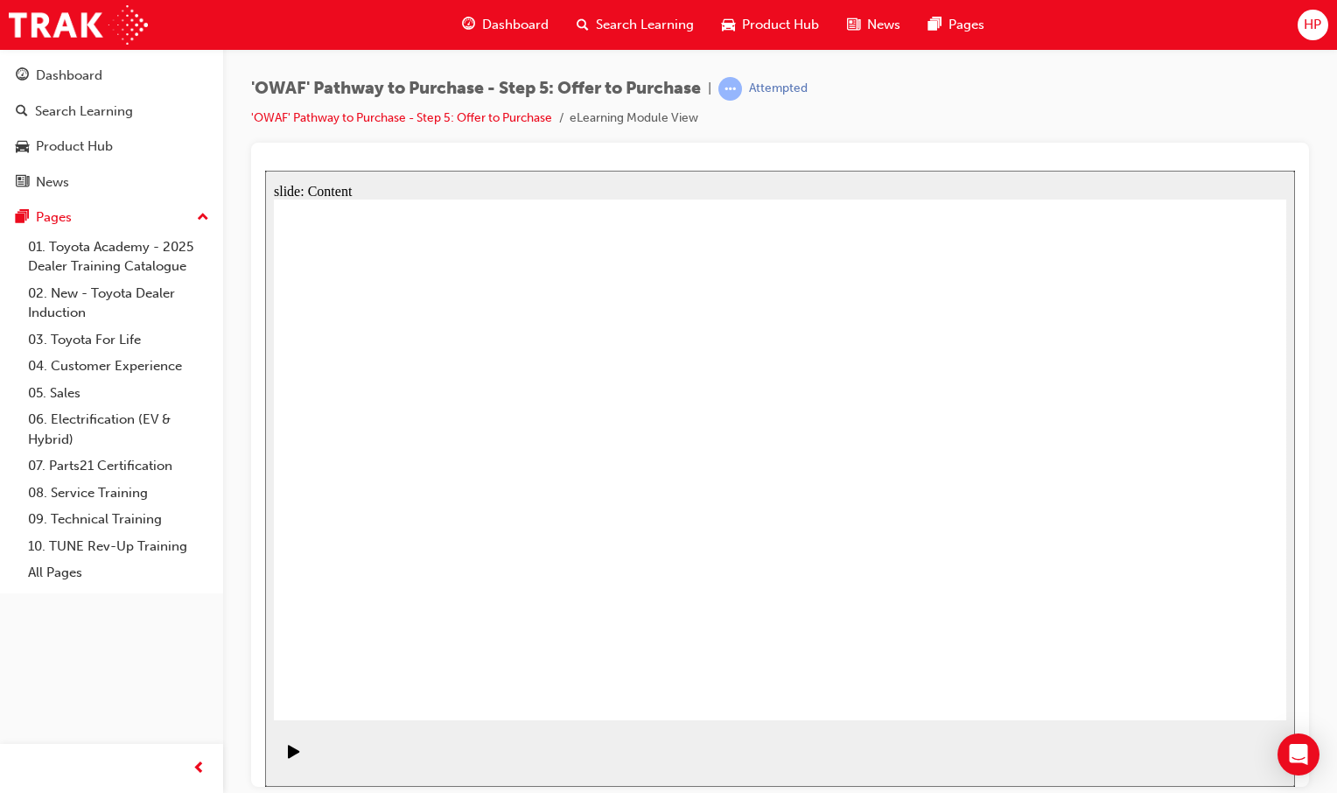
drag, startPoint x: 415, startPoint y: 456, endPoint x: 436, endPoint y: 481, distance: 32.9
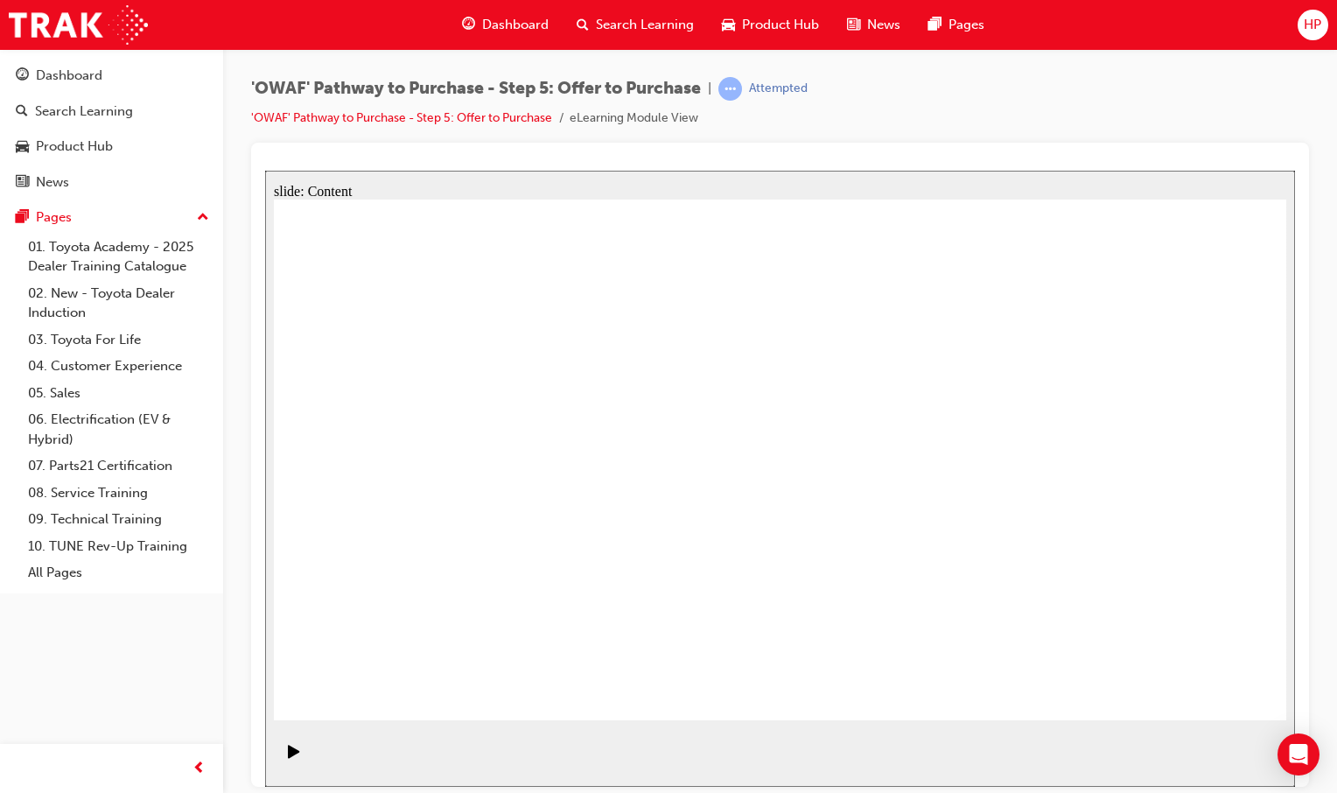
drag, startPoint x: 803, startPoint y: 466, endPoint x: 789, endPoint y: 505, distance: 41.0
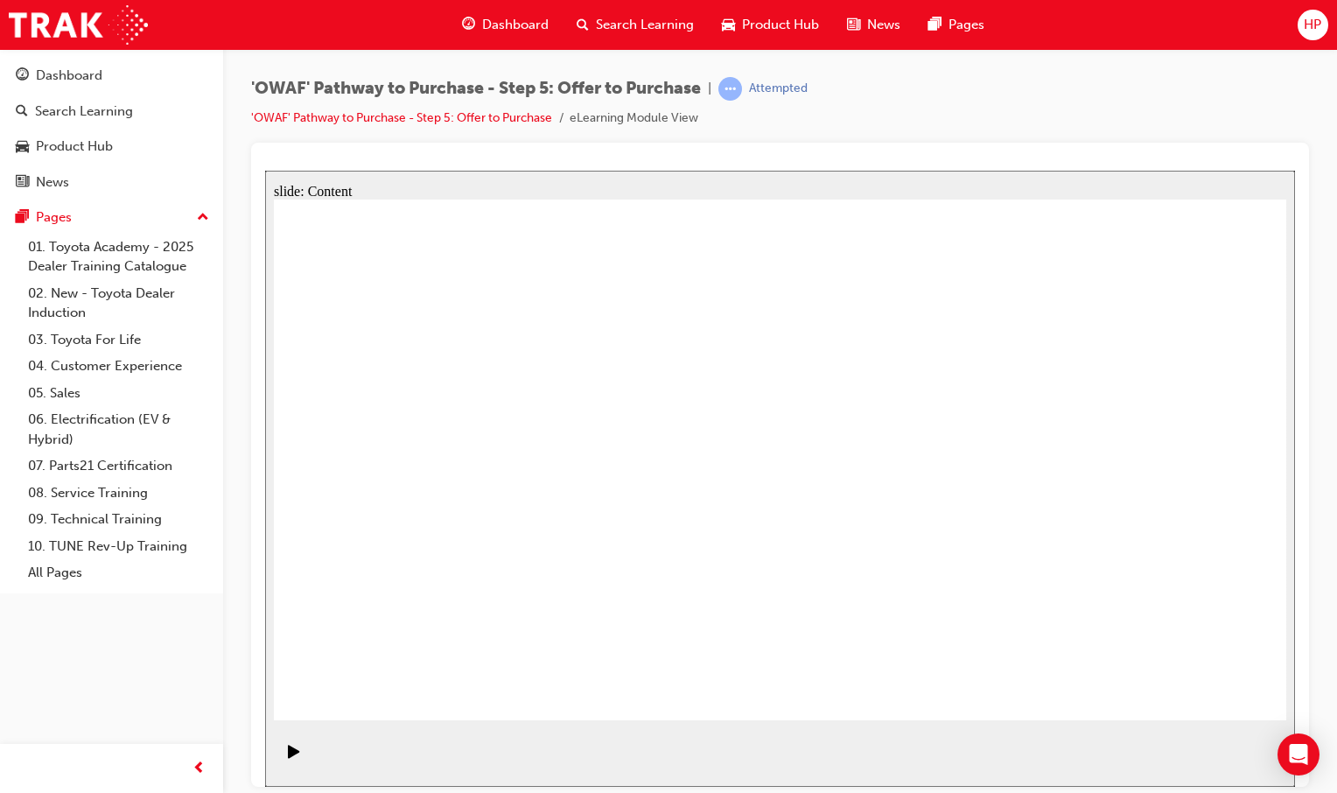
drag, startPoint x: 1072, startPoint y: 668, endPoint x: 1073, endPoint y: 682, distance: 14.0
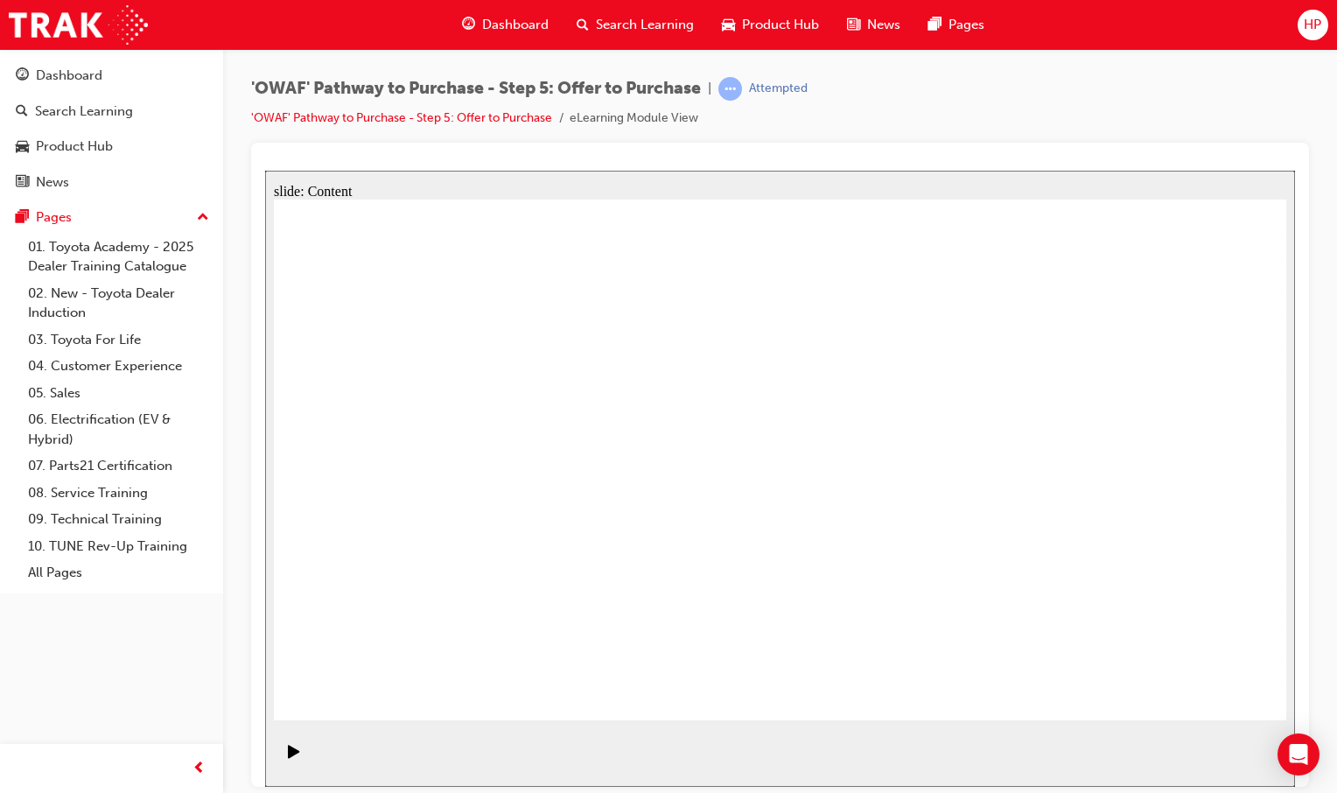
drag, startPoint x: 658, startPoint y: 354, endPoint x: 895, endPoint y: 349, distance: 237.2
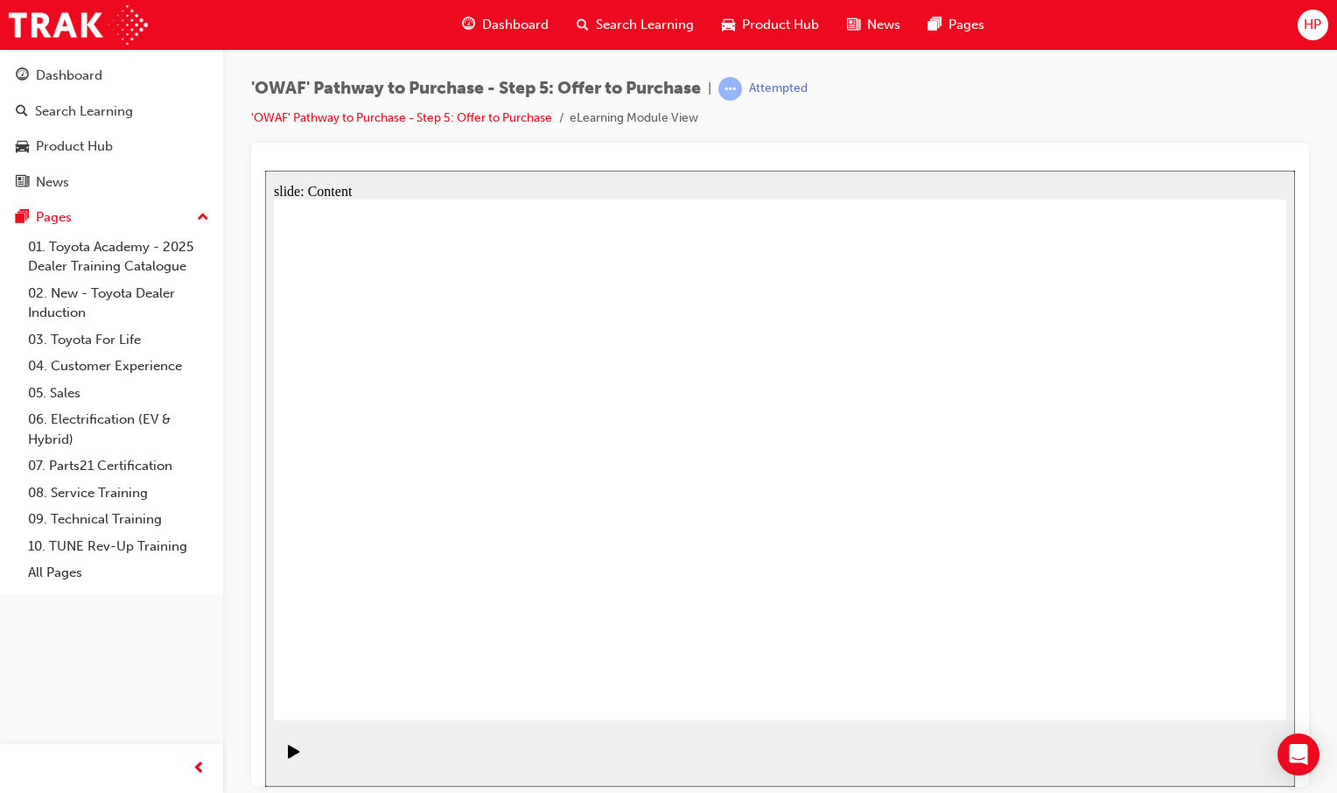
drag, startPoint x: 500, startPoint y: 458, endPoint x: 568, endPoint y: 464, distance: 68.5
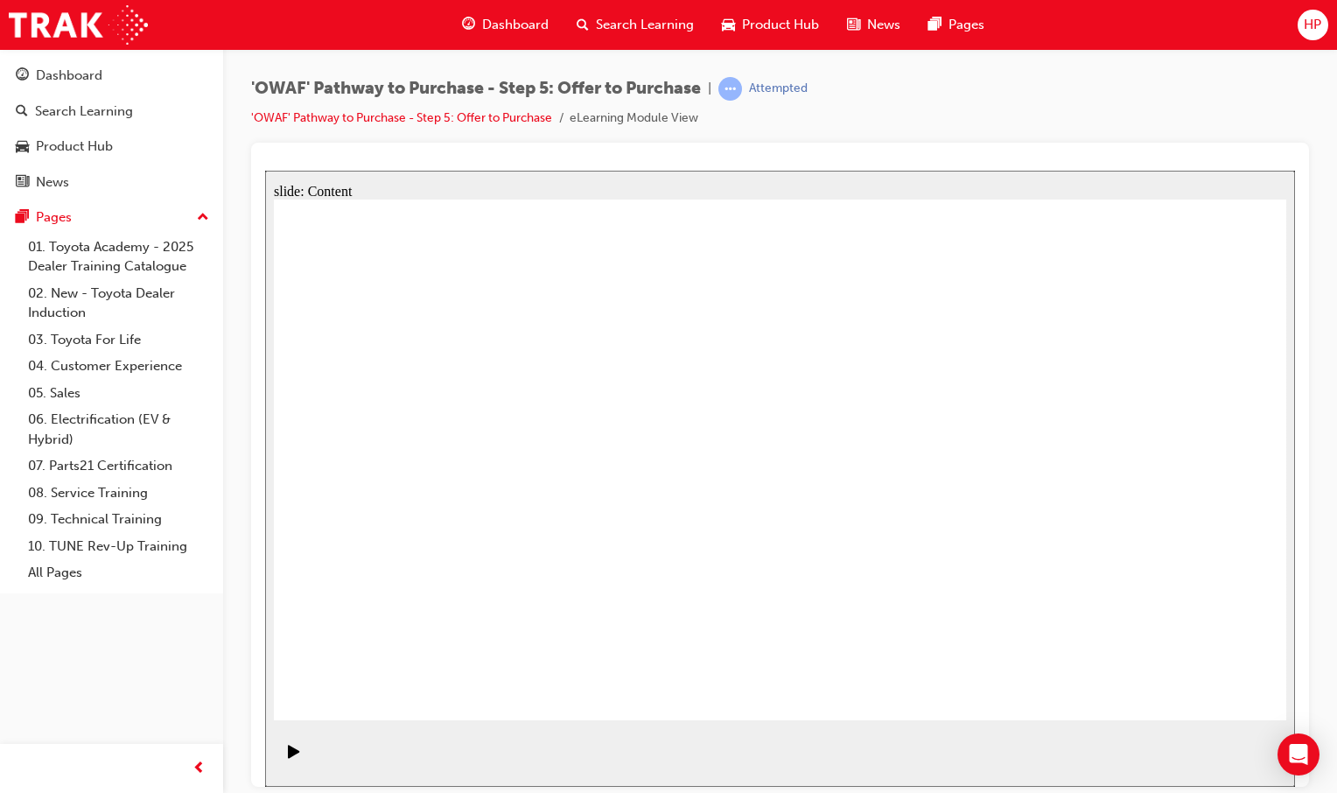
drag, startPoint x: 1192, startPoint y: 675, endPoint x: 1186, endPoint y: 683, distance: 10.0
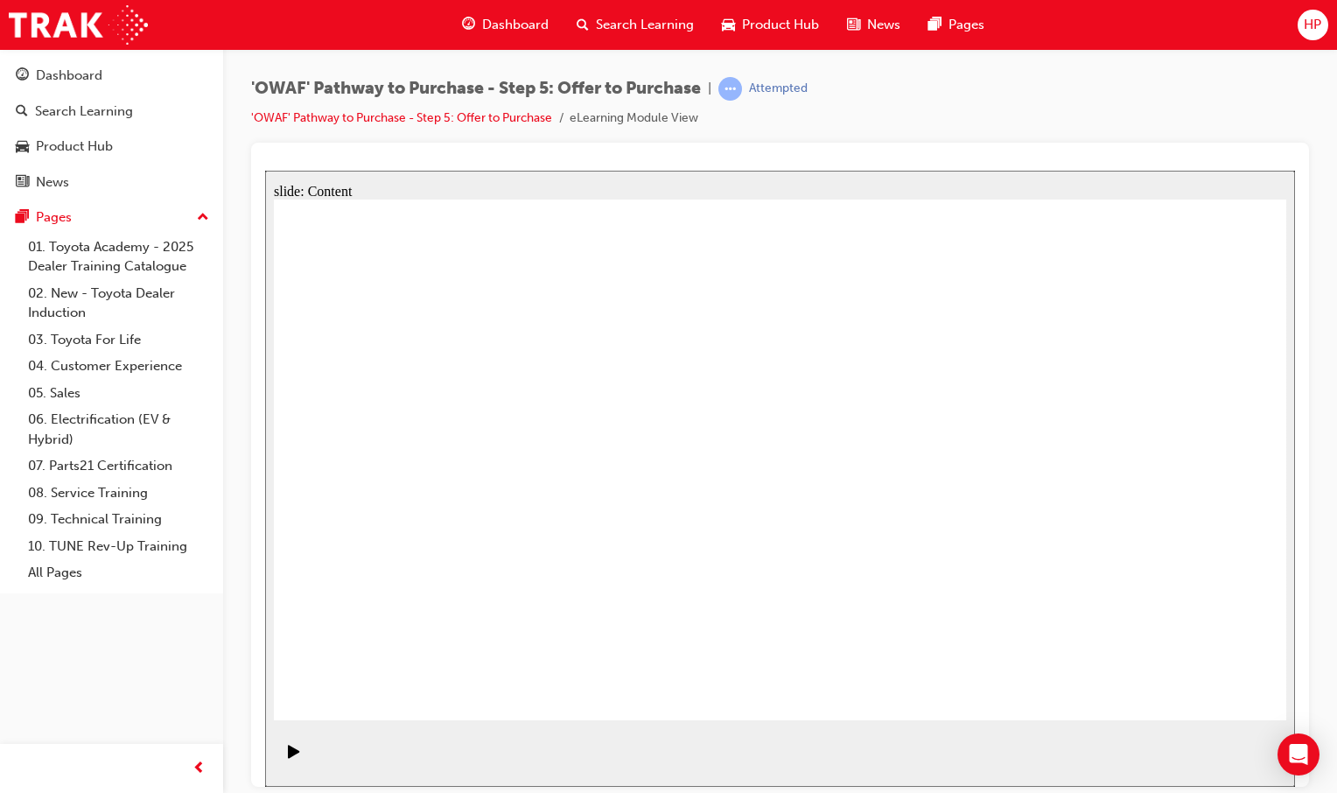
drag, startPoint x: 902, startPoint y: 652, endPoint x: 932, endPoint y: 655, distance: 30.0
drag, startPoint x: 1177, startPoint y: 677, endPoint x: 491, endPoint y: 384, distance: 746.0
drag, startPoint x: 1201, startPoint y: 696, endPoint x: 1189, endPoint y: 683, distance: 17.3
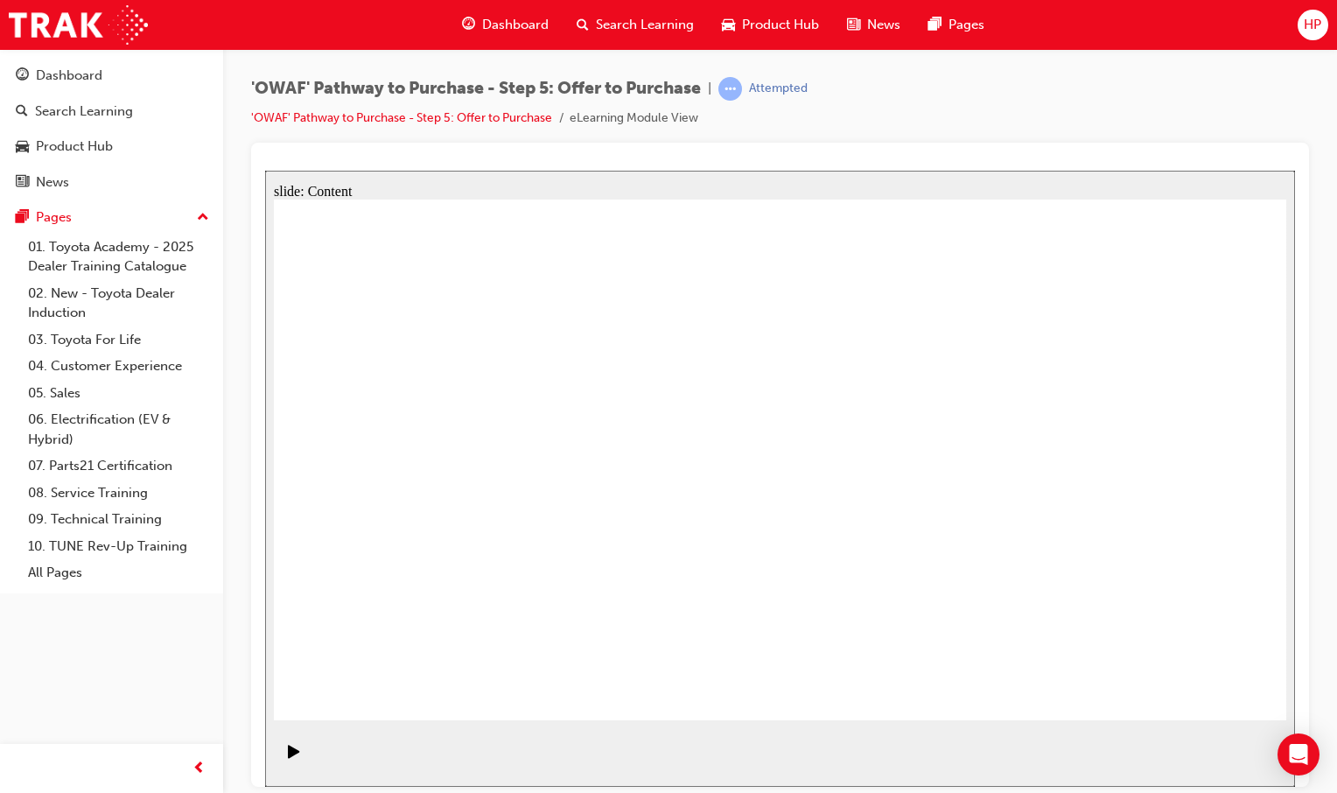
drag, startPoint x: 785, startPoint y: 370, endPoint x: 794, endPoint y: 380, distance: 13.0
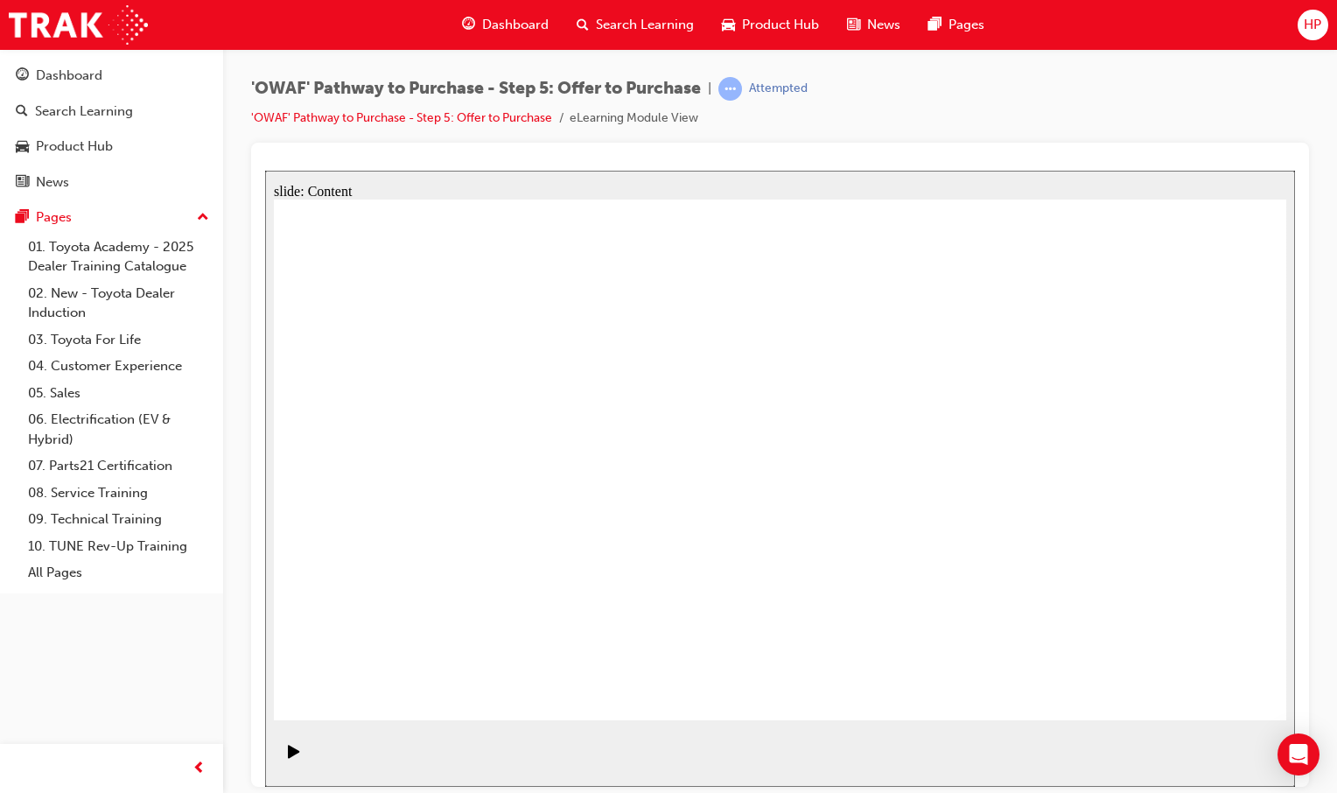
drag, startPoint x: 1222, startPoint y: 686, endPoint x: 1214, endPoint y: 692, distance: 10.0
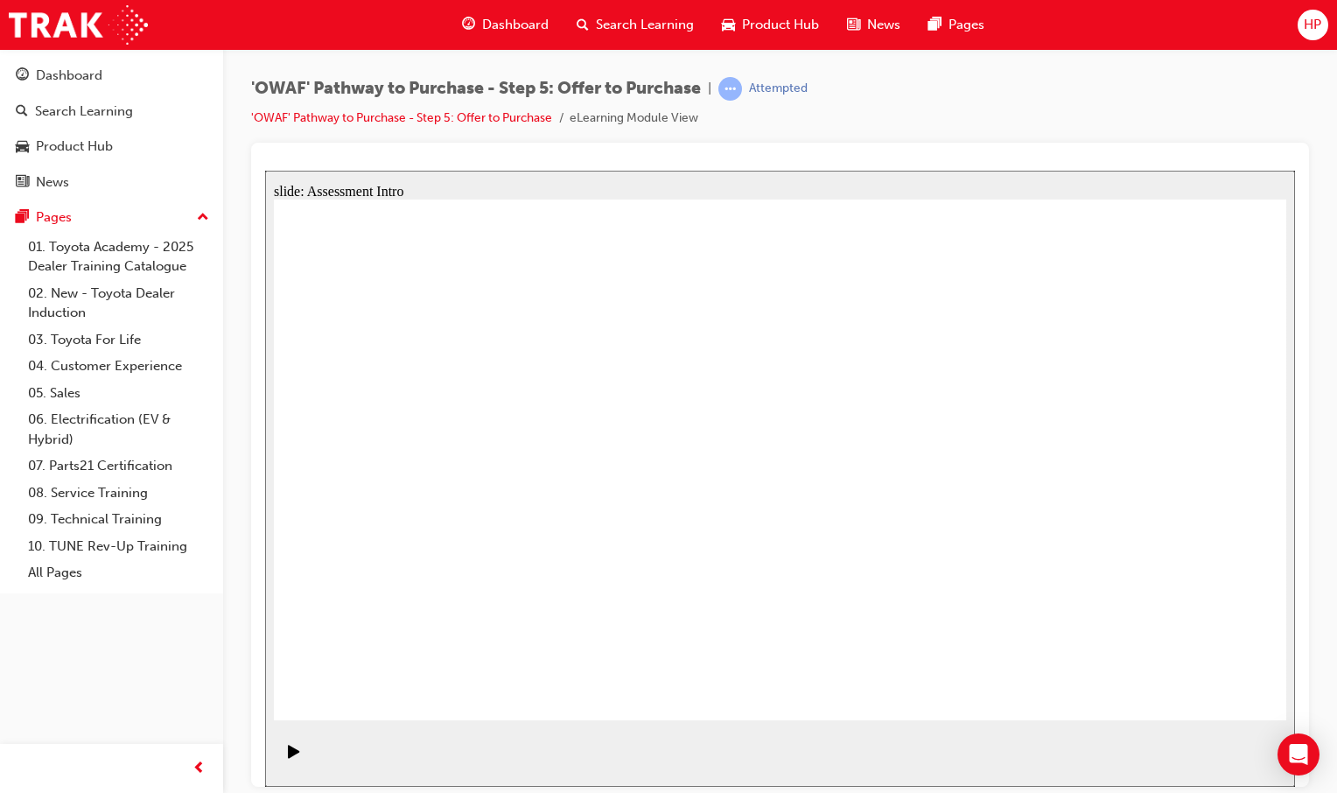
drag, startPoint x: 368, startPoint y: 681, endPoint x: 412, endPoint y: 664, distance: 46.8
drag, startPoint x: 1067, startPoint y: 689, endPoint x: 1104, endPoint y: 696, distance: 37.3
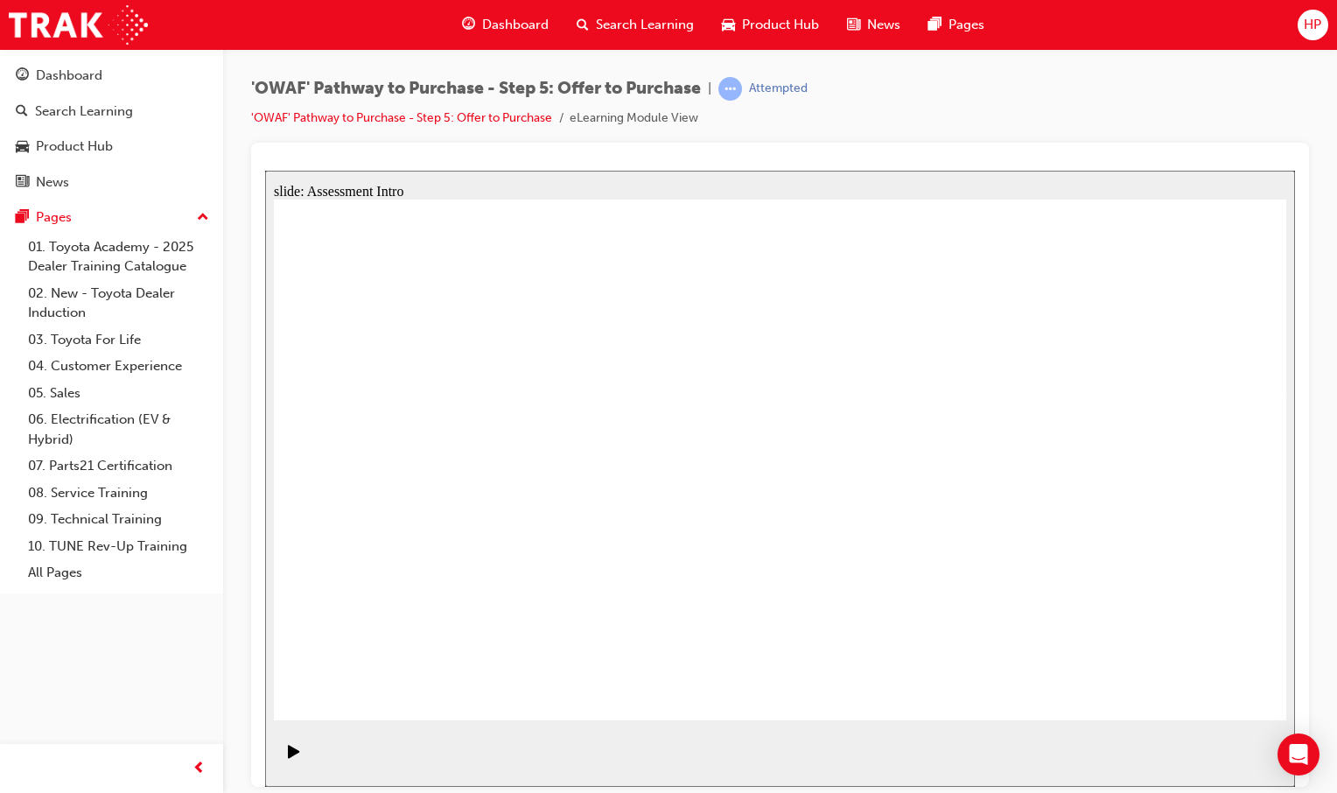
drag, startPoint x: 1183, startPoint y: 684, endPoint x: 1129, endPoint y: 623, distance: 81.8
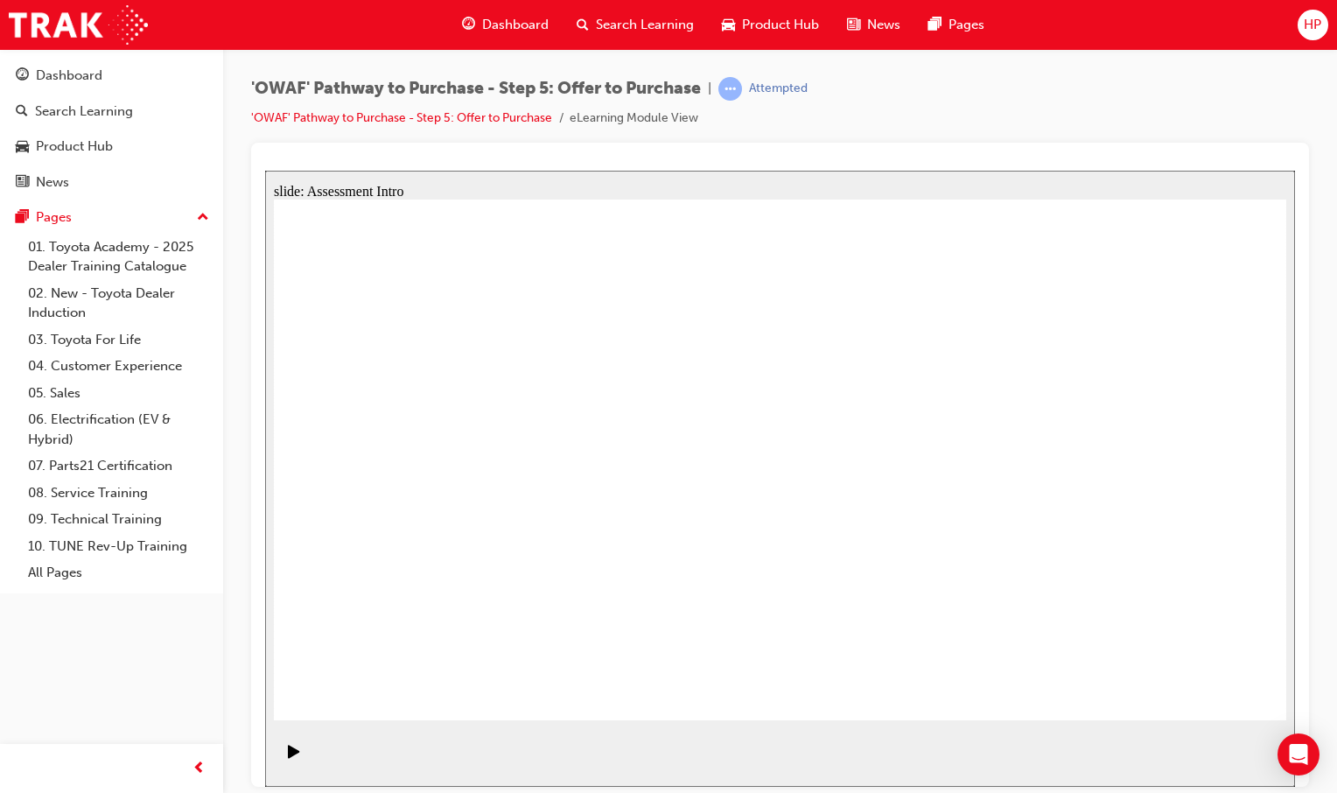
drag, startPoint x: 584, startPoint y: 498, endPoint x: 669, endPoint y: 472, distance: 88.8
drag, startPoint x: 669, startPoint y: 472, endPoint x: 999, endPoint y: 635, distance: 368.2
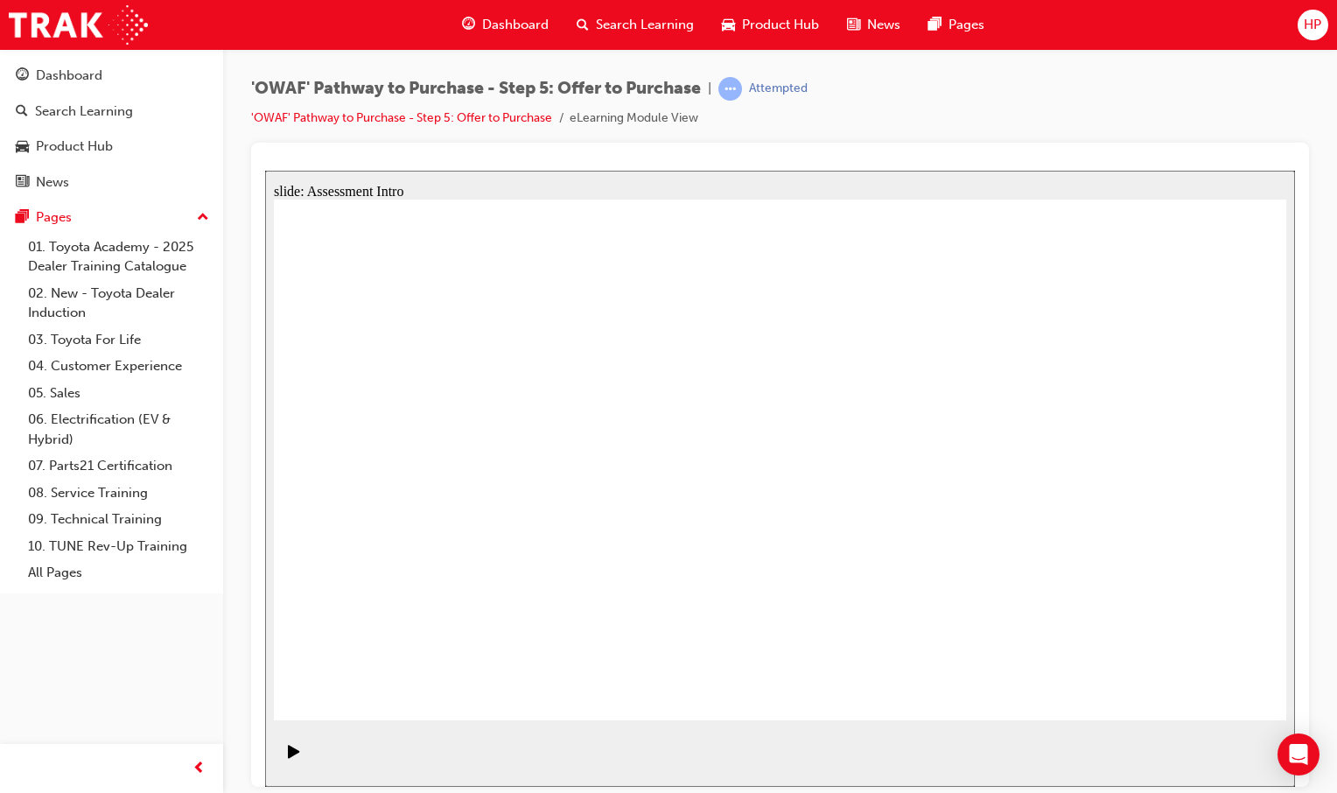
drag, startPoint x: 116, startPoint y: 330, endPoint x: 87, endPoint y: 287, distance: 51.7
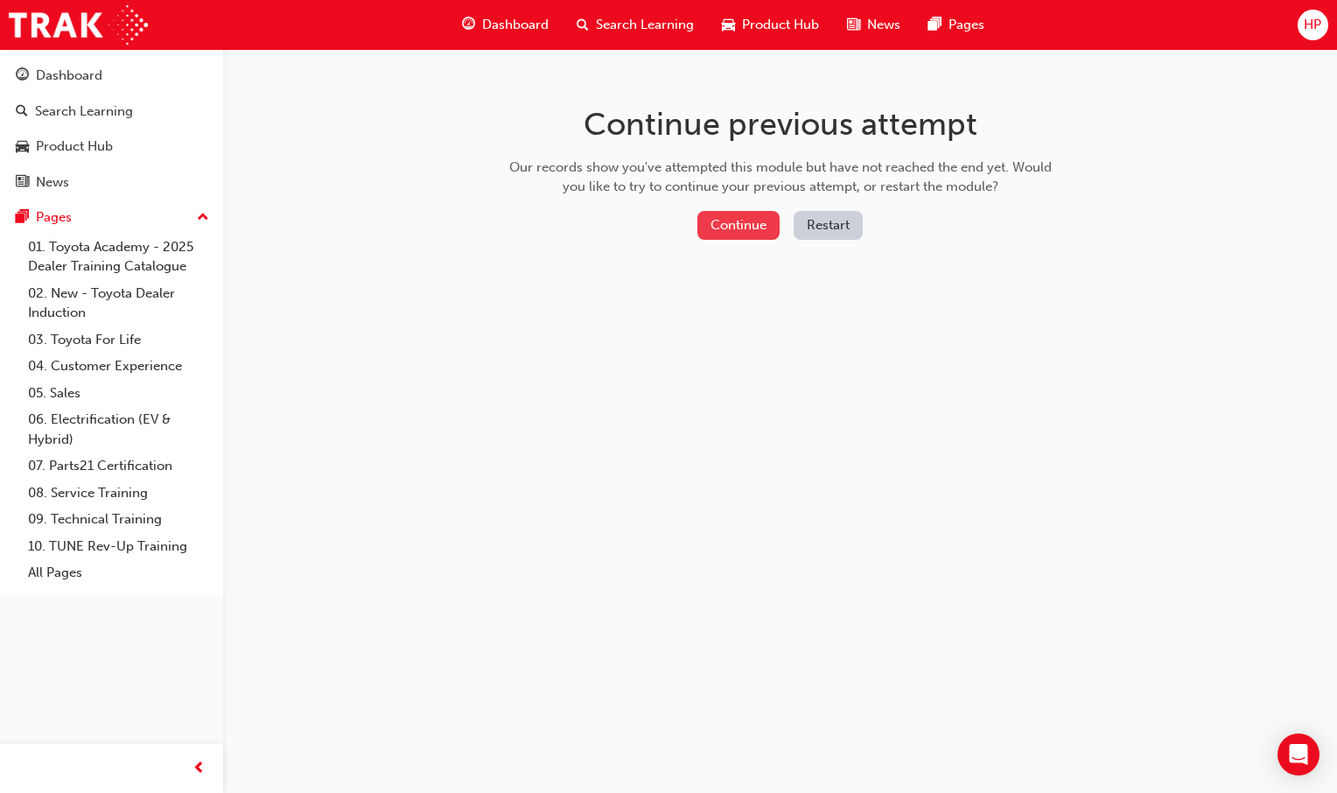
click at [709, 230] on button "Continue" at bounding box center [738, 225] width 82 height 29
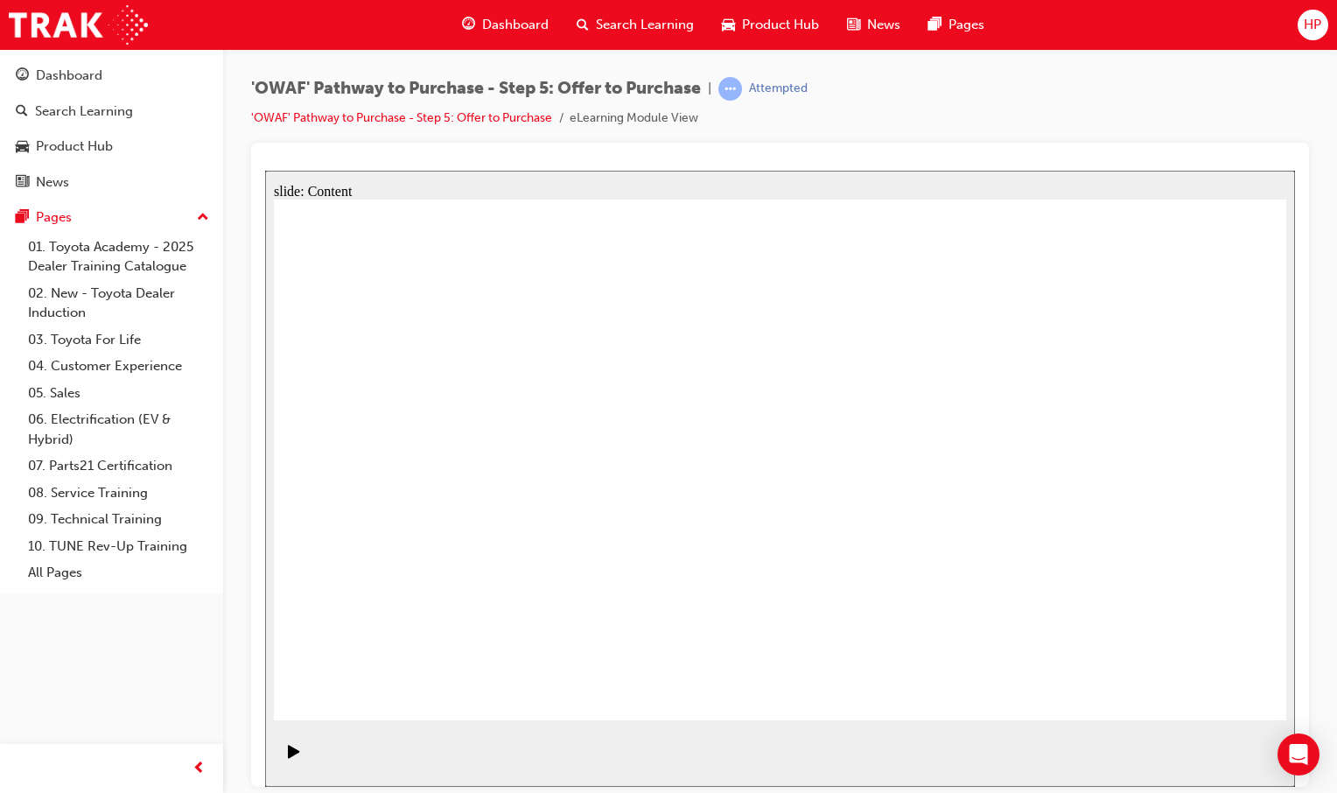
drag, startPoint x: 1221, startPoint y: 311, endPoint x: 1178, endPoint y: 339, distance: 51.2
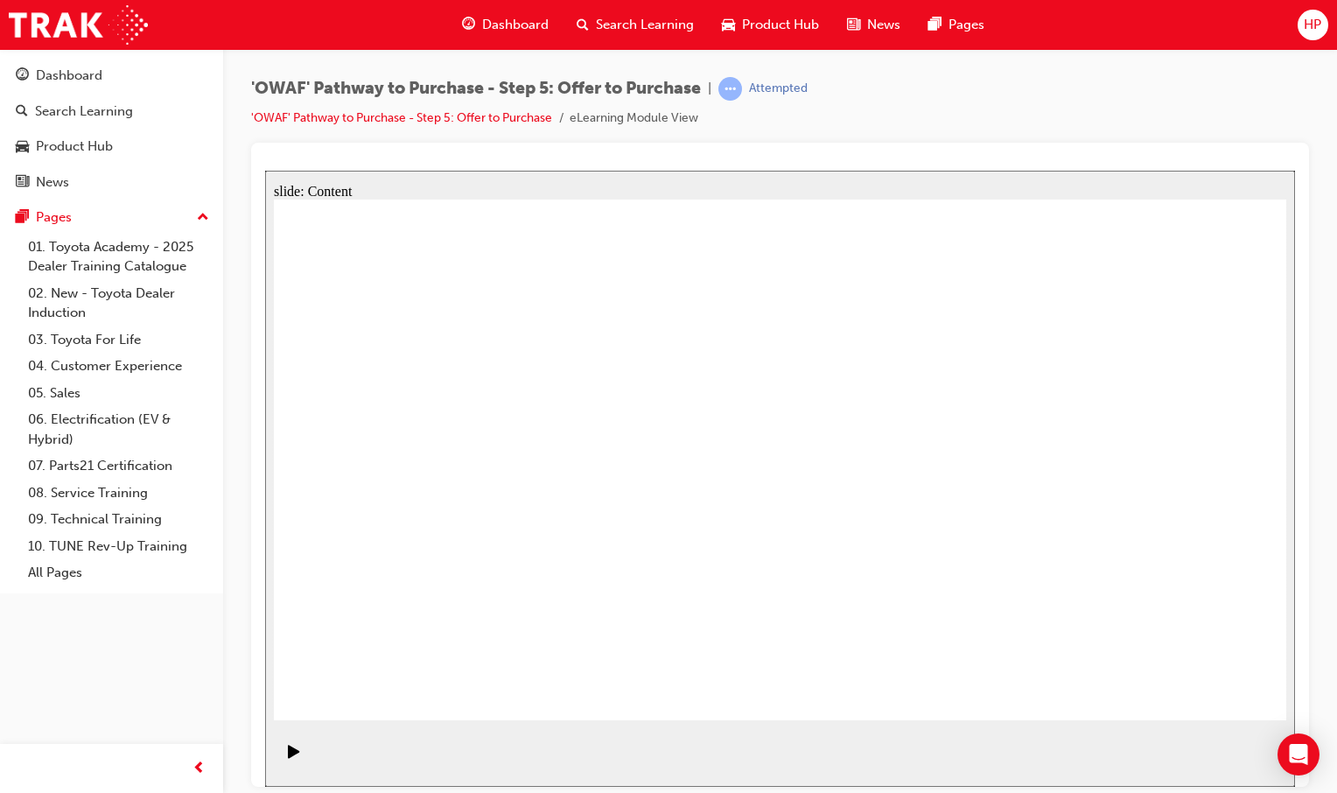
drag, startPoint x: 1039, startPoint y: 353, endPoint x: 901, endPoint y: 375, distance: 140.0
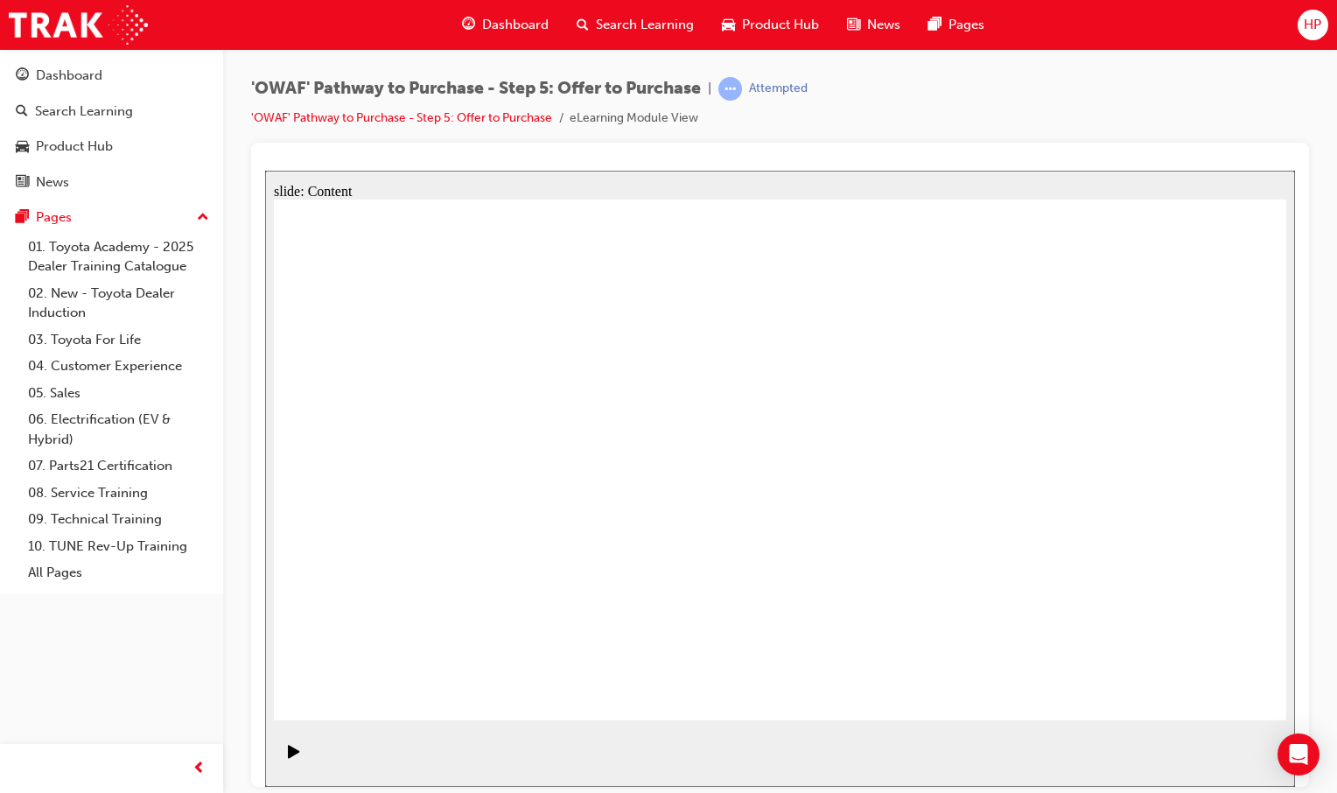
drag, startPoint x: 1219, startPoint y: 670, endPoint x: 1204, endPoint y: 687, distance: 22.3
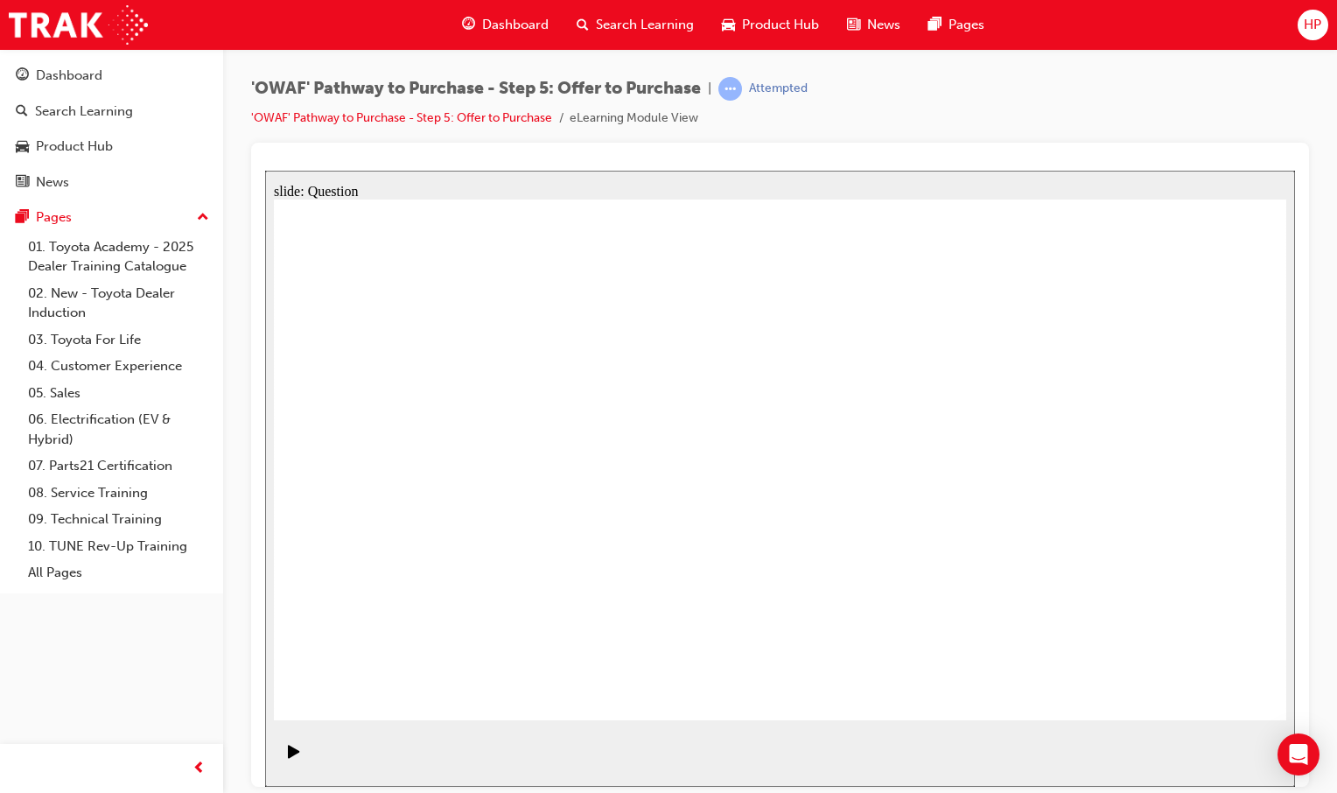
radio input "false"
radio input "true"
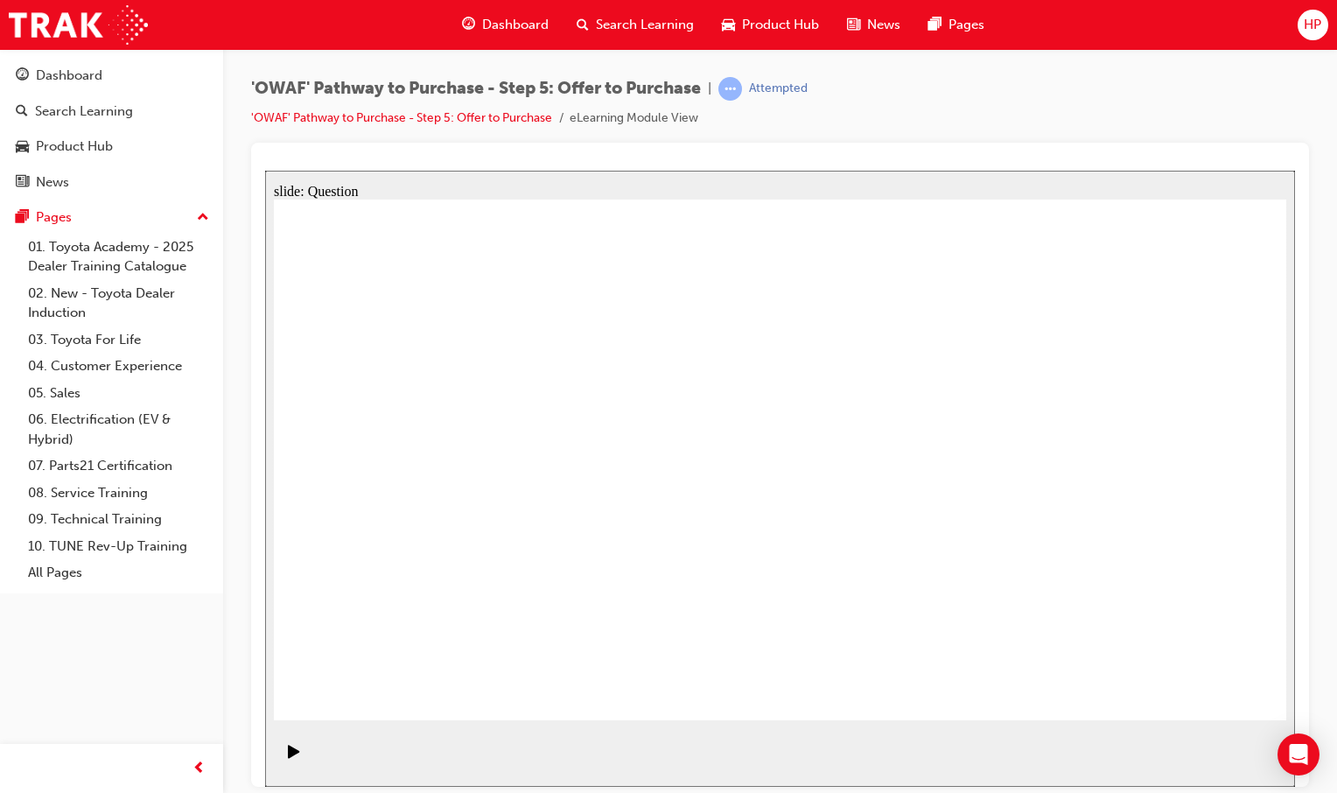
drag, startPoint x: 427, startPoint y: 452, endPoint x: 437, endPoint y: 453, distance: 10.5
drag, startPoint x: 458, startPoint y: 470, endPoint x: 518, endPoint y: 596, distance: 139.7
drag, startPoint x: 571, startPoint y: 459, endPoint x: 577, endPoint y: 471, distance: 12.9
drag, startPoint x: 537, startPoint y: 556, endPoint x: 486, endPoint y: 407, distance: 158.3
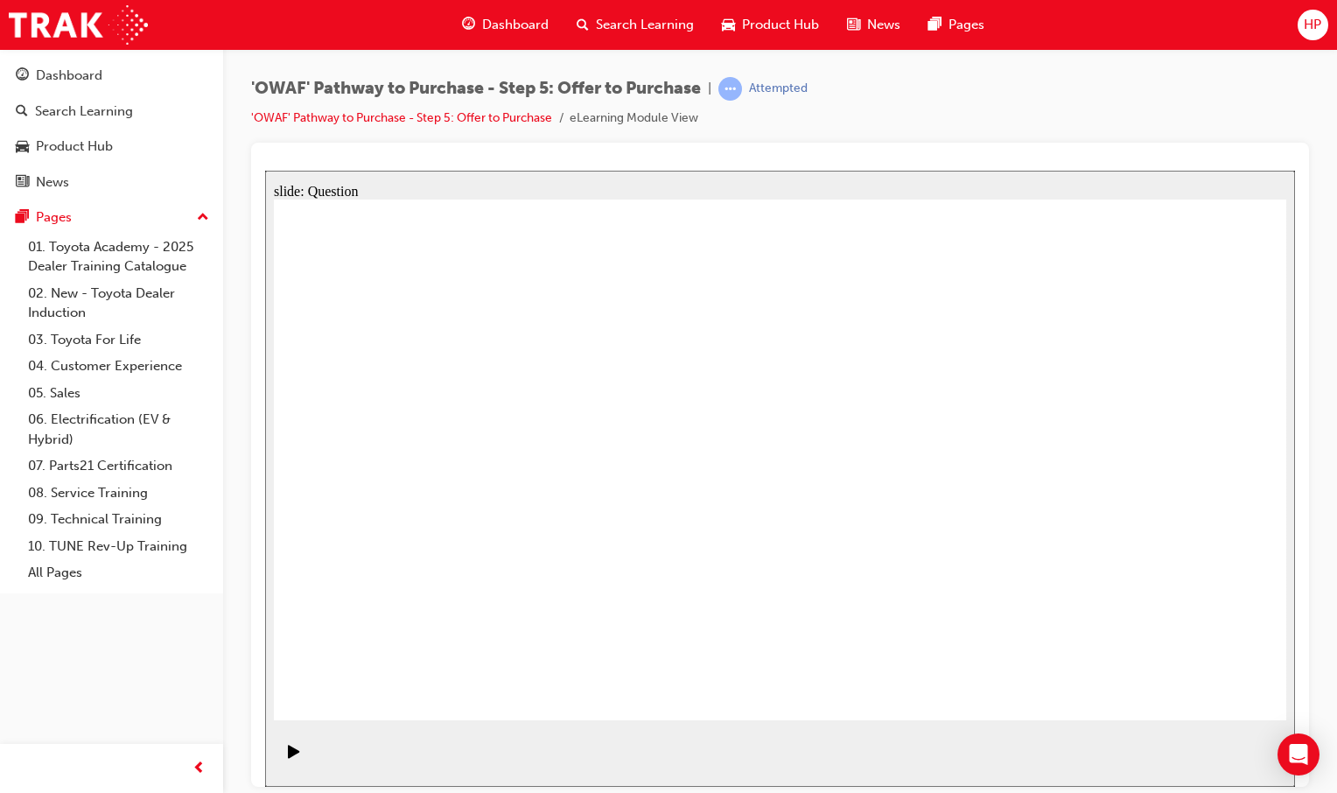
drag, startPoint x: 967, startPoint y: 474, endPoint x: 416, endPoint y: 601, distance: 564.8
drag, startPoint x: 840, startPoint y: 458, endPoint x: 863, endPoint y: 582, distance: 126.3
drag, startPoint x: 1137, startPoint y: 443, endPoint x: 675, endPoint y: 564, distance: 476.9
drag, startPoint x: 878, startPoint y: 583, endPoint x: 859, endPoint y: 401, distance: 183.0
drag, startPoint x: 920, startPoint y: 586, endPoint x: 913, endPoint y: 556, distance: 30.6
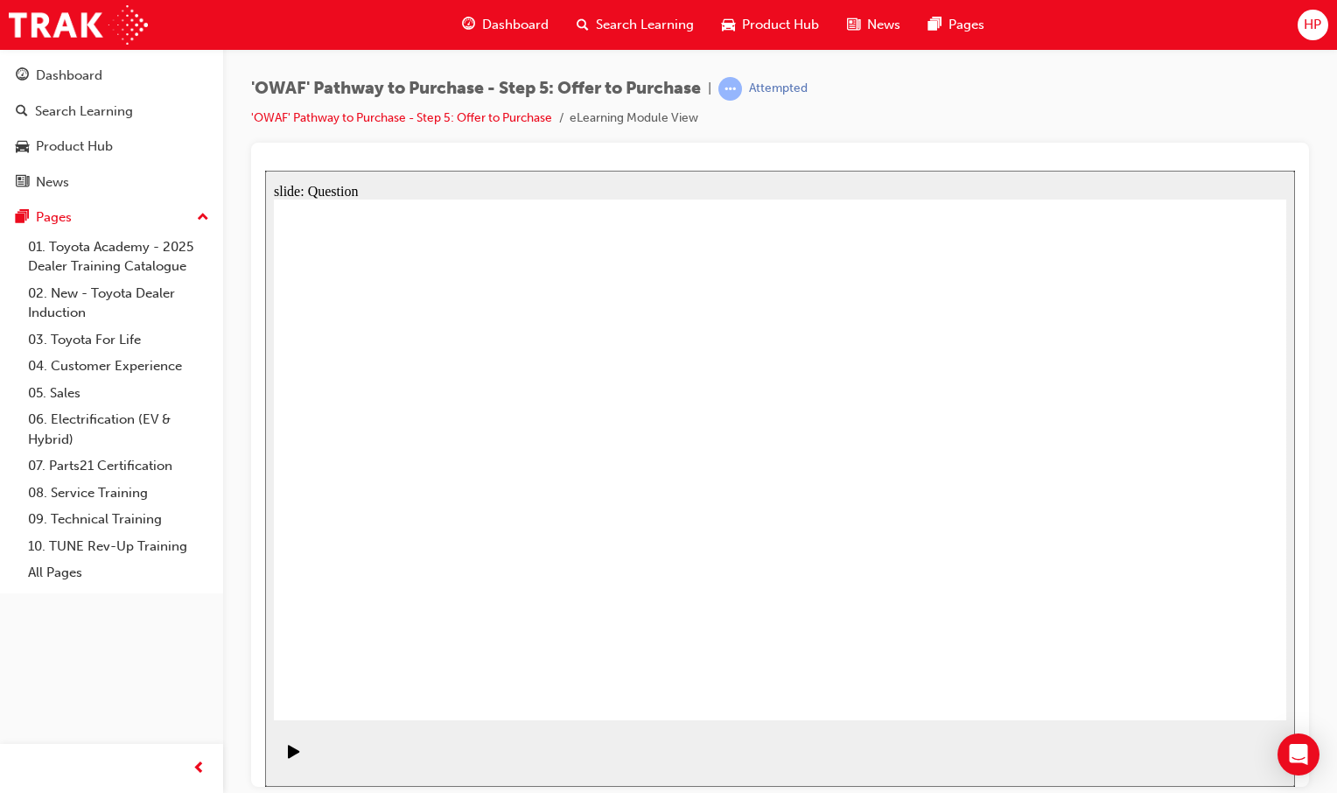
drag, startPoint x: 722, startPoint y: 470, endPoint x: 1141, endPoint y: 590, distance: 435.9
drag, startPoint x: 1109, startPoint y: 449, endPoint x: 467, endPoint y: 572, distance: 653.1
drag, startPoint x: 965, startPoint y: 415, endPoint x: 635, endPoint y: 547, distance: 355.3
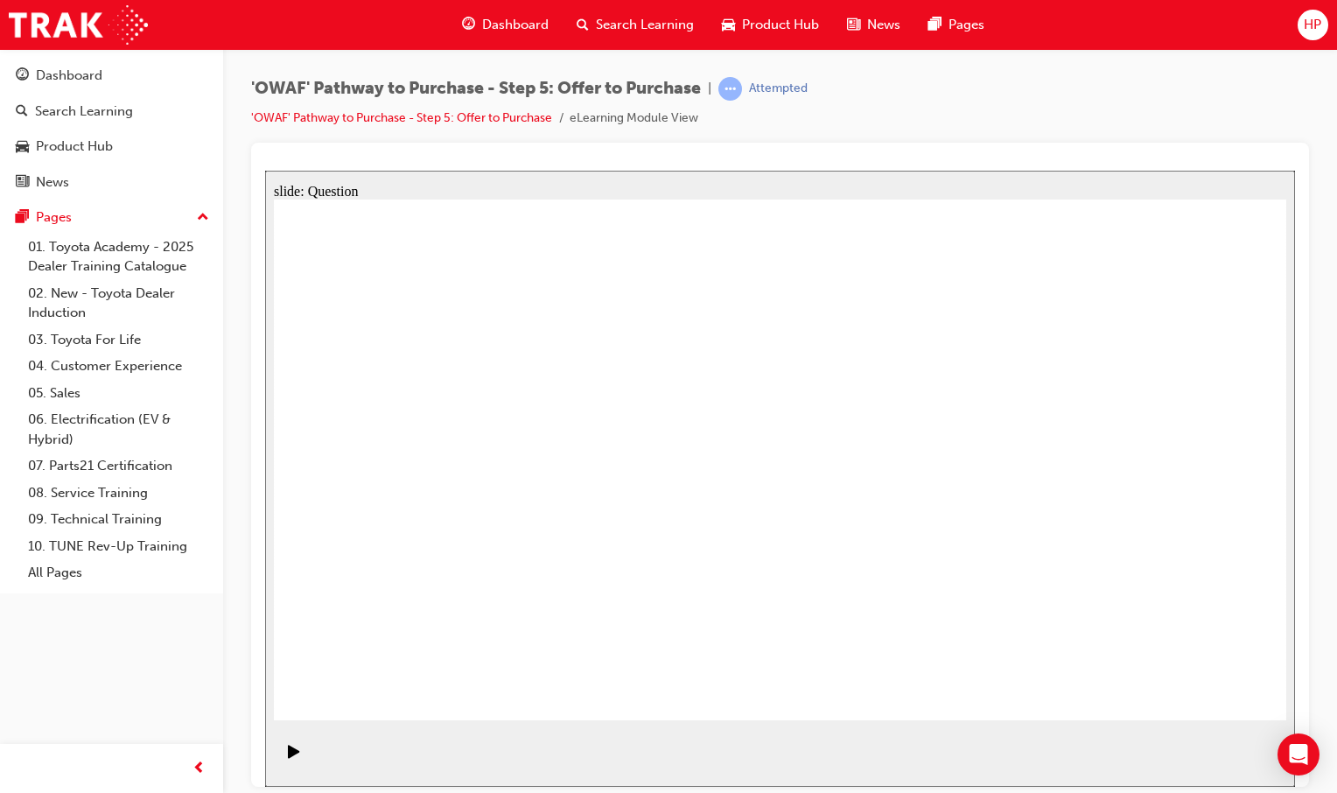
drag, startPoint x: 898, startPoint y: 424, endPoint x: 765, endPoint y: 444, distance: 134.4
drag, startPoint x: 775, startPoint y: 430, endPoint x: 701, endPoint y: 432, distance: 74.4
drag, startPoint x: 1075, startPoint y: 446, endPoint x: 686, endPoint y: 518, distance: 395.9
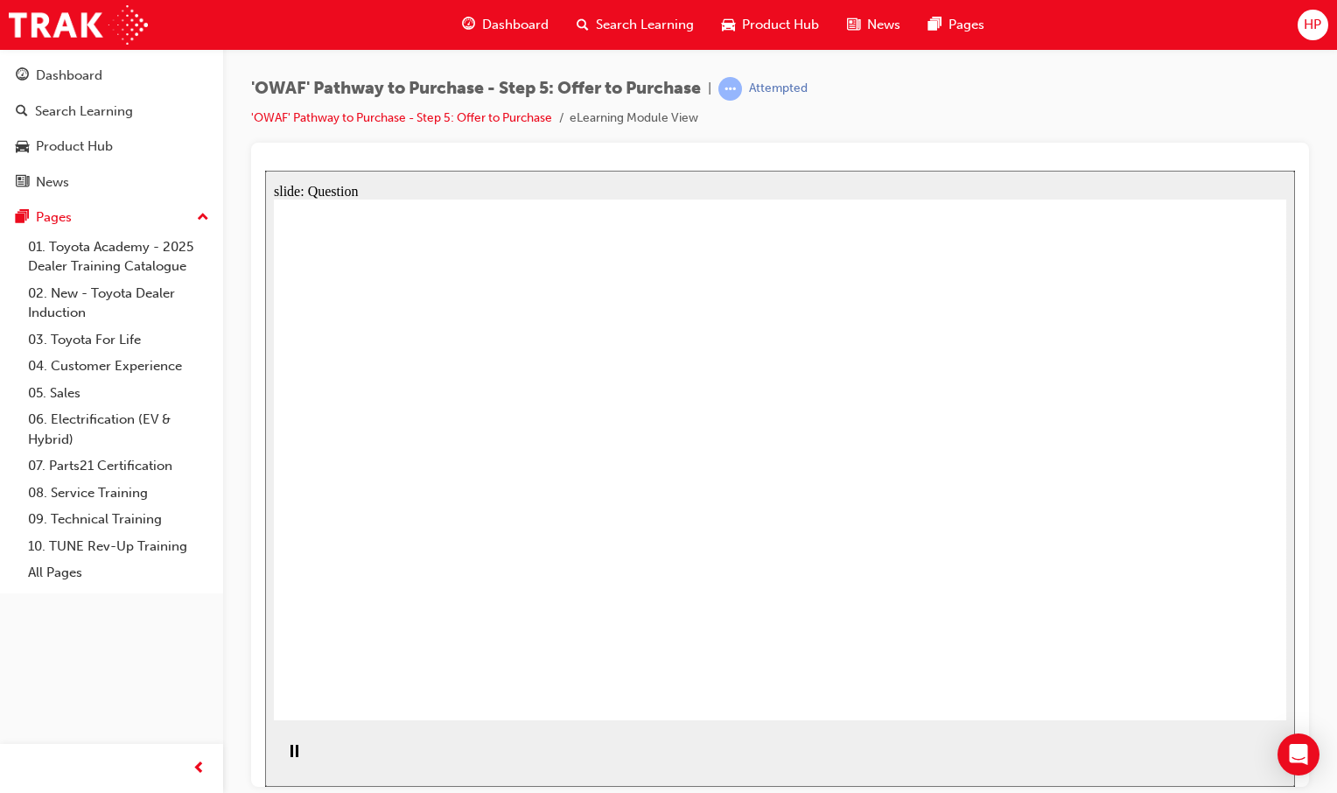
drag, startPoint x: 922, startPoint y: 525, endPoint x: 682, endPoint y: 577, distance: 245.2
drag, startPoint x: 926, startPoint y: 602, endPoint x: 437, endPoint y: 464, distance: 507.4
drag, startPoint x: 1103, startPoint y: 527, endPoint x: 426, endPoint y: 549, distance: 677.6
drag, startPoint x: 1025, startPoint y: 599, endPoint x: 895, endPoint y: 660, distance: 143.7
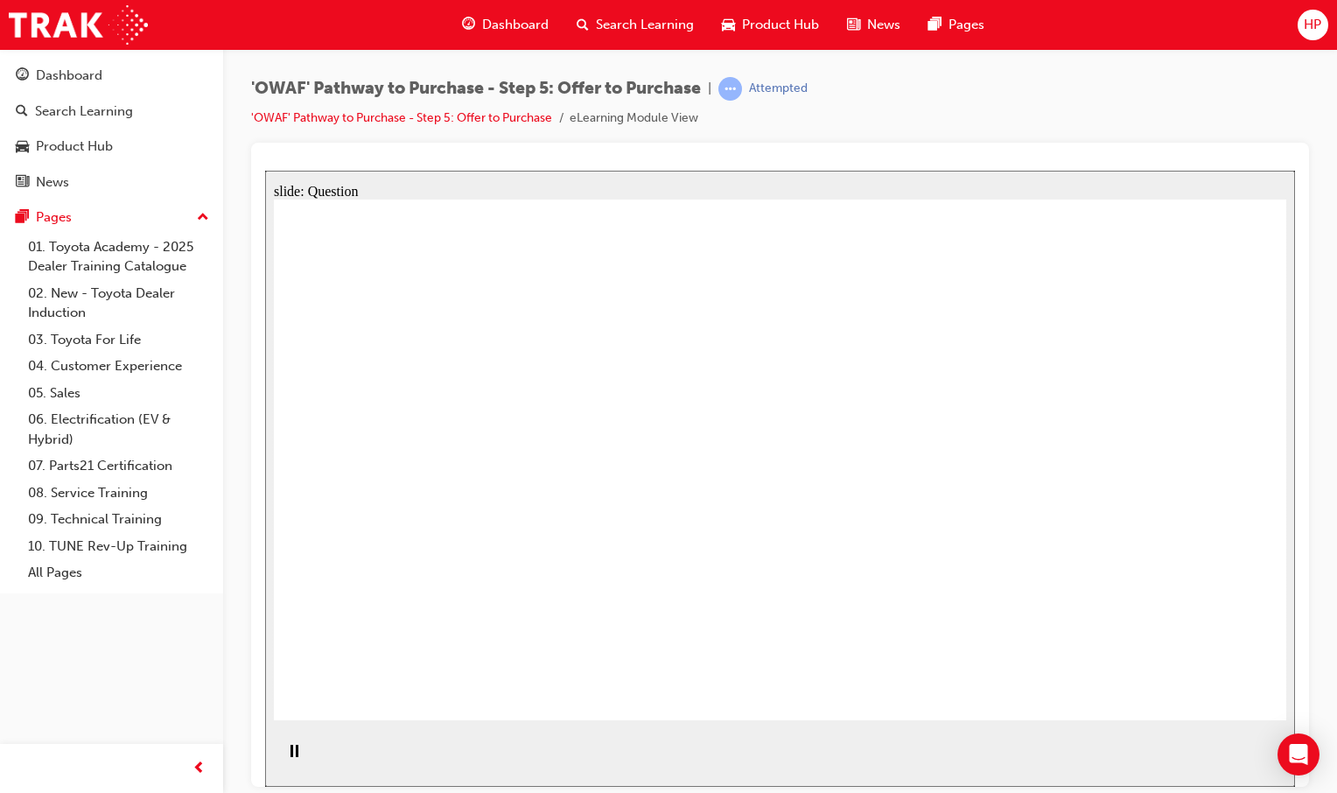
drag, startPoint x: 762, startPoint y: 584, endPoint x: 772, endPoint y: 600, distance: 18.5
drag, startPoint x: 759, startPoint y: 616, endPoint x: 773, endPoint y: 562, distance: 55.8
drag, startPoint x: 918, startPoint y: 430, endPoint x: 415, endPoint y: 598, distance: 530.4
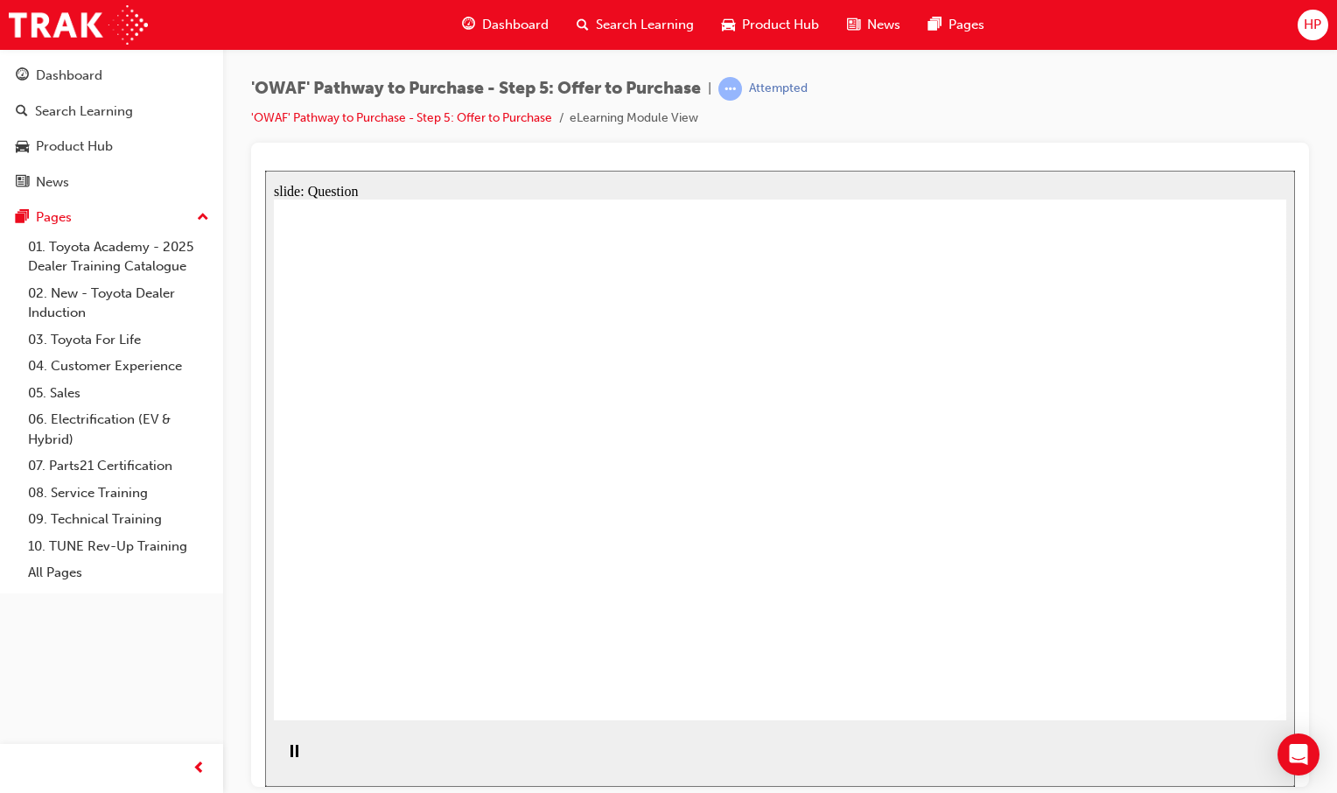
checkbox input "true"
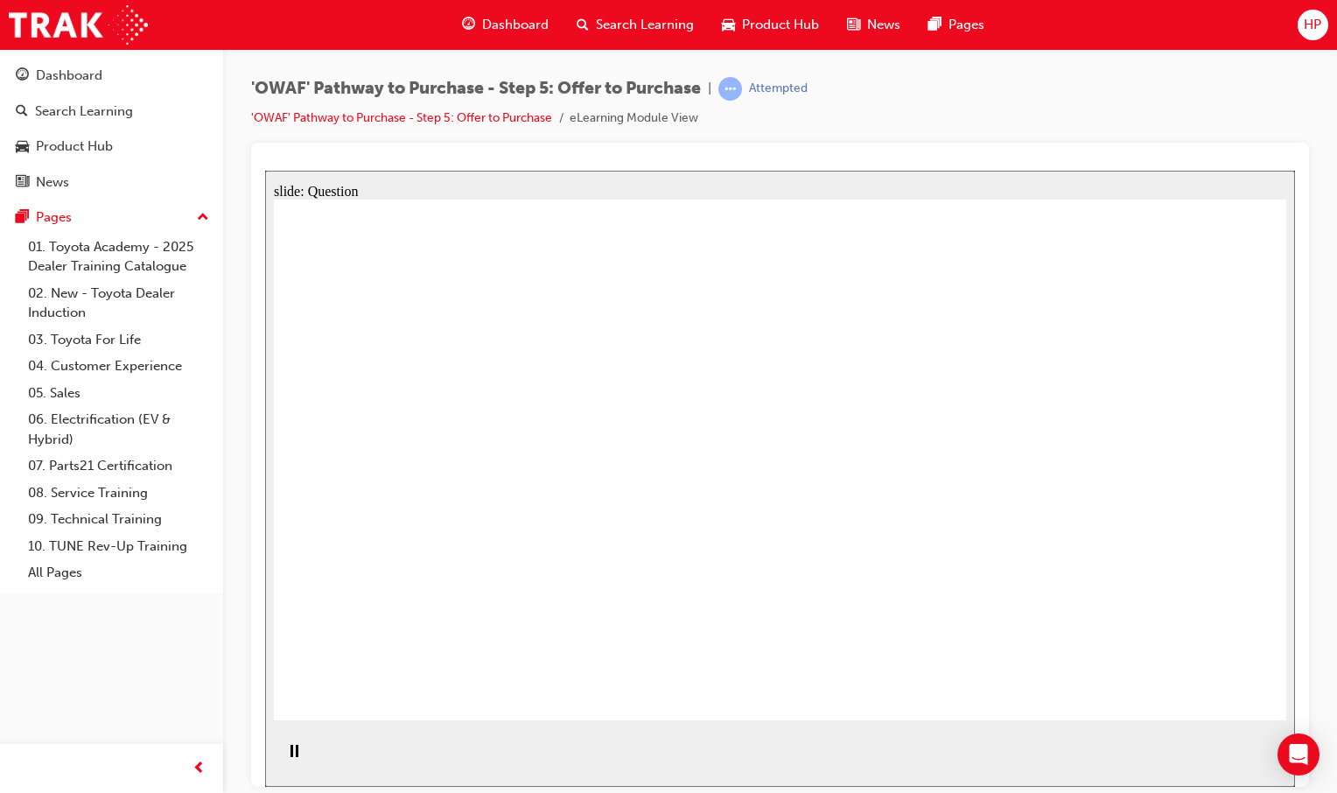
checkbox input "true"
drag, startPoint x: 675, startPoint y: 538, endPoint x: 696, endPoint y: 538, distance: 20.1
checkbox input "true"
drag, startPoint x: 842, startPoint y: 525, endPoint x: 878, endPoint y: 524, distance: 35.9
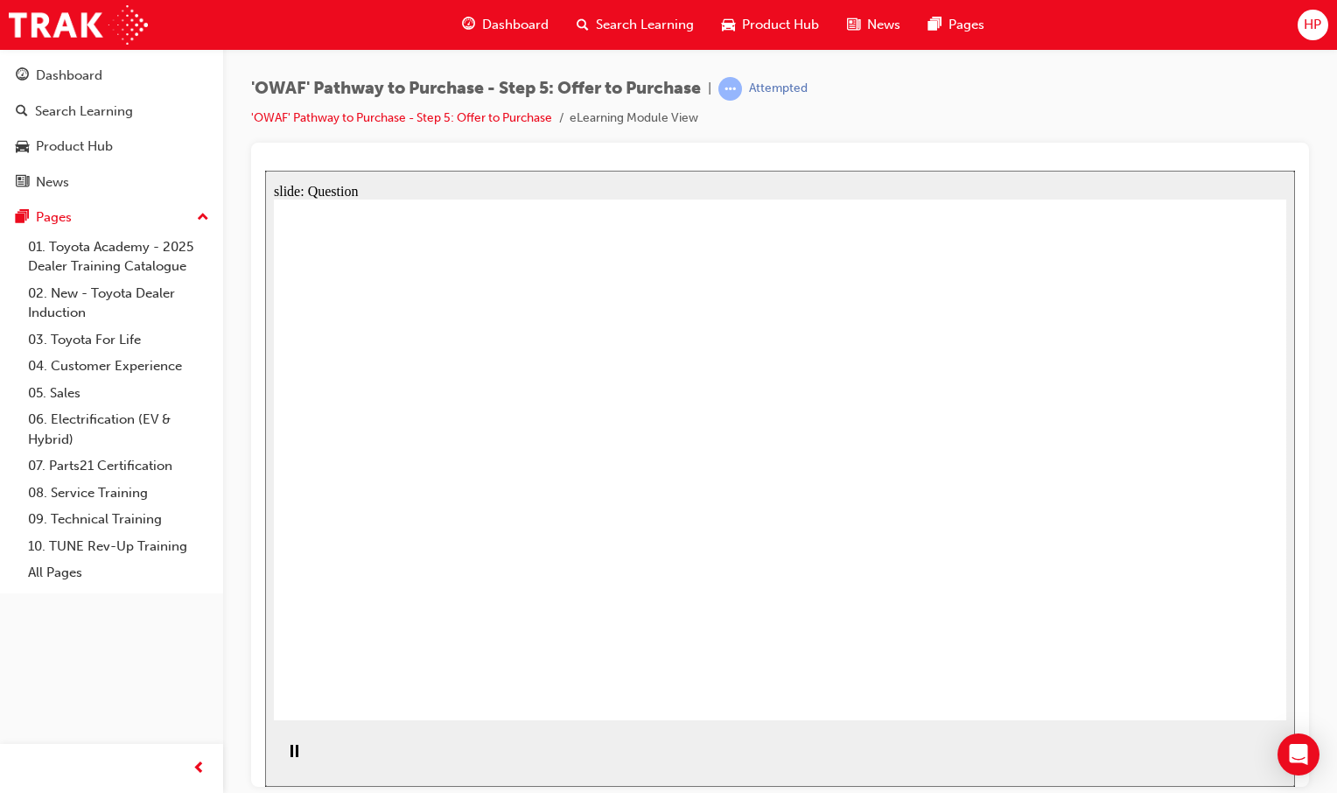
checkbox input "true"
drag, startPoint x: 1069, startPoint y: 507, endPoint x: 1093, endPoint y: 509, distance: 23.8
drag, startPoint x: 1149, startPoint y: 507, endPoint x: 1062, endPoint y: 514, distance: 86.9
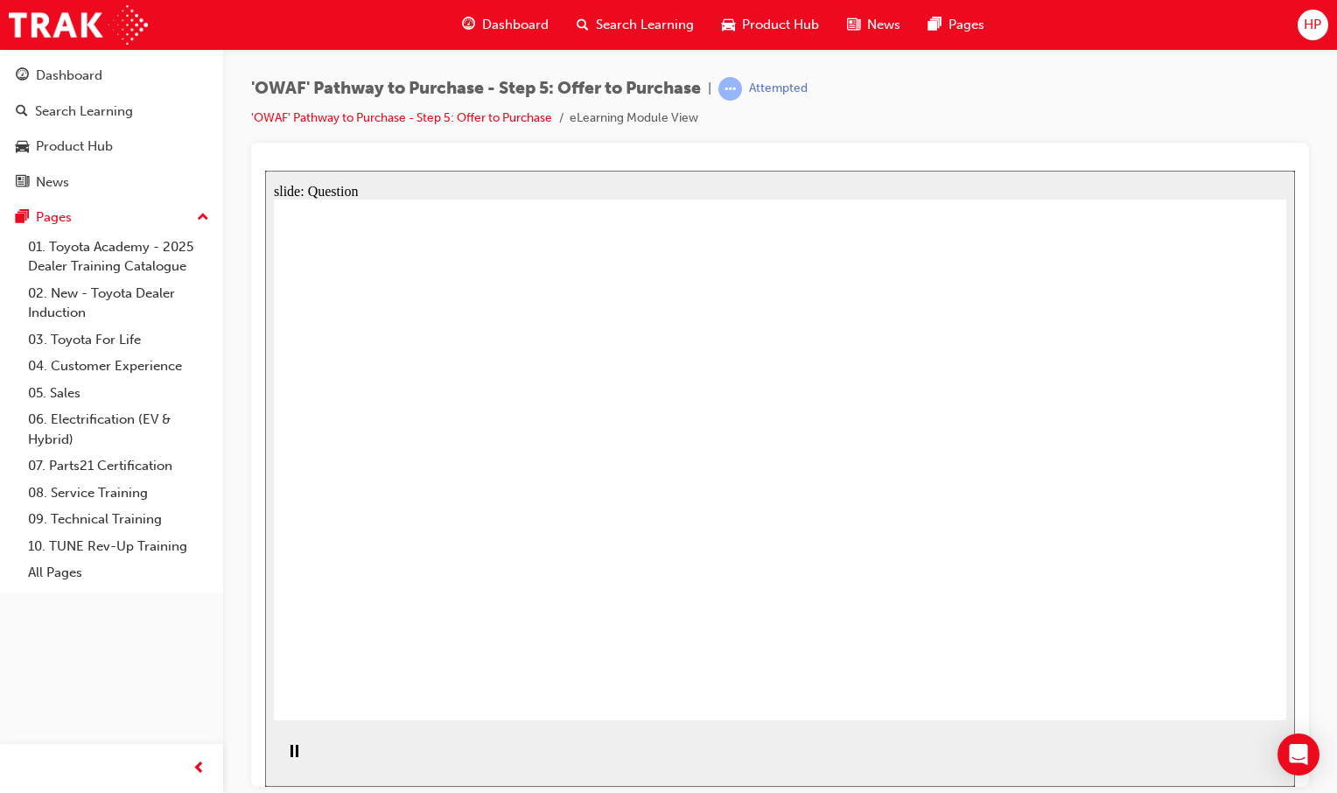
checkbox input "true"
drag, startPoint x: 968, startPoint y: 537, endPoint x: 922, endPoint y: 539, distance: 45.5
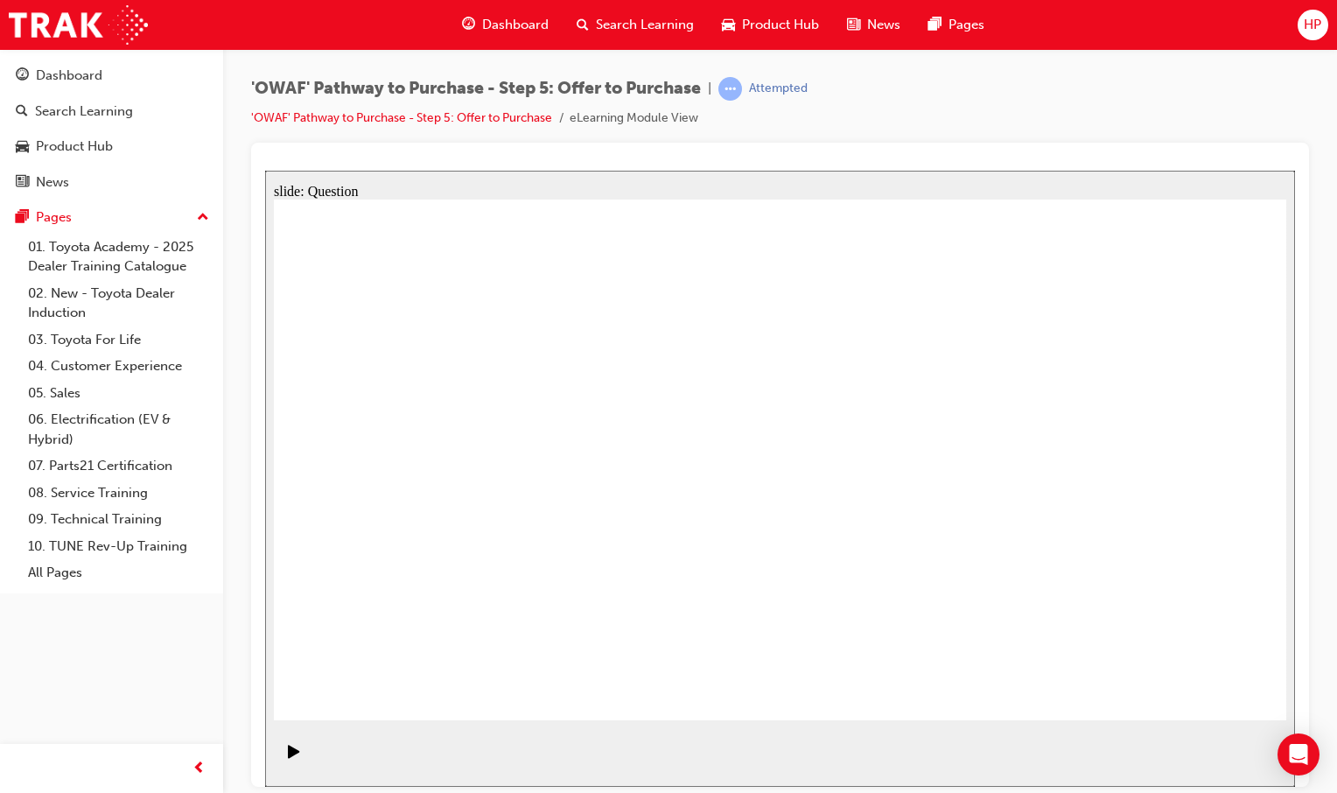
checkbox input "true"
checkbox input "false"
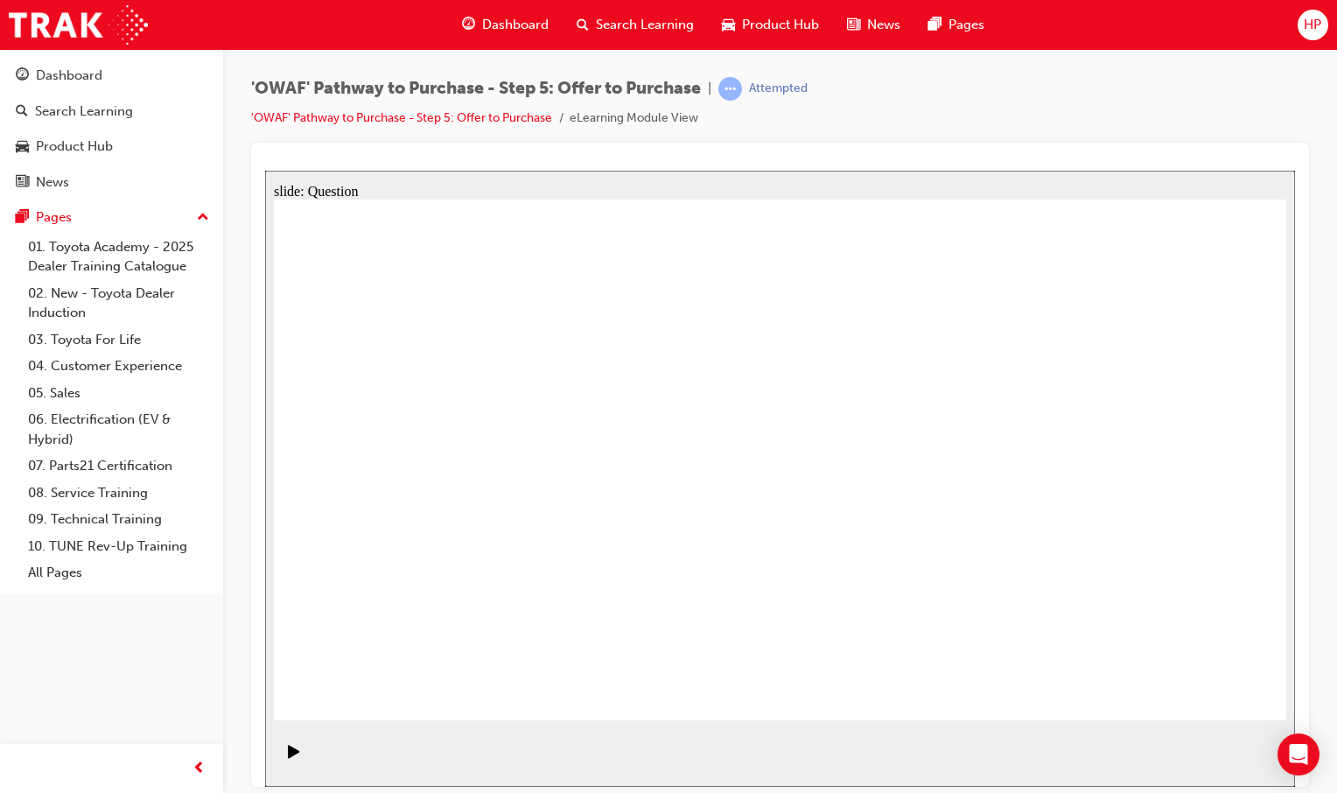
drag, startPoint x: 422, startPoint y: 522, endPoint x: 597, endPoint y: 529, distance: 175.1
checkbox input "false"
drag, startPoint x: 709, startPoint y: 533, endPoint x: 738, endPoint y: 535, distance: 28.9
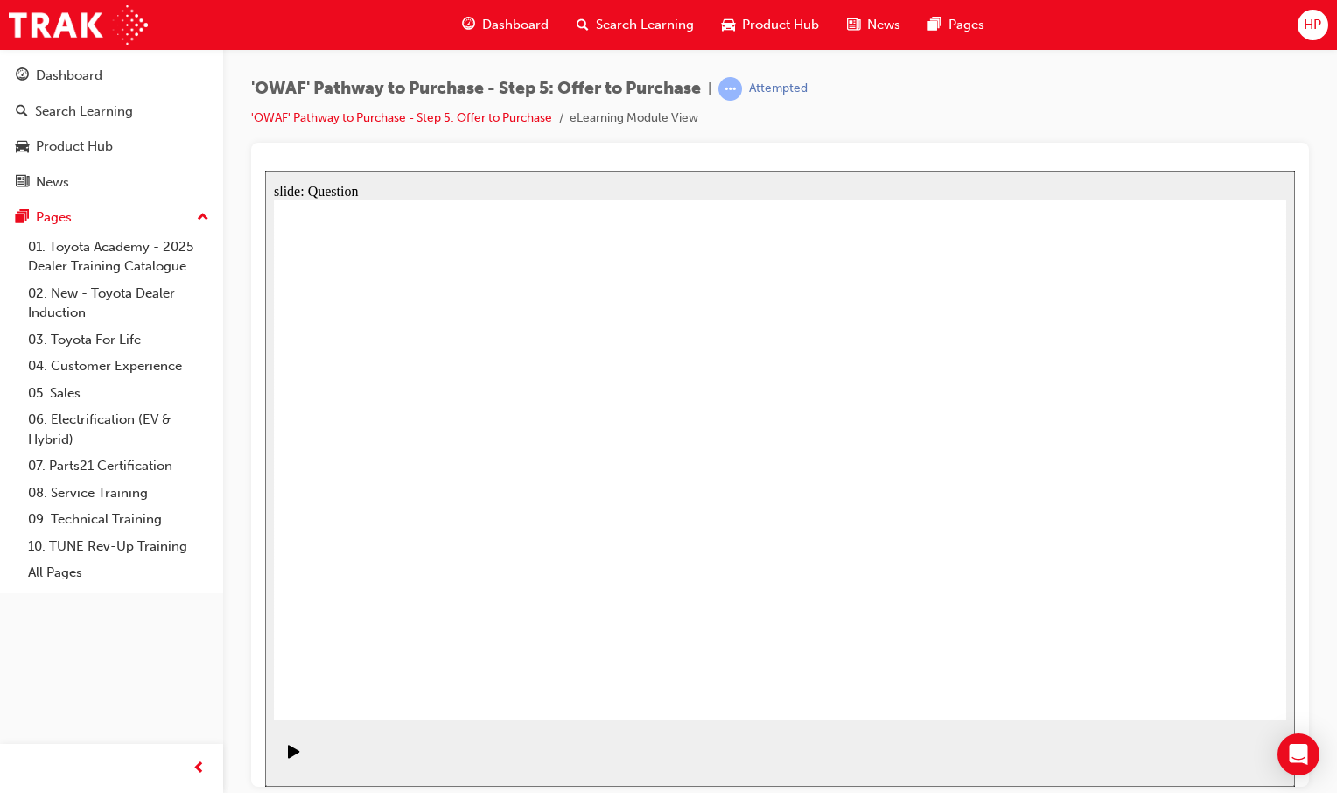
checkbox input "false"
drag, startPoint x: 852, startPoint y: 528, endPoint x: 941, endPoint y: 515, distance: 90.2
checkbox input "false"
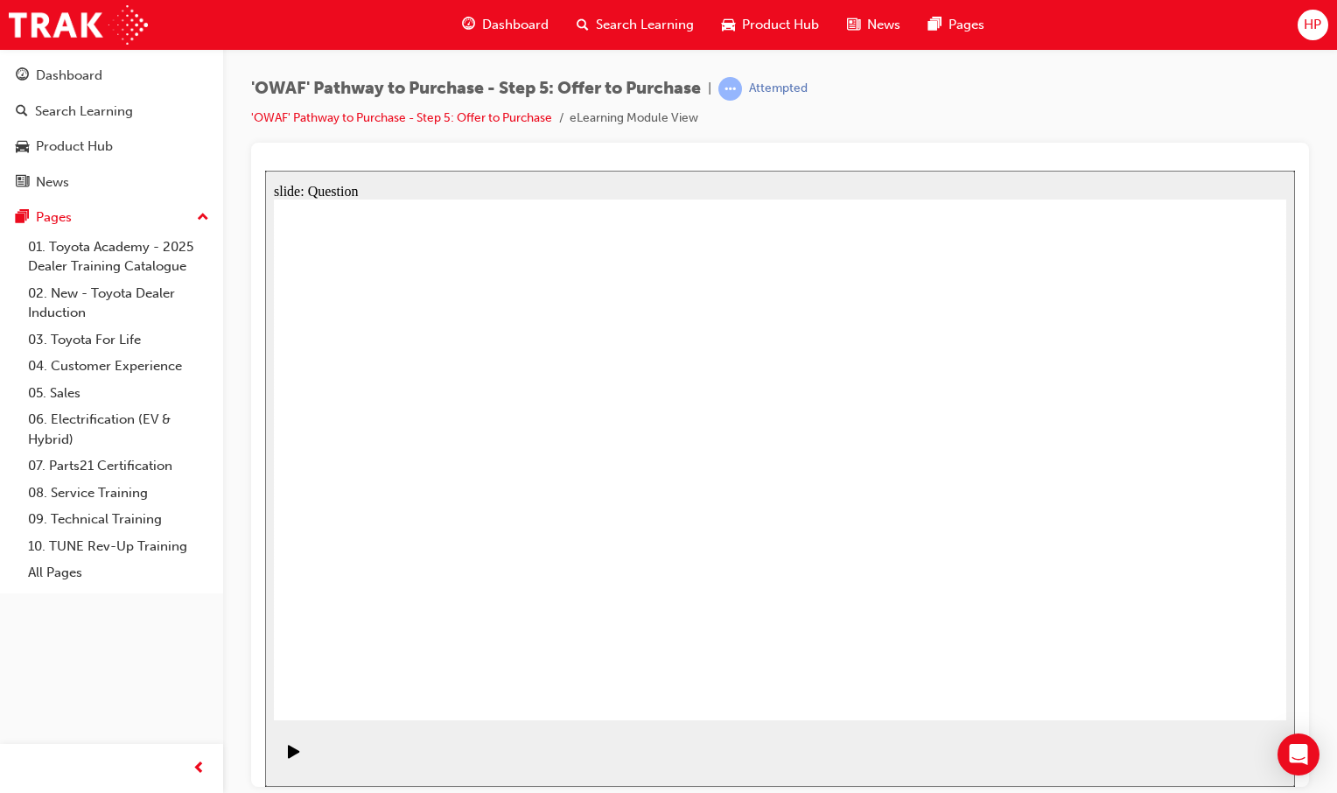
checkbox input "false"
drag, startPoint x: 1144, startPoint y: 519, endPoint x: 1130, endPoint y: 525, distance: 15.3
checkbox input "true"
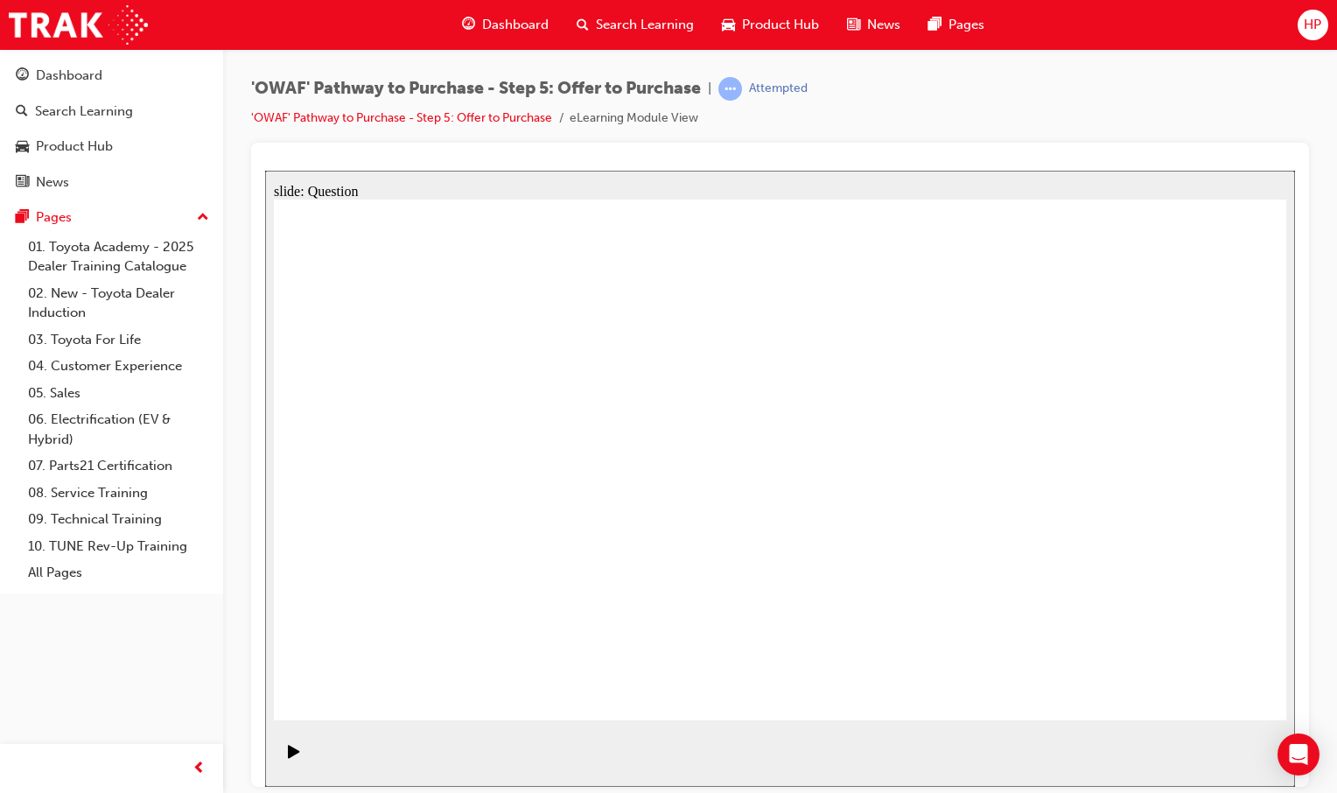
checkbox input "true"
drag, startPoint x: 682, startPoint y: 534, endPoint x: 535, endPoint y: 534, distance: 146.1
checkbox input "true"
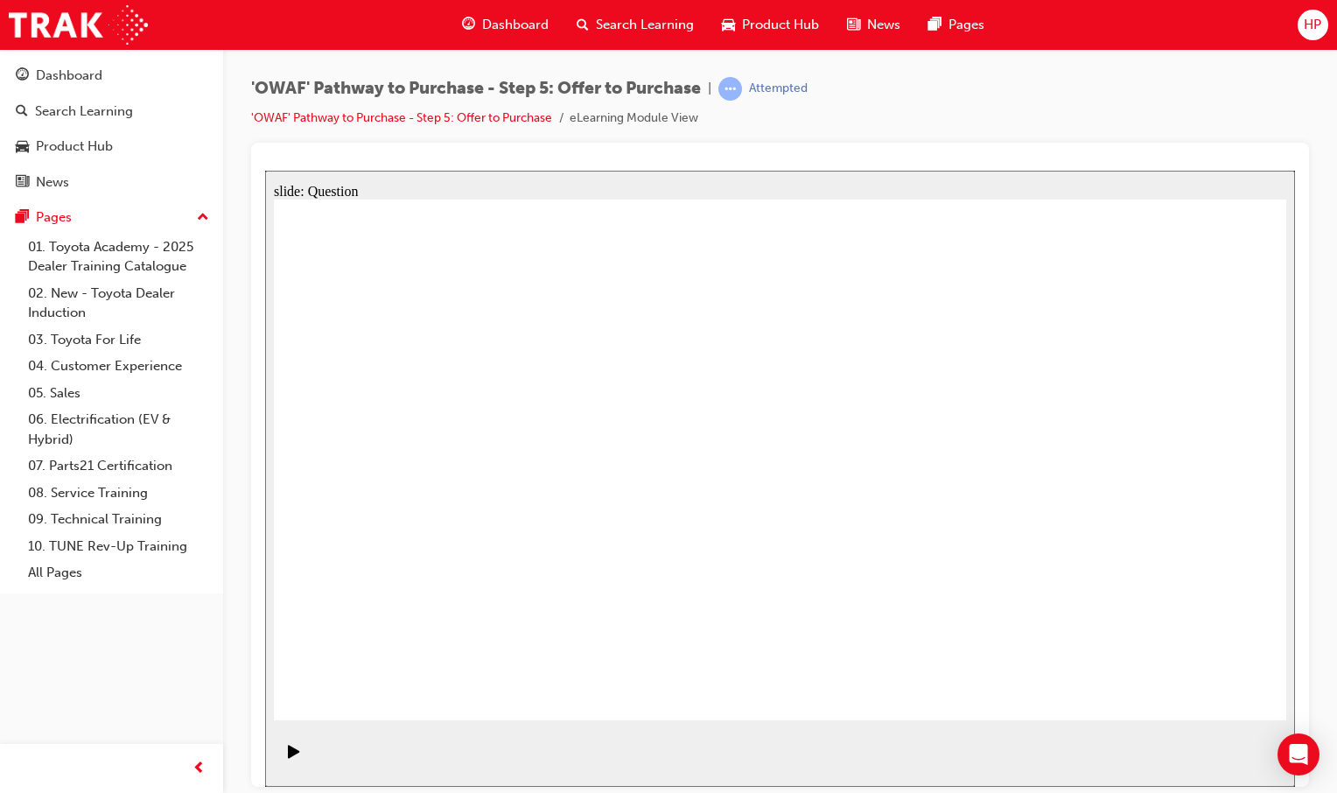
drag, startPoint x: 533, startPoint y: 536, endPoint x: 514, endPoint y: 544, distance: 20.0
checkbox input "true"
drag, startPoint x: 415, startPoint y: 540, endPoint x: 880, endPoint y: 569, distance: 466.4
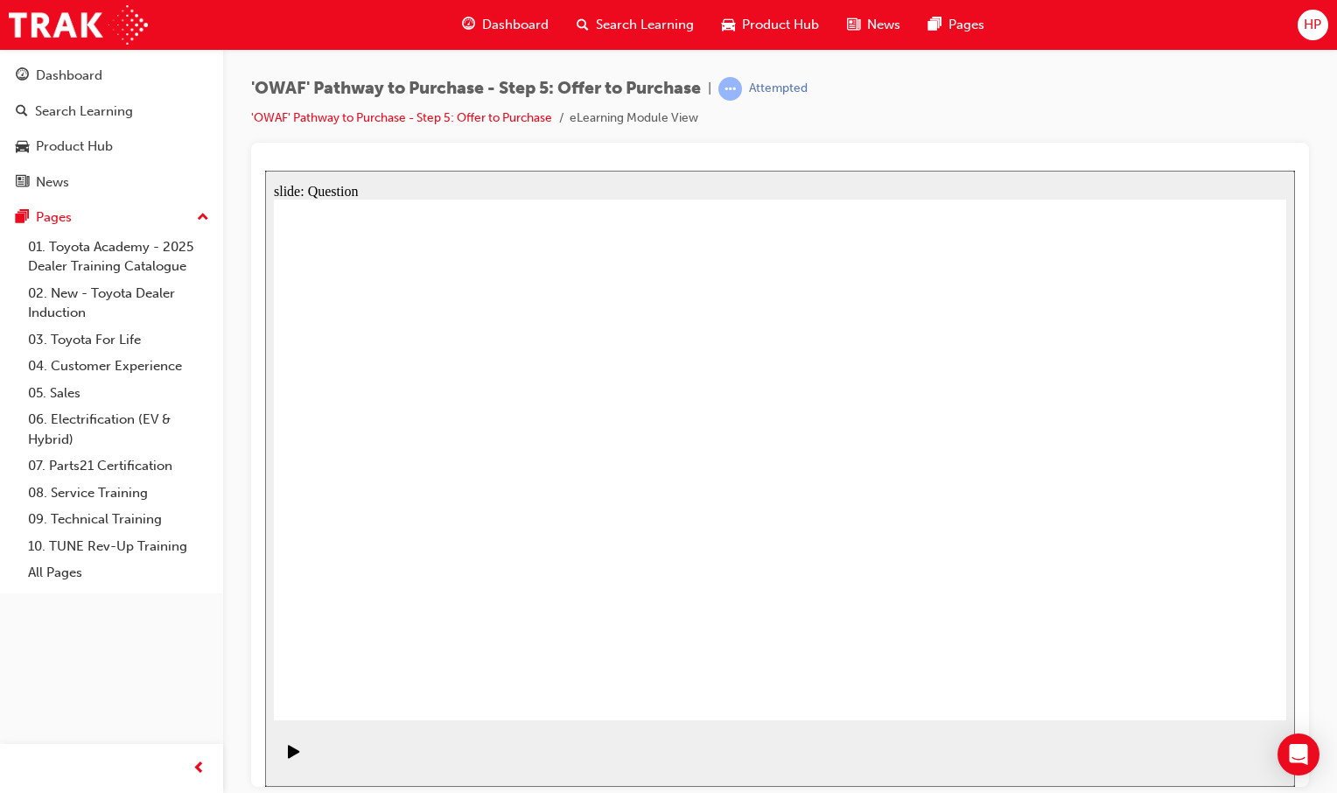
checkbox input "true"
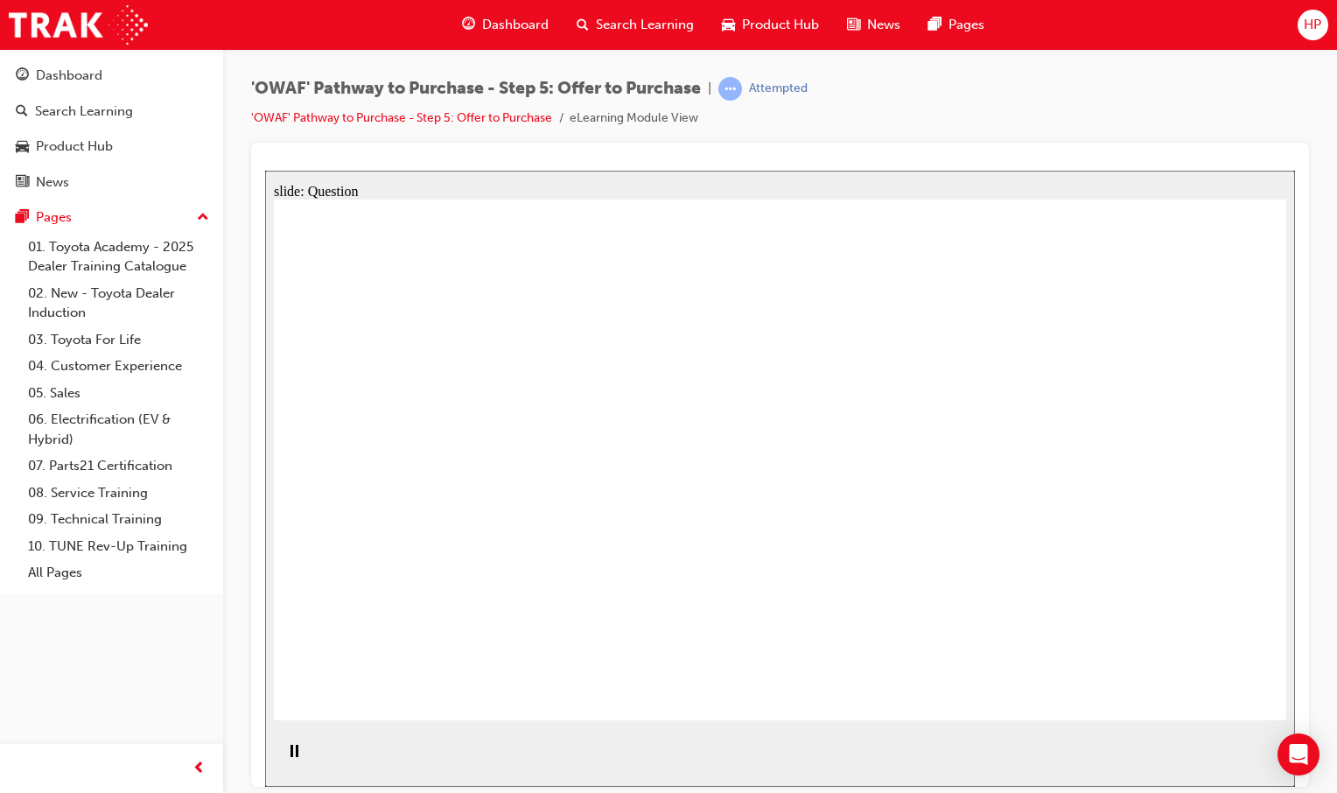
radio input "false"
drag, startPoint x: 1077, startPoint y: 579, endPoint x: 1068, endPoint y: 581, distance: 8.9
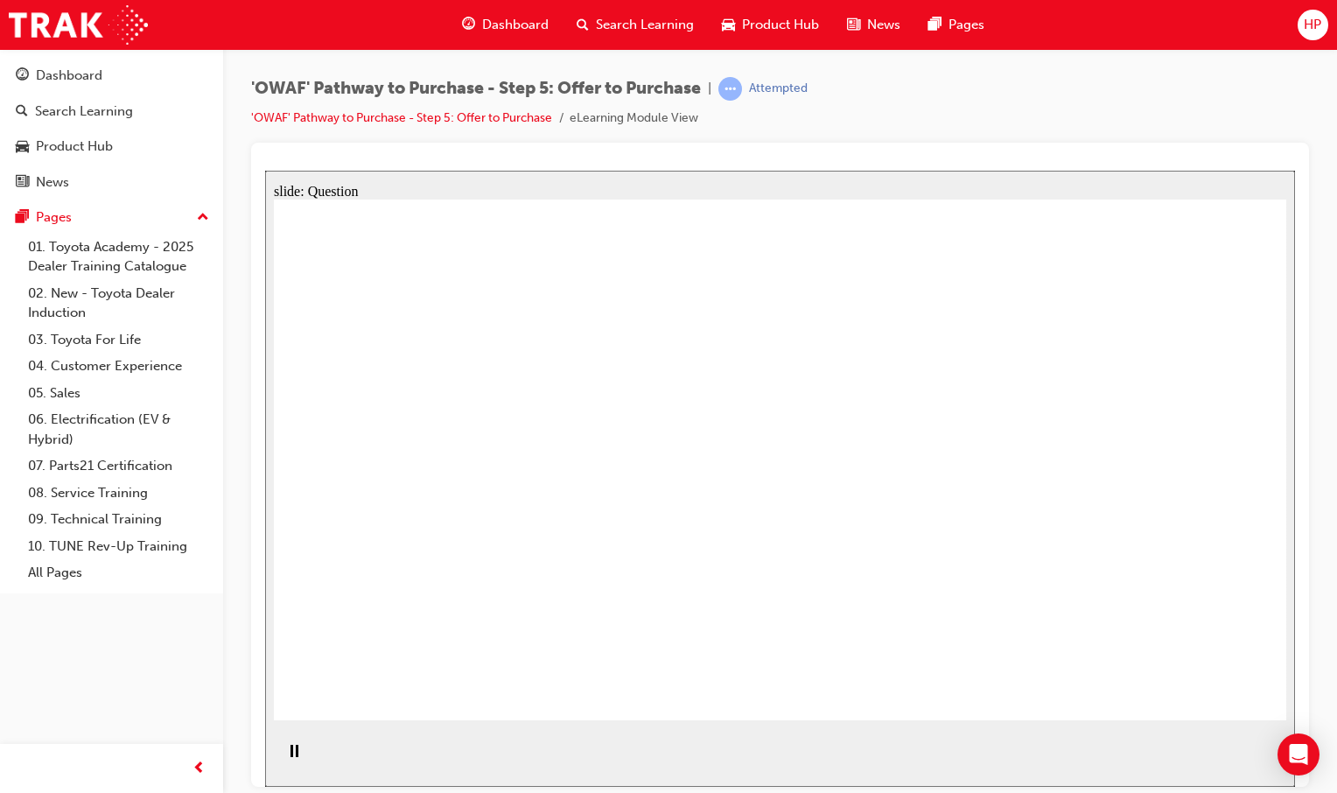
radio input "false"
radio input "true"
drag, startPoint x: 956, startPoint y: 587, endPoint x: 898, endPoint y: 591, distance: 58.8
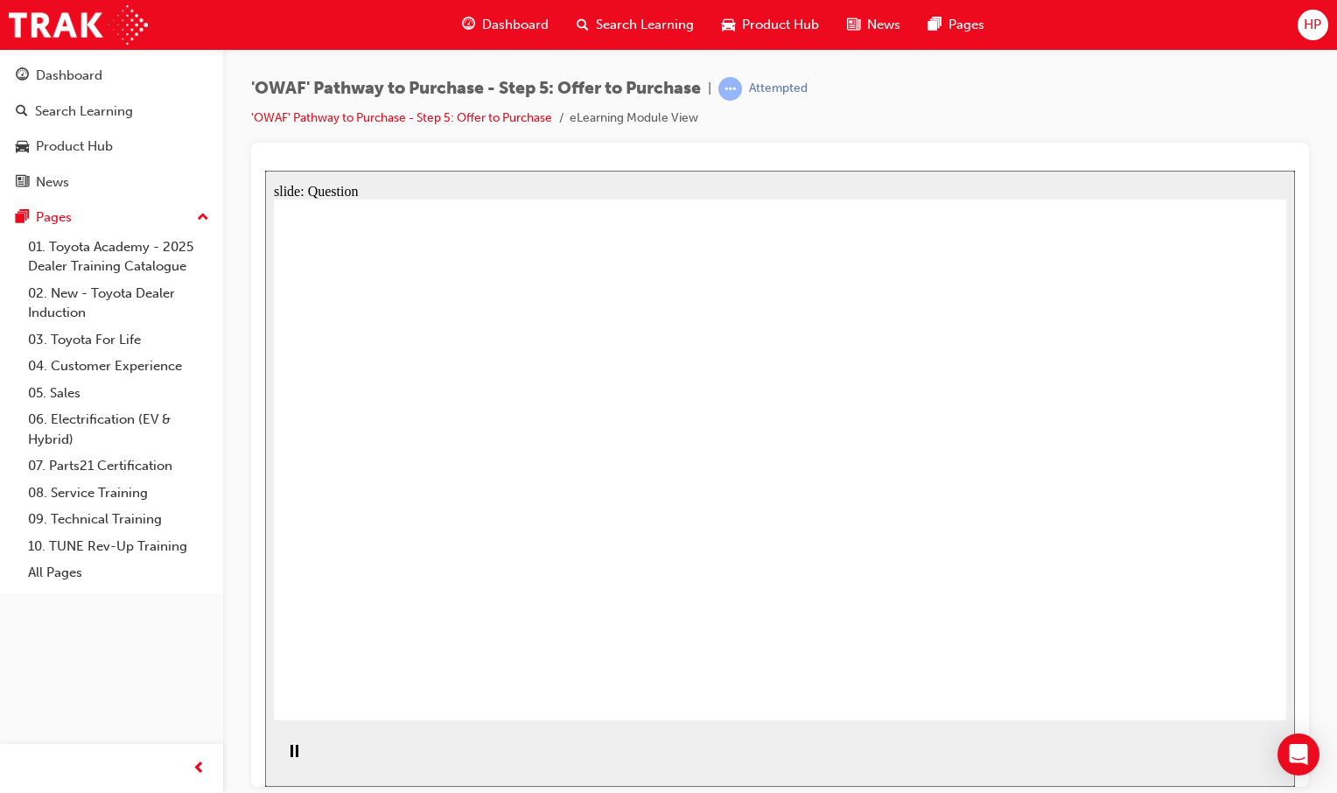
radio input "true"
drag, startPoint x: 833, startPoint y: 511, endPoint x: 828, endPoint y: 499, distance: 13.3
radio input "true"
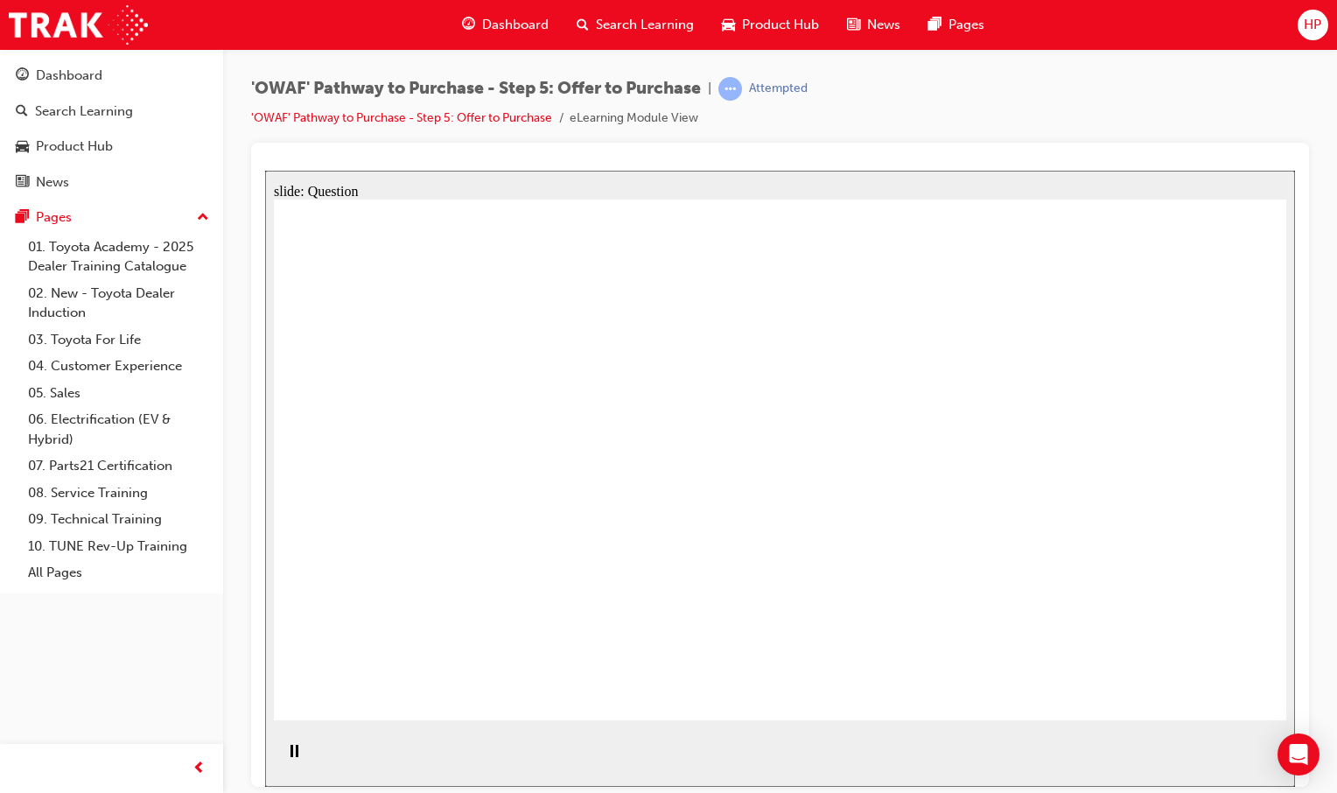
radio input "true"
drag, startPoint x: 367, startPoint y: 402, endPoint x: 529, endPoint y: 432, distance: 164.6
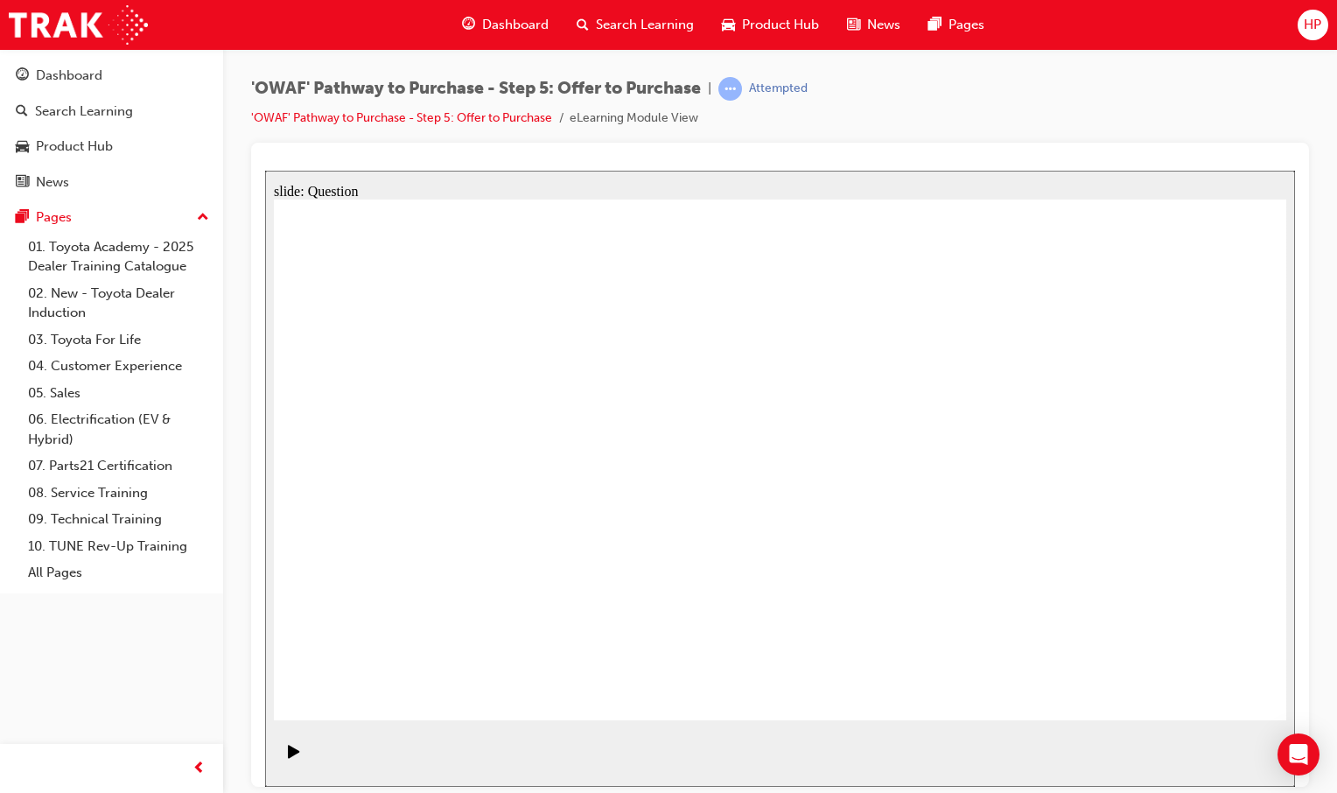
radio input "false"
radio input "true"
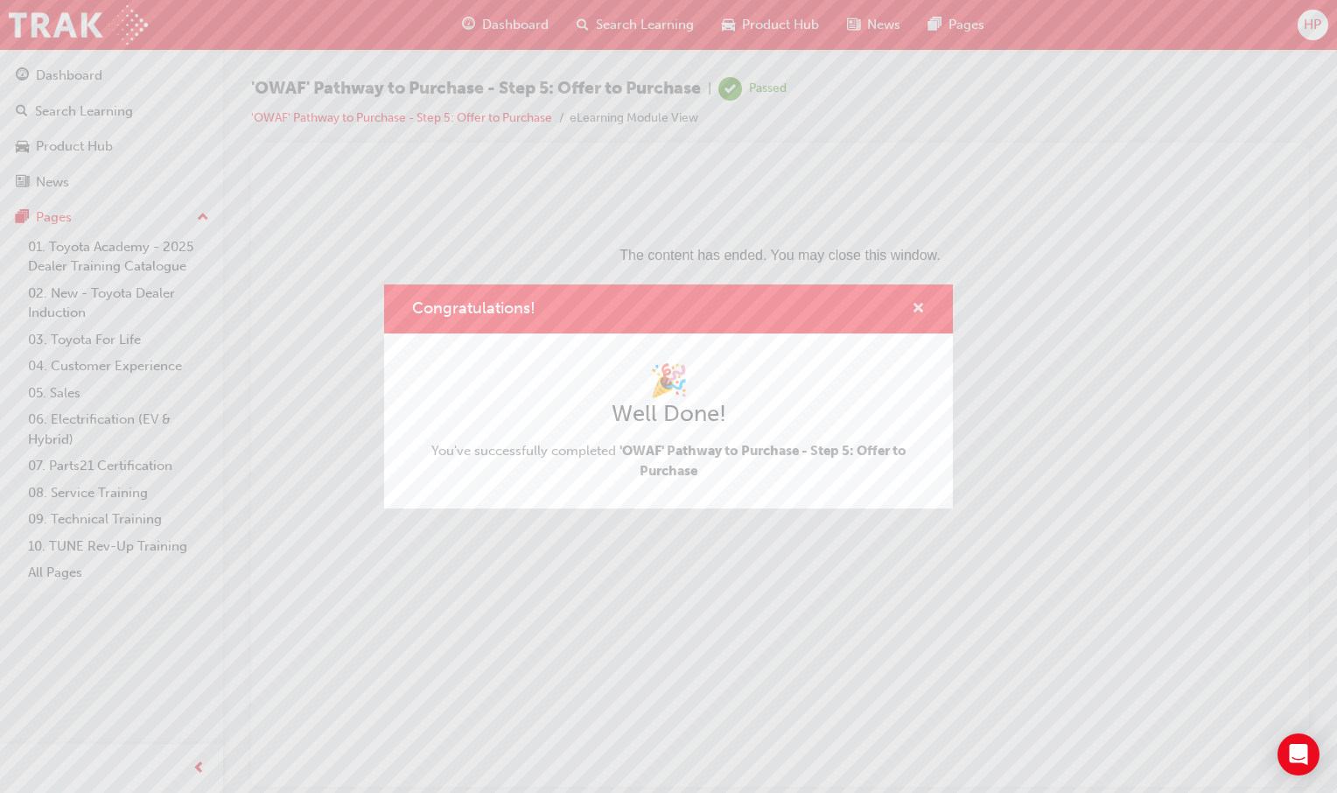
click at [914, 311] on span "cross-icon" at bounding box center [918, 310] width 13 height 16
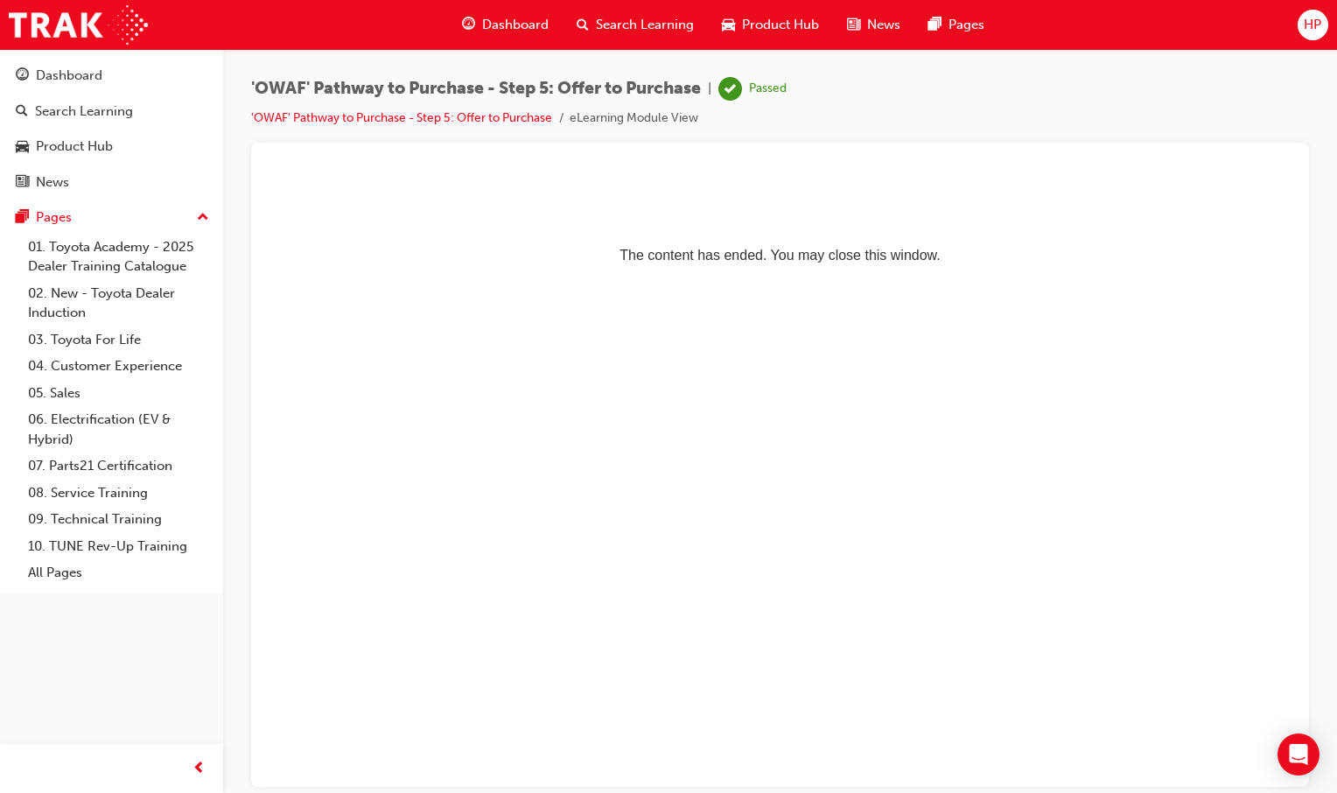
click at [537, 30] on span "Dashboard" at bounding box center [515, 25] width 66 height 20
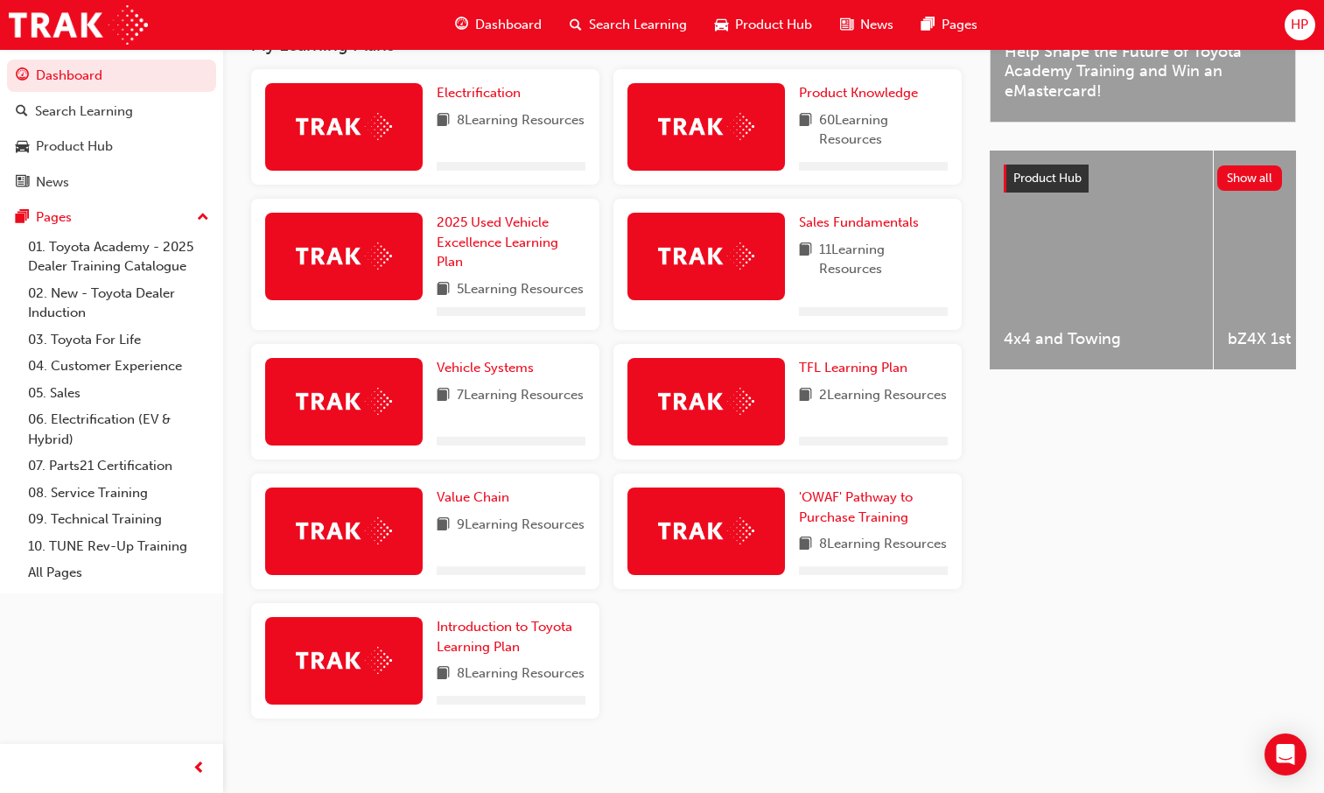
scroll to position [583, 0]
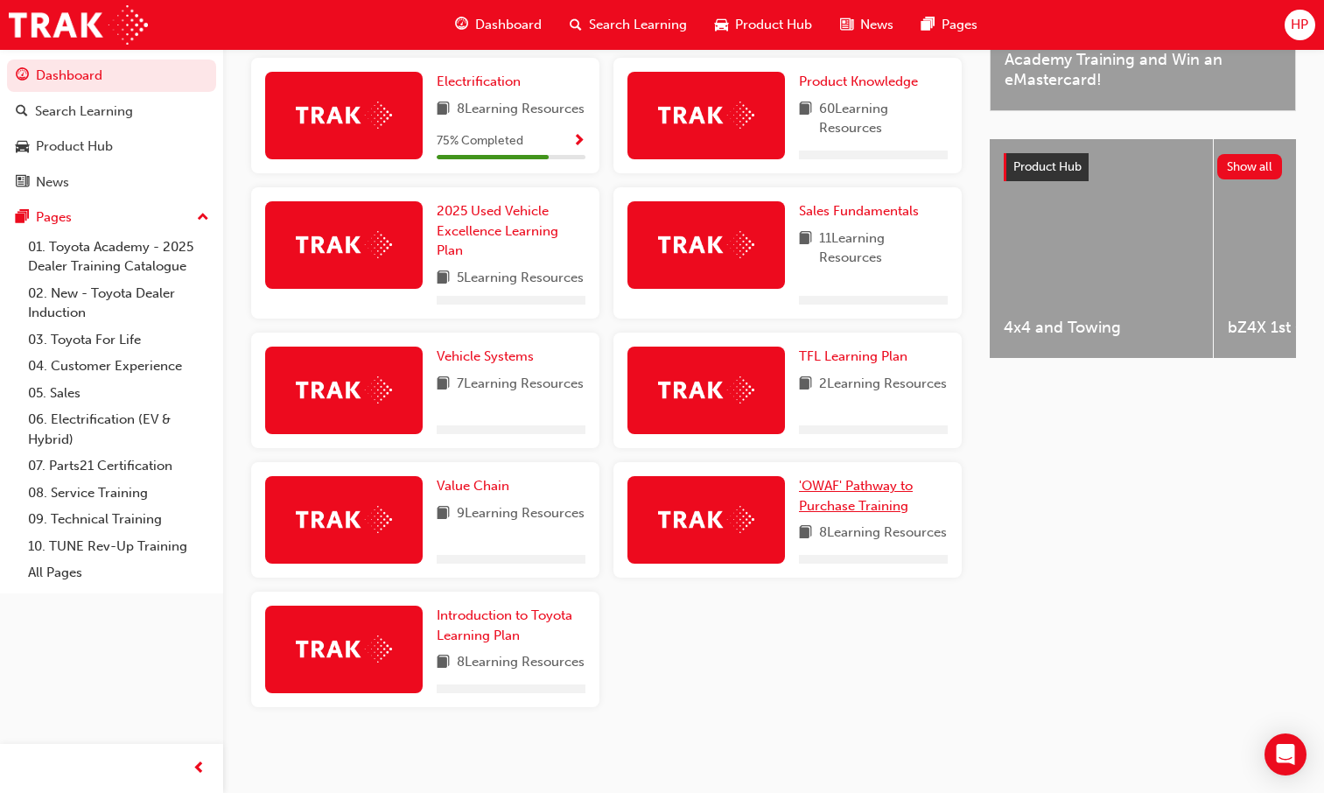
click at [825, 483] on link "'OWAF' Pathway to Purchase Training" at bounding box center [873, 495] width 149 height 39
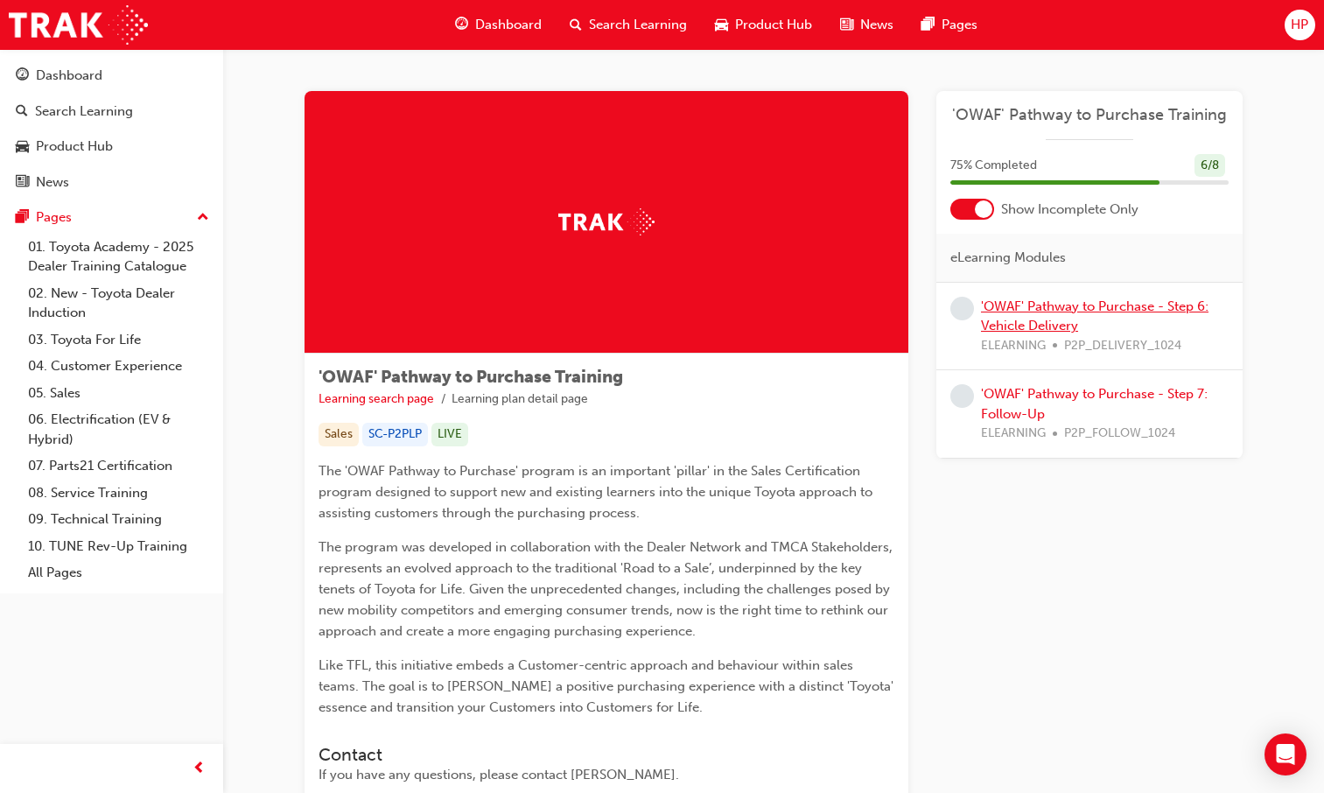
click at [1051, 325] on link "'OWAF' Pathway to Purchase - Step 6: Vehicle Delivery" at bounding box center [1094, 316] width 227 height 36
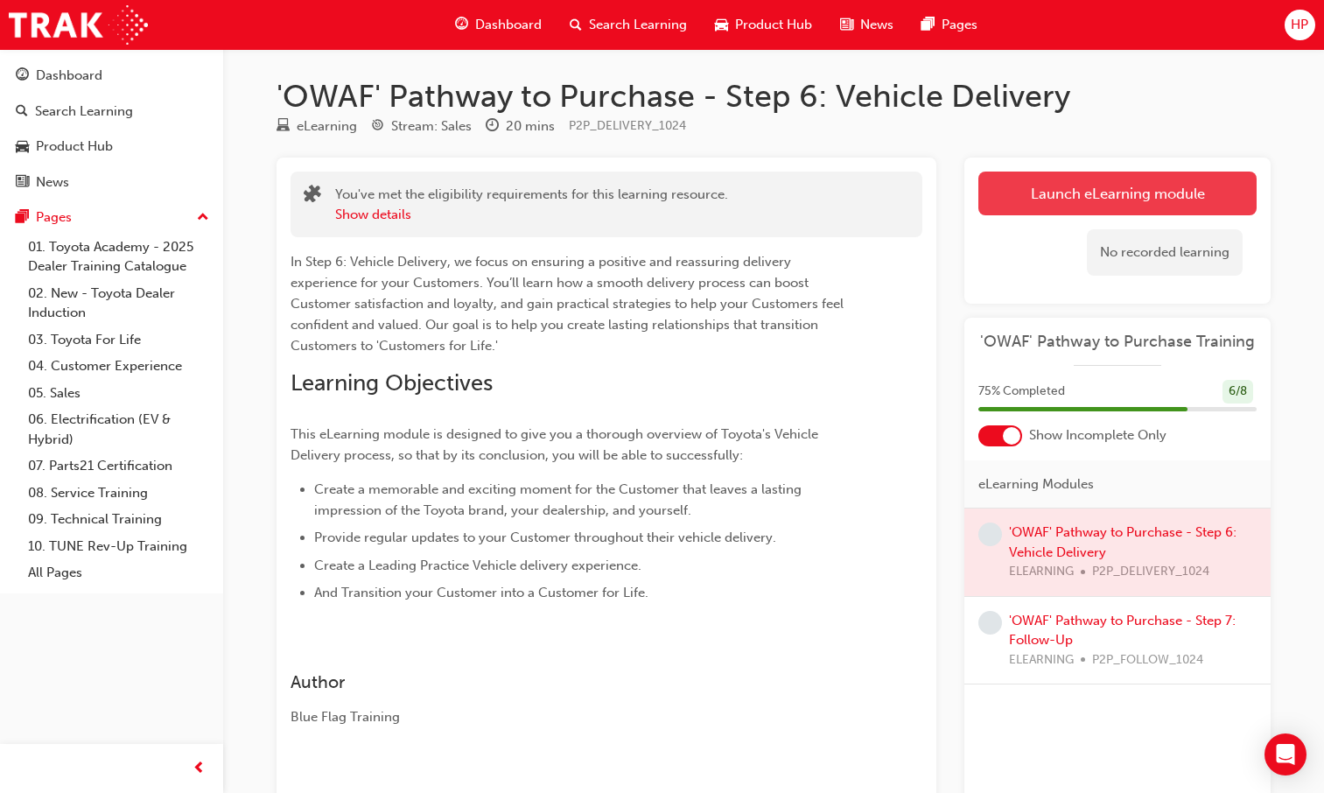
click at [1053, 192] on link "Launch eLearning module" at bounding box center [1117, 193] width 278 height 44
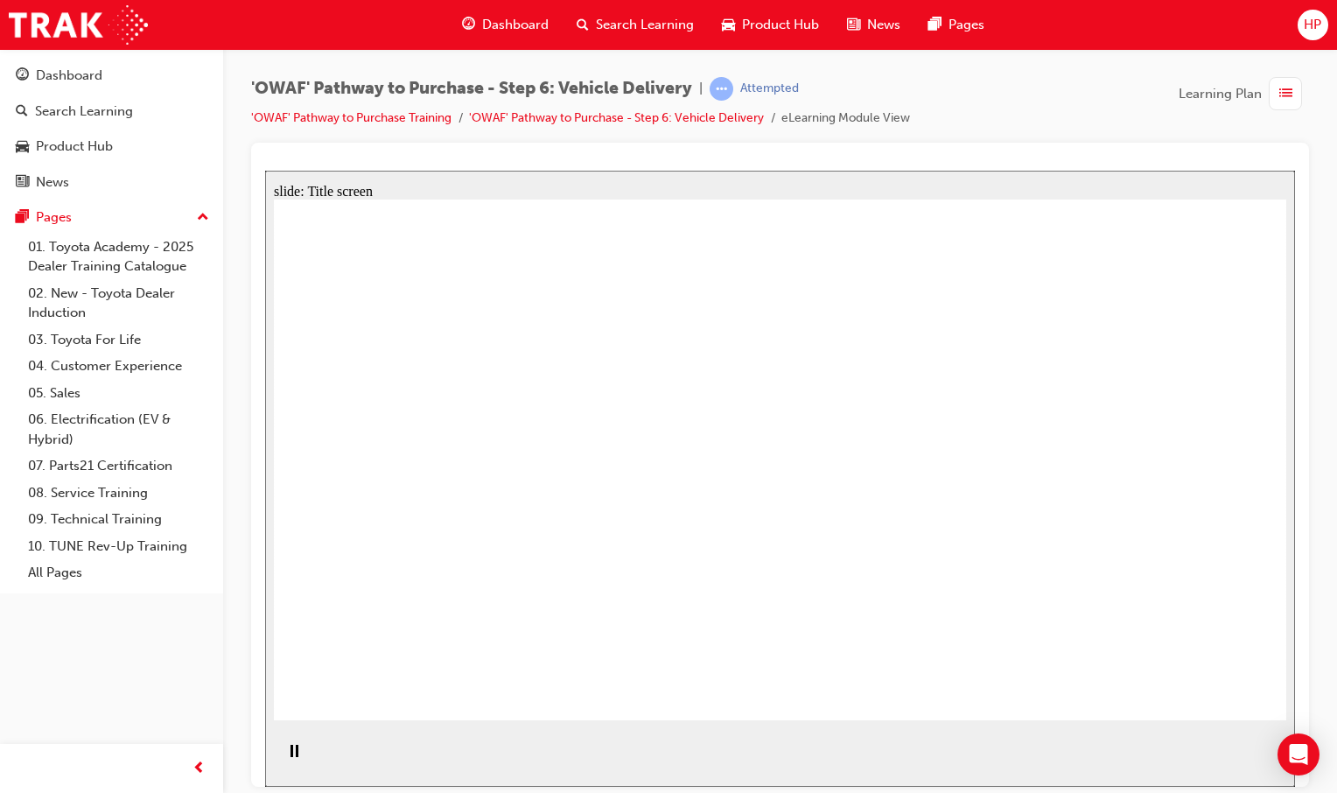
drag, startPoint x: 800, startPoint y: 695, endPoint x: 786, endPoint y: 681, distance: 19.8
drag, startPoint x: 715, startPoint y: 471, endPoint x: 728, endPoint y: 472, distance: 13.2
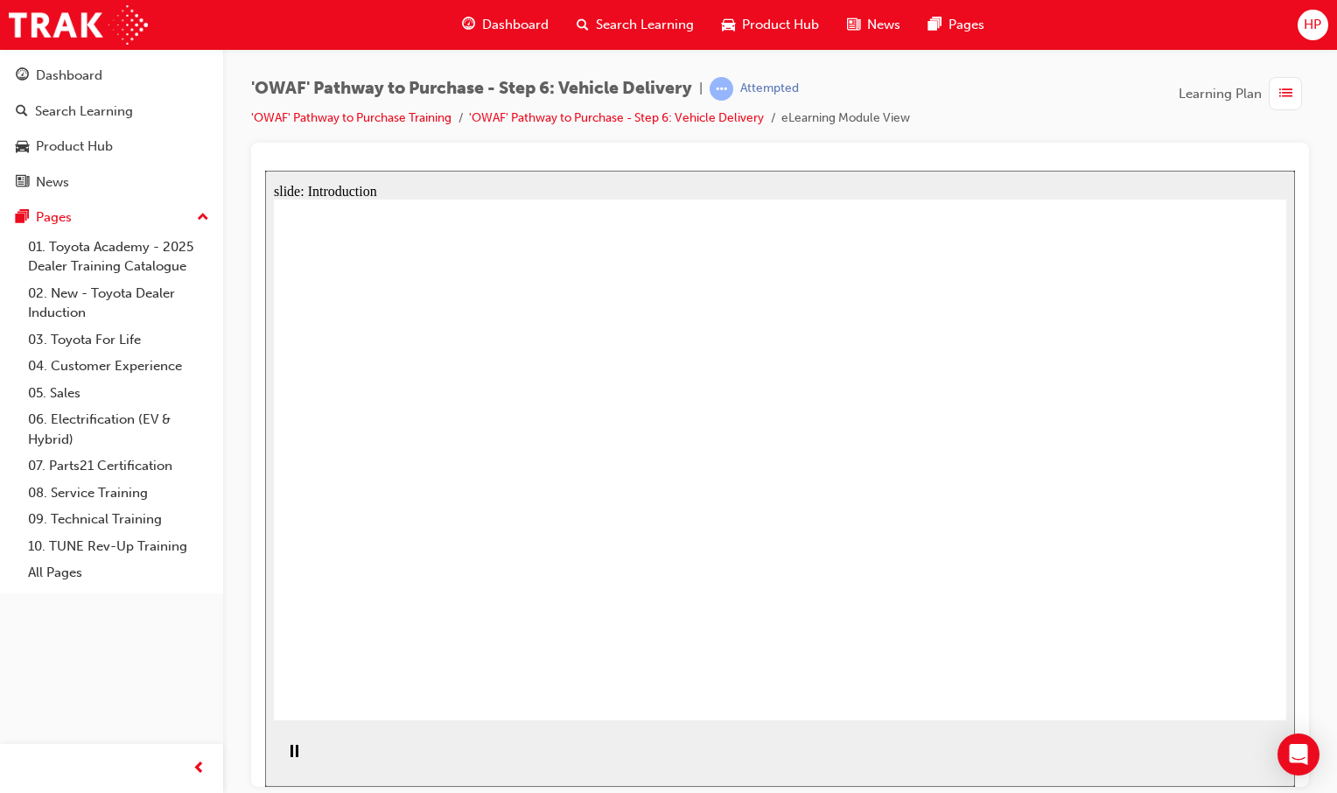
drag, startPoint x: 784, startPoint y: 461, endPoint x: 776, endPoint y: 457, distance: 9.0
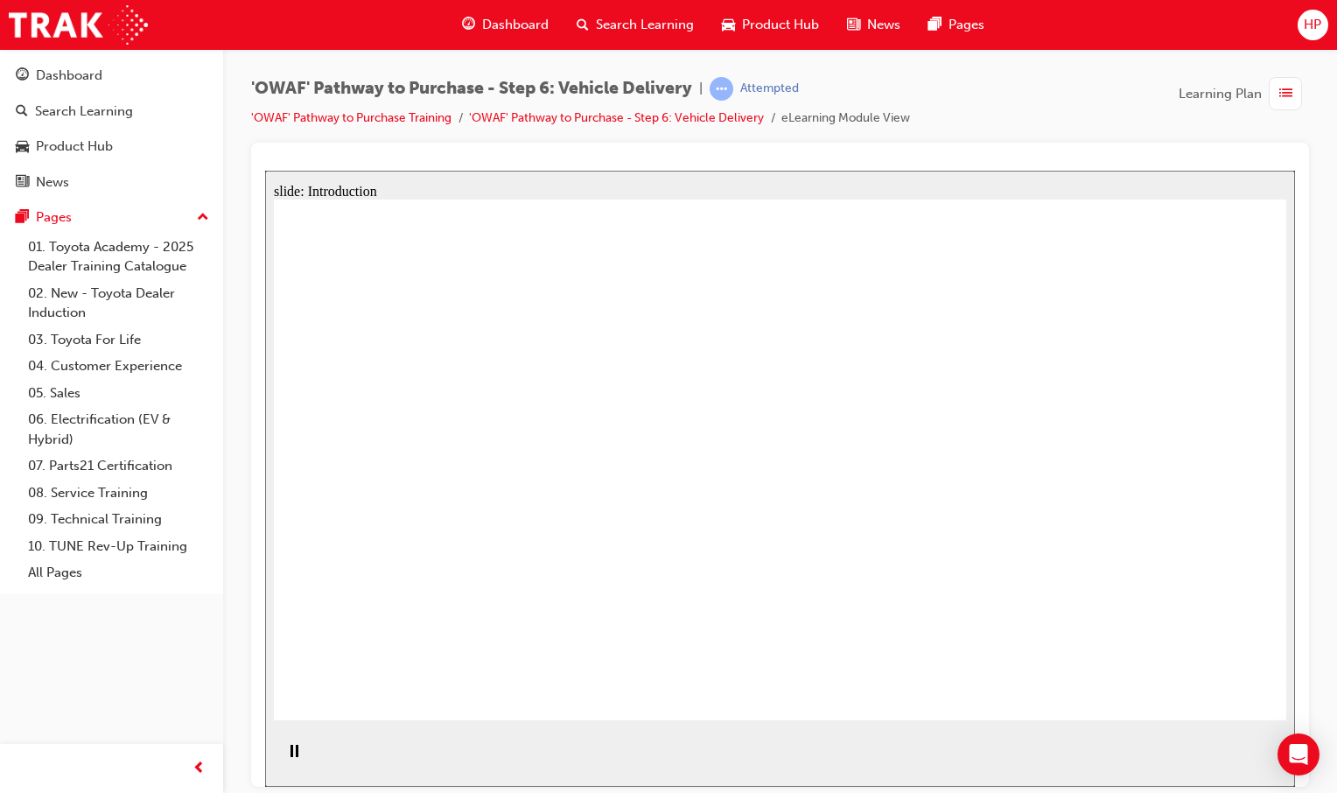
drag, startPoint x: 816, startPoint y: 644, endPoint x: 816, endPoint y: 633, distance: 10.5
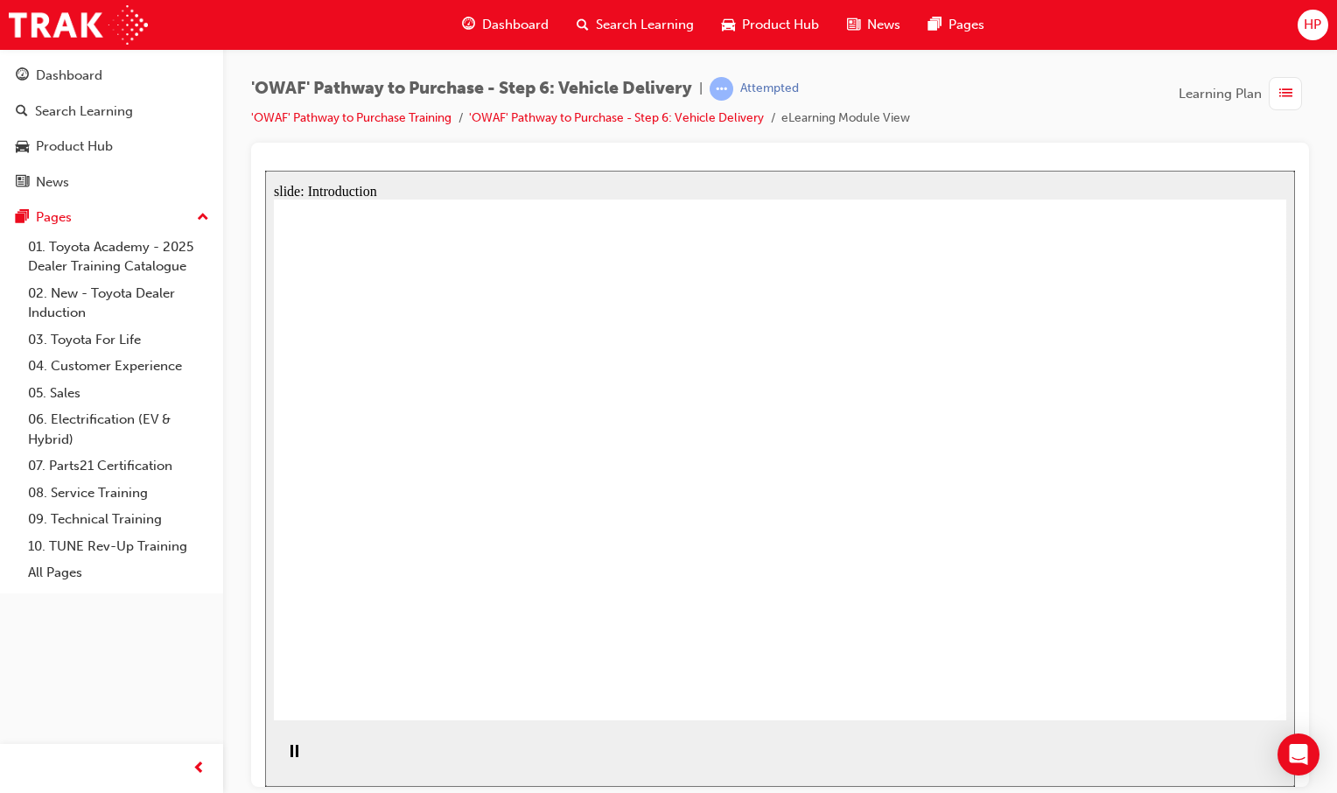
drag, startPoint x: 844, startPoint y: 564, endPoint x: 841, endPoint y: 553, distance: 11.9
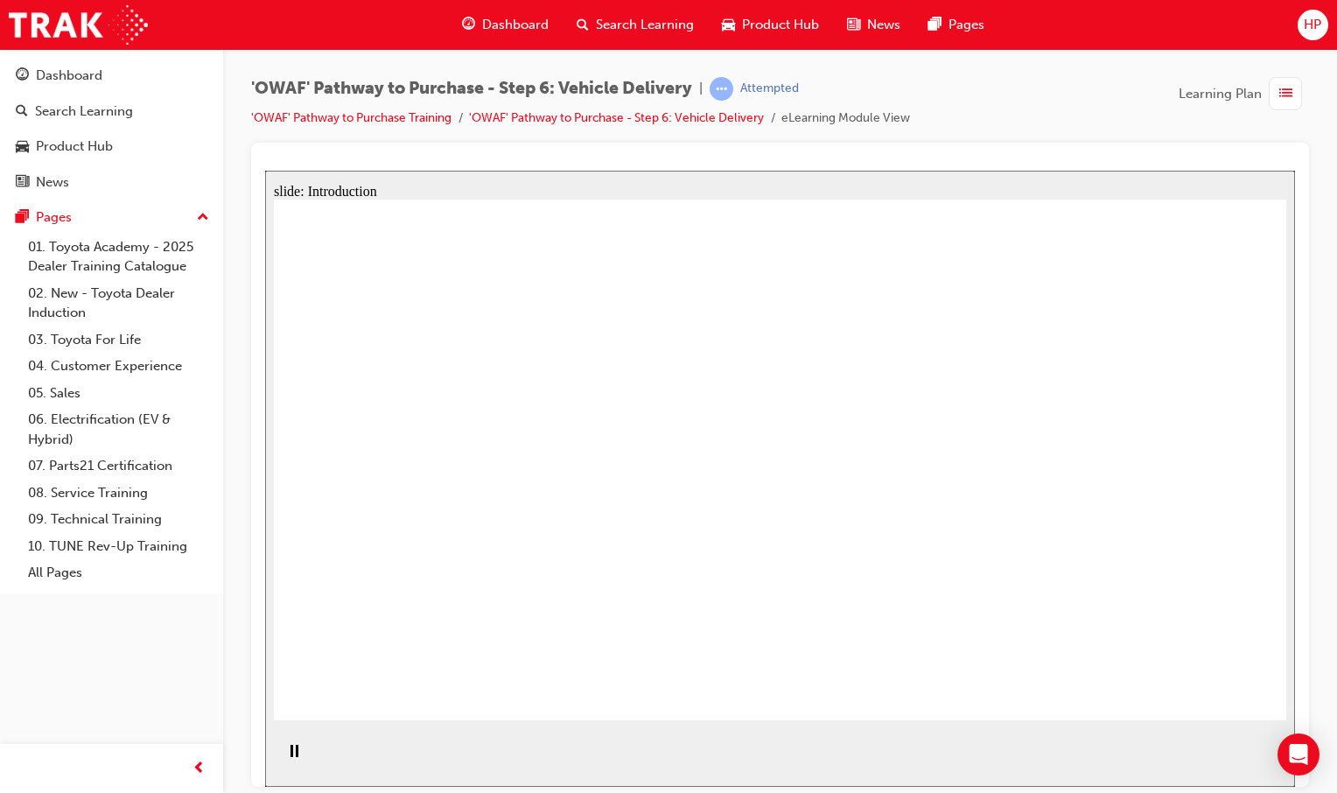
drag, startPoint x: 710, startPoint y: 490, endPoint x: 724, endPoint y: 486, distance: 15.3
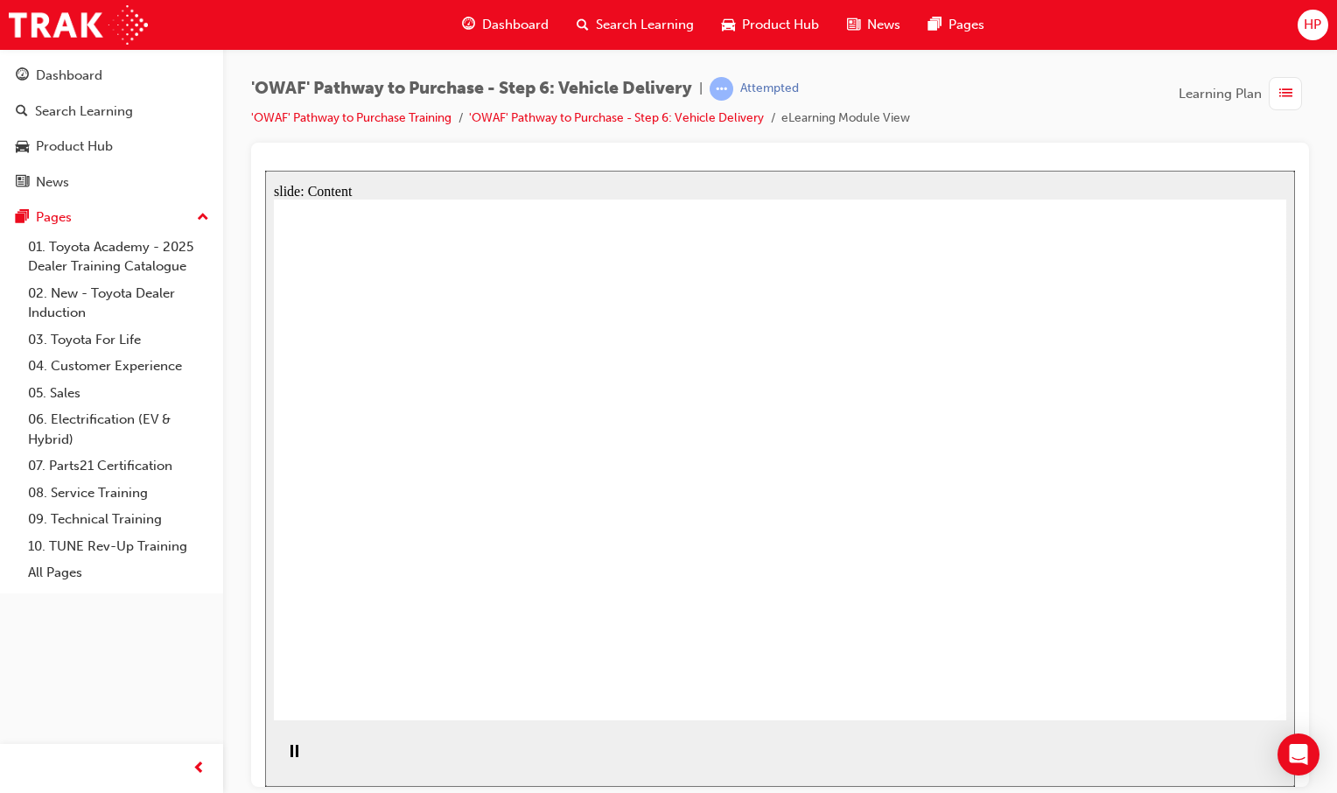
drag, startPoint x: 869, startPoint y: 427, endPoint x: 854, endPoint y: 479, distance: 53.7
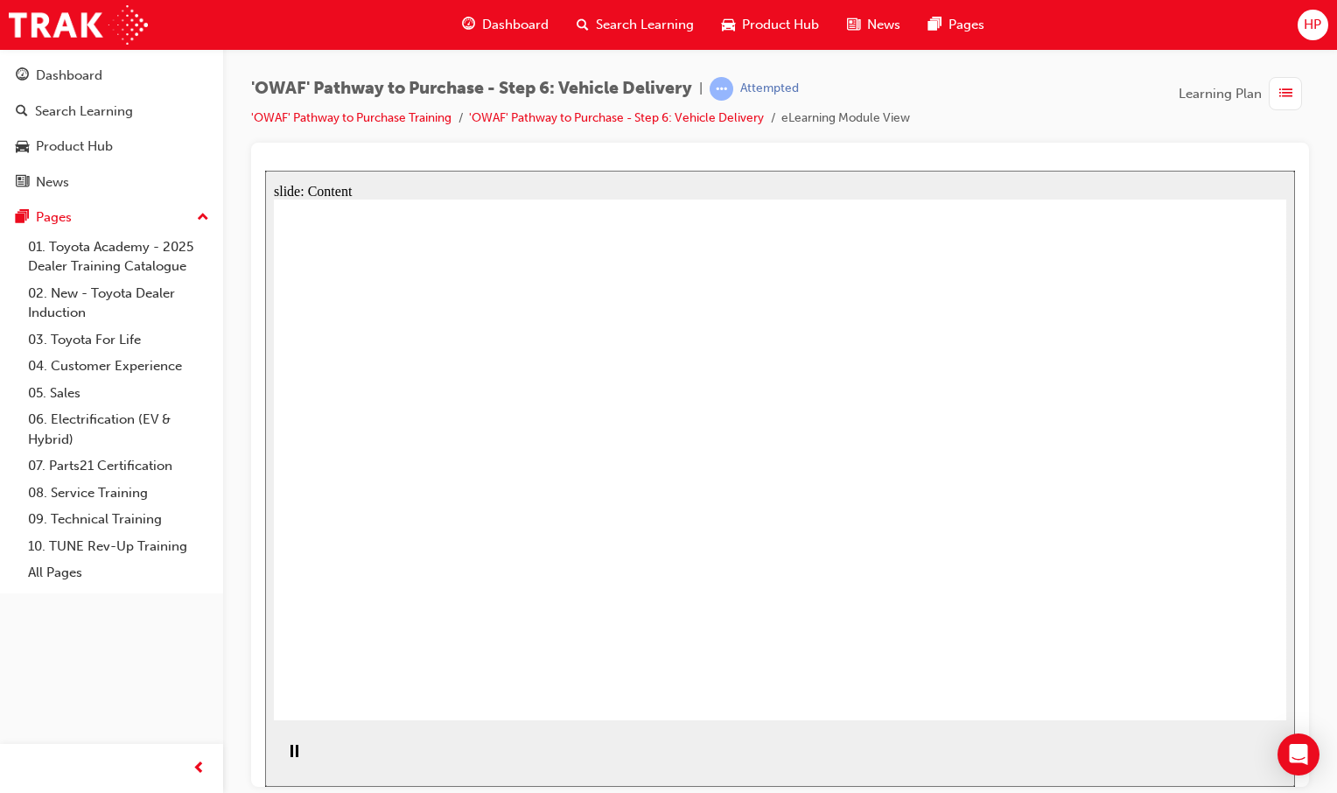
drag, startPoint x: 885, startPoint y: 520, endPoint x: 889, endPoint y: 531, distance: 11.9
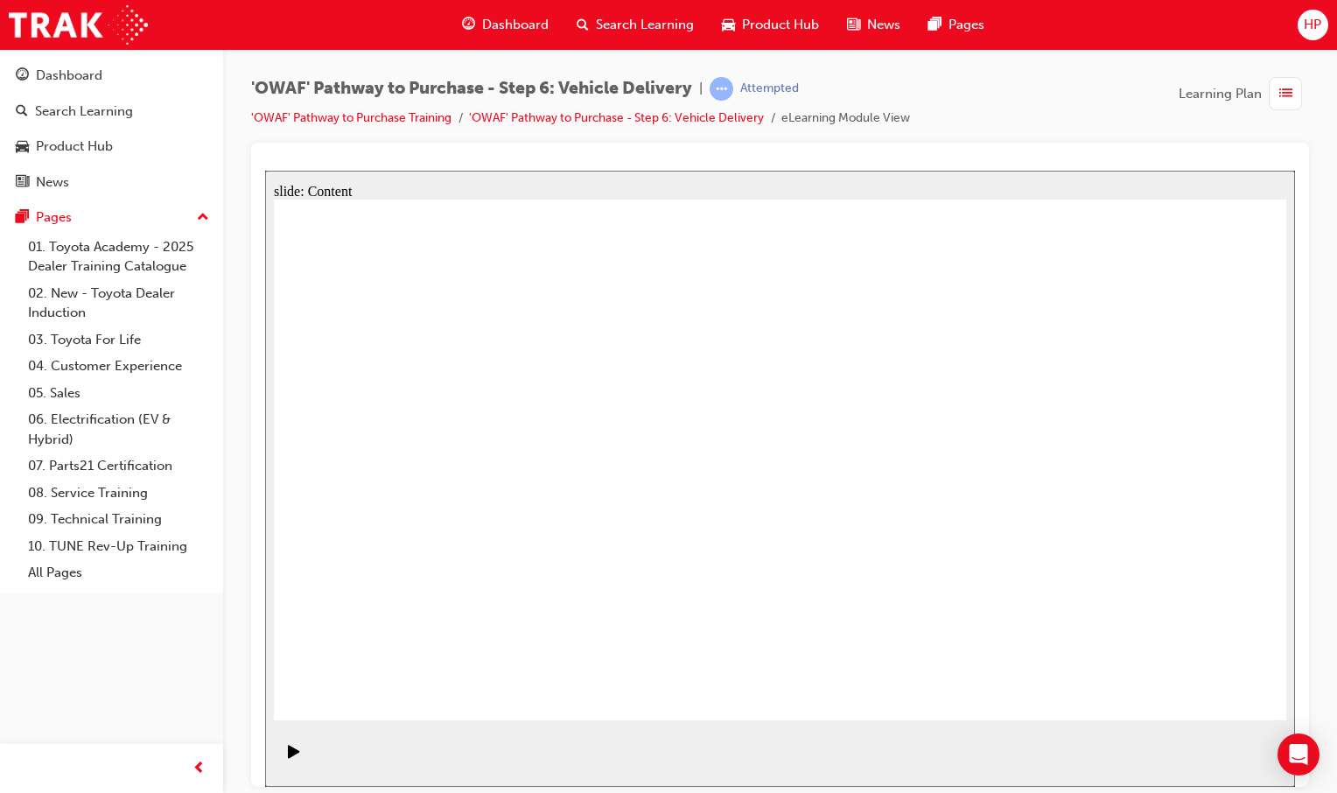
drag, startPoint x: 948, startPoint y: 512, endPoint x: 1022, endPoint y: 512, distance: 74.4
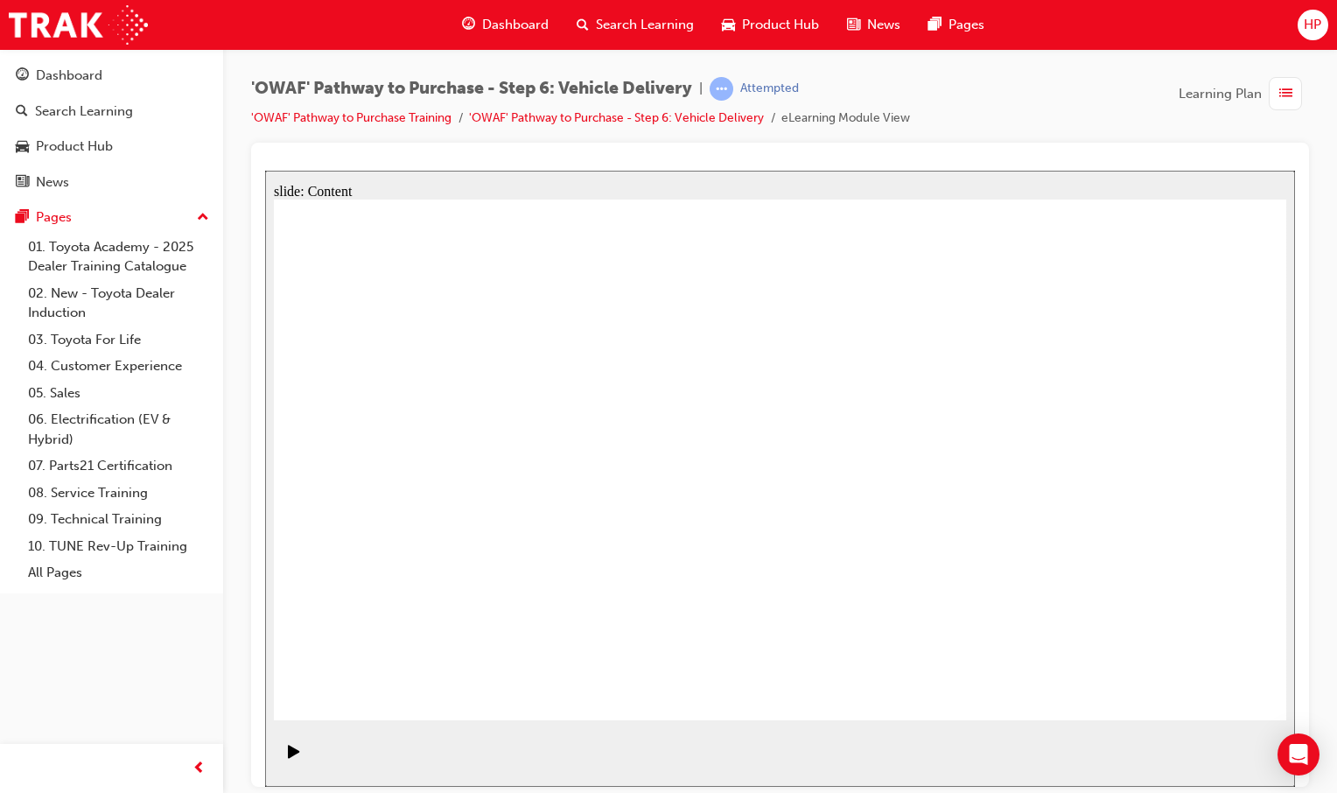
drag, startPoint x: 1125, startPoint y: 495, endPoint x: 820, endPoint y: 509, distance: 305.7
drag, startPoint x: 529, startPoint y: 525, endPoint x: 612, endPoint y: 518, distance: 83.4
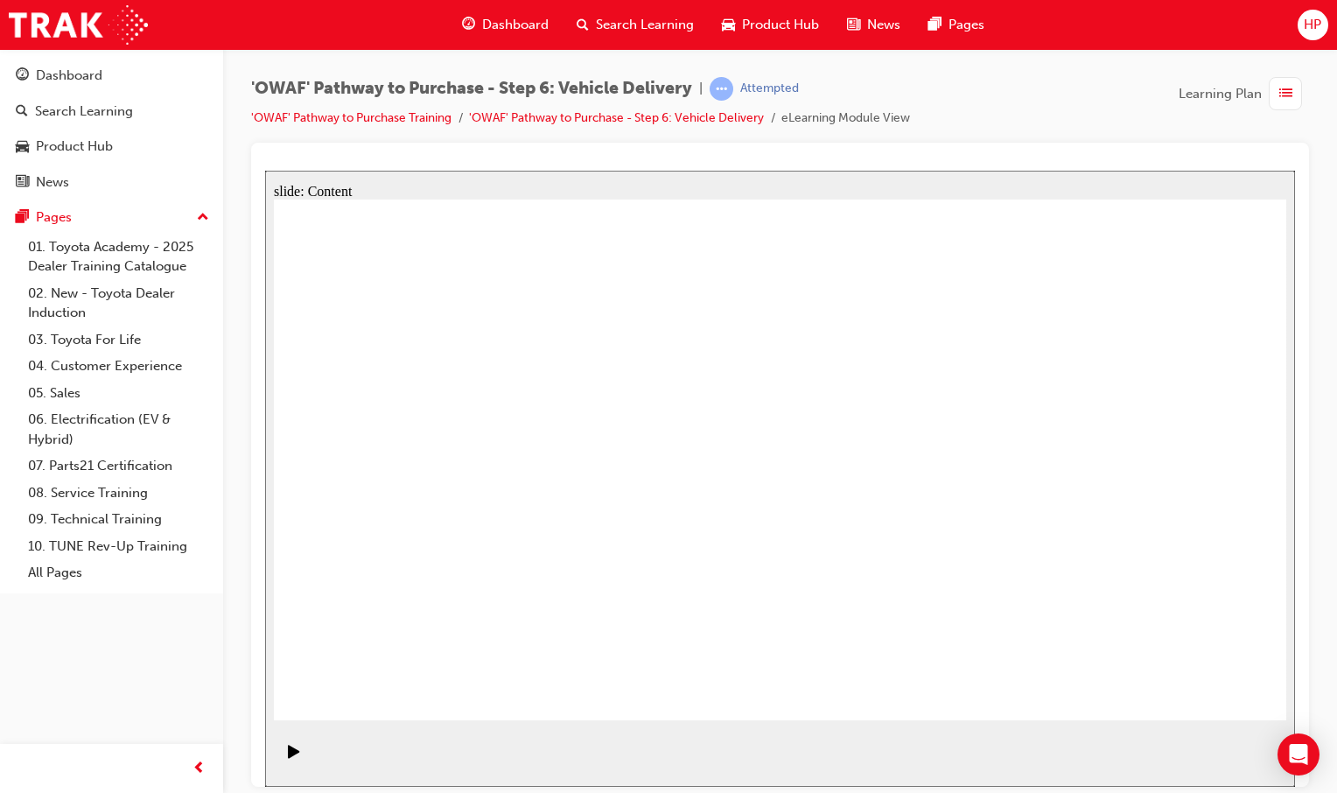
drag, startPoint x: 654, startPoint y: 511, endPoint x: 693, endPoint y: 514, distance: 38.7
drag, startPoint x: 1107, startPoint y: 526, endPoint x: 1020, endPoint y: 535, distance: 87.1
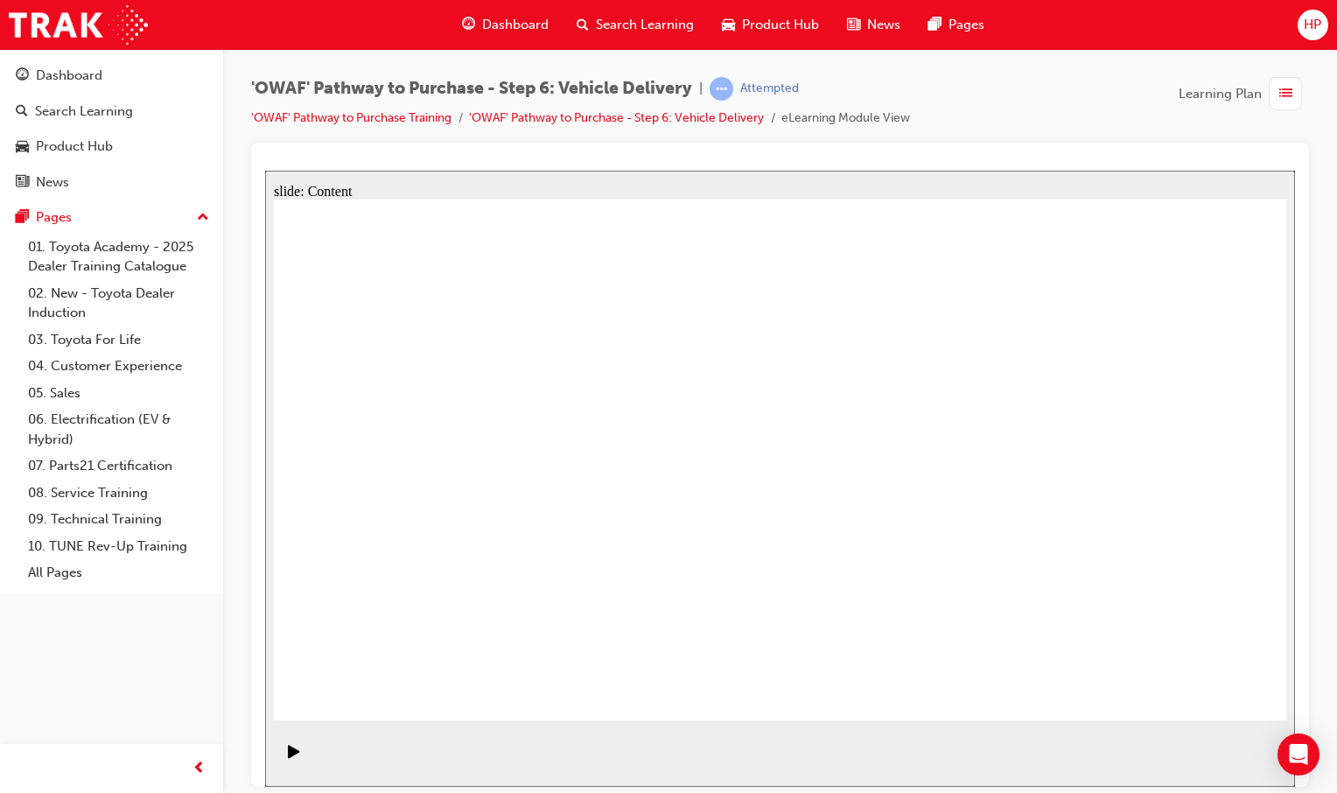
drag, startPoint x: 969, startPoint y: 556, endPoint x: 759, endPoint y: 547, distance: 210.2
drag, startPoint x: 517, startPoint y: 456, endPoint x: 530, endPoint y: 471, distance: 19.8
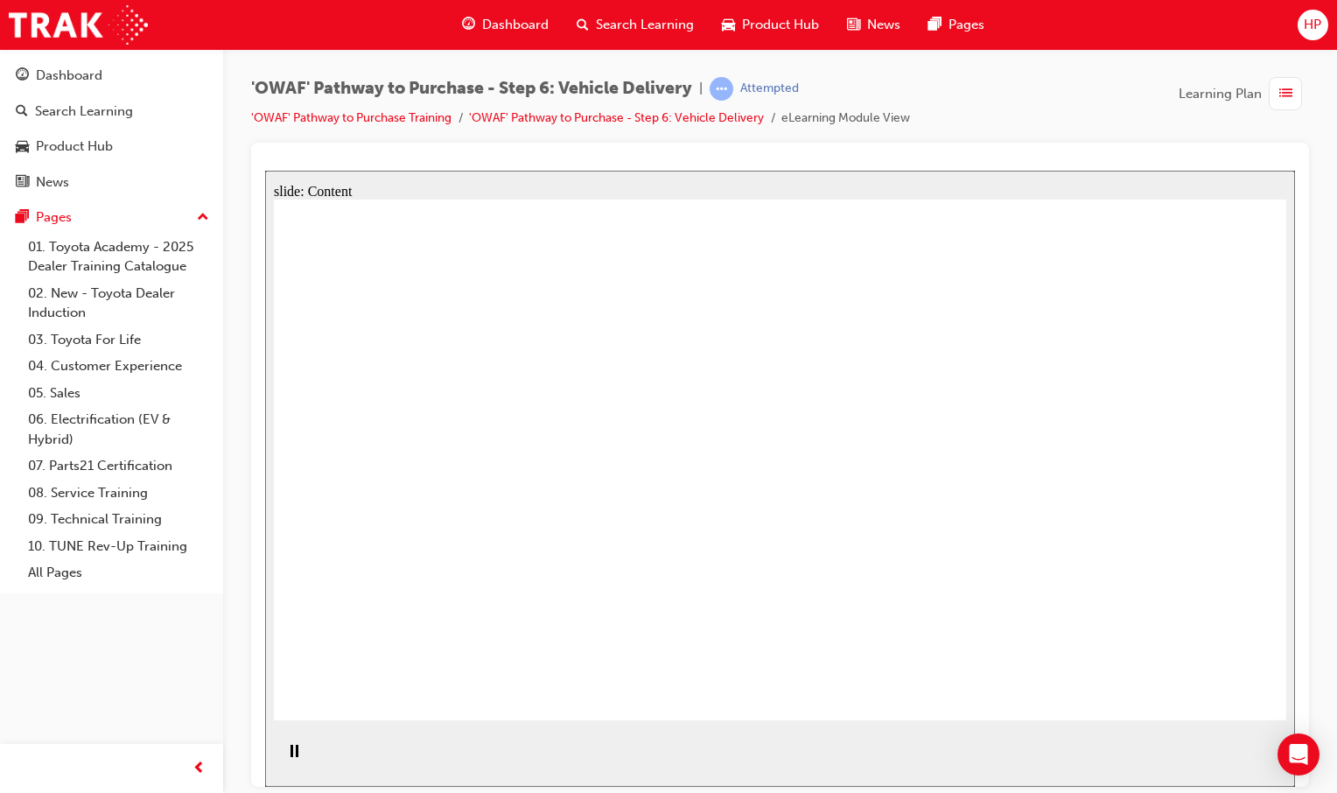
drag, startPoint x: 668, startPoint y: 626, endPoint x: 718, endPoint y: 619, distance: 51.1
drag, startPoint x: 820, startPoint y: 613, endPoint x: 907, endPoint y: 605, distance: 87.9
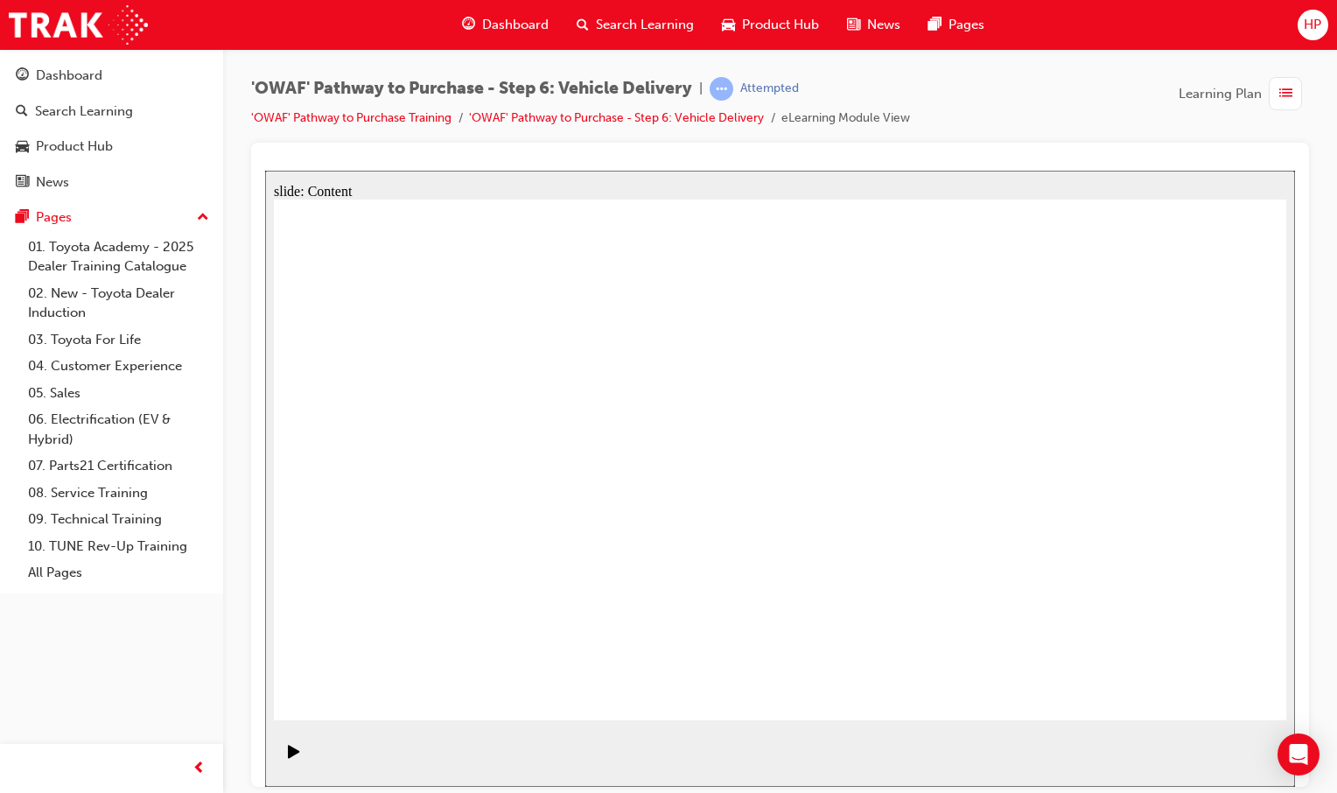
drag, startPoint x: 341, startPoint y: 381, endPoint x: 949, endPoint y: 413, distance: 608.9
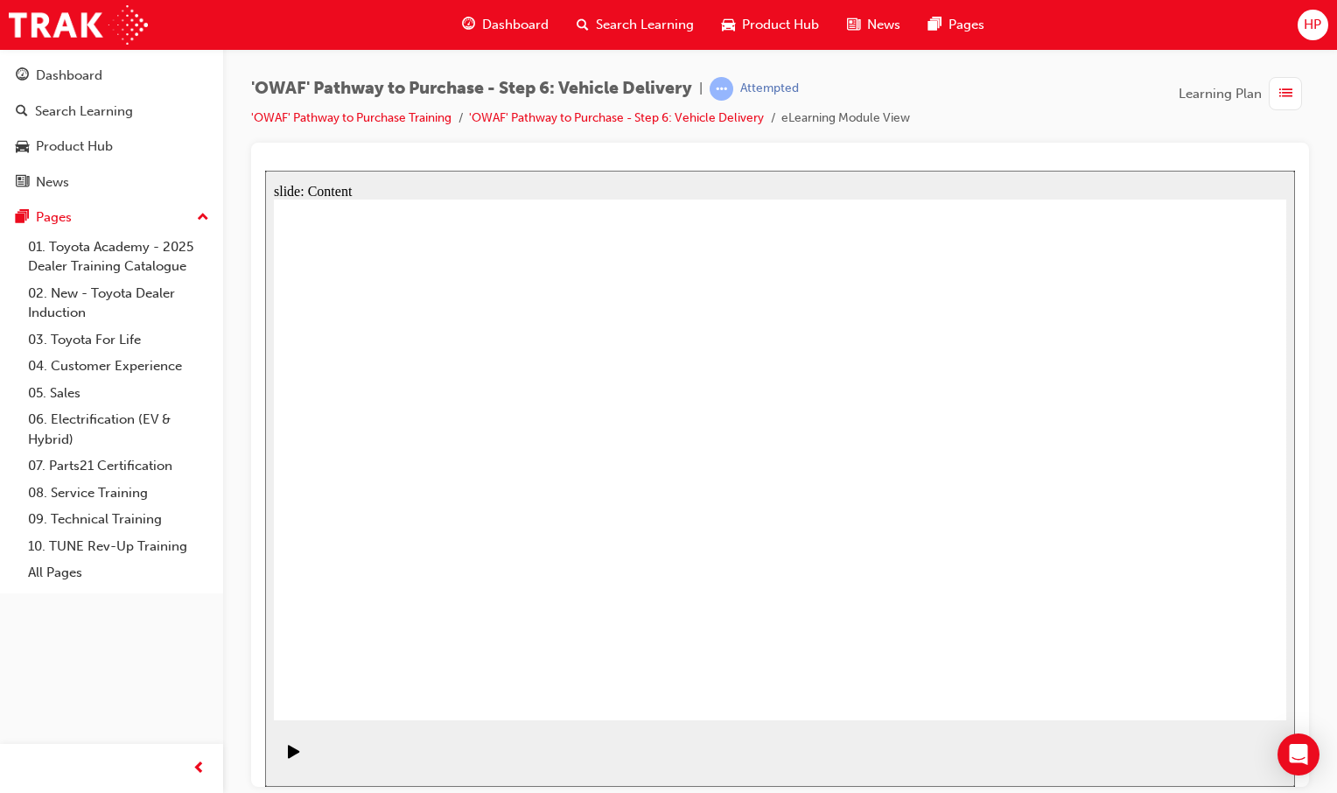
drag, startPoint x: 1145, startPoint y: 466, endPoint x: 1215, endPoint y: 366, distance: 122.6
